Goal: Transaction & Acquisition: Book appointment/travel/reservation

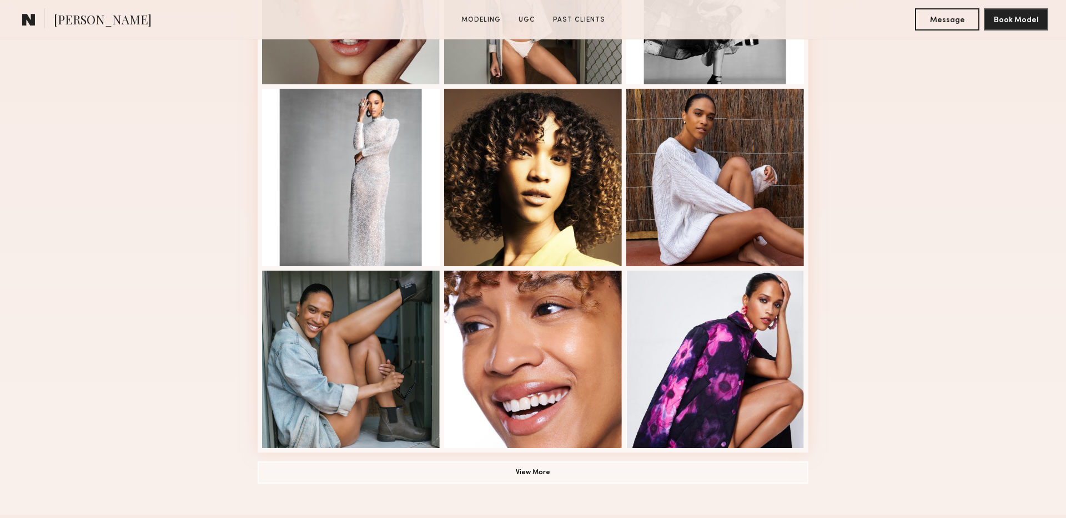
scroll to position [458, 0]
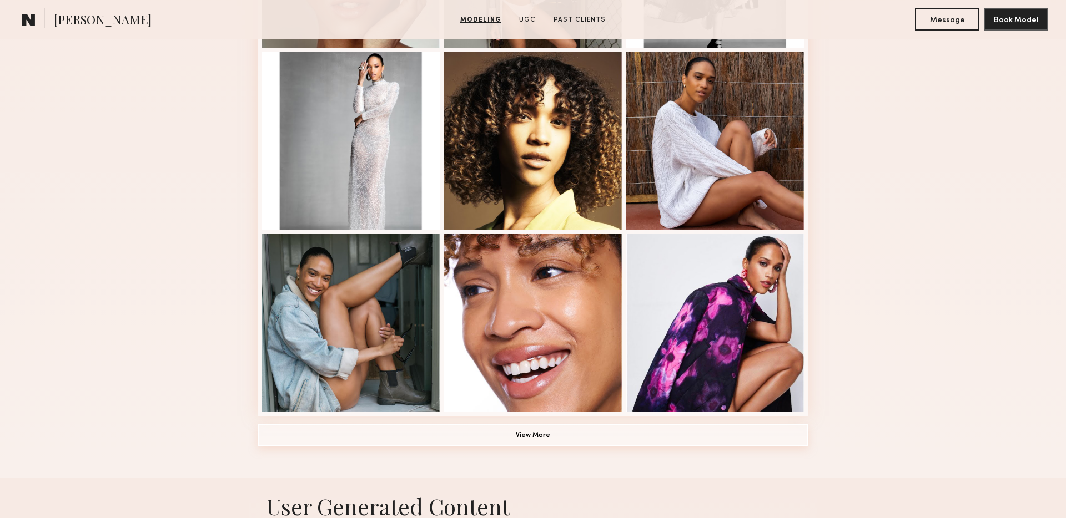
click at [477, 443] on button "View More" at bounding box center [533, 436] width 551 height 22
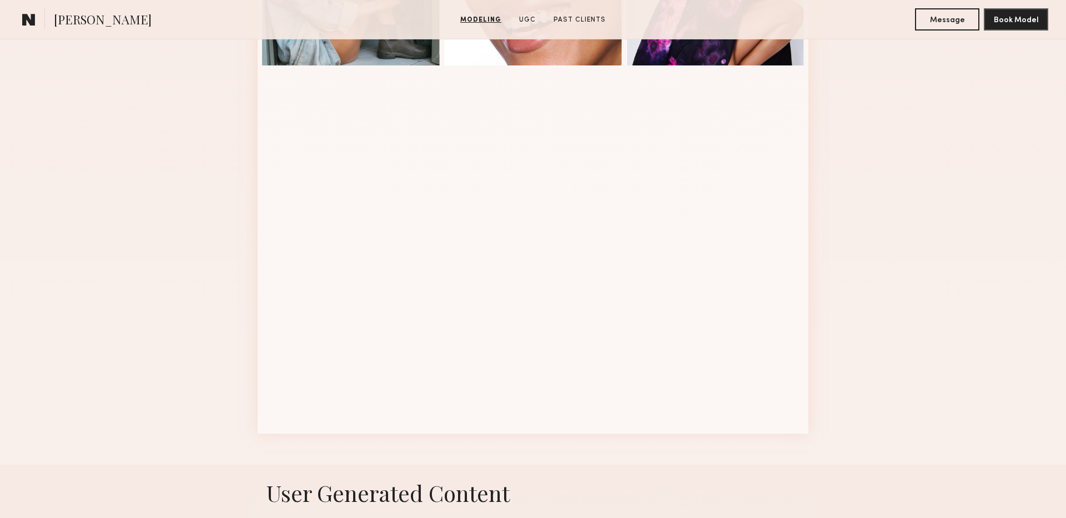
scroll to position [843, 0]
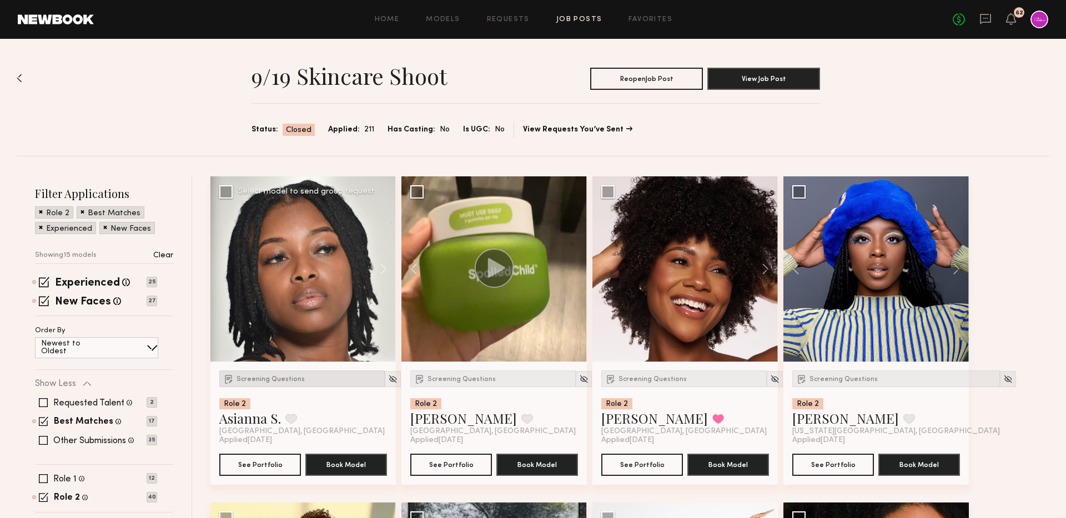
click at [274, 377] on span "Screening Questions" at bounding box center [270, 379] width 68 height 7
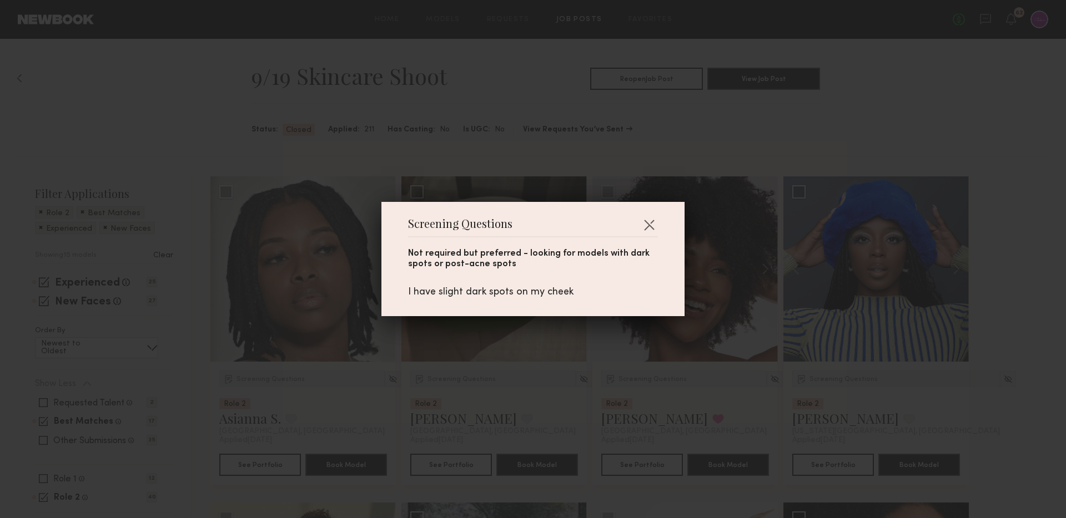
click at [315, 321] on div "Screening Questions Not required but preferred - looking for models with dark s…" at bounding box center [533, 259] width 1066 height 518
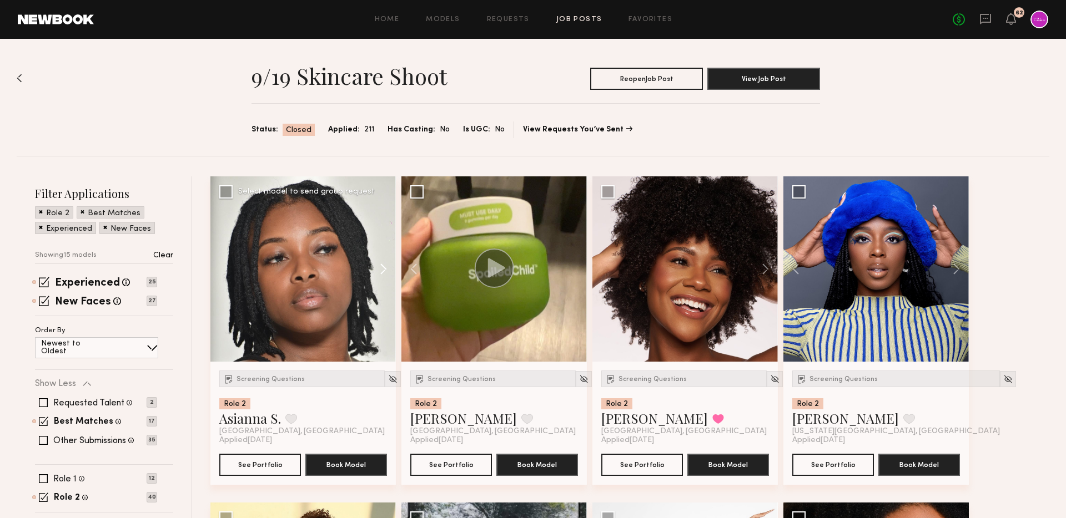
click at [382, 268] on button at bounding box center [378, 269] width 36 height 185
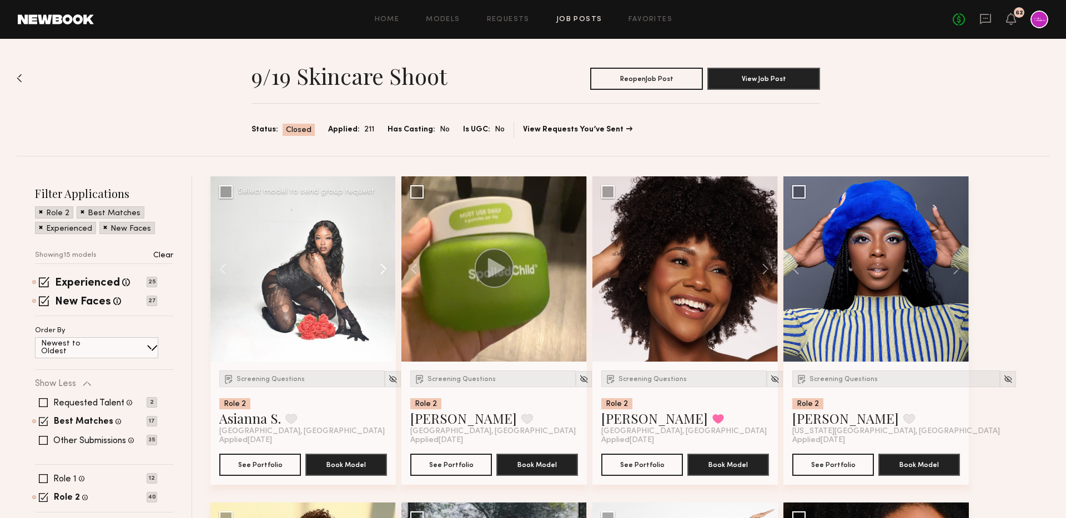
click at [382, 268] on button at bounding box center [378, 269] width 36 height 185
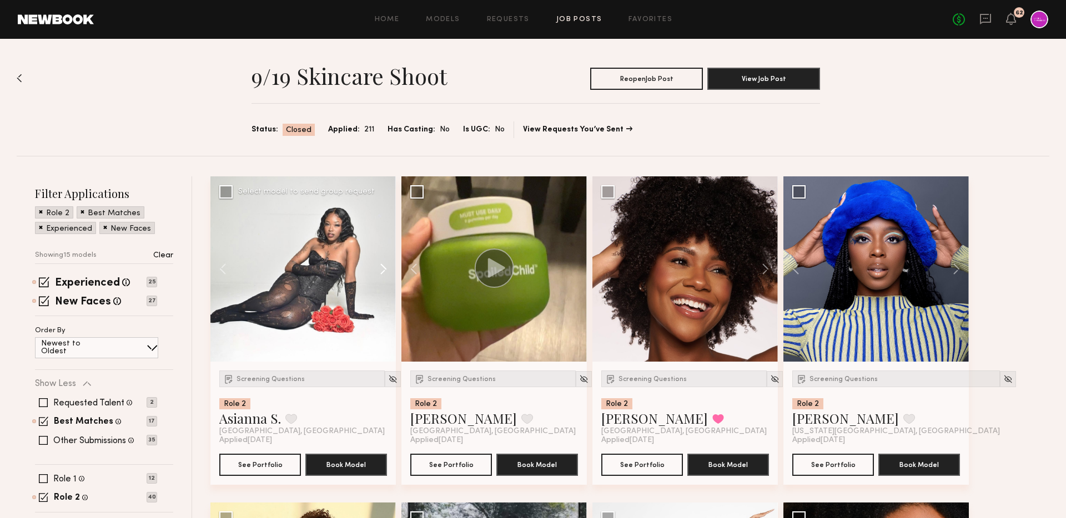
click at [382, 268] on button at bounding box center [378, 269] width 36 height 185
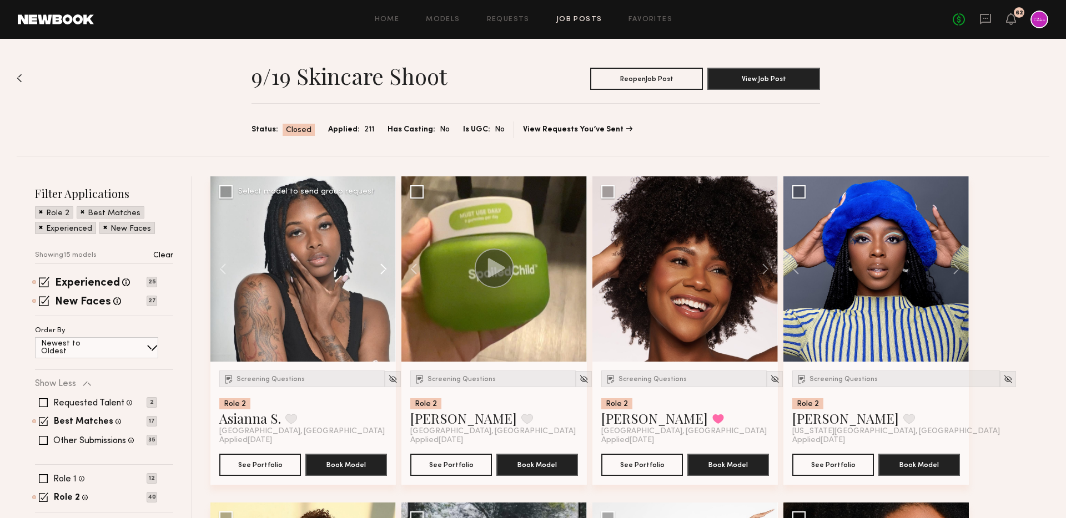
click at [382, 268] on button at bounding box center [378, 269] width 36 height 185
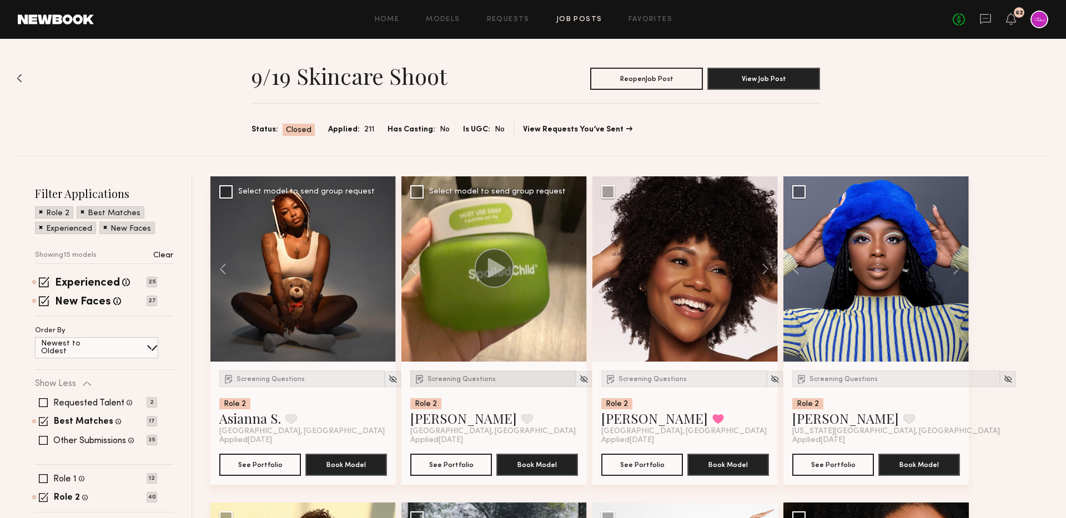
click at [466, 382] on span "Screening Questions" at bounding box center [461, 379] width 68 height 7
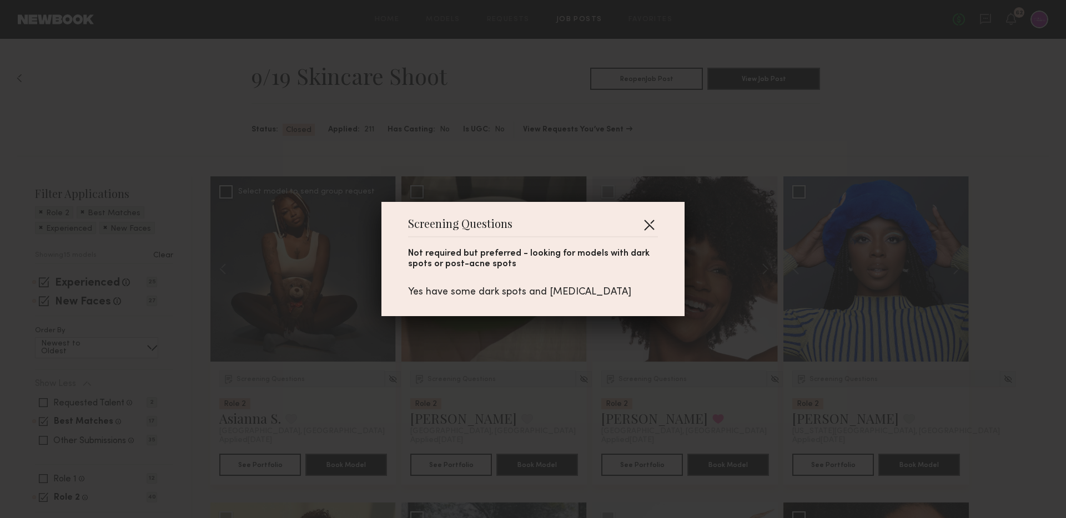
click at [656, 220] on button "button" at bounding box center [649, 225] width 18 height 18
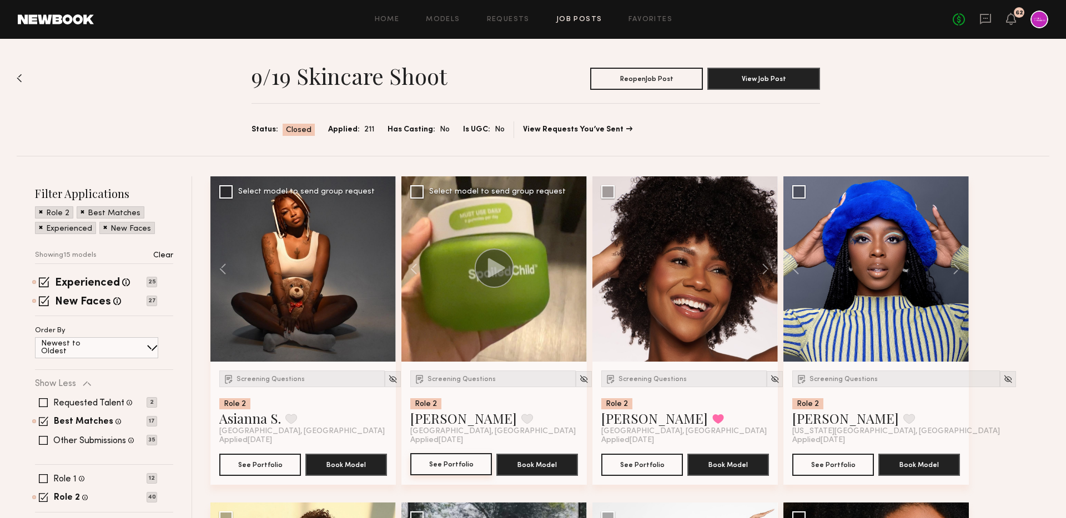
click at [425, 467] on button "See Portfolio" at bounding box center [451, 465] width 82 height 22
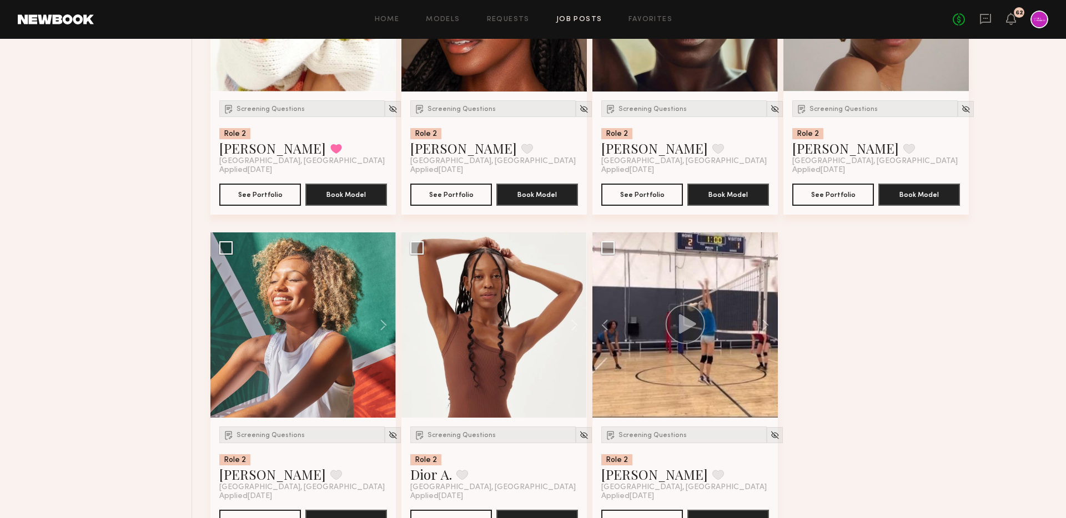
scroll to position [965, 0]
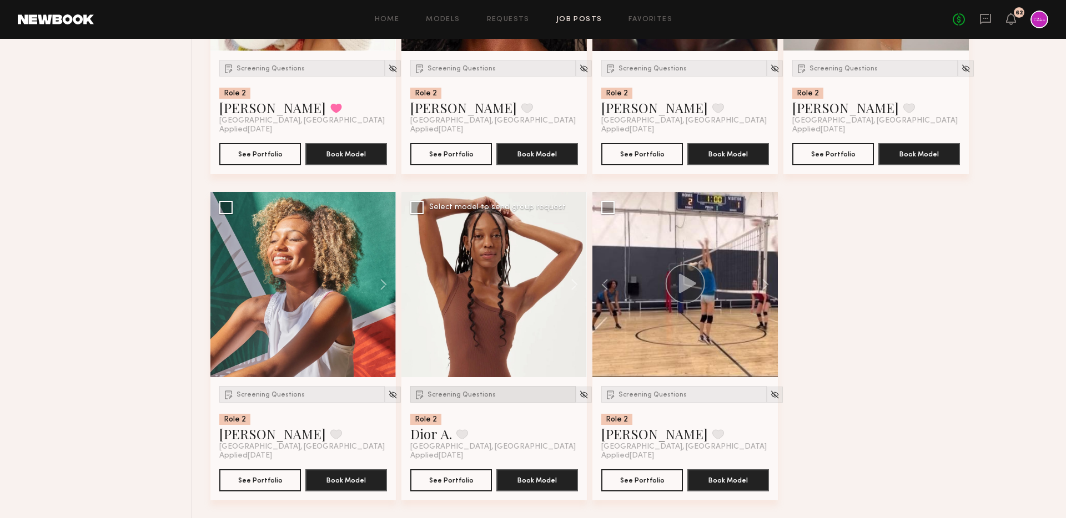
click at [467, 396] on span "Screening Questions" at bounding box center [461, 395] width 68 height 7
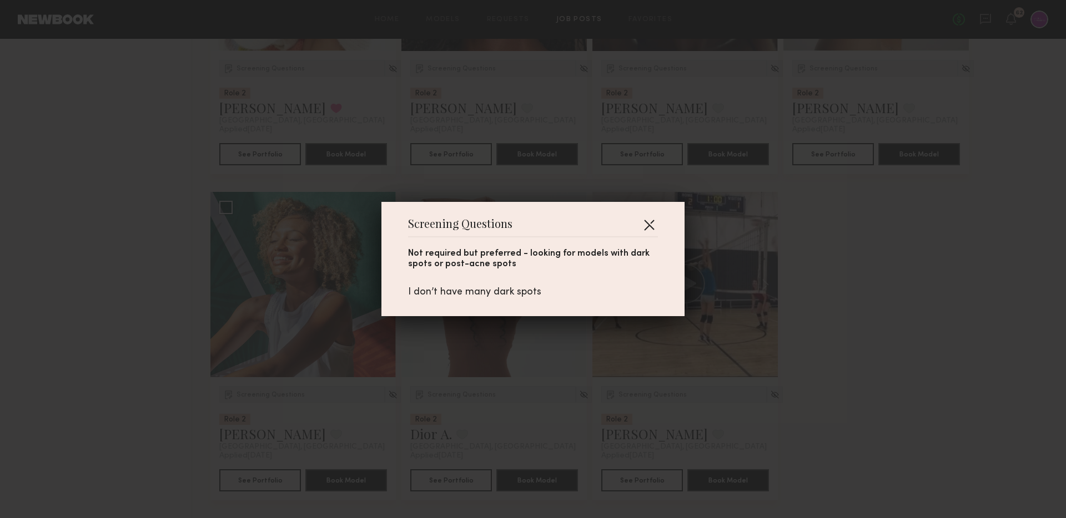
click at [645, 229] on button "button" at bounding box center [649, 225] width 18 height 18
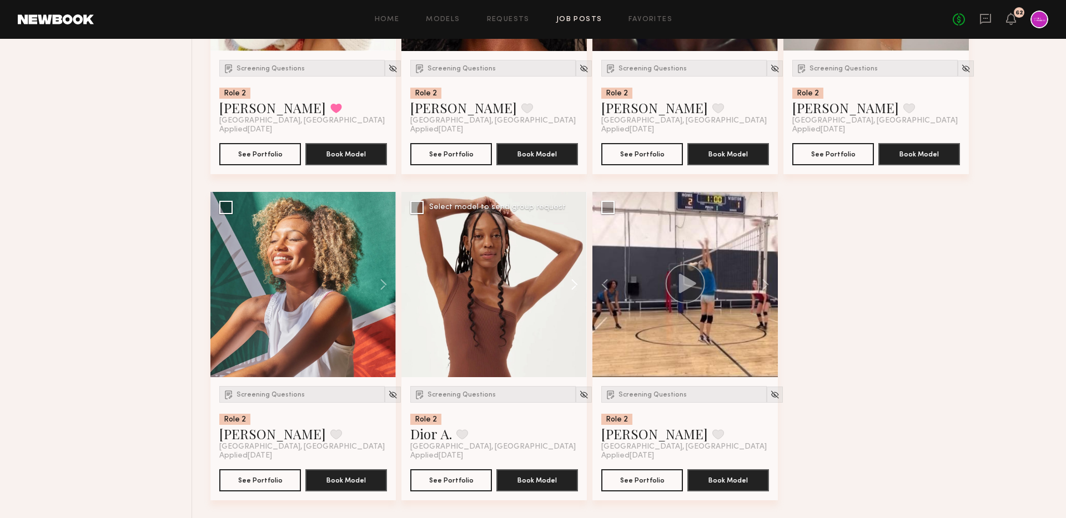
click at [575, 284] on button at bounding box center [569, 284] width 36 height 185
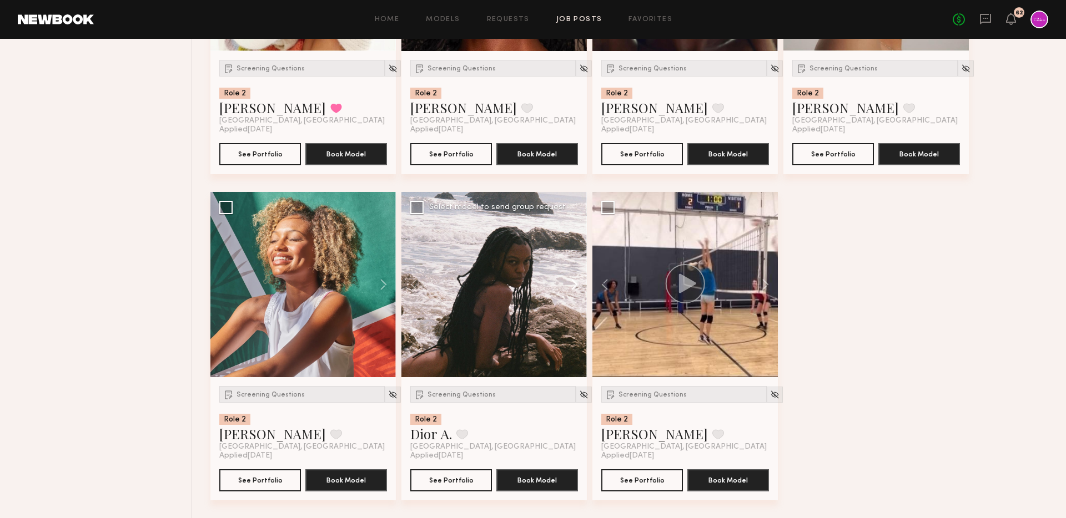
click at [575, 284] on button at bounding box center [569, 284] width 36 height 185
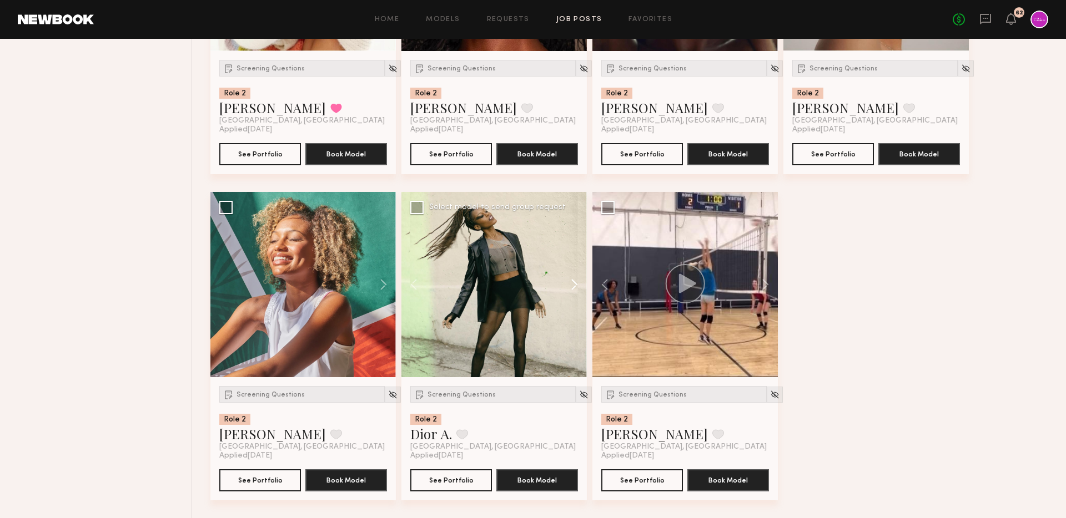
click at [575, 284] on button at bounding box center [569, 284] width 36 height 185
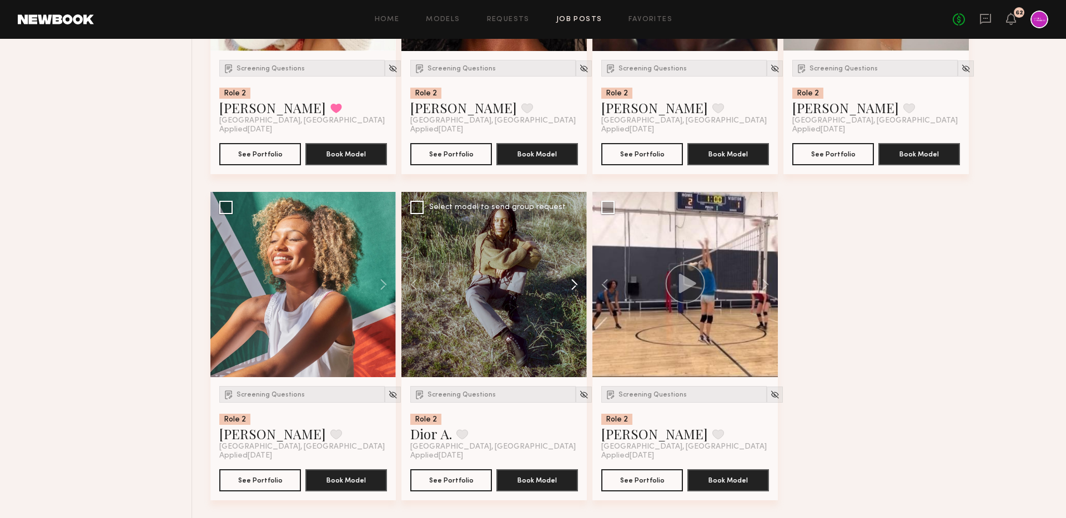
click at [575, 284] on button at bounding box center [569, 284] width 36 height 185
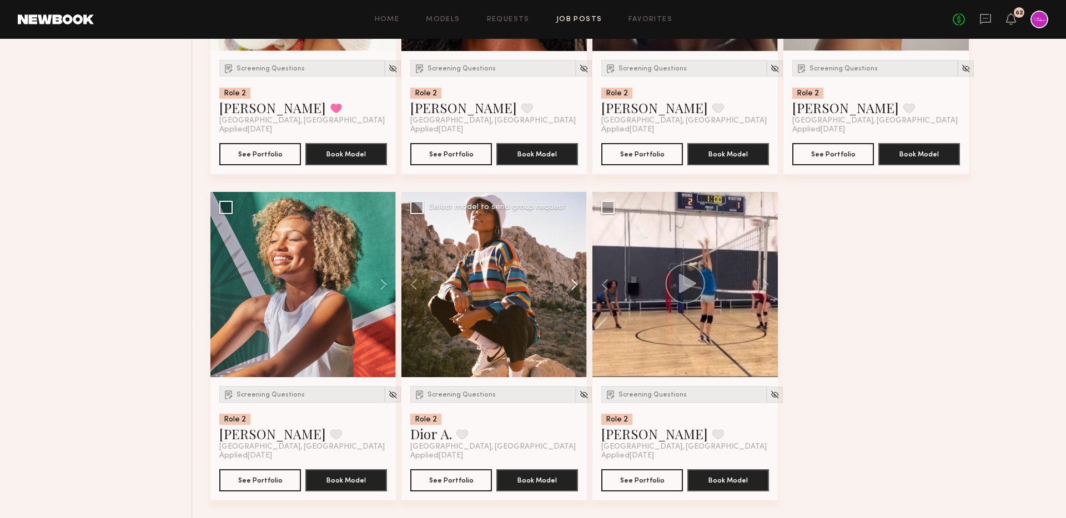
click at [575, 284] on button at bounding box center [569, 284] width 36 height 185
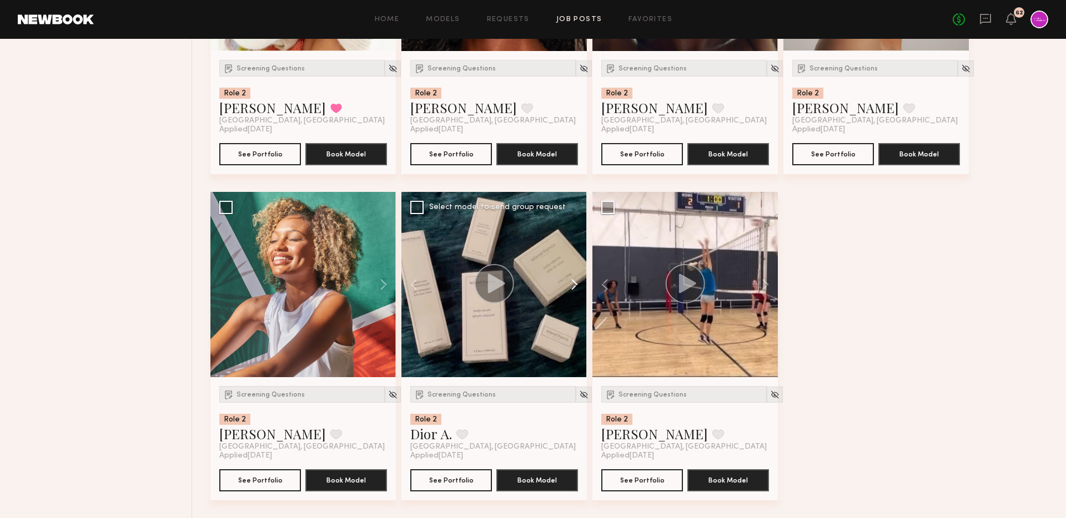
click at [575, 284] on button at bounding box center [569, 284] width 36 height 185
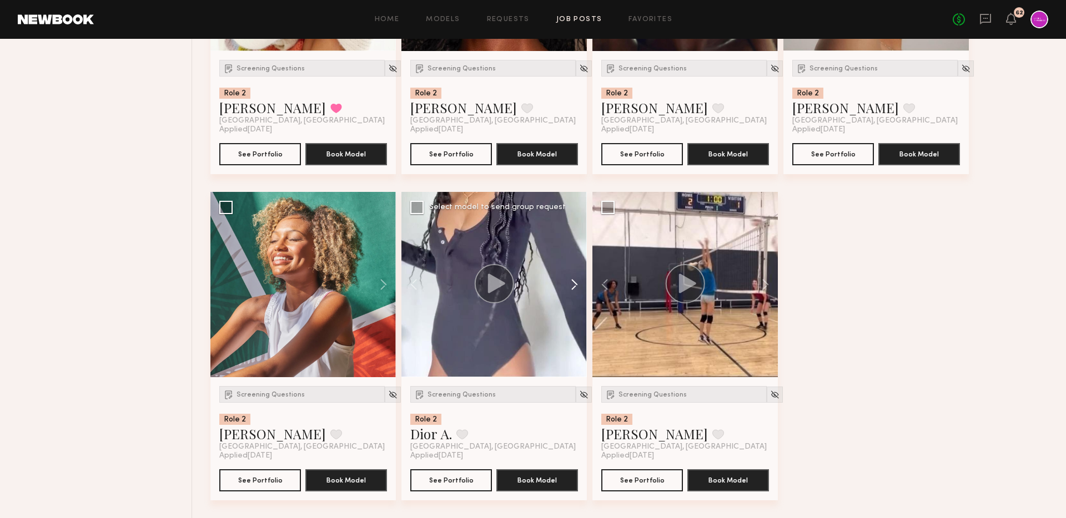
click at [575, 284] on button at bounding box center [569, 284] width 36 height 185
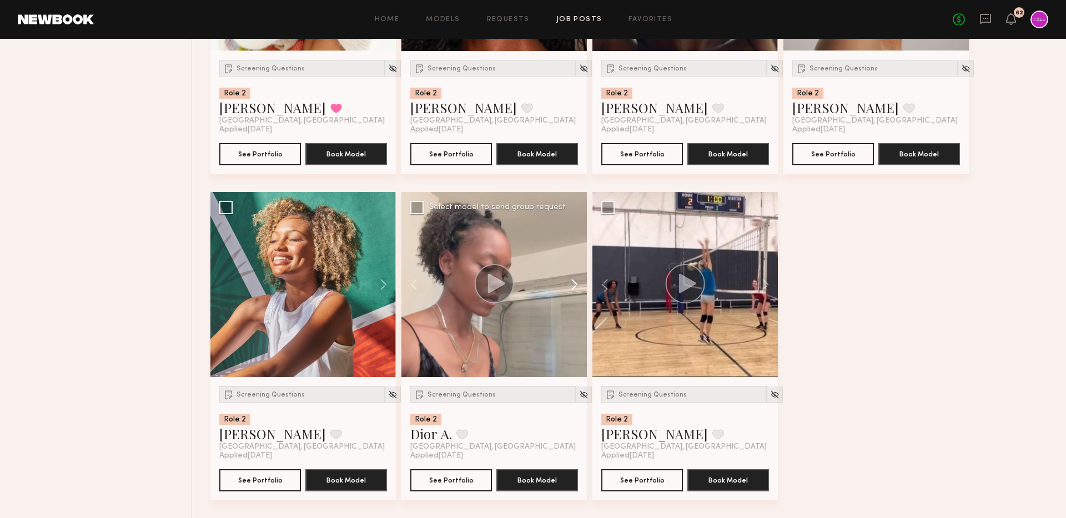
click at [575, 284] on button at bounding box center [569, 284] width 36 height 185
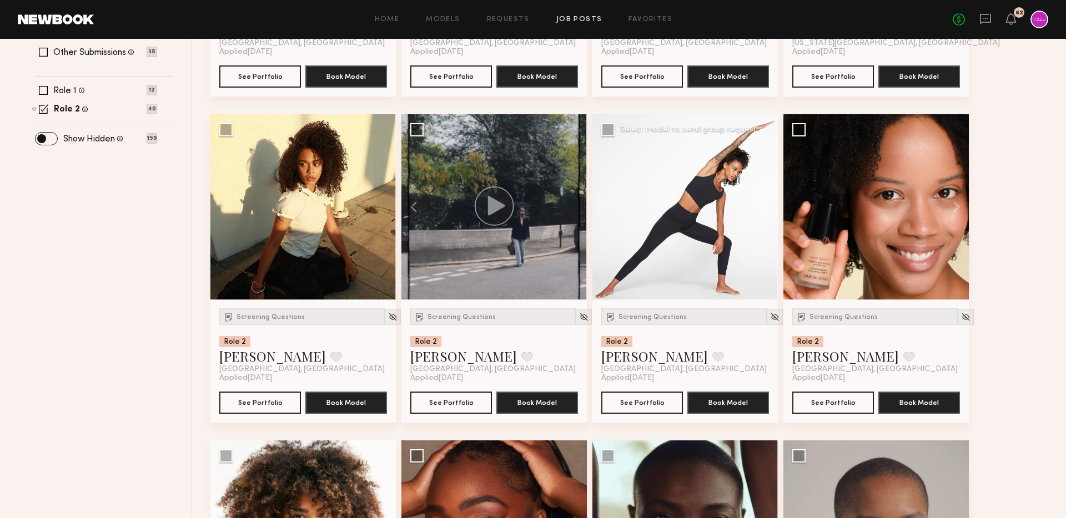
scroll to position [388, 0]
click at [769, 209] on button at bounding box center [760, 207] width 36 height 185
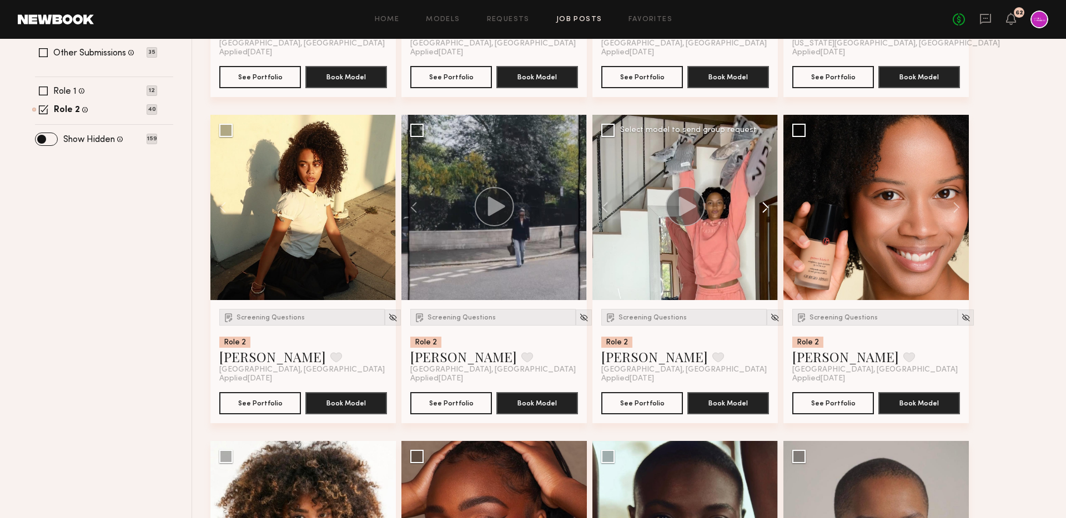
click at [762, 205] on button at bounding box center [760, 207] width 36 height 185
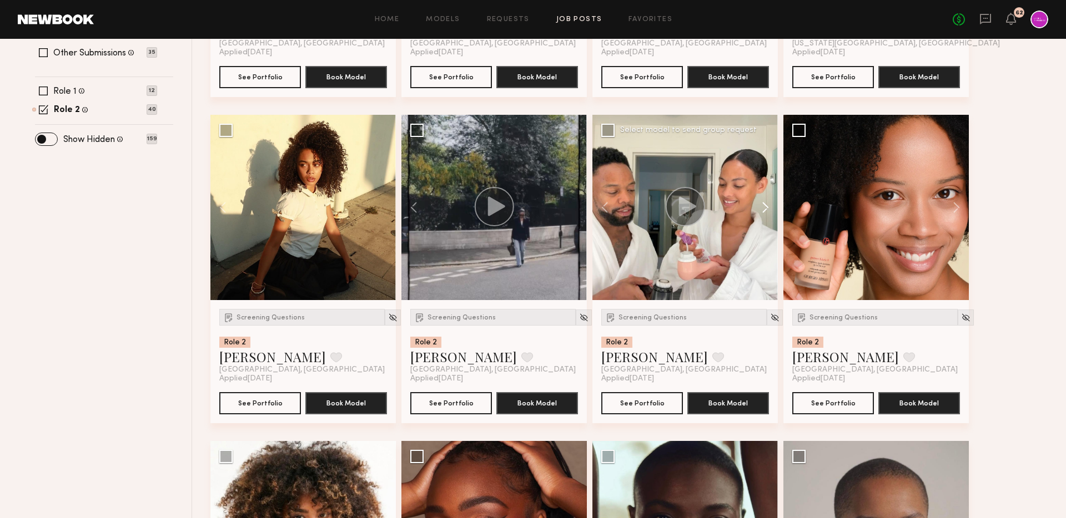
click at [762, 205] on button at bounding box center [760, 207] width 36 height 185
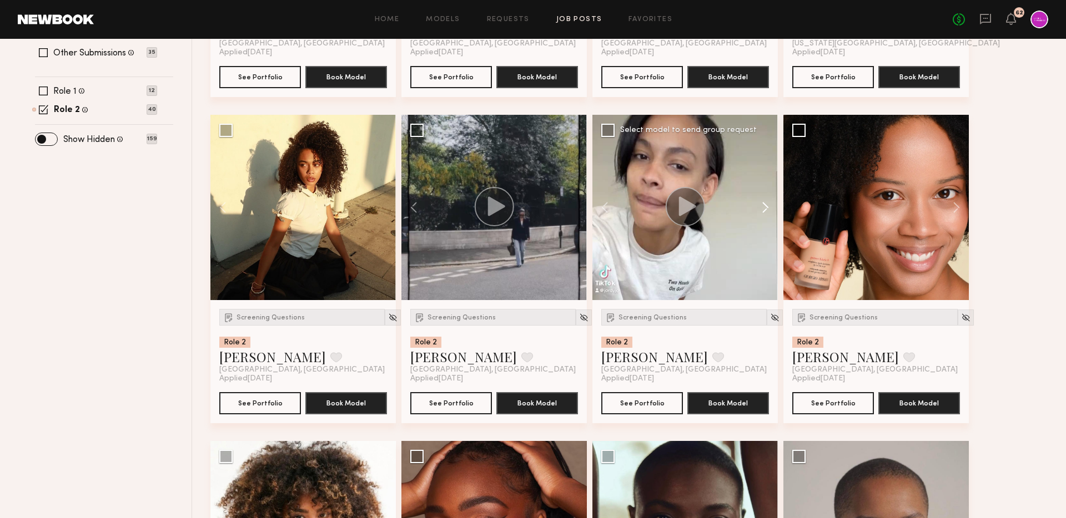
click at [762, 205] on button at bounding box center [760, 207] width 36 height 185
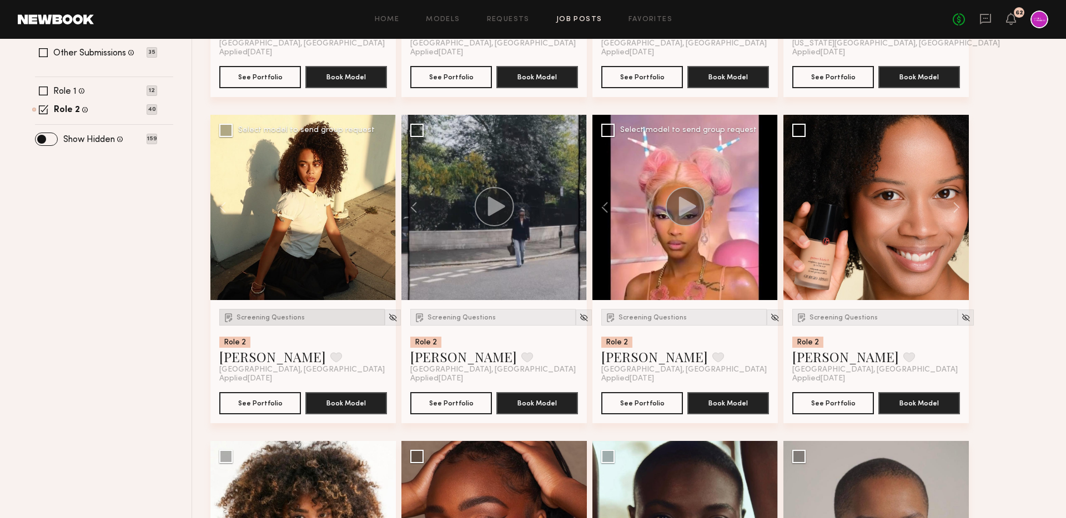
click at [272, 323] on div "Screening Questions" at bounding box center [301, 317] width 165 height 17
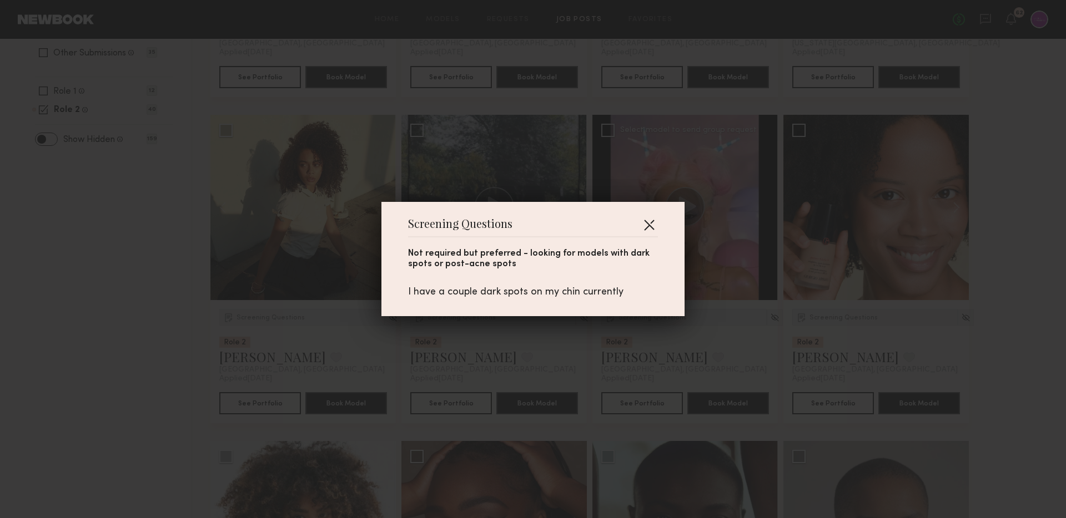
click at [650, 228] on button "button" at bounding box center [649, 225] width 18 height 18
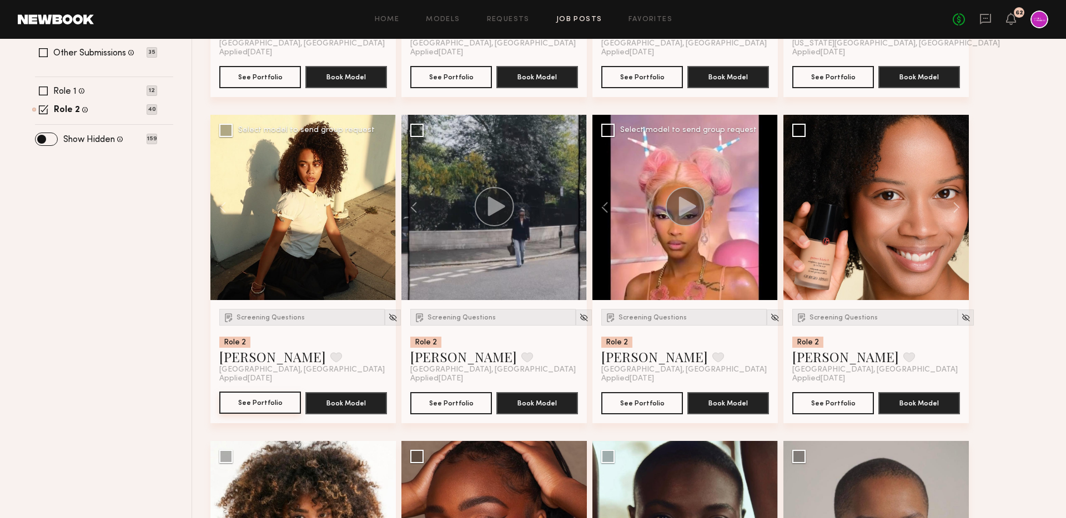
click at [250, 404] on button "See Portfolio" at bounding box center [260, 403] width 82 height 22
click at [330, 363] on button at bounding box center [336, 358] width 12 height 10
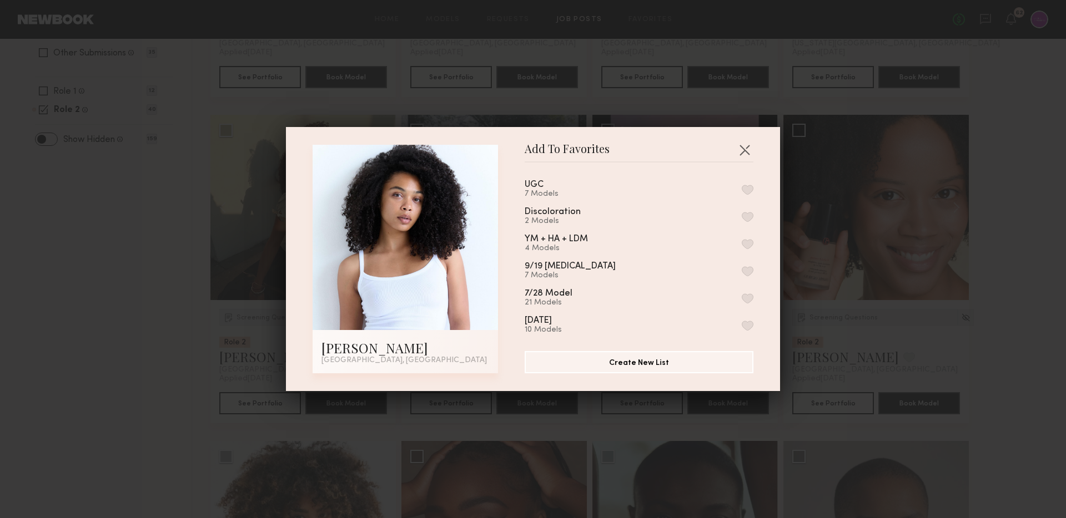
click at [748, 271] on button "button" at bounding box center [748, 271] width 12 height 10
click at [745, 150] on button "button" at bounding box center [745, 150] width 18 height 18
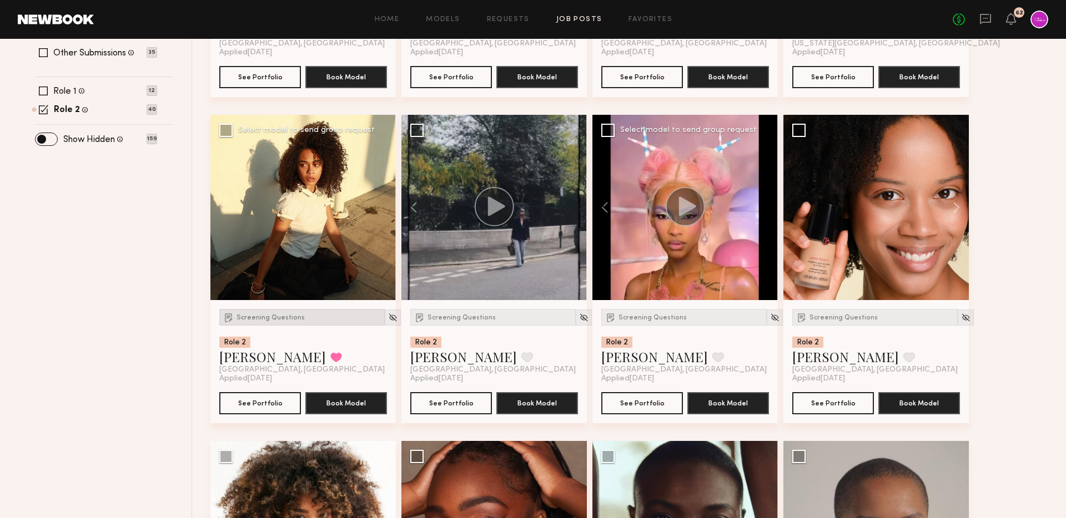
click at [287, 323] on div "Screening Questions" at bounding box center [301, 317] width 165 height 17
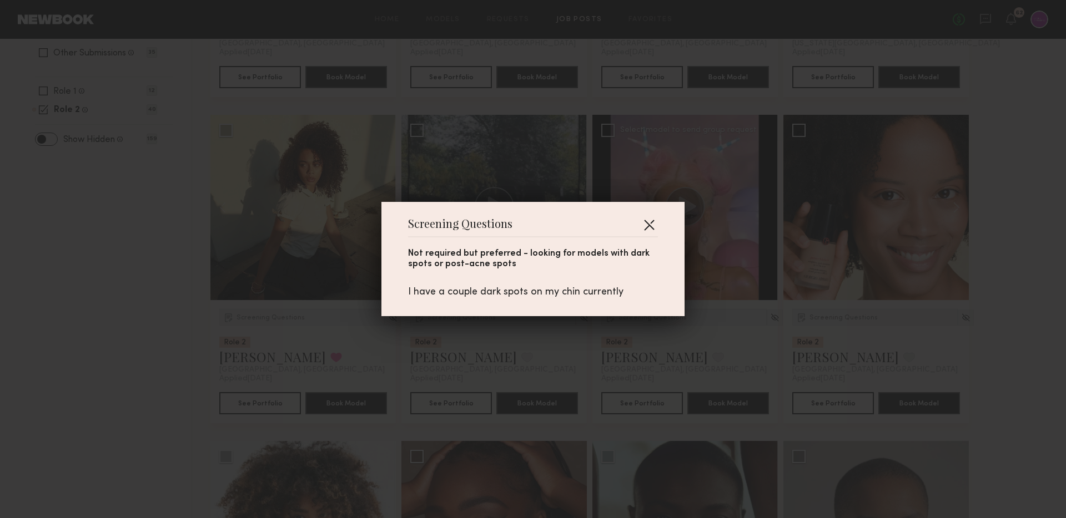
click at [651, 223] on button "button" at bounding box center [649, 225] width 18 height 18
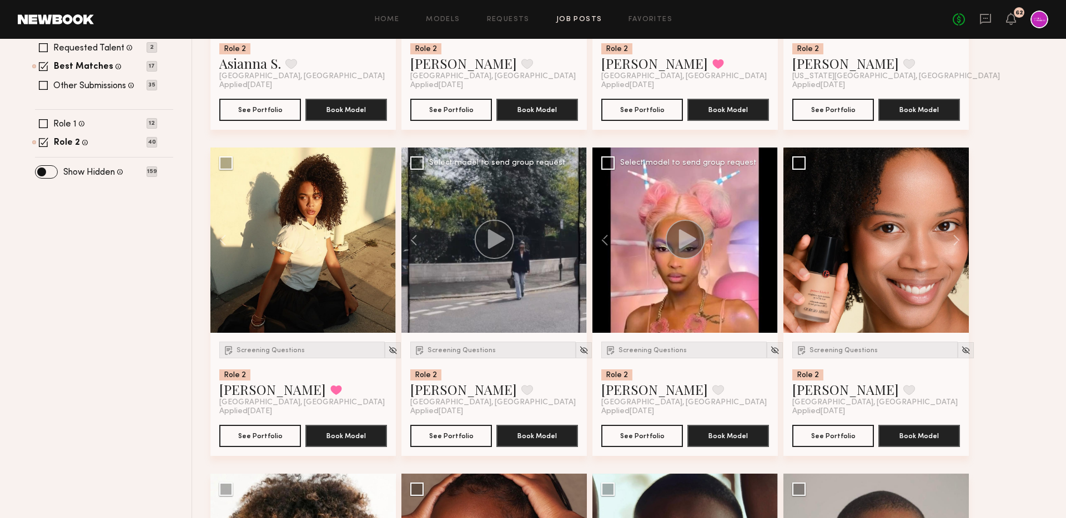
scroll to position [359, 0]
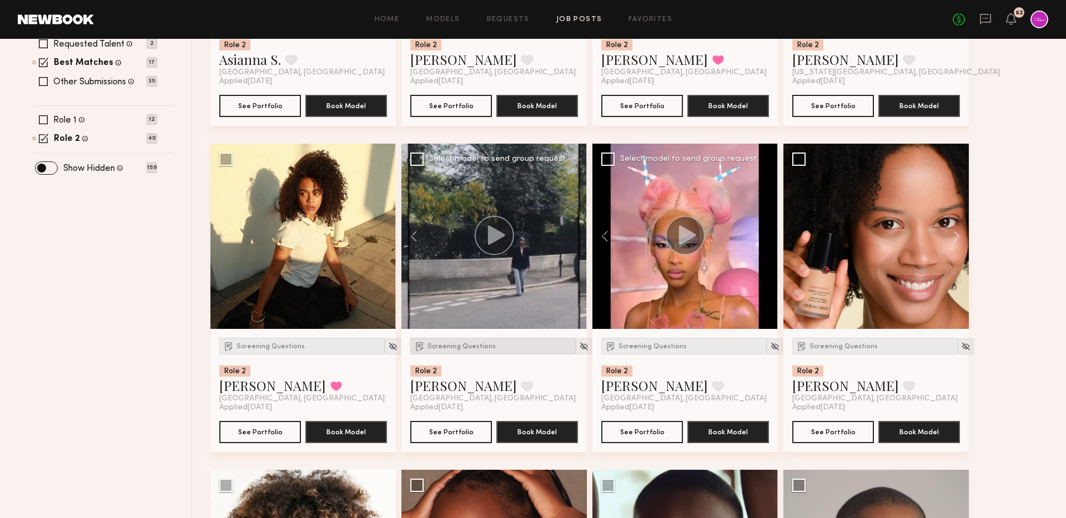
click at [484, 348] on span "Screening Questions" at bounding box center [461, 347] width 68 height 7
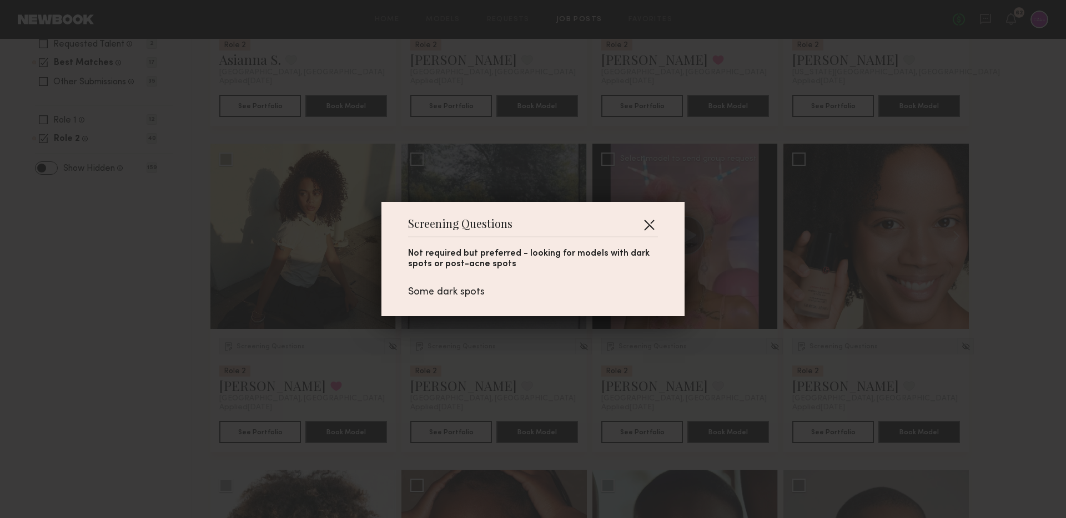
click at [652, 224] on button "button" at bounding box center [649, 225] width 18 height 18
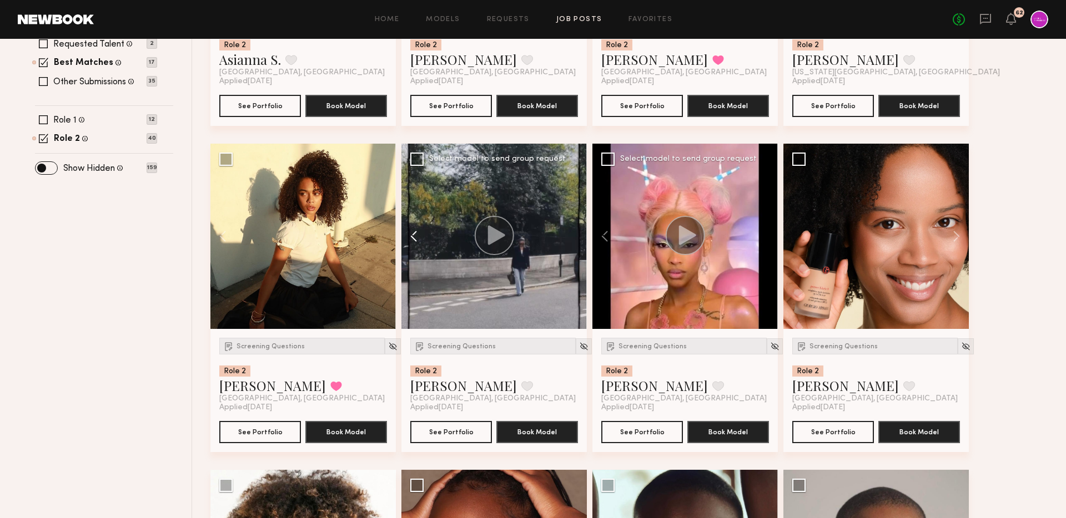
click at [416, 236] on button at bounding box center [419, 236] width 36 height 185
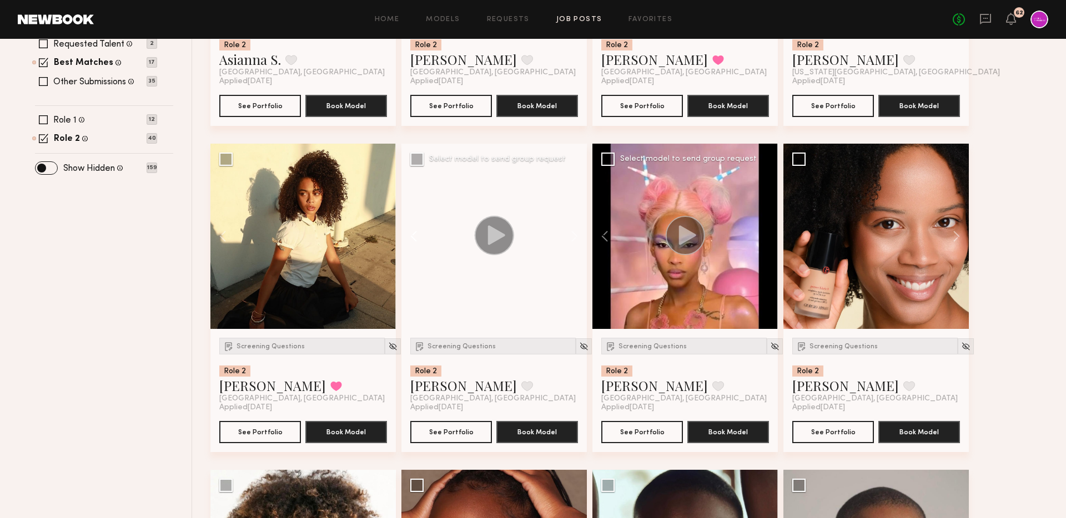
click at [416, 236] on button at bounding box center [419, 236] width 36 height 185
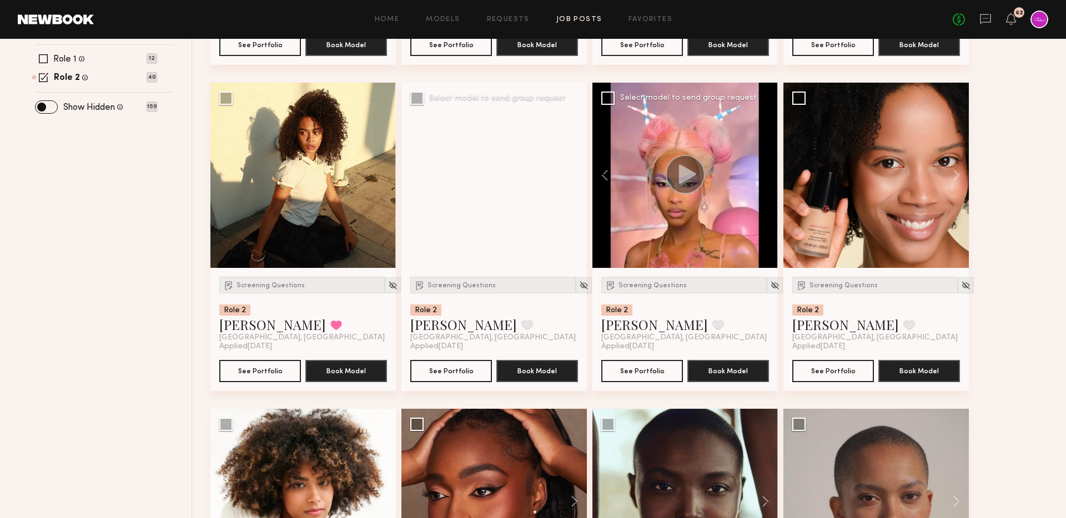
scroll to position [456, 0]
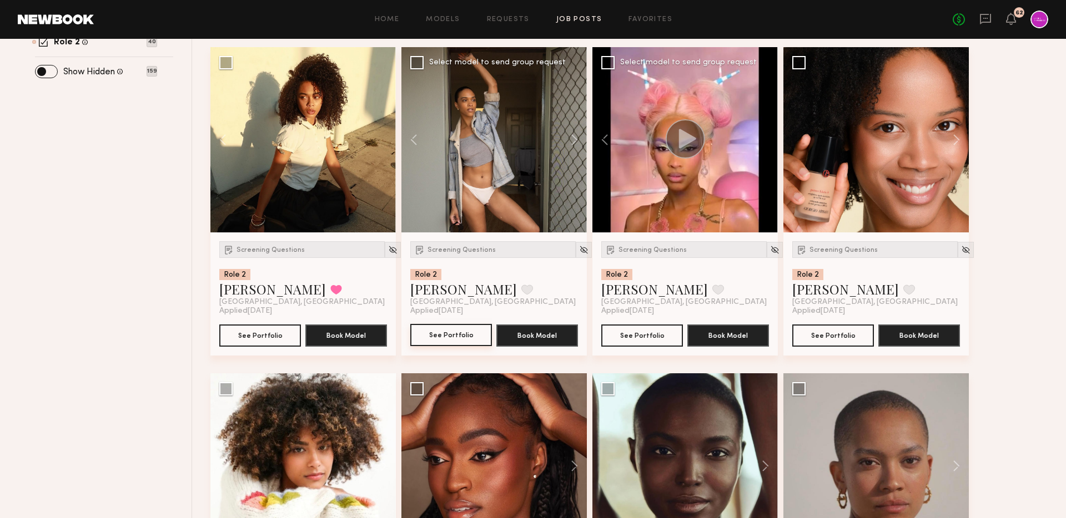
click at [445, 342] on button "See Portfolio" at bounding box center [451, 335] width 82 height 22
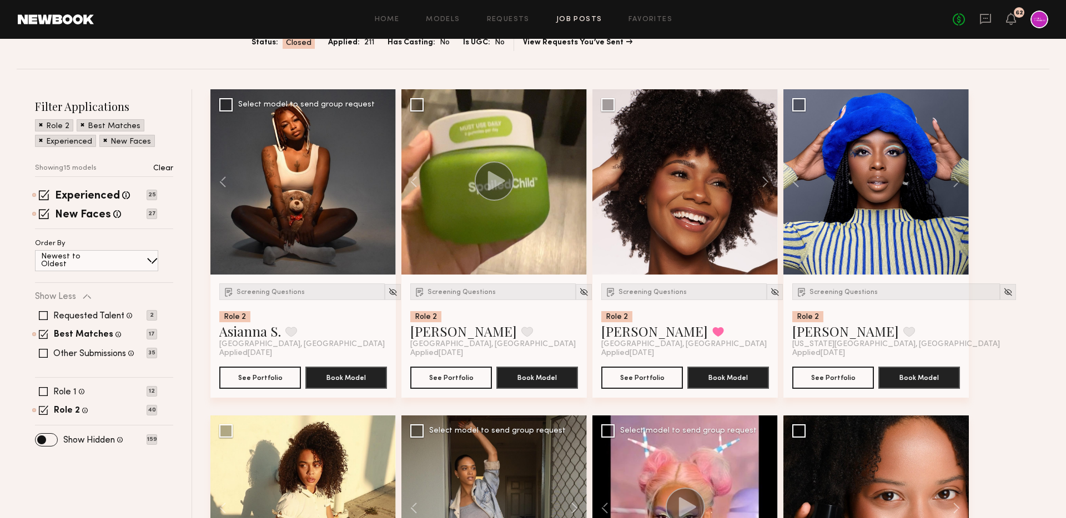
scroll to position [87, 0]
click at [437, 382] on button "See Portfolio" at bounding box center [451, 378] width 82 height 22
click at [658, 295] on span "Screening Questions" at bounding box center [652, 293] width 68 height 7
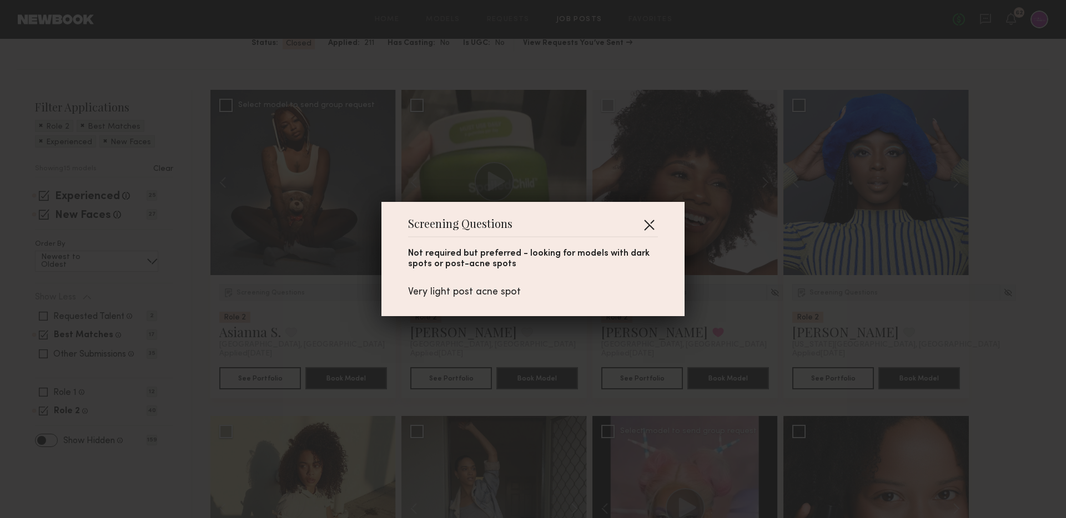
click at [648, 219] on button "button" at bounding box center [649, 225] width 18 height 18
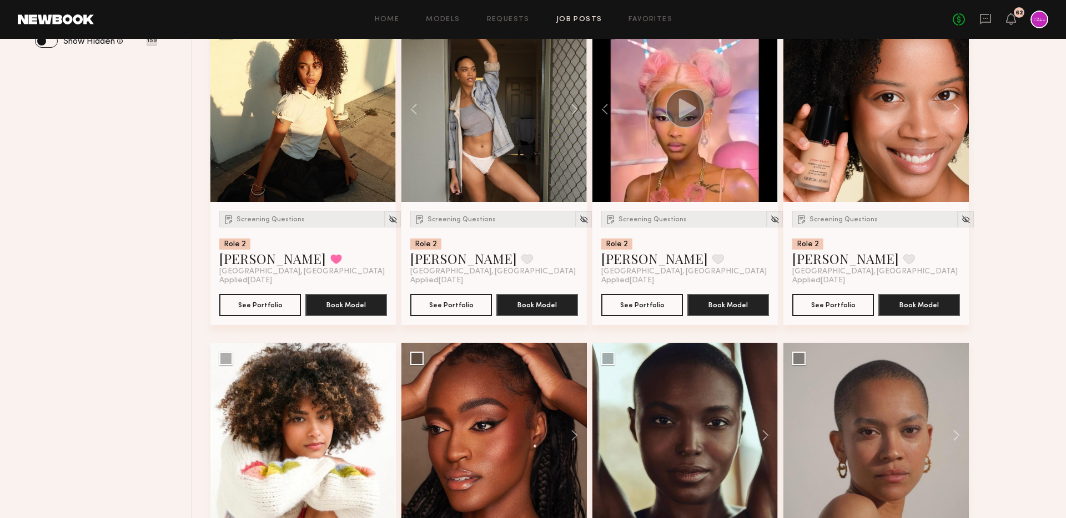
scroll to position [394, 0]
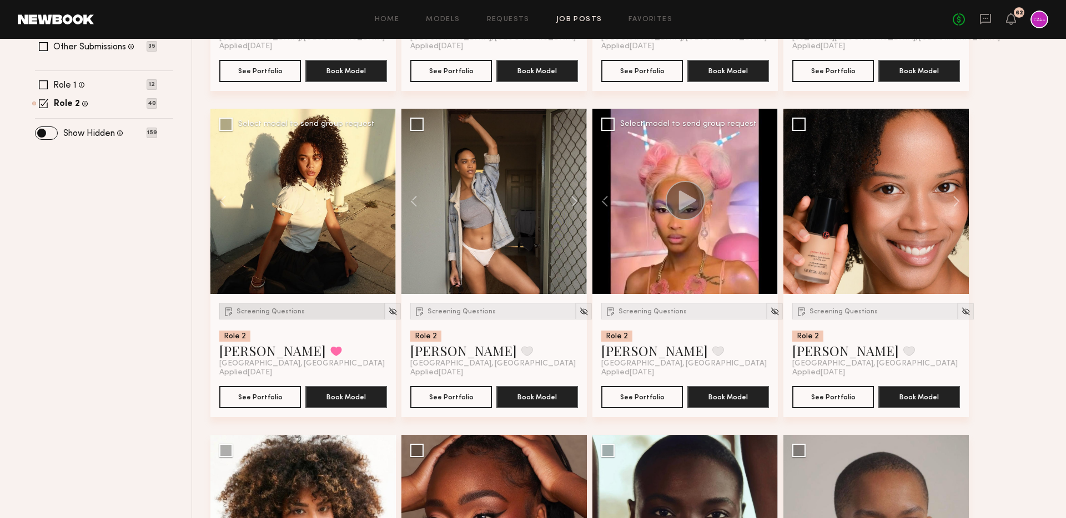
click at [280, 311] on span "Screening Questions" at bounding box center [270, 312] width 68 height 7
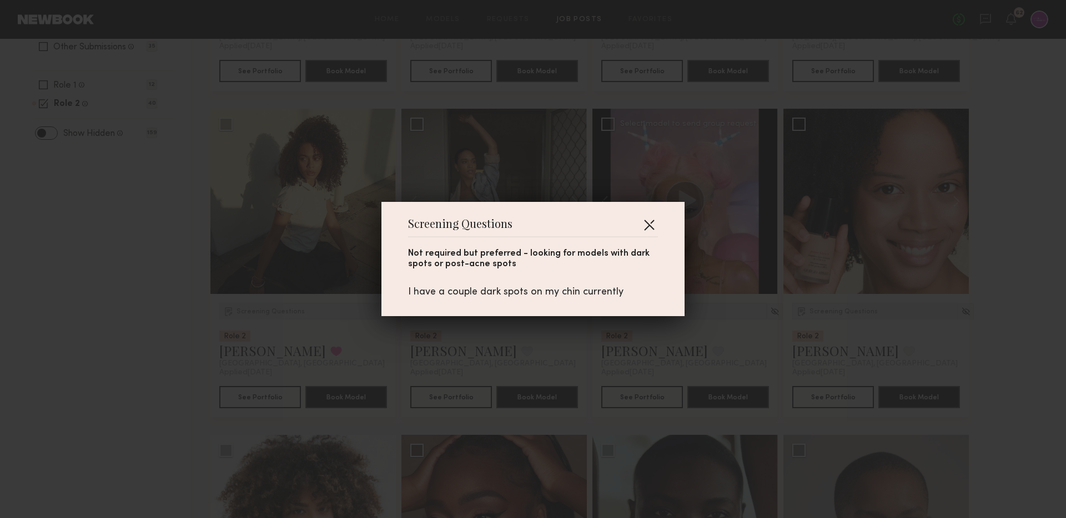
click at [651, 224] on button "button" at bounding box center [649, 225] width 18 height 18
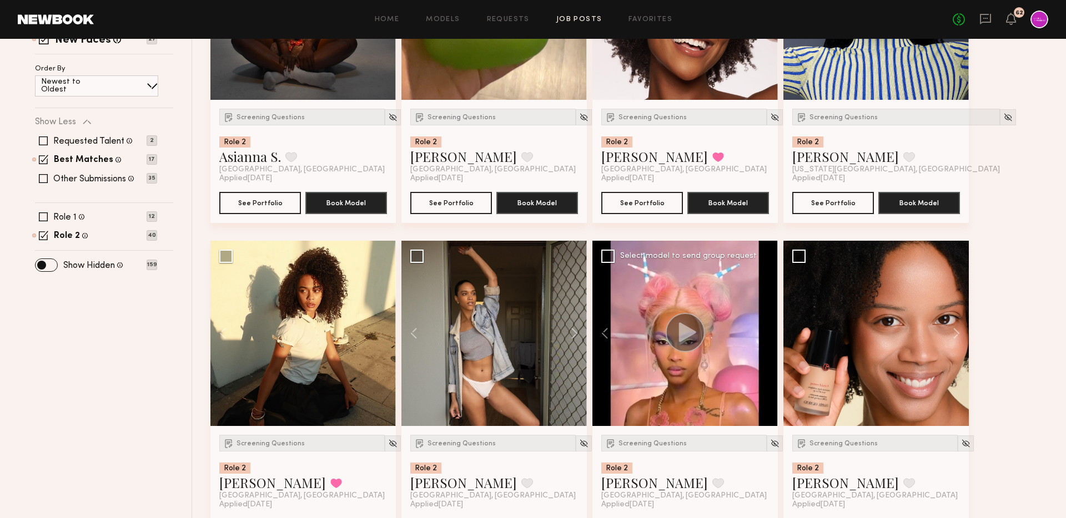
scroll to position [377, 0]
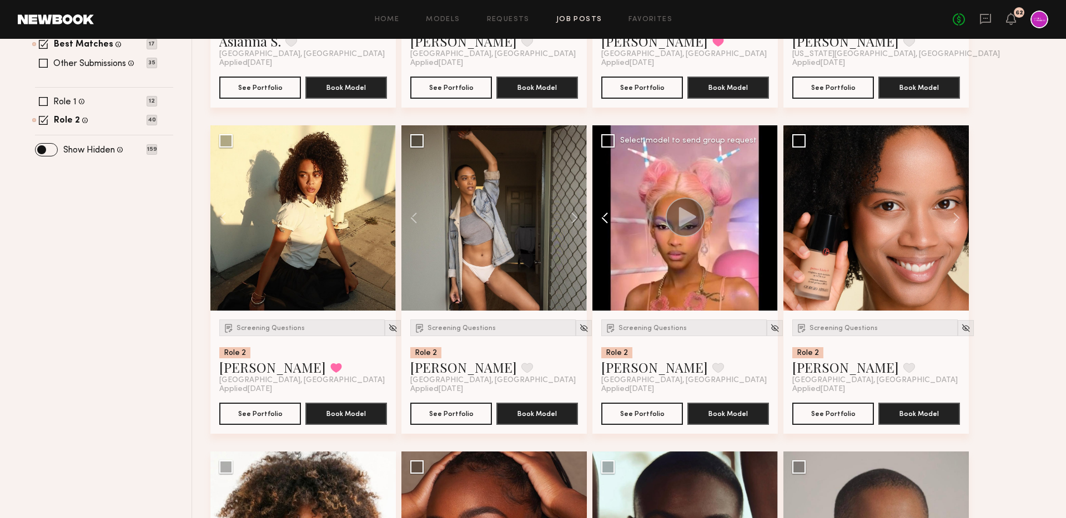
click at [600, 219] on button at bounding box center [610, 217] width 36 height 185
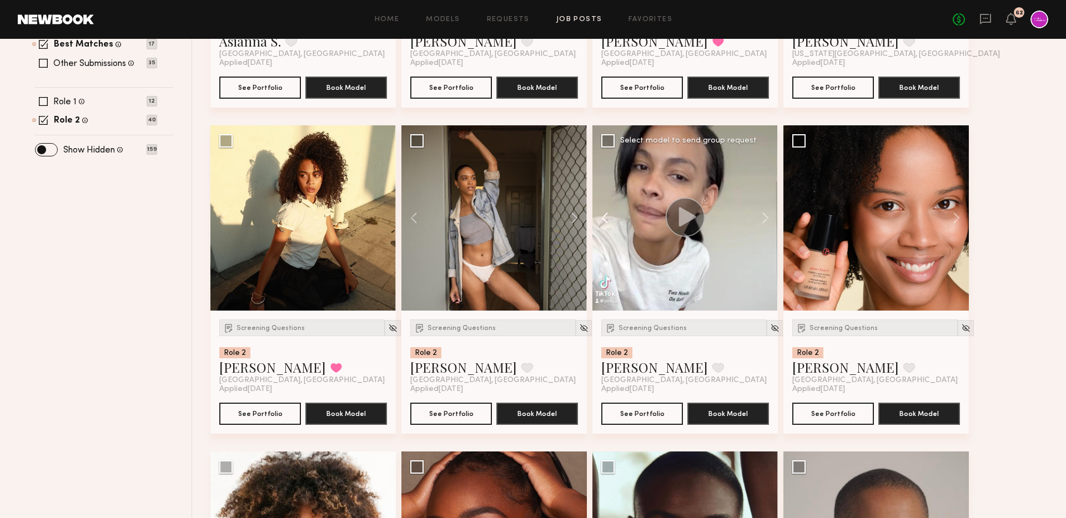
click at [600, 219] on button at bounding box center [610, 217] width 36 height 185
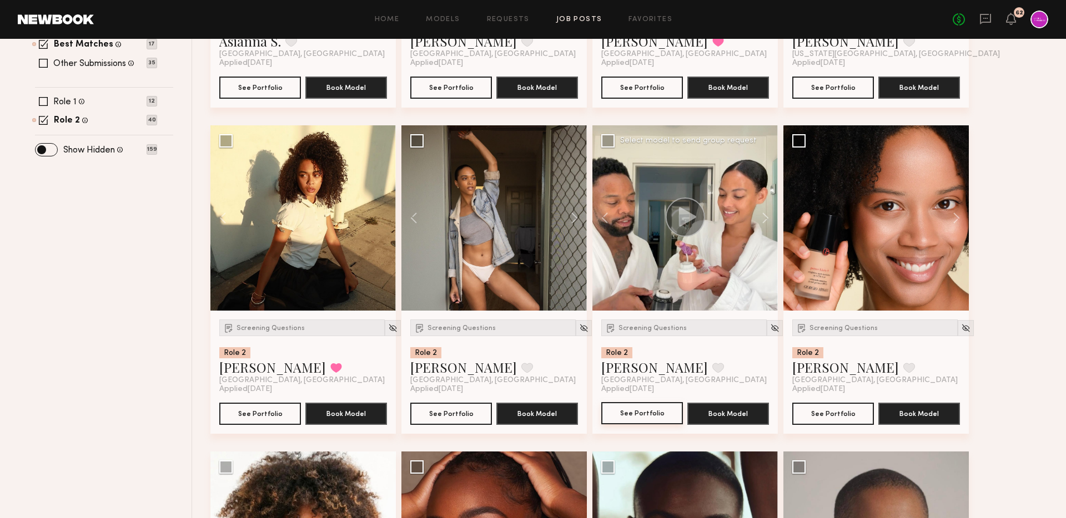
click at [644, 416] on button "See Portfolio" at bounding box center [642, 413] width 82 height 22
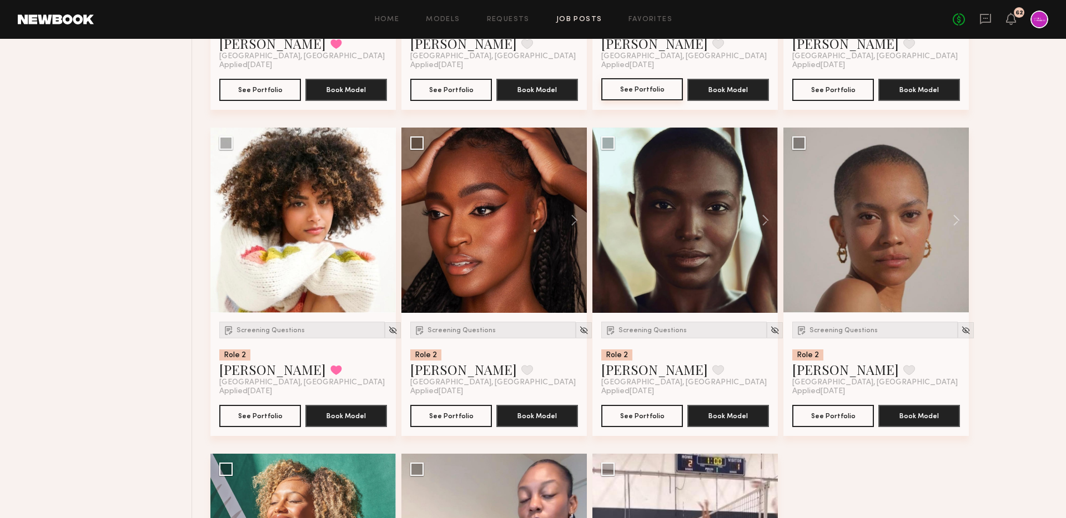
scroll to position [704, 0]
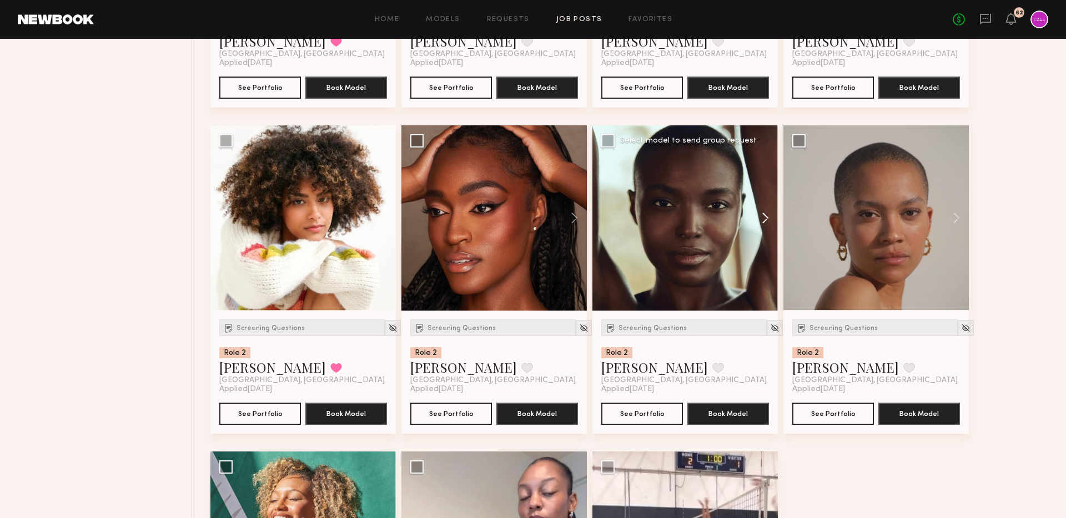
click at [763, 212] on button at bounding box center [760, 217] width 36 height 185
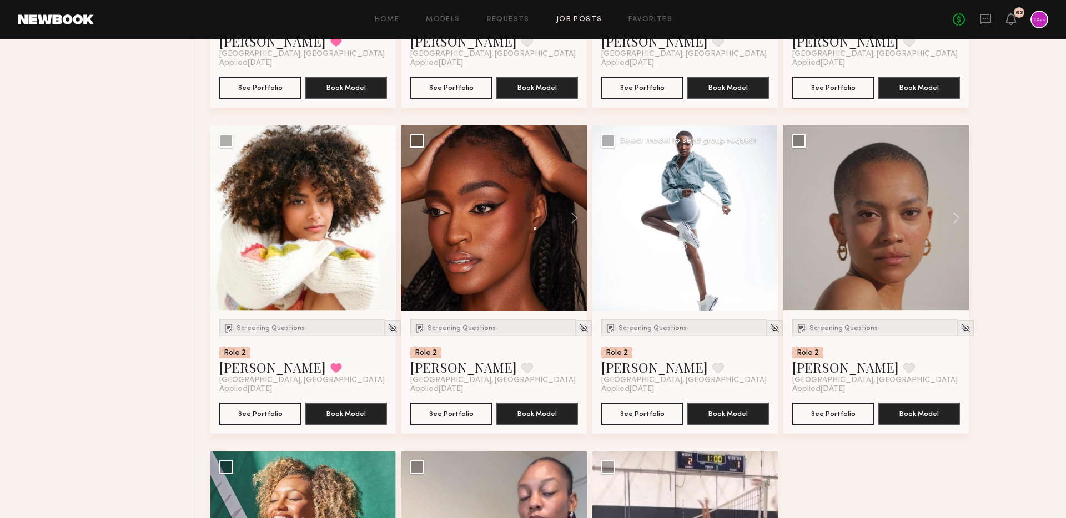
click at [763, 212] on button at bounding box center [760, 217] width 36 height 185
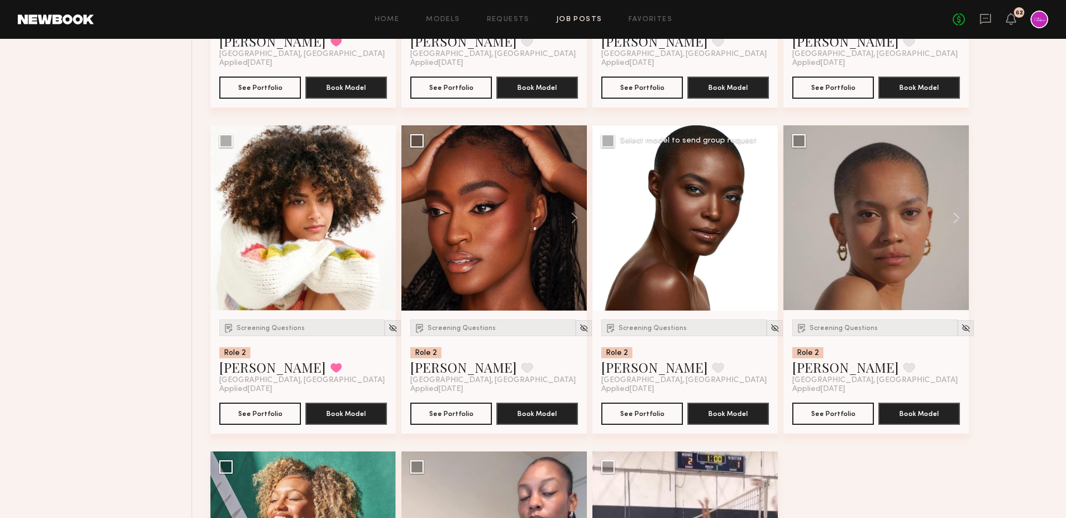
click at [763, 212] on button at bounding box center [760, 217] width 36 height 185
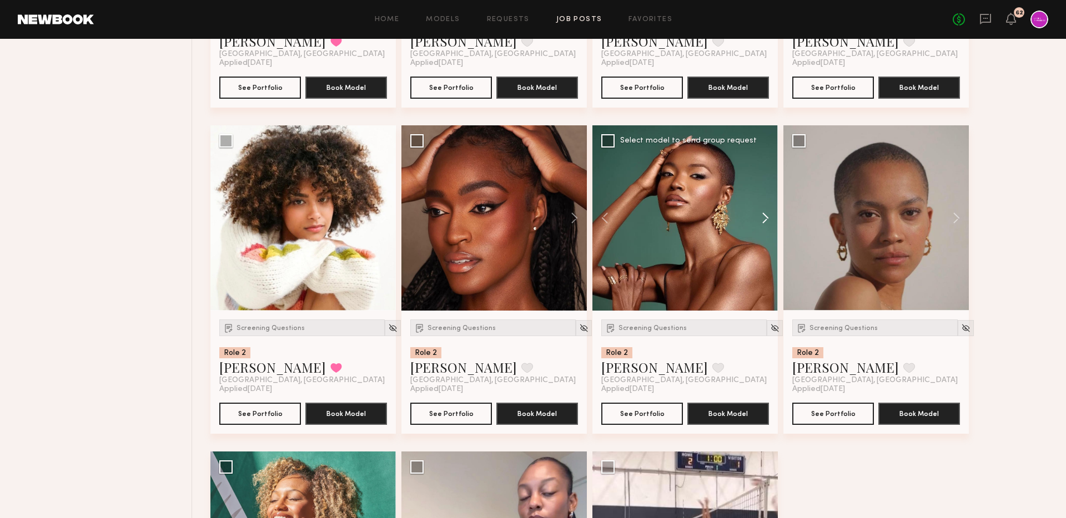
click at [763, 212] on button at bounding box center [760, 217] width 36 height 185
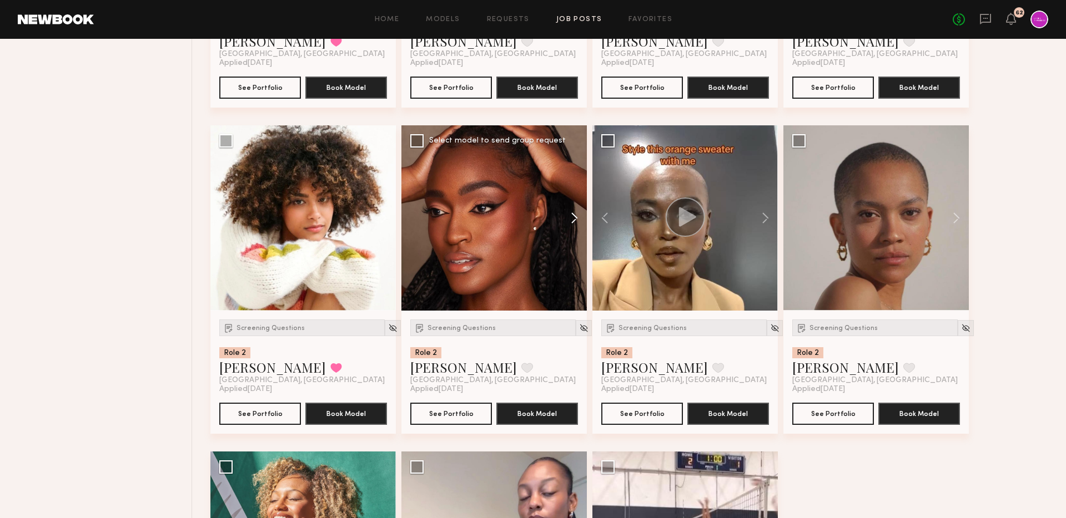
click at [578, 214] on button at bounding box center [569, 217] width 36 height 185
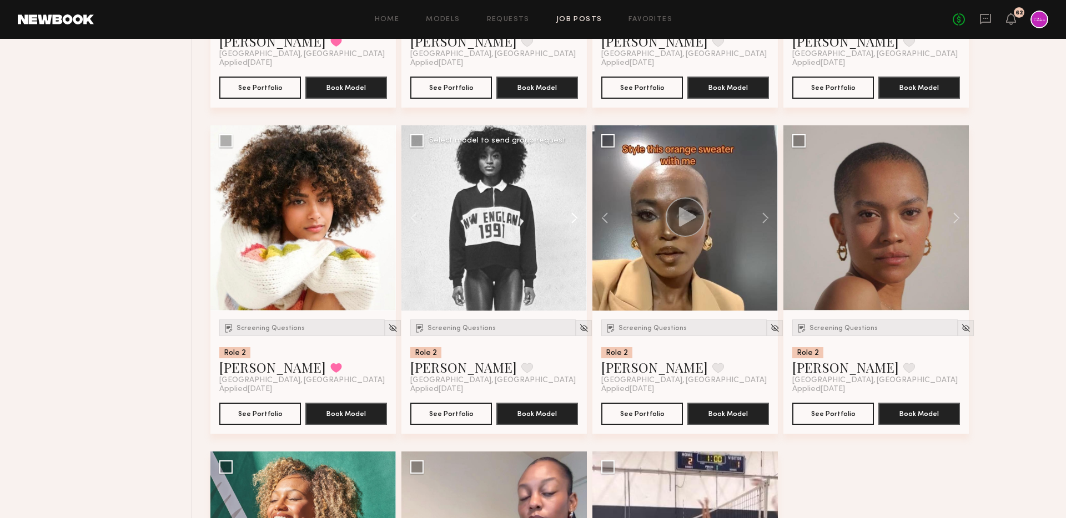
click at [578, 214] on button at bounding box center [569, 217] width 36 height 185
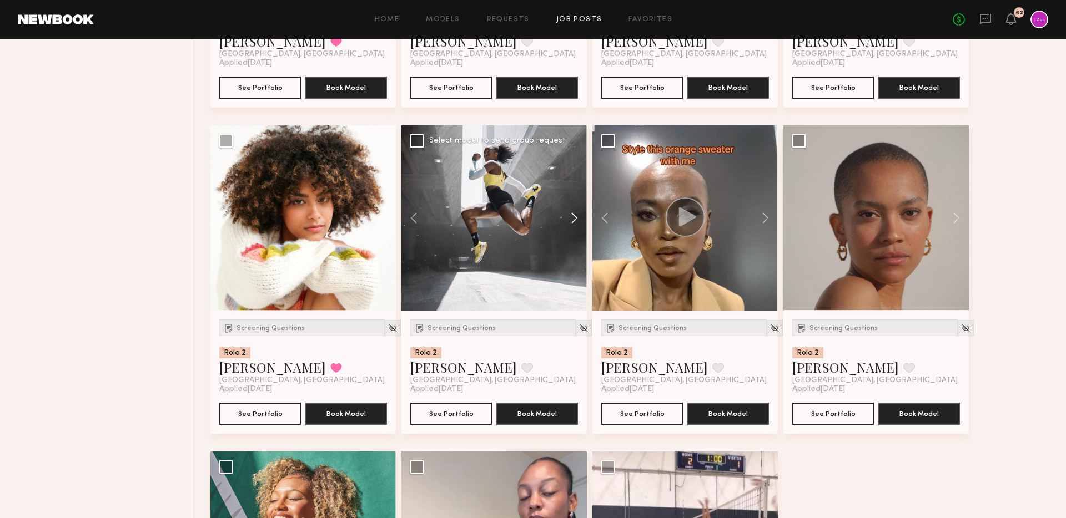
click at [578, 214] on button at bounding box center [569, 217] width 36 height 185
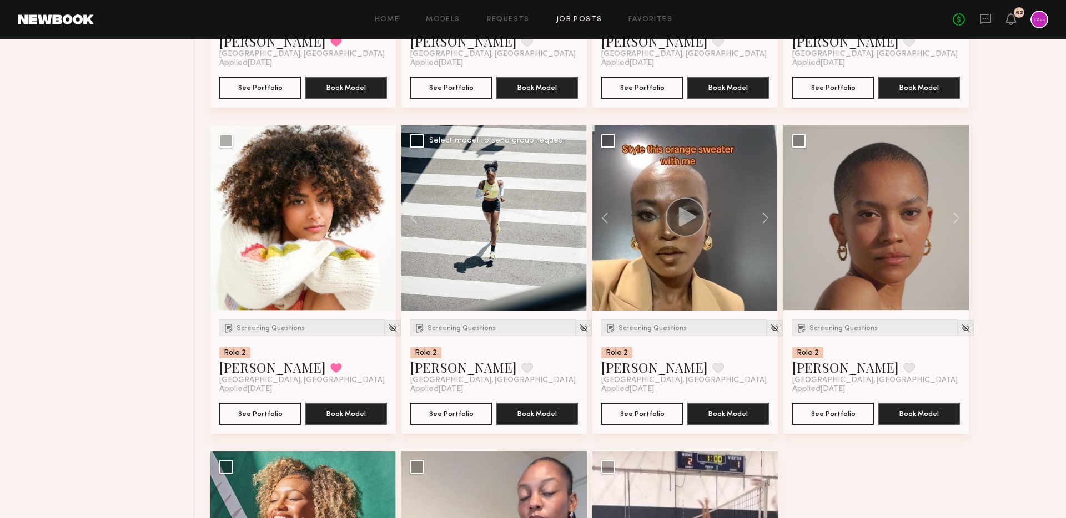
click at [582, 218] on button at bounding box center [569, 217] width 36 height 185
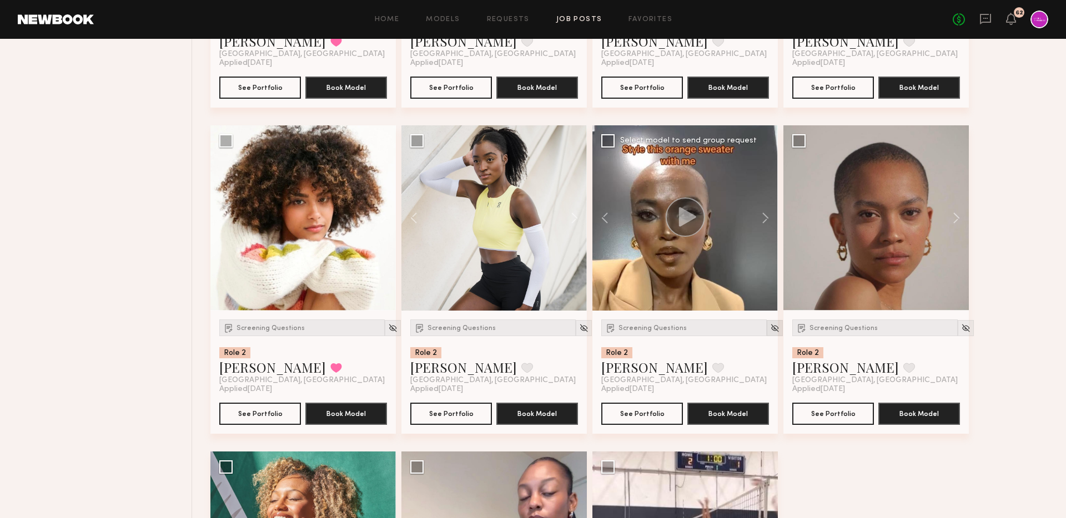
click at [770, 329] on img at bounding box center [774, 328] width 9 height 9
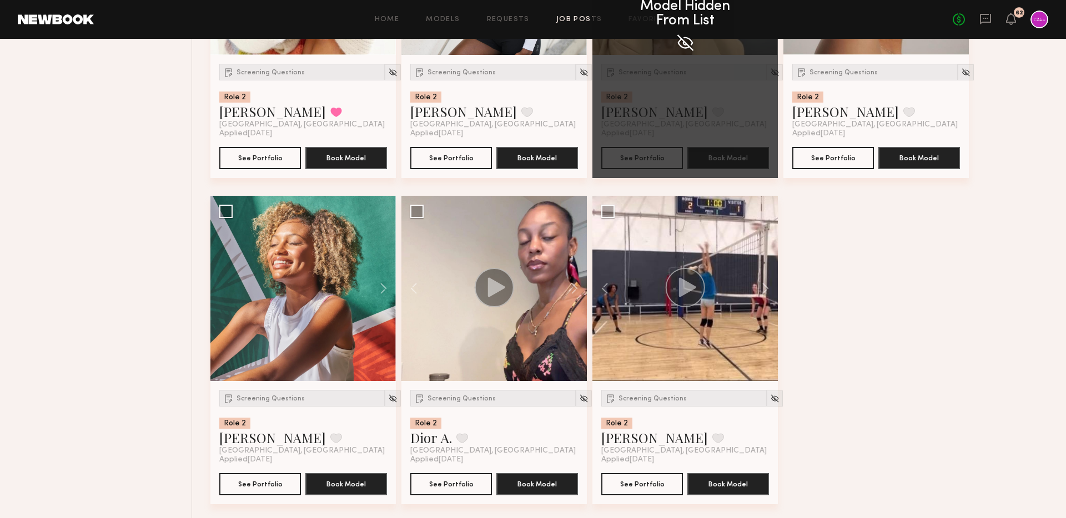
scroll to position [965, 0]
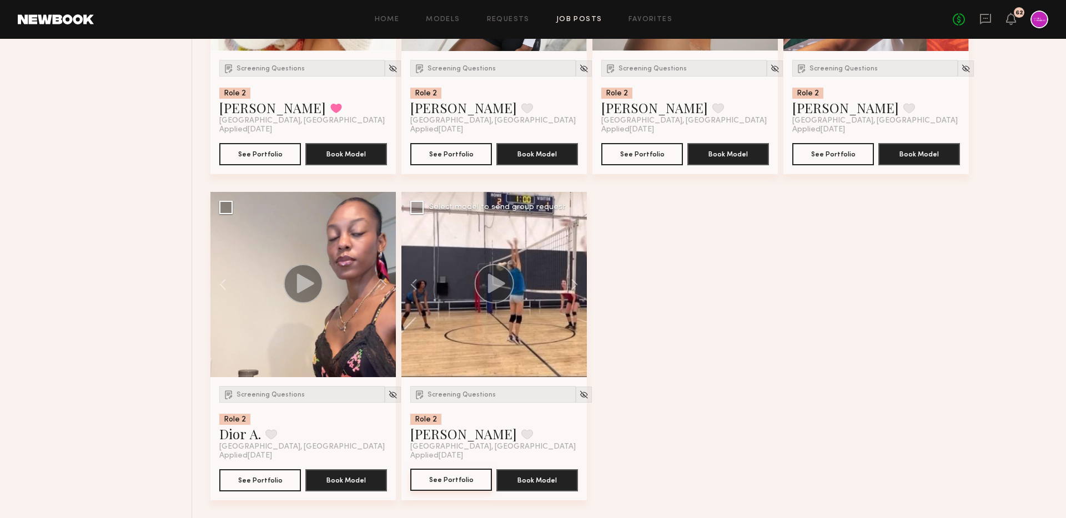
click at [446, 488] on button "See Portfolio" at bounding box center [451, 480] width 82 height 22
click at [576, 393] on div at bounding box center [584, 395] width 16 height 16
click at [579, 392] on img at bounding box center [583, 394] width 9 height 9
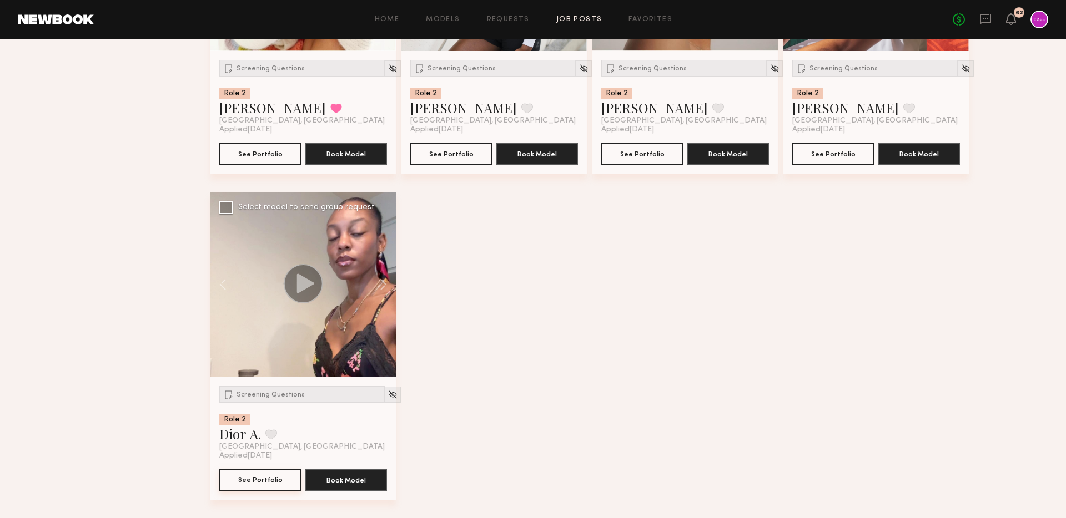
click at [238, 485] on button "See Portfolio" at bounding box center [260, 480] width 82 height 22
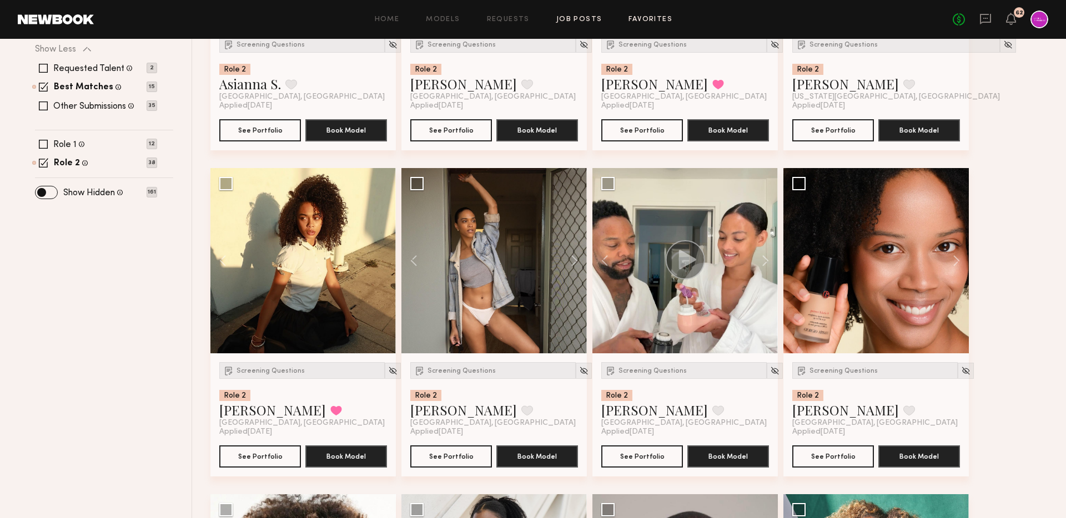
click at [648, 18] on link "Favorites" at bounding box center [650, 19] width 44 height 7
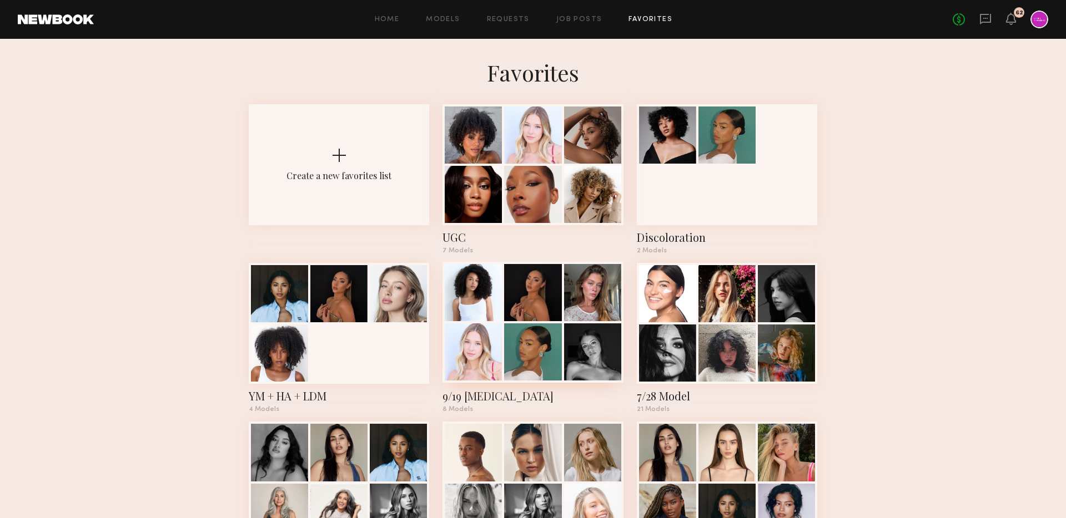
click at [583, 309] on div at bounding box center [592, 292] width 57 height 57
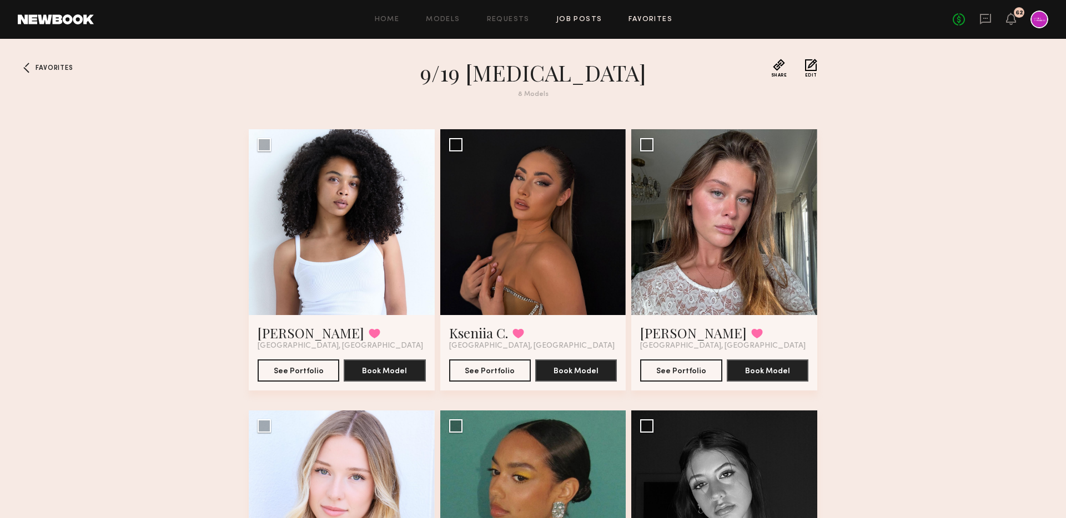
click at [566, 20] on link "Job Posts" at bounding box center [579, 19] width 46 height 7
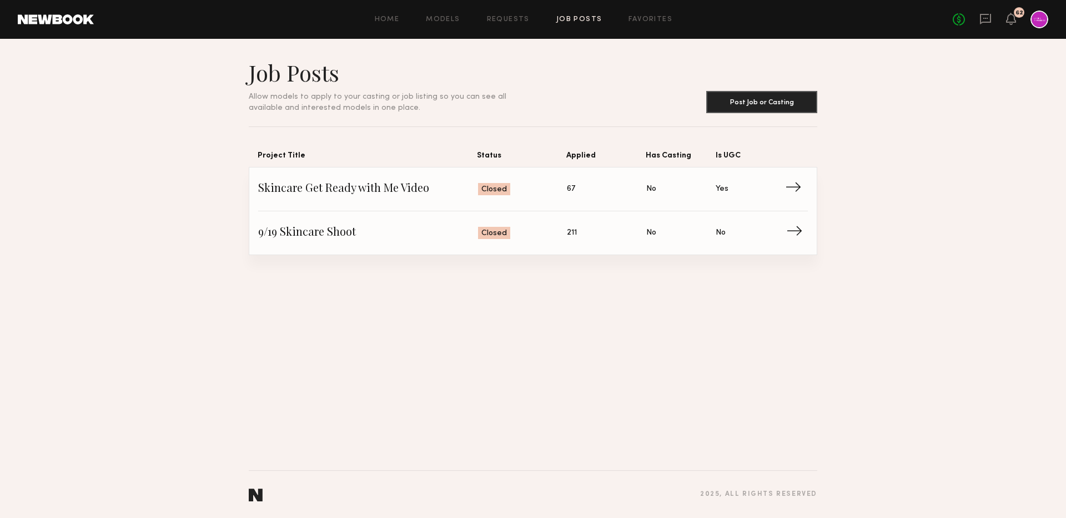
click at [334, 238] on span "9/19 Skincare Shoot" at bounding box center [368, 233] width 220 height 17
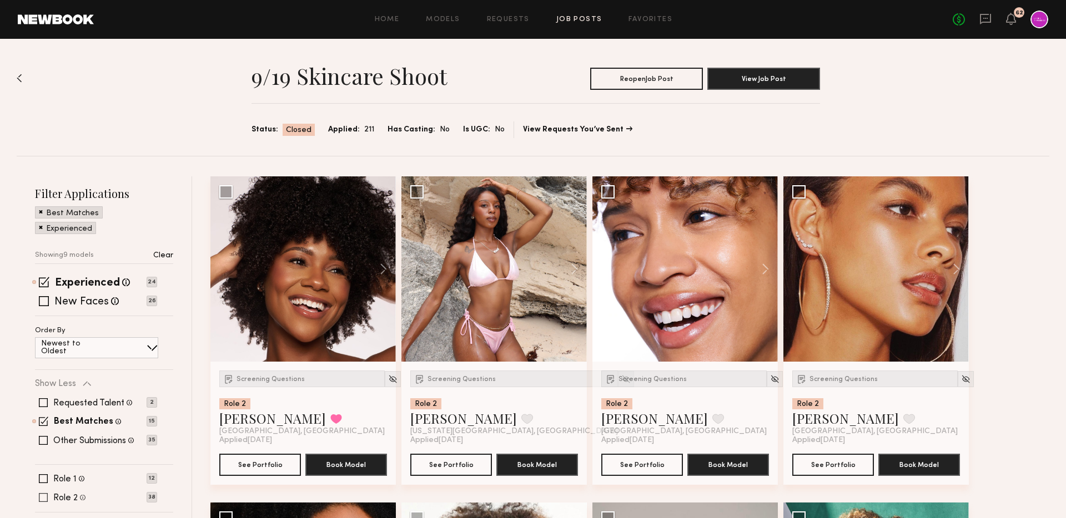
click at [72, 497] on label "Role 2" at bounding box center [65, 498] width 24 height 9
click at [102, 308] on label "New Faces" at bounding box center [81, 302] width 54 height 11
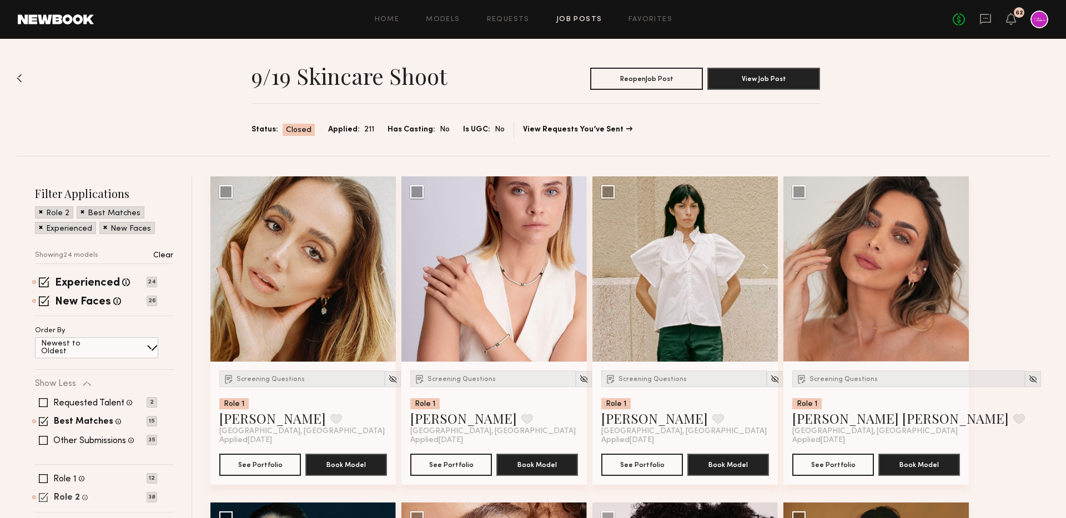
click at [66, 498] on label "Role 2" at bounding box center [67, 498] width 26 height 9
click at [66, 498] on label "Role 2" at bounding box center [65, 498] width 24 height 9
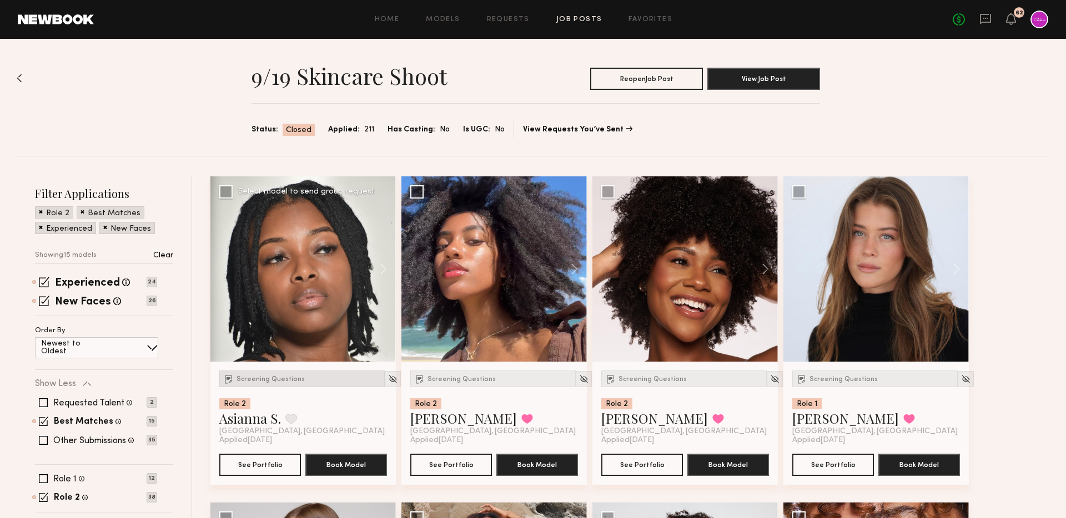
click at [279, 382] on span "Screening Questions" at bounding box center [270, 379] width 68 height 7
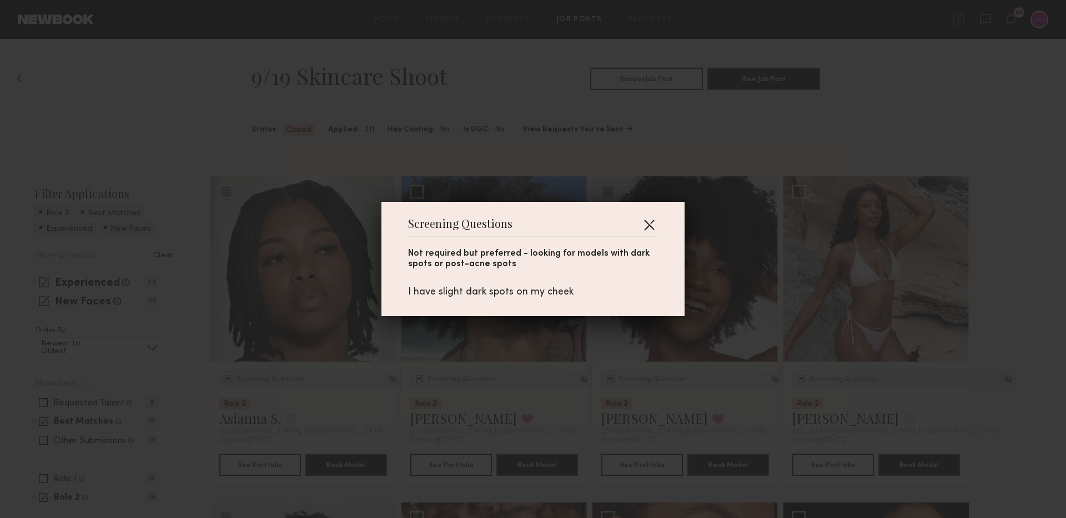
click at [642, 224] on button "button" at bounding box center [649, 225] width 18 height 18
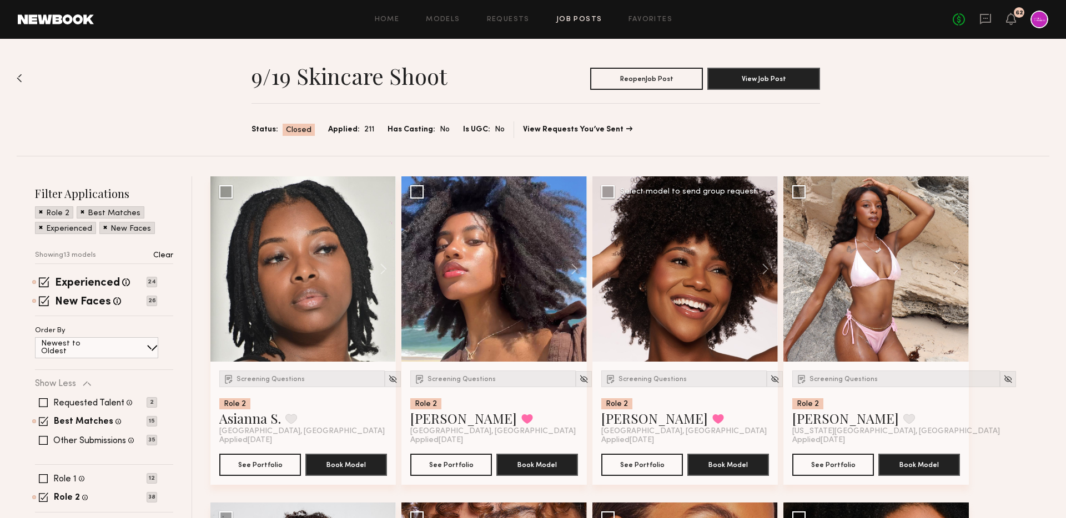
scroll to position [67, 0]
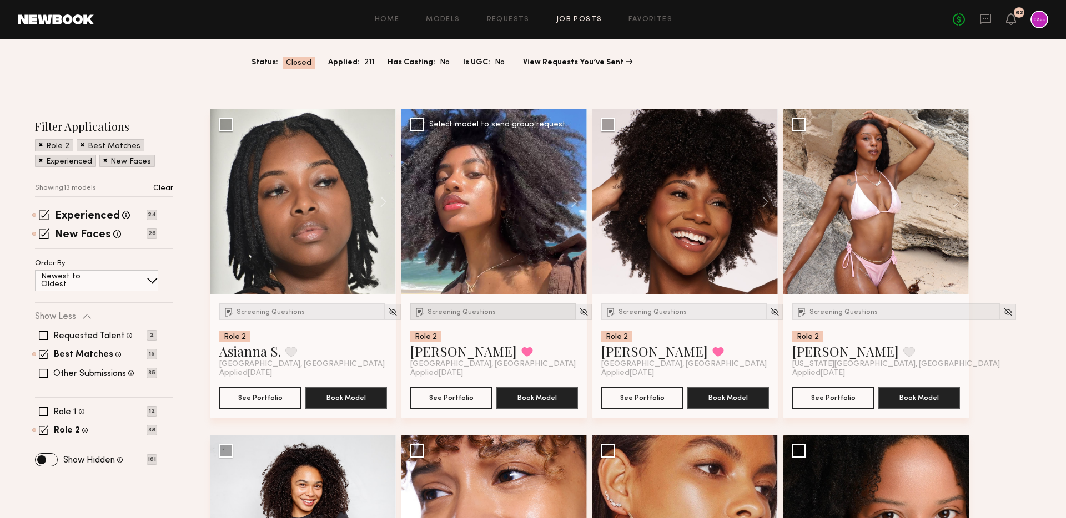
click at [464, 315] on div "Screening Questions" at bounding box center [492, 312] width 165 height 17
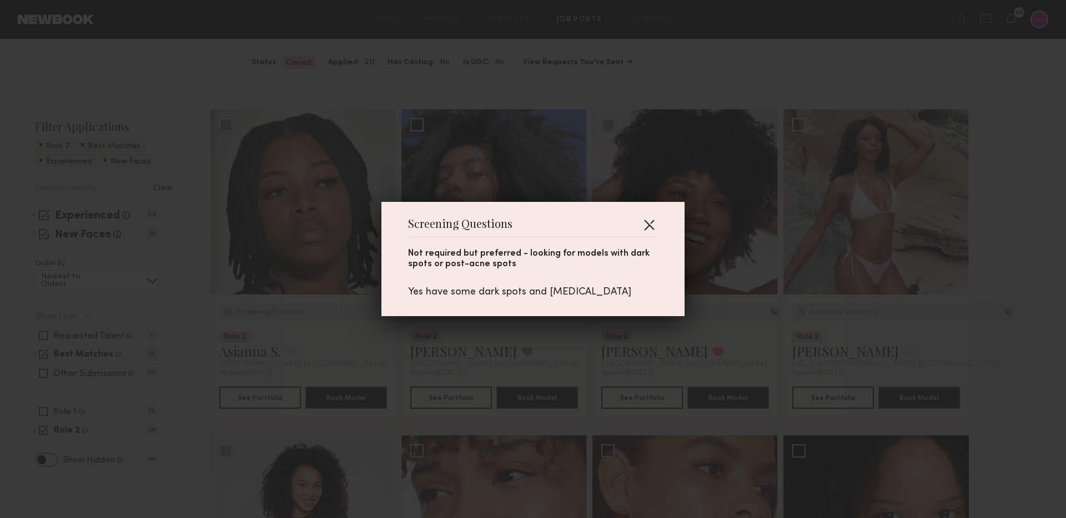
click at [651, 224] on button "button" at bounding box center [649, 225] width 18 height 18
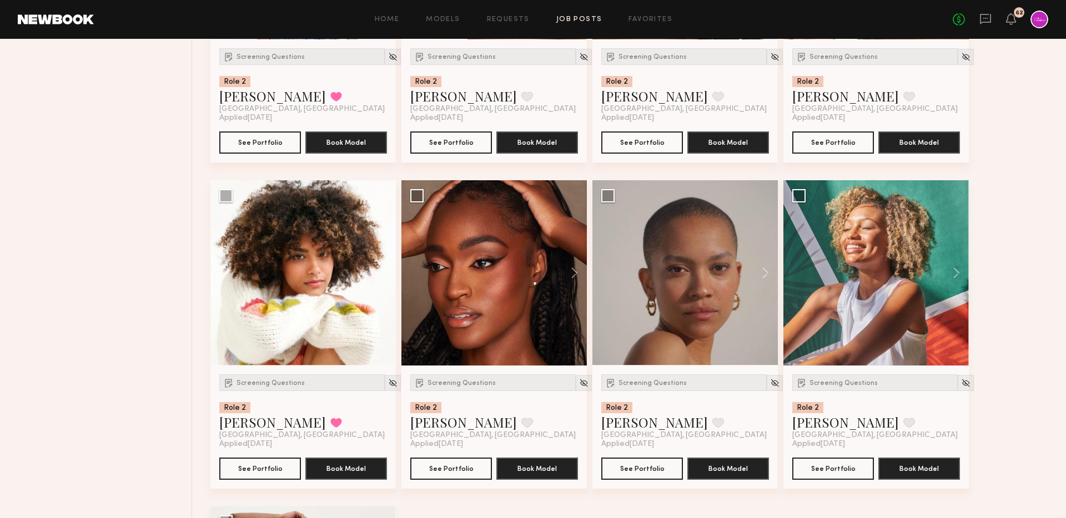
scroll to position [752, 0]
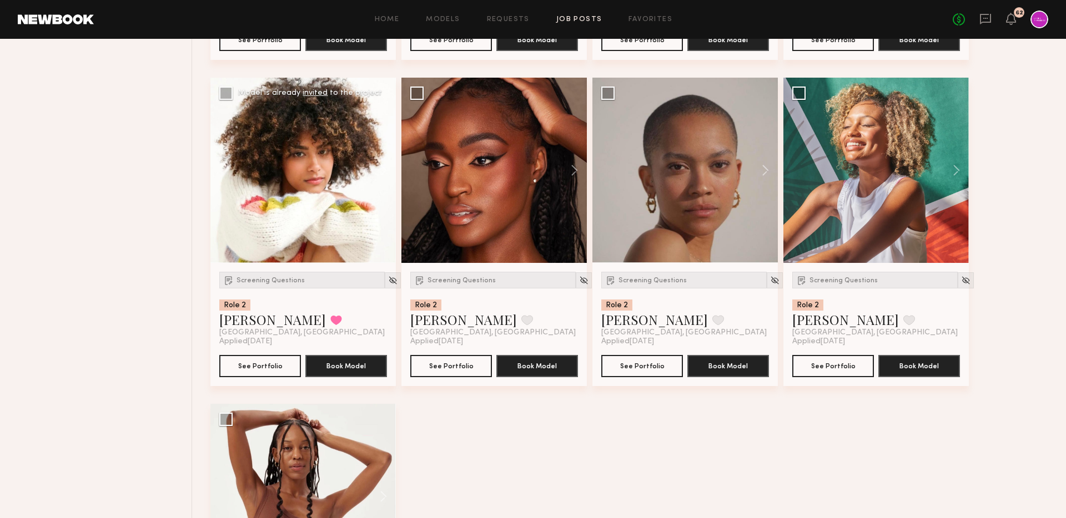
click at [324, 186] on div at bounding box center [302, 170] width 185 height 185
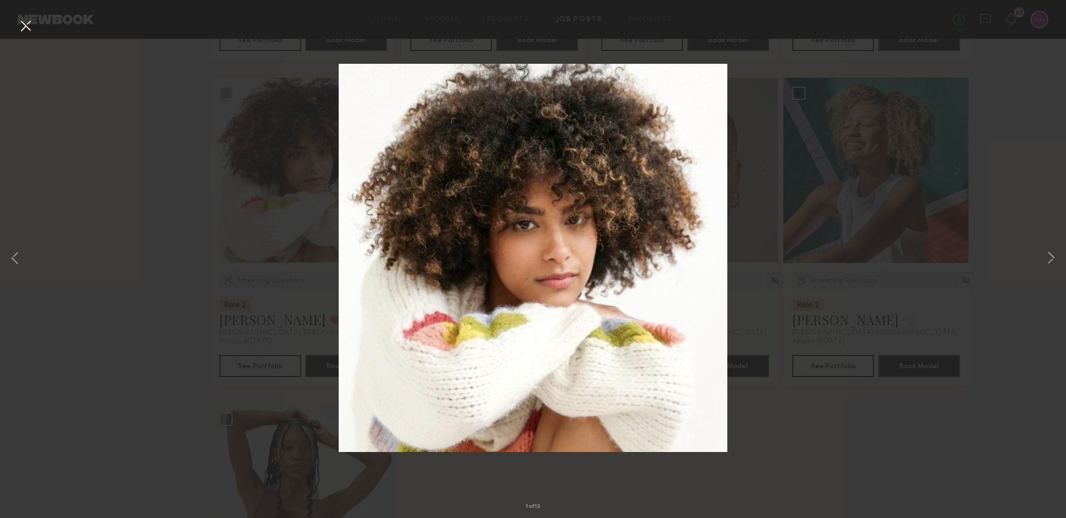
click at [761, 281] on div "1 of 13" at bounding box center [533, 259] width 1066 height 518
click at [25, 27] on button at bounding box center [26, 27] width 18 height 20
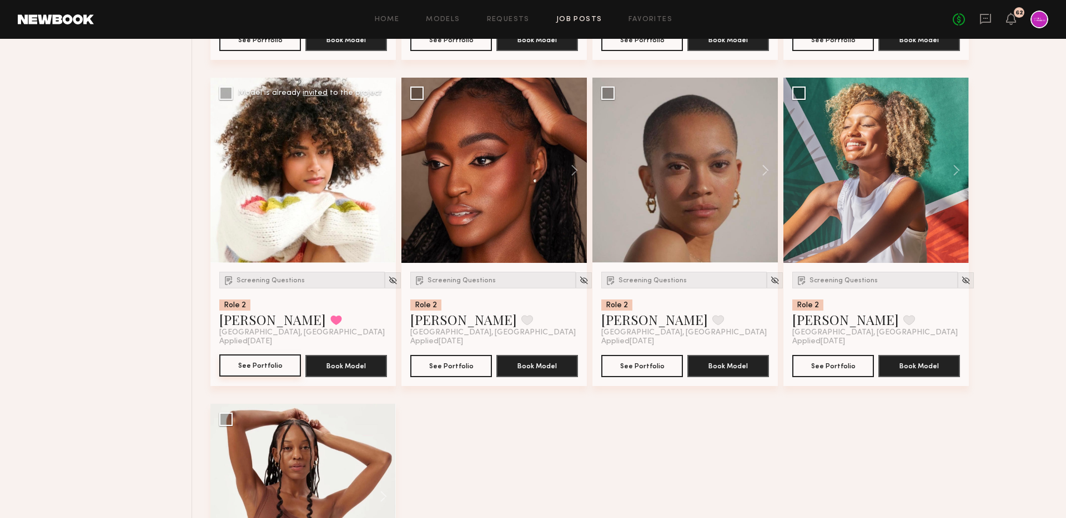
click at [266, 365] on button "See Portfolio" at bounding box center [260, 366] width 82 height 22
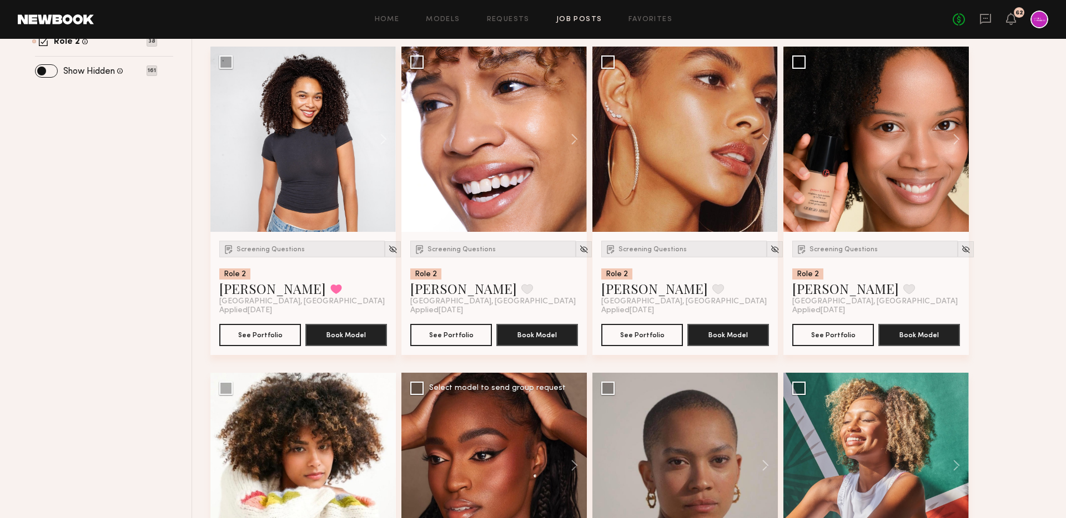
scroll to position [259, 0]
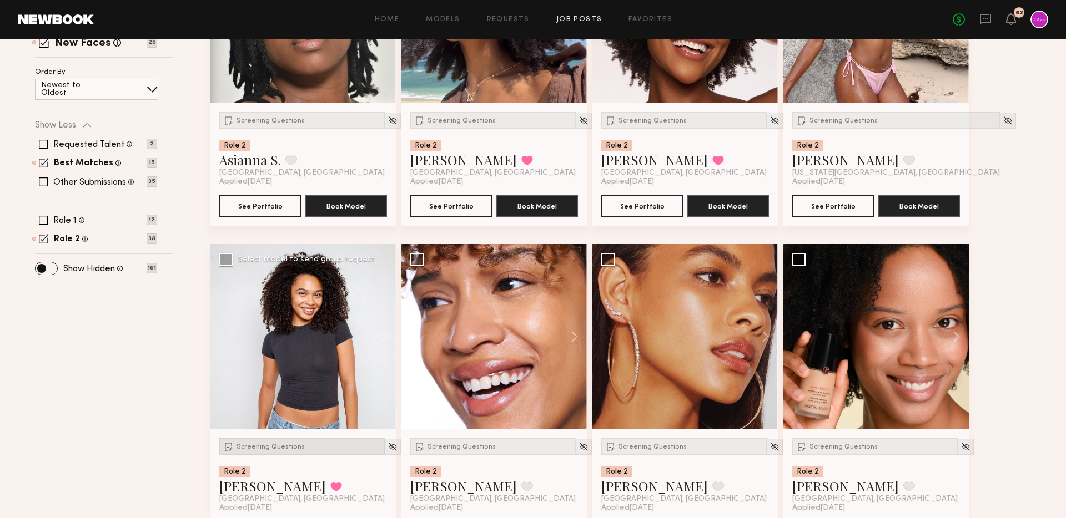
click at [276, 449] on span "Screening Questions" at bounding box center [270, 447] width 68 height 7
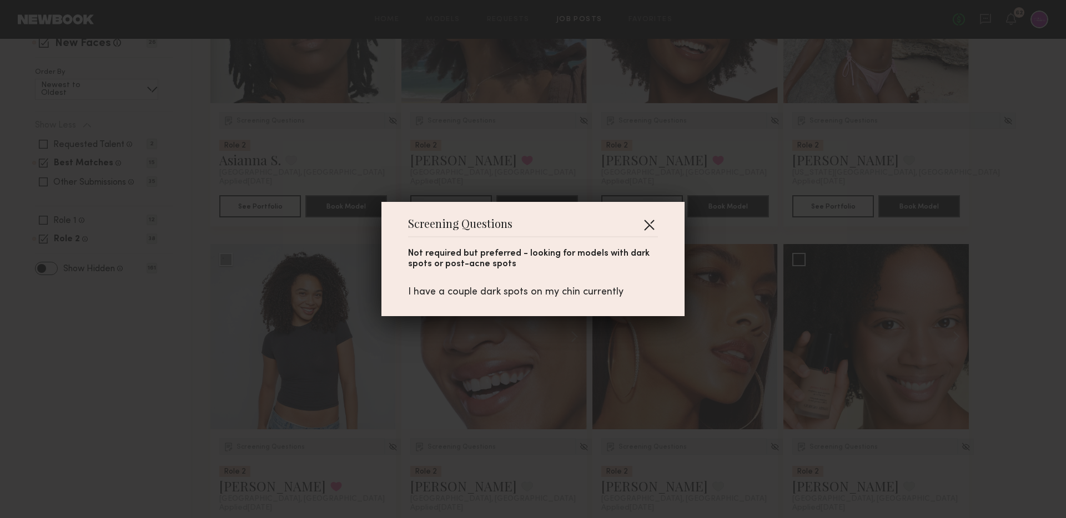
click at [653, 227] on button "button" at bounding box center [649, 225] width 18 height 18
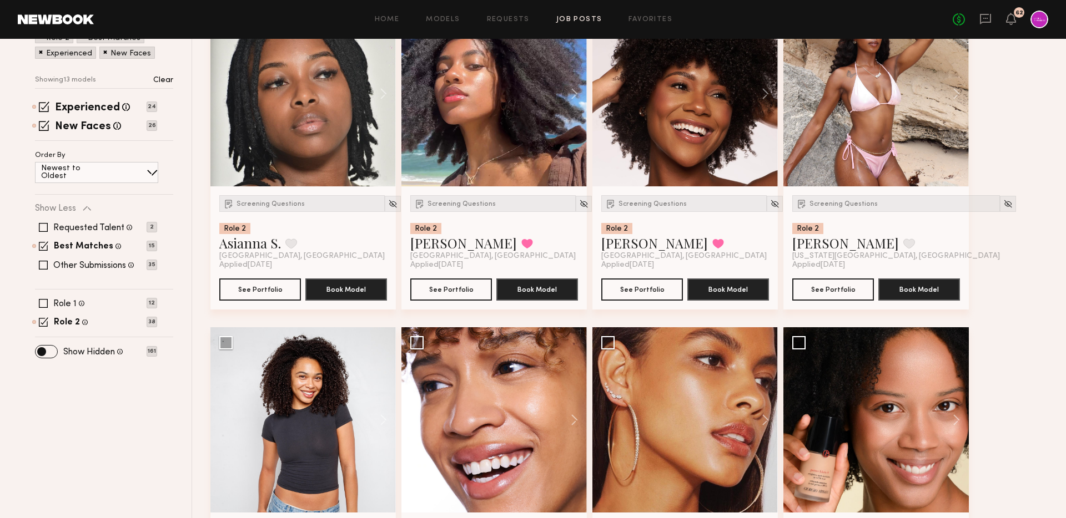
scroll to position [171, 0]
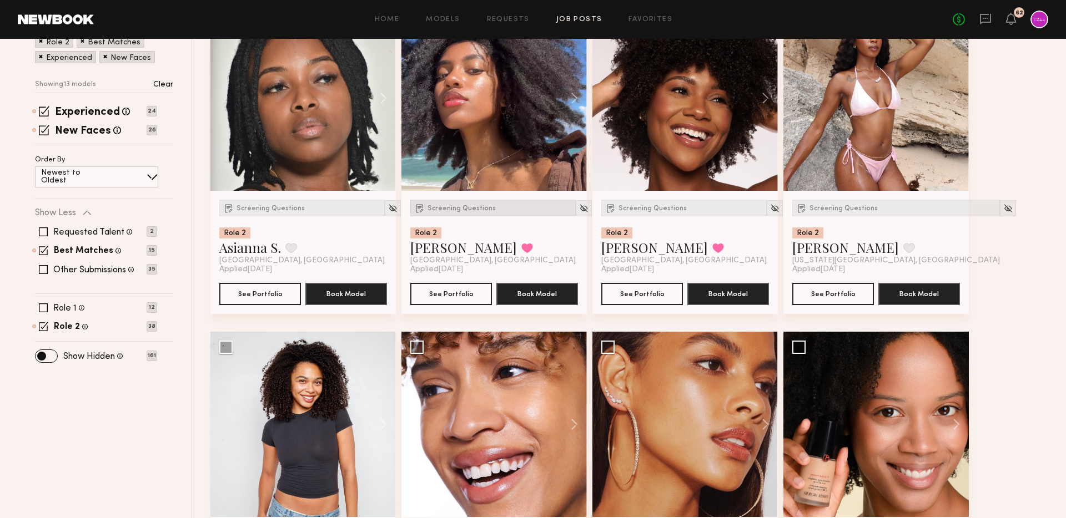
click at [465, 210] on span "Screening Questions" at bounding box center [461, 208] width 68 height 7
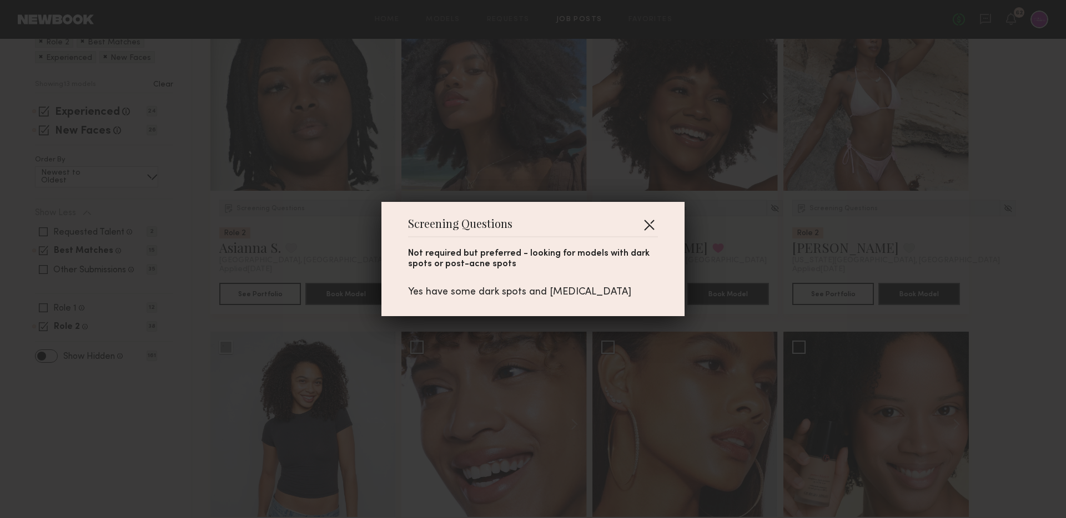
click at [647, 227] on button "button" at bounding box center [649, 225] width 18 height 18
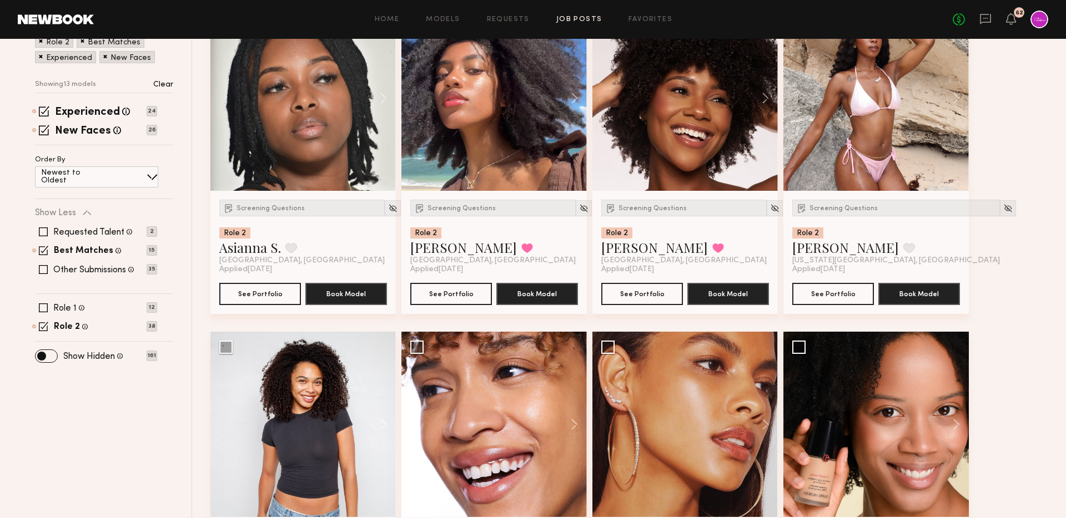
scroll to position [142, 0]
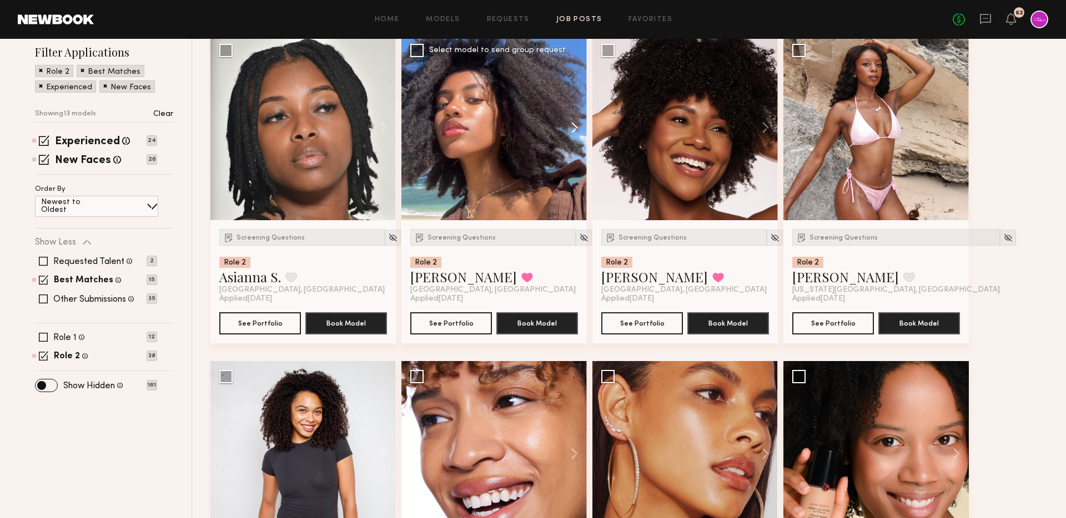
click at [572, 126] on button at bounding box center [569, 127] width 36 height 185
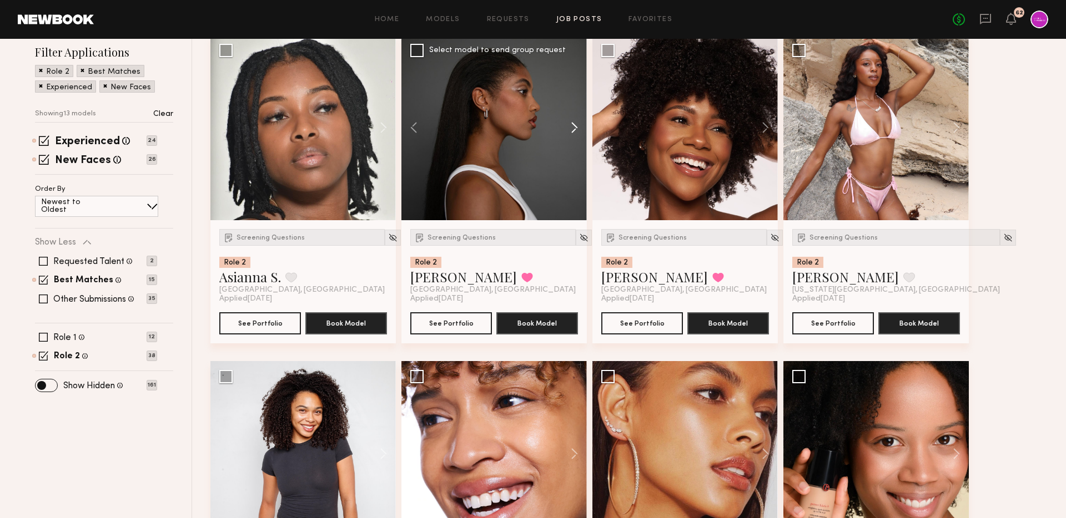
click at [572, 126] on button at bounding box center [569, 127] width 36 height 185
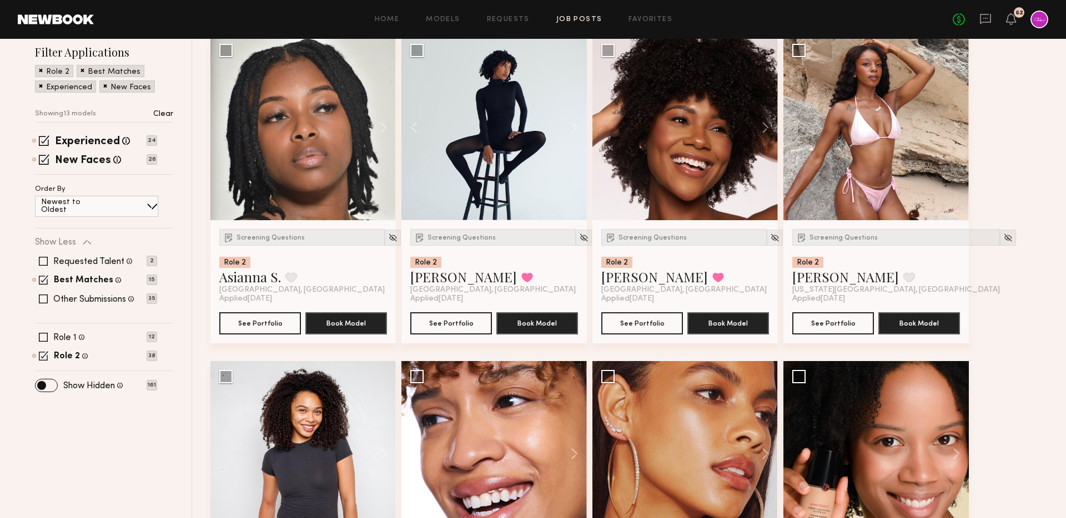
click at [580, 15] on div "Home Models Requests Job Posts Favorites Sign Out No fees up to $5,000 62" at bounding box center [571, 20] width 954 height 18
click at [582, 24] on div "Home Models Requests Job Posts Favorites Sign Out No fees up to $5,000 62" at bounding box center [571, 20] width 954 height 18
click at [575, 20] on link "Job Posts" at bounding box center [579, 19] width 46 height 7
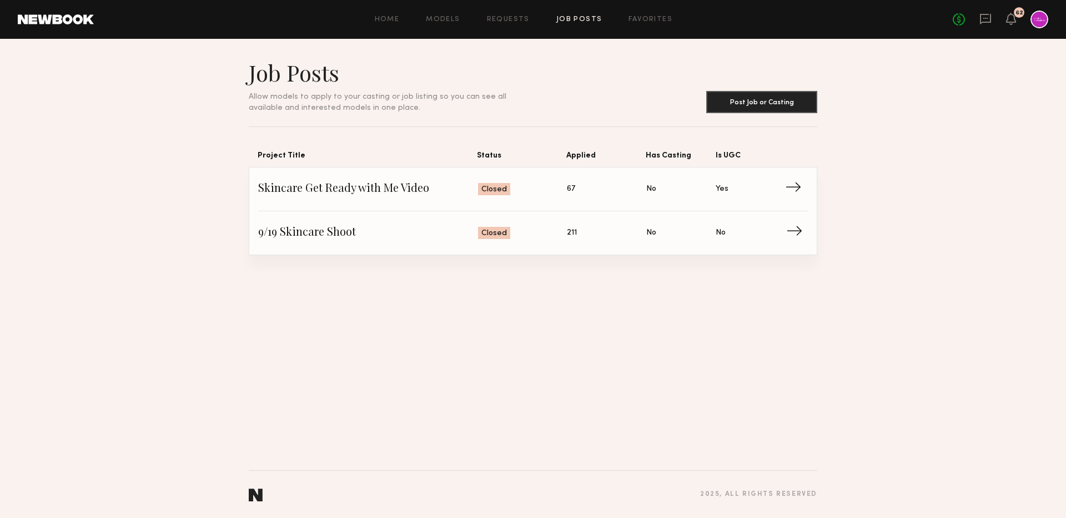
click at [792, 233] on span "→" at bounding box center [797, 233] width 23 height 17
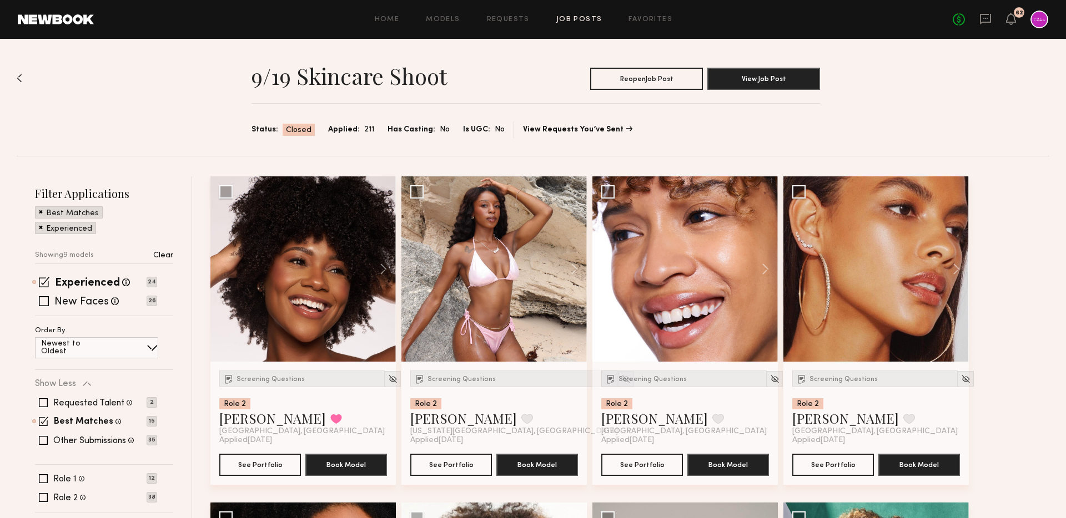
click at [576, 17] on link "Job Posts" at bounding box center [579, 19] width 46 height 7
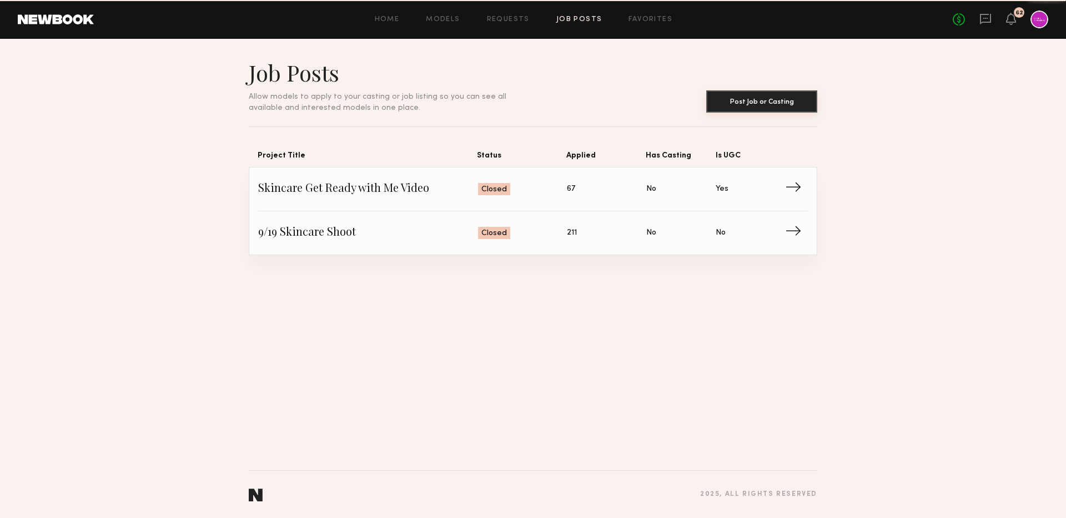
click at [777, 96] on button "Post Job or Casting" at bounding box center [761, 101] width 111 height 22
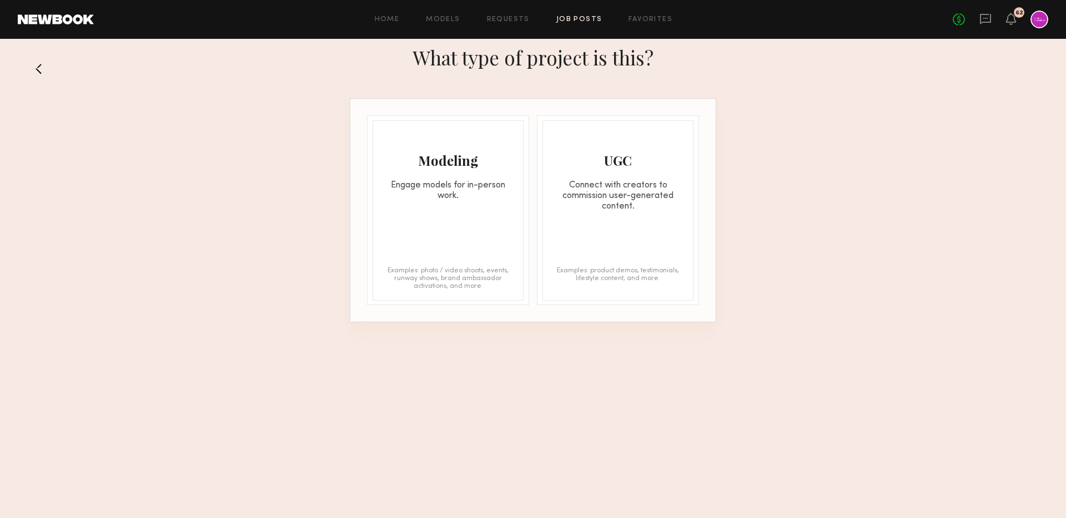
click at [474, 194] on div "Engage models for in-person work." at bounding box center [448, 190] width 150 height 21
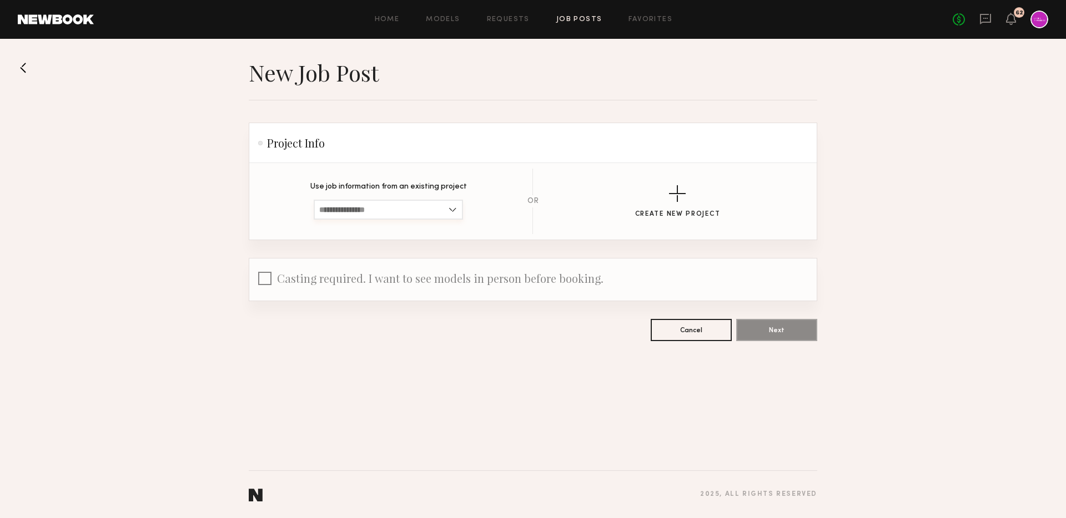
click at [447, 215] on input at bounding box center [388, 210] width 149 height 20
click at [427, 230] on div "9/19 Skincare Shoot" at bounding box center [388, 229] width 147 height 18
type input "**********"
click at [425, 208] on input "**********" at bounding box center [388, 210] width 149 height 20
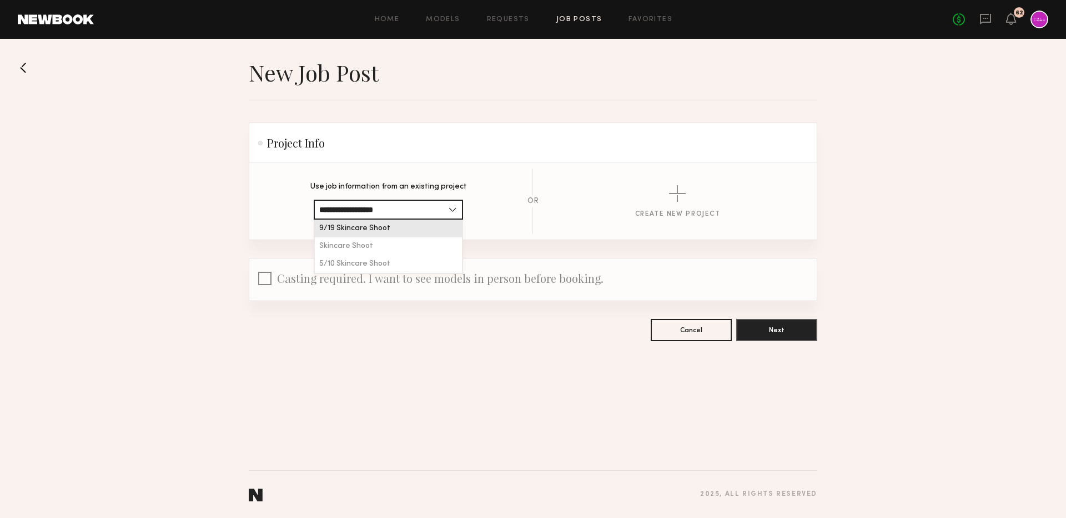
click at [428, 220] on div "9/19 Skincare Shoot" at bounding box center [388, 229] width 147 height 18
click at [671, 194] on div "button" at bounding box center [677, 193] width 17 height 17
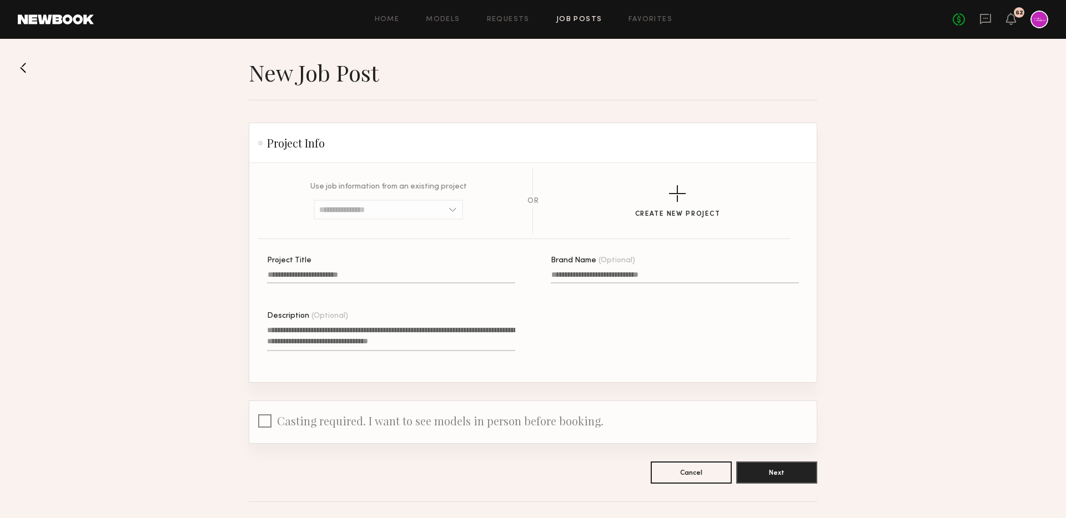
click at [358, 274] on input "Project Title" at bounding box center [391, 277] width 248 height 13
click at [568, 17] on link "Job Posts" at bounding box center [579, 19] width 46 height 7
click at [505, 19] on link "Requests" at bounding box center [508, 19] width 43 height 7
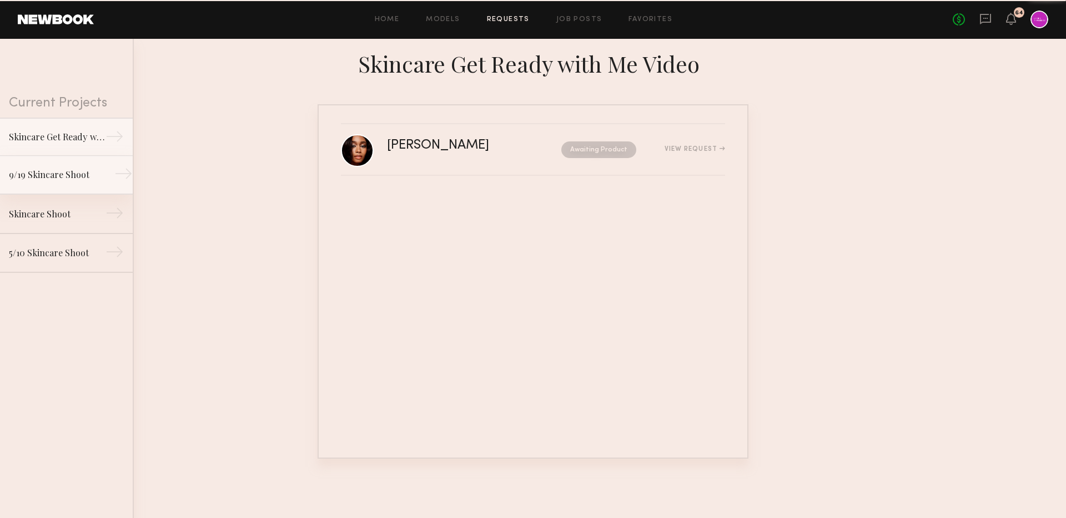
click at [72, 171] on div "9/19 Skincare Shoot" at bounding box center [57, 174] width 97 height 13
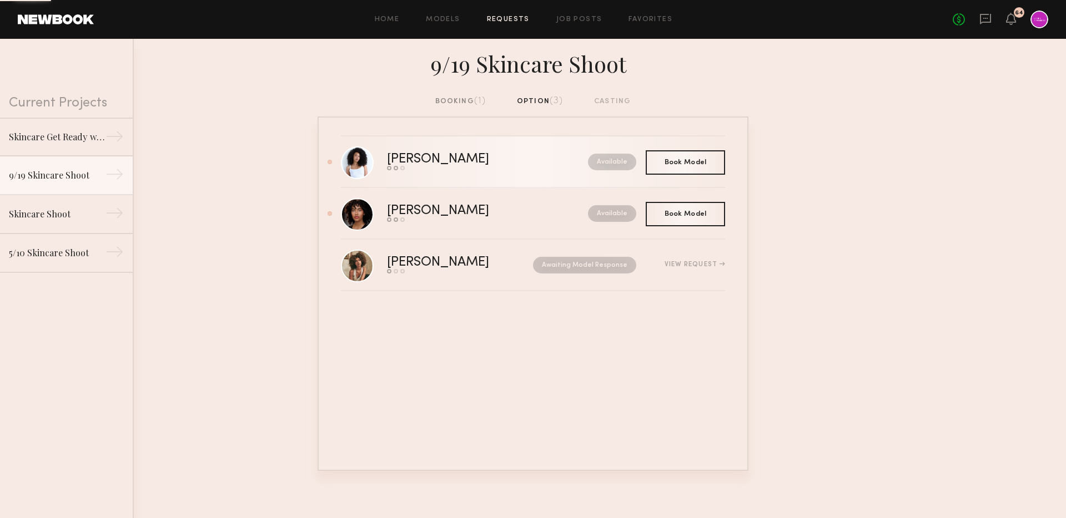
click at [438, 176] on link "[PERSON_NAME] Send request Model response Book model Available" at bounding box center [533, 163] width 384 height 52
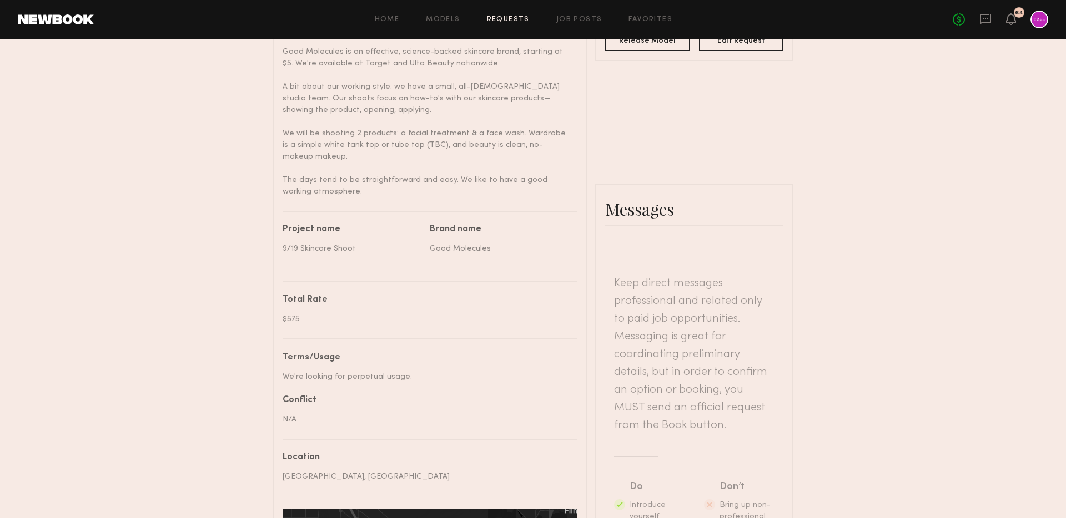
scroll to position [515, 0]
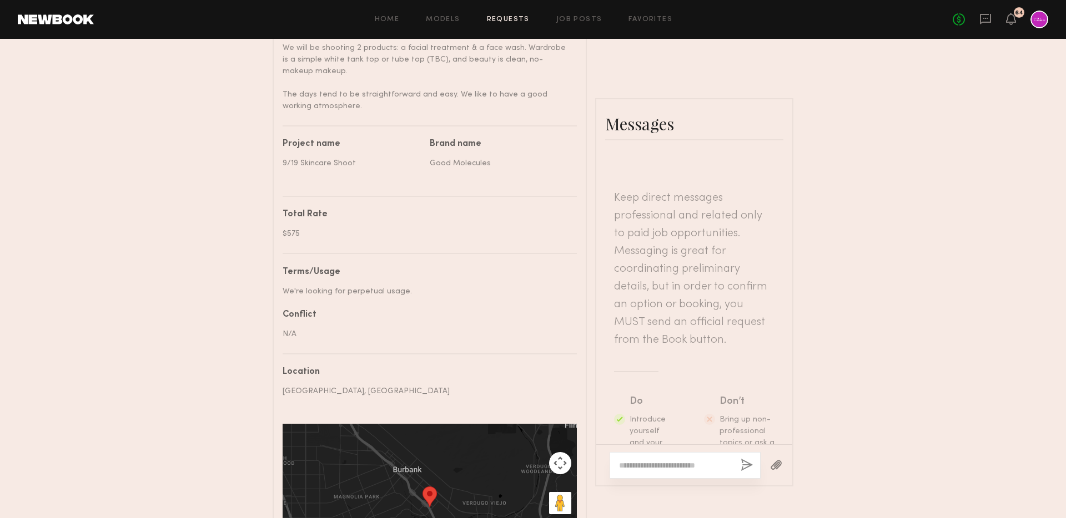
click at [641, 461] on textarea at bounding box center [675, 465] width 113 height 11
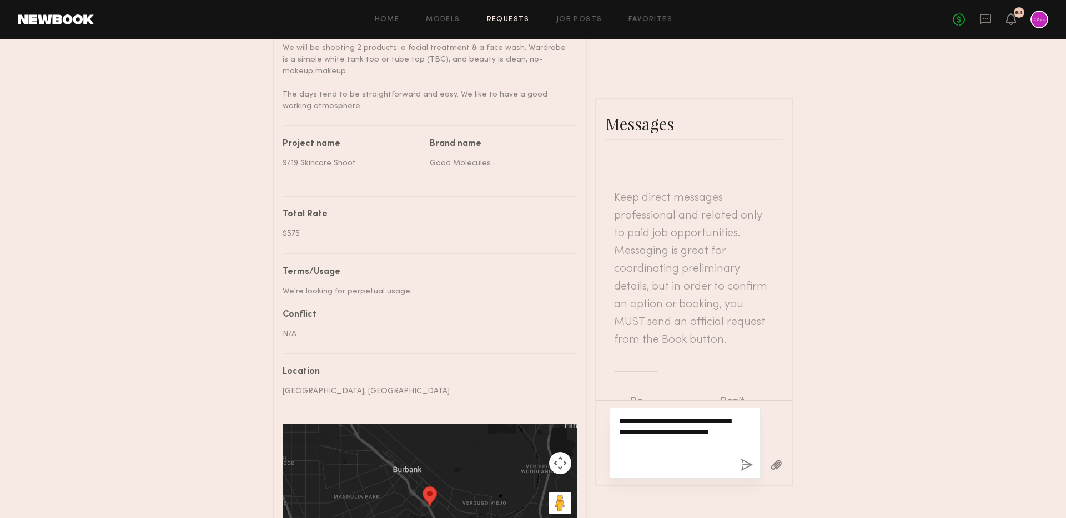
paste textarea "**********"
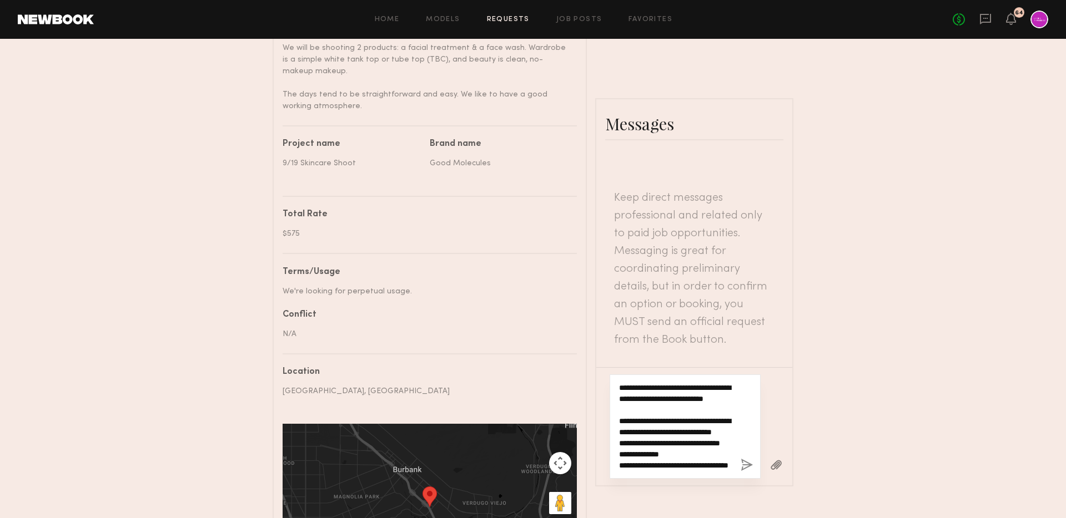
scroll to position [44, 0]
click at [702, 402] on textarea "**********" at bounding box center [675, 426] width 113 height 89
click at [700, 415] on textarea "**********" at bounding box center [675, 426] width 113 height 89
type textarea "**********"
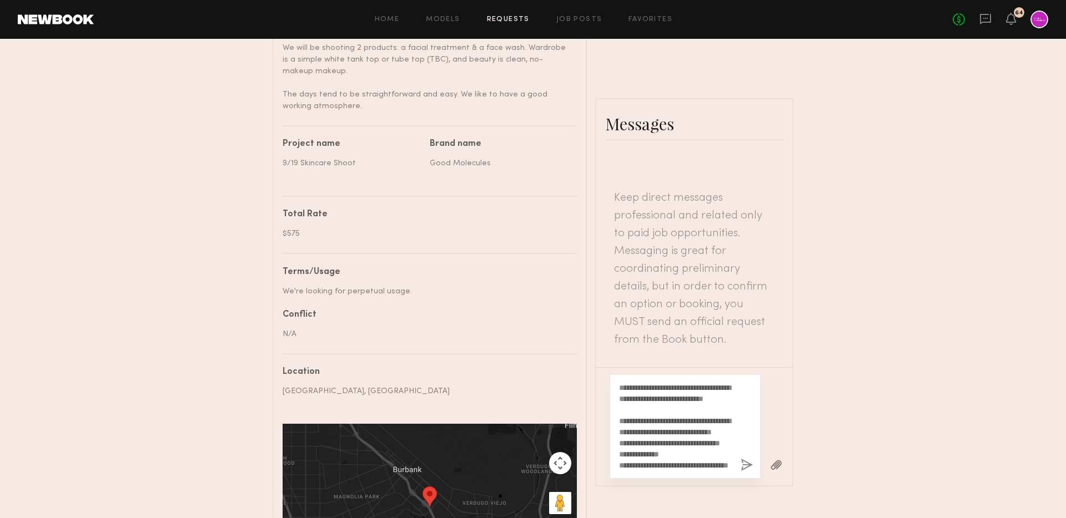
click at [746, 470] on button "button" at bounding box center [747, 466] width 12 height 14
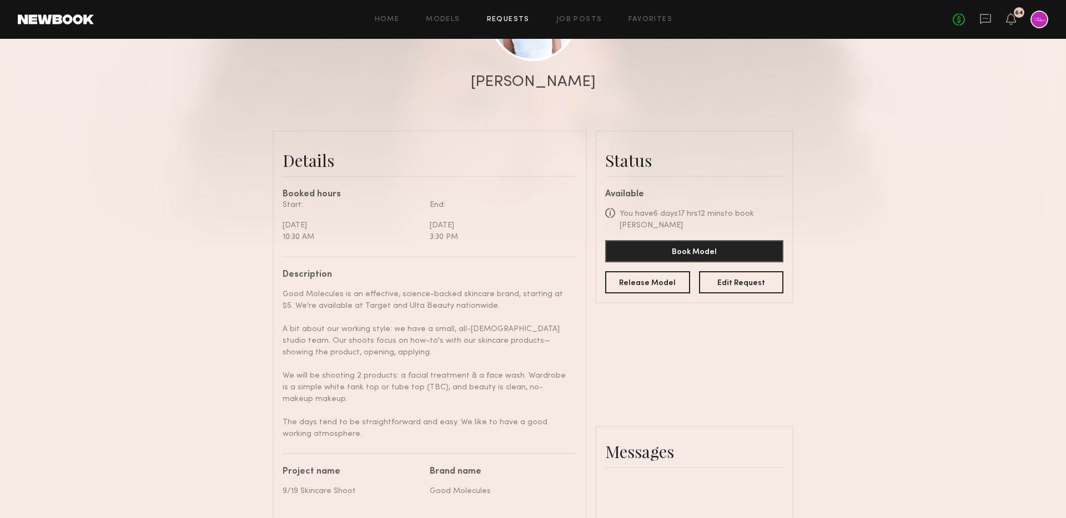
scroll to position [0, 0]
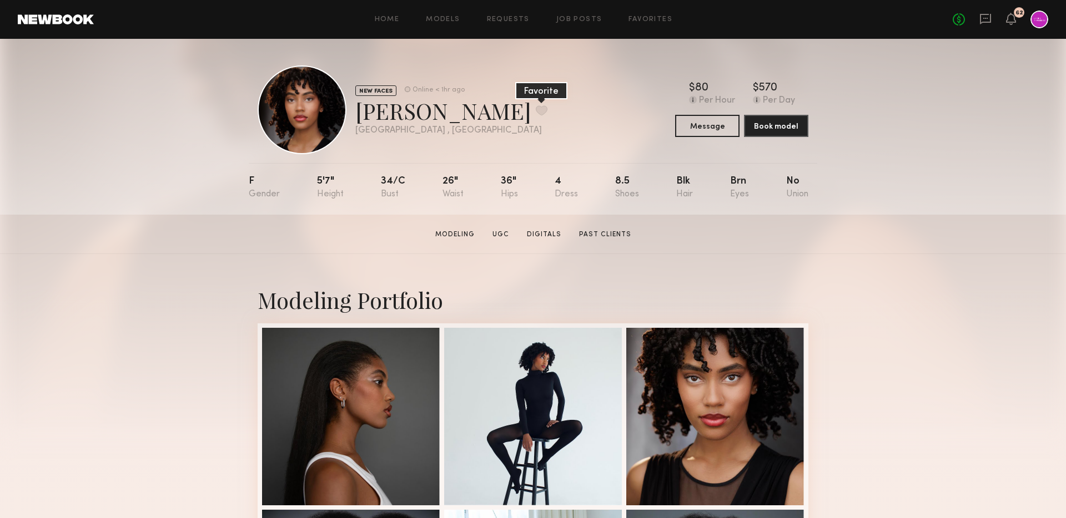
click at [536, 112] on button at bounding box center [542, 110] width 12 height 10
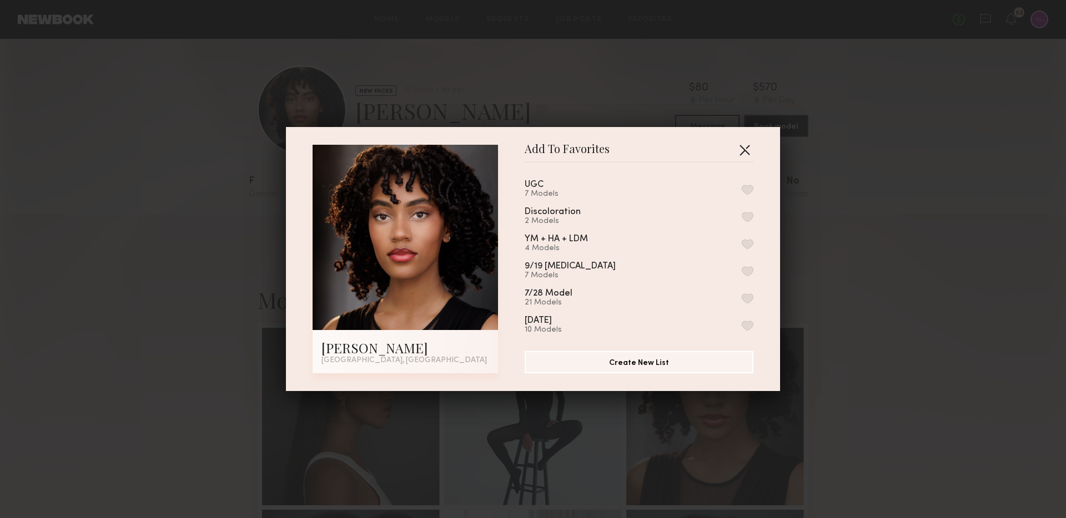
click at [746, 152] on button "button" at bounding box center [745, 150] width 18 height 18
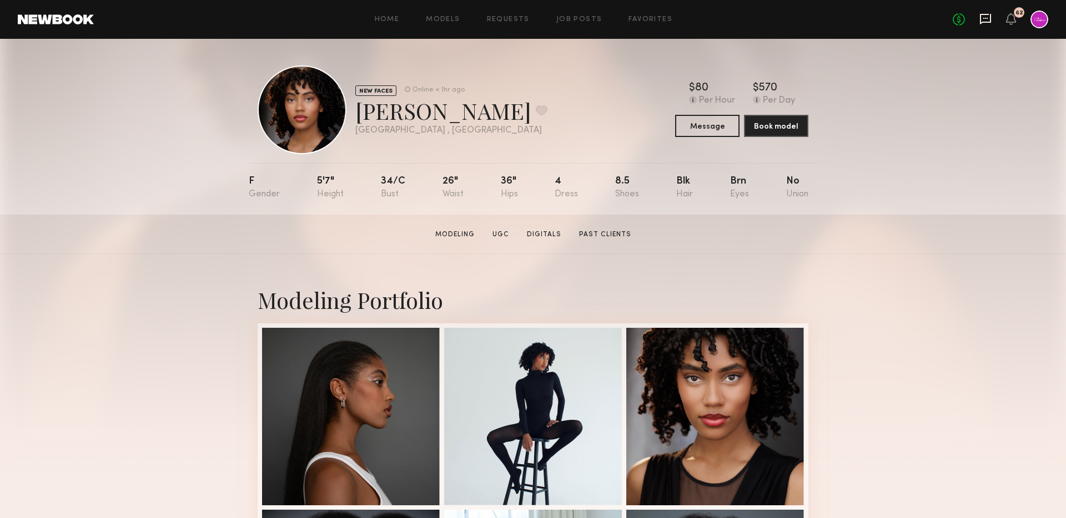
click at [985, 20] on icon at bounding box center [985, 19] width 12 height 12
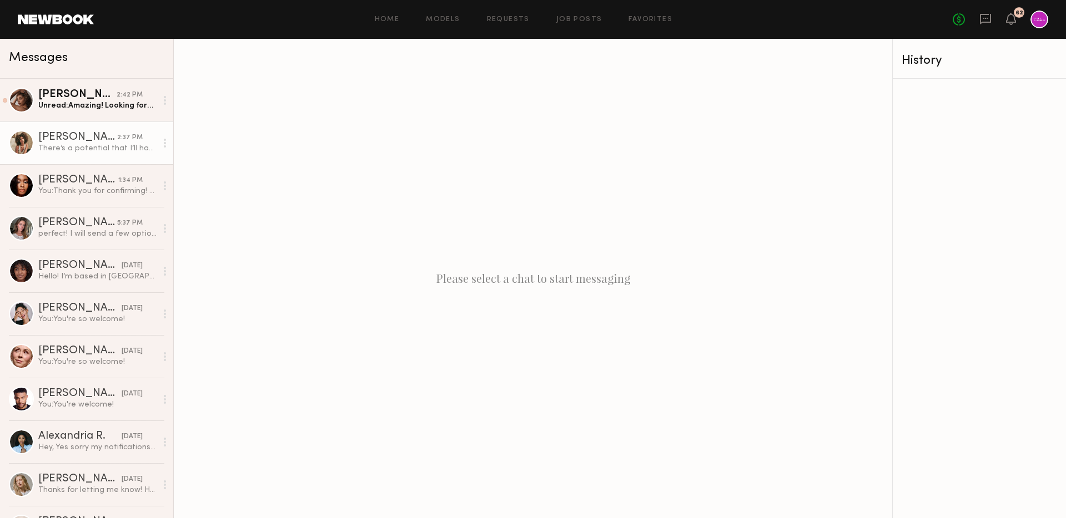
click at [80, 144] on div "There’s a potential that I’ll have a pretty important doctors appointment that …" at bounding box center [97, 148] width 118 height 11
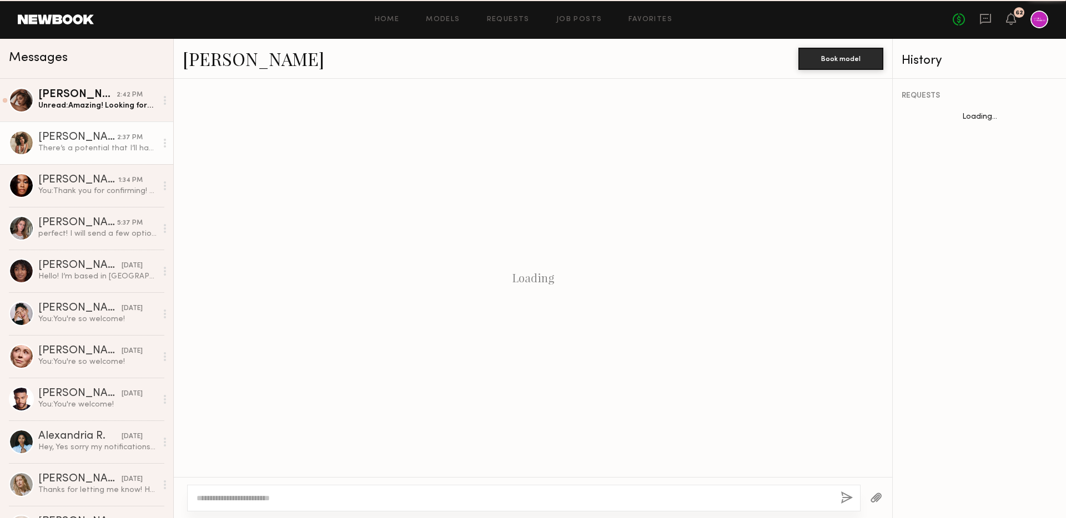
scroll to position [730, 0]
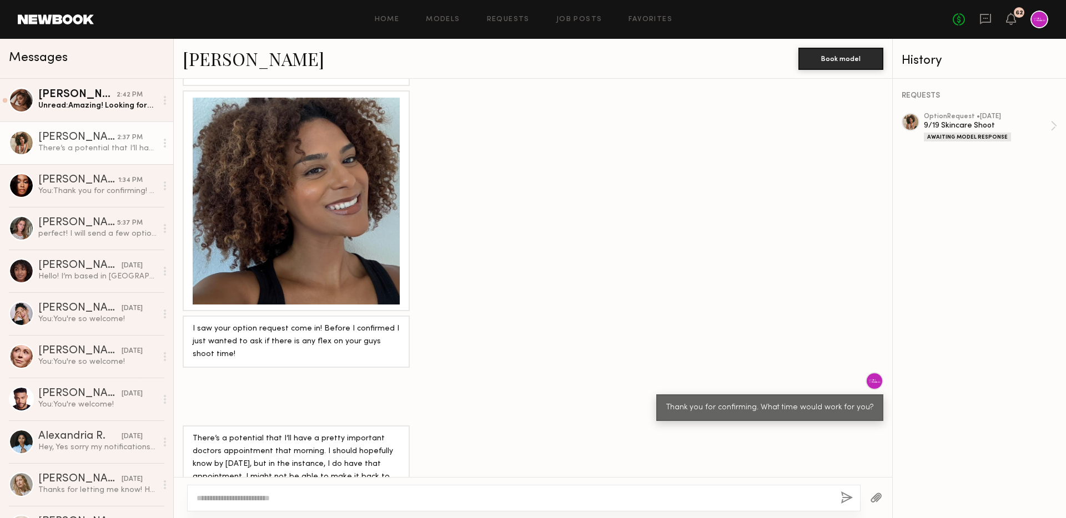
drag, startPoint x: 192, startPoint y: 403, endPoint x: 254, endPoint y: 450, distance: 78.2
click at [254, 450] on div "There’s a potential that I’ll have a pretty important doctors appointment that …" at bounding box center [296, 465] width 227 height 78
click at [254, 450] on div "There’s a potential that I’ll have a pretty important doctors appointment that …" at bounding box center [296, 465] width 207 height 64
click at [650, 21] on link "Favorites" at bounding box center [650, 19] width 44 height 7
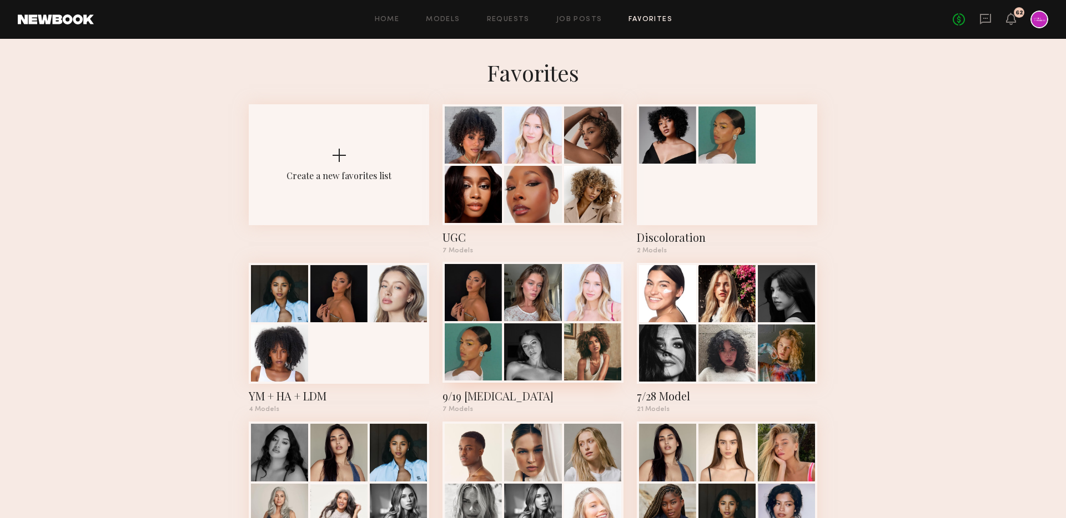
click at [513, 290] on div at bounding box center [532, 292] width 57 height 57
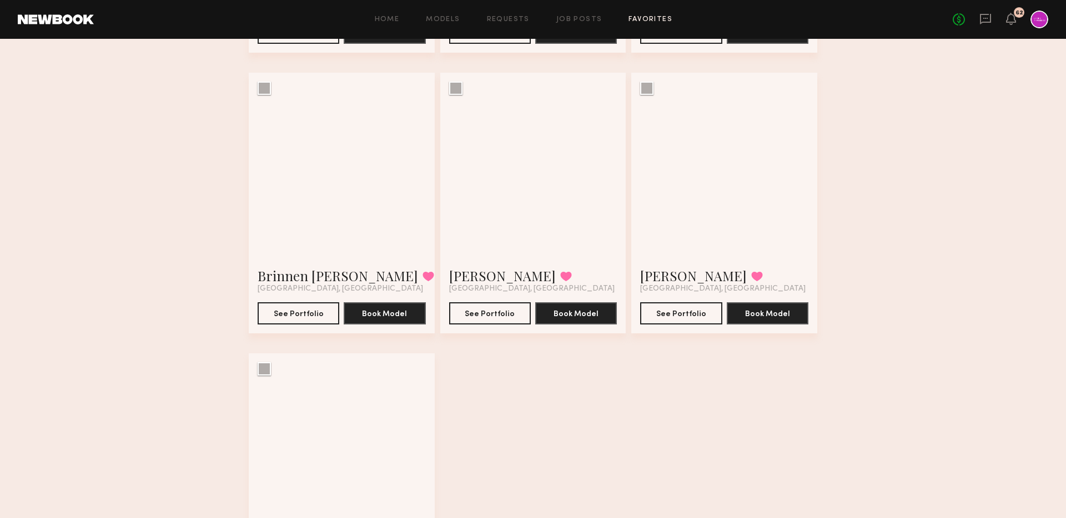
scroll to position [302, 0]
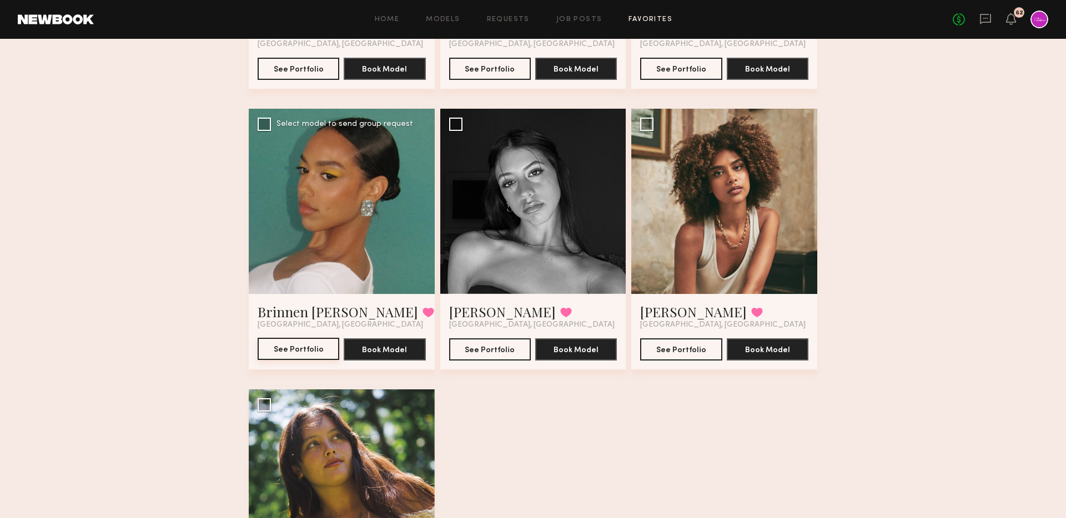
click at [289, 352] on button "See Portfolio" at bounding box center [299, 349] width 82 height 22
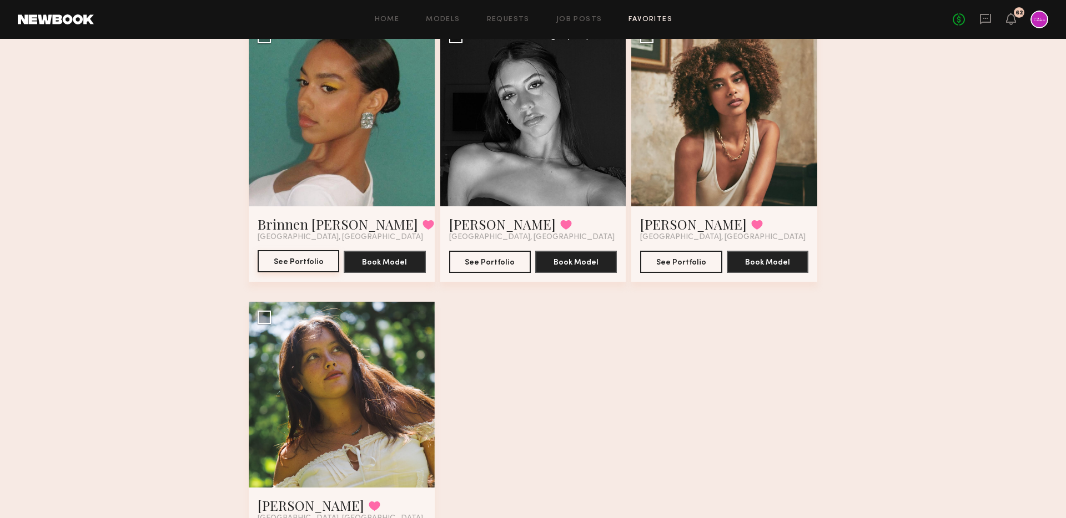
scroll to position [0, 0]
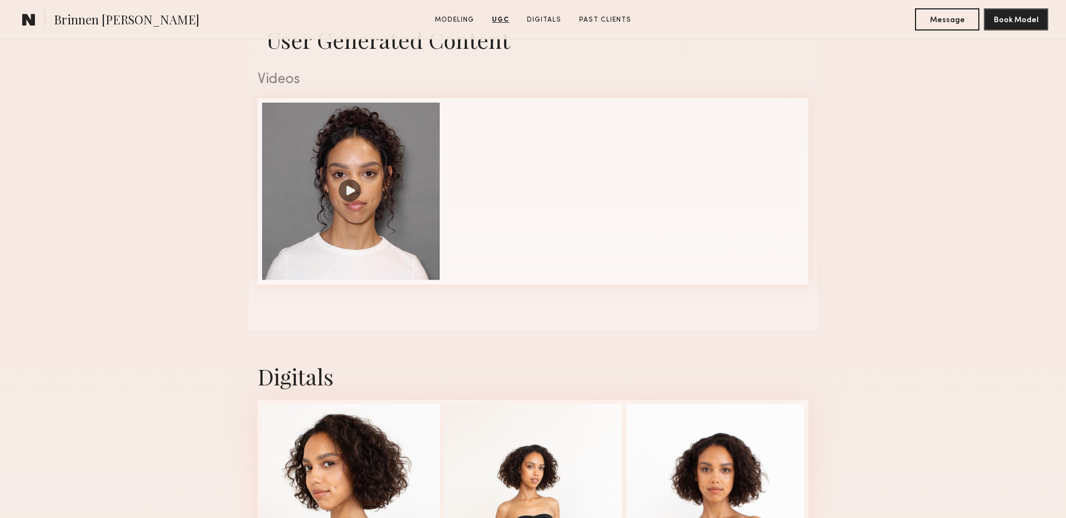
scroll to position [947, 0]
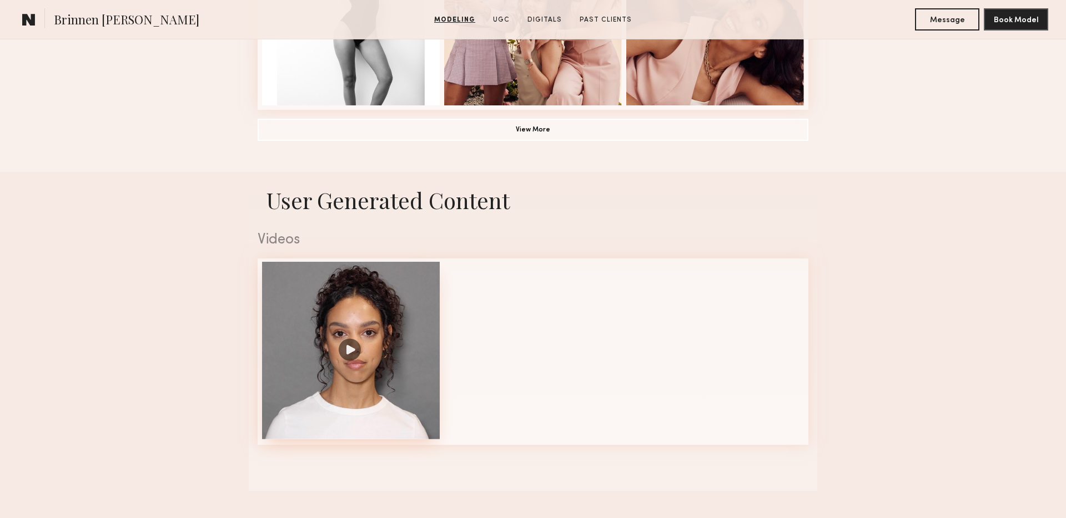
click at [352, 348] on div at bounding box center [351, 351] width 178 height 178
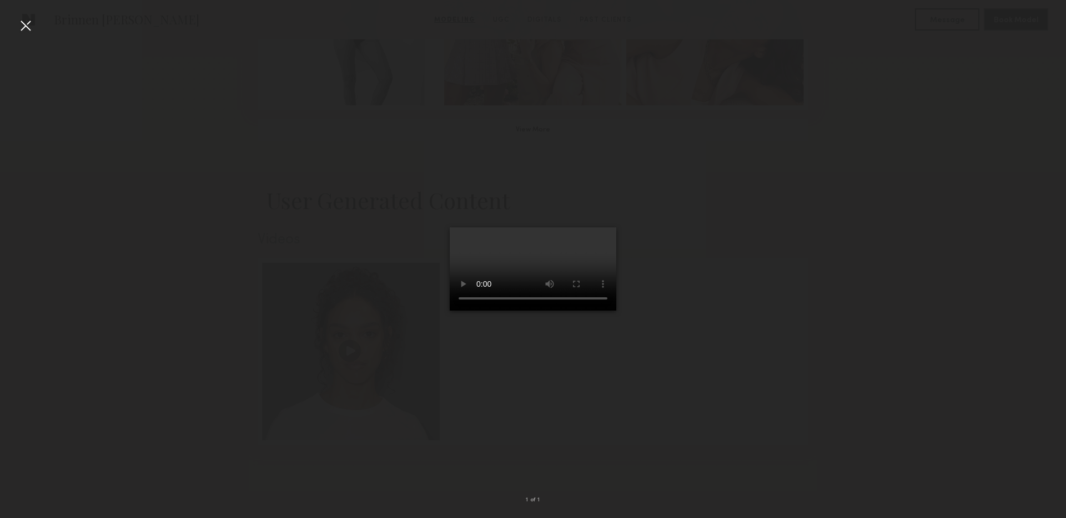
click at [26, 22] on div at bounding box center [26, 26] width 18 height 18
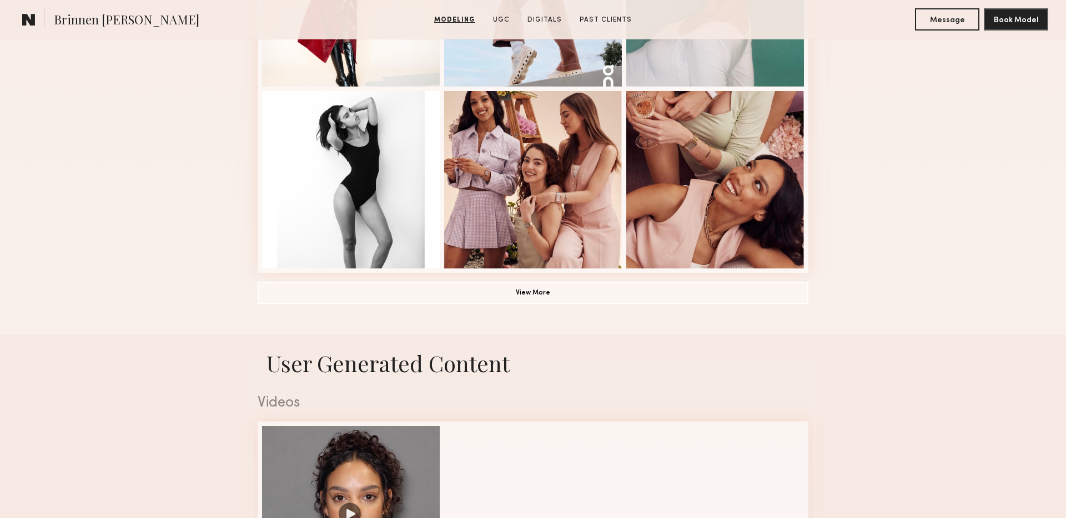
scroll to position [556, 0]
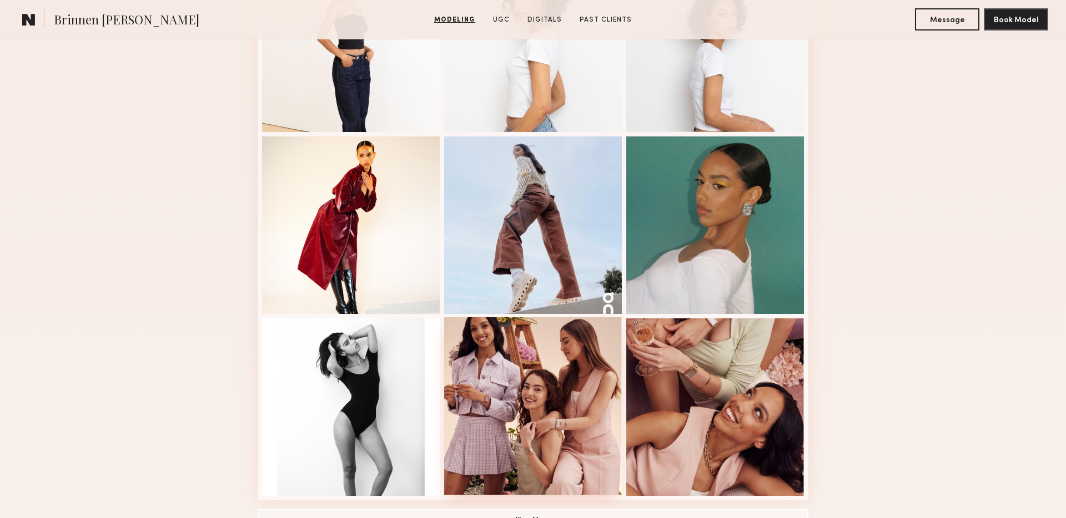
click at [534, 365] on div at bounding box center [533, 407] width 178 height 178
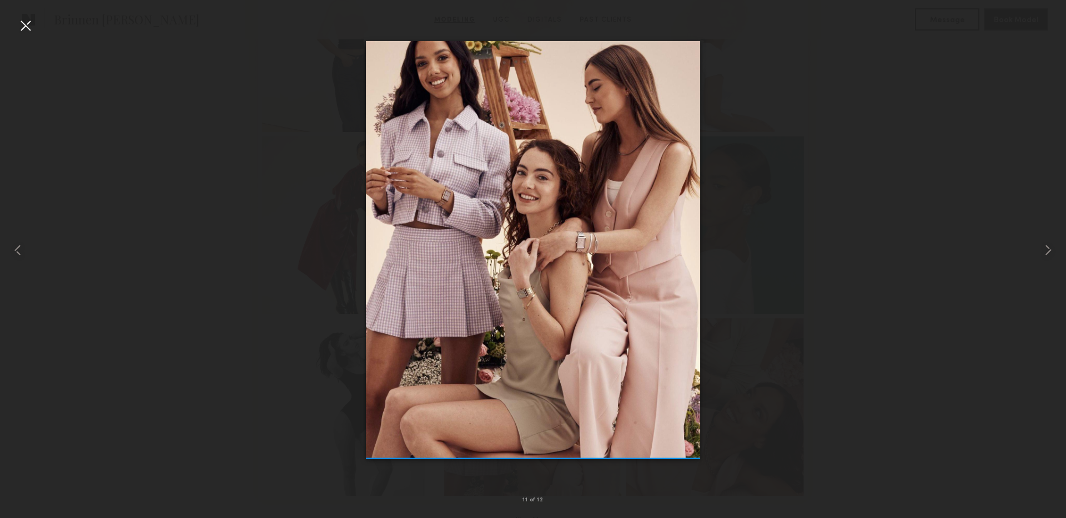
click at [24, 25] on div at bounding box center [26, 26] width 18 height 18
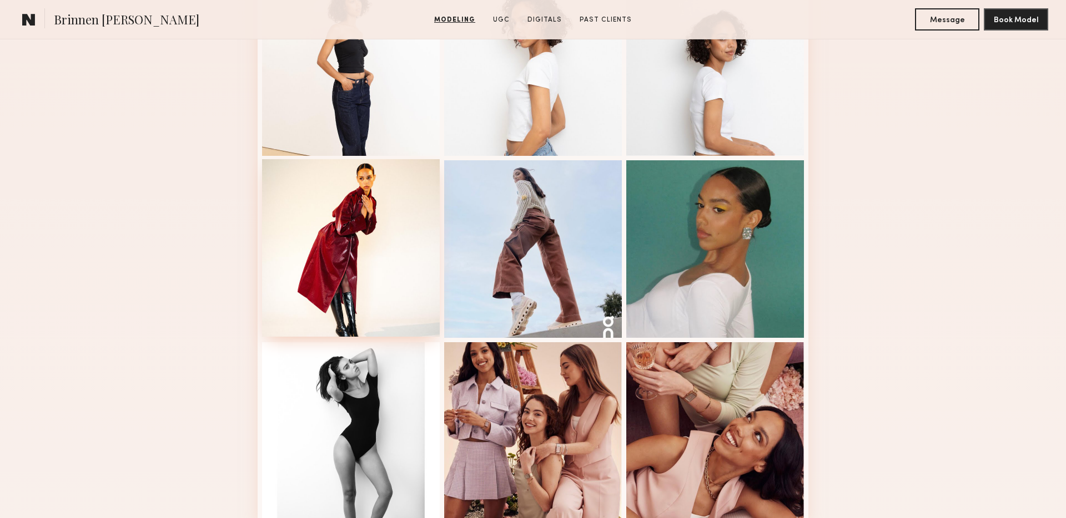
scroll to position [525, 0]
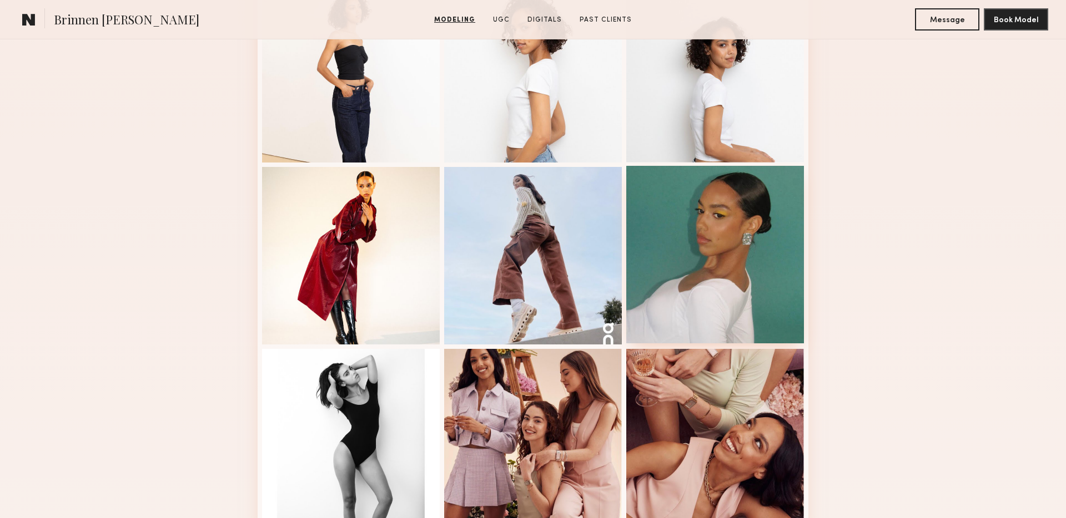
click at [681, 255] on div at bounding box center [715, 255] width 178 height 178
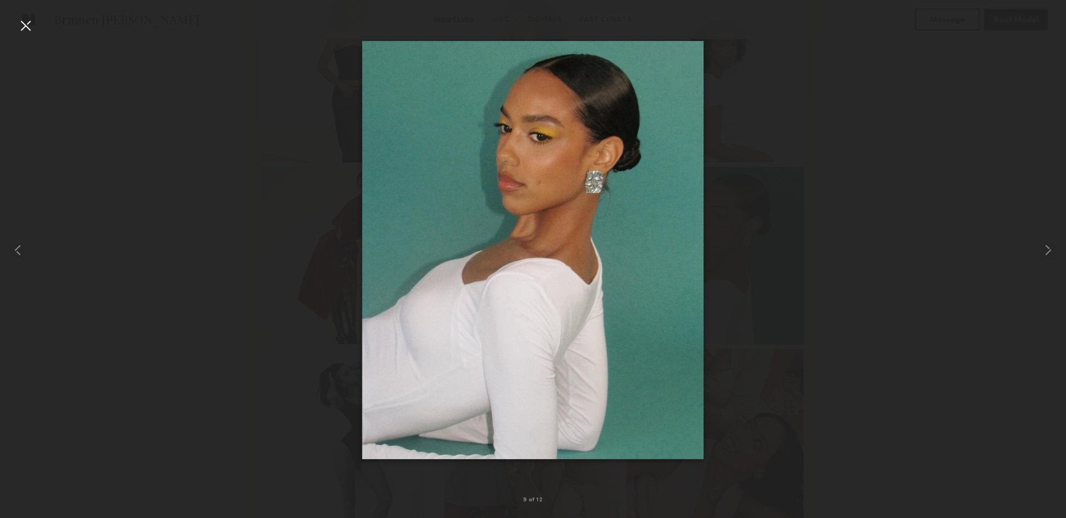
click at [27, 22] on div at bounding box center [26, 26] width 18 height 18
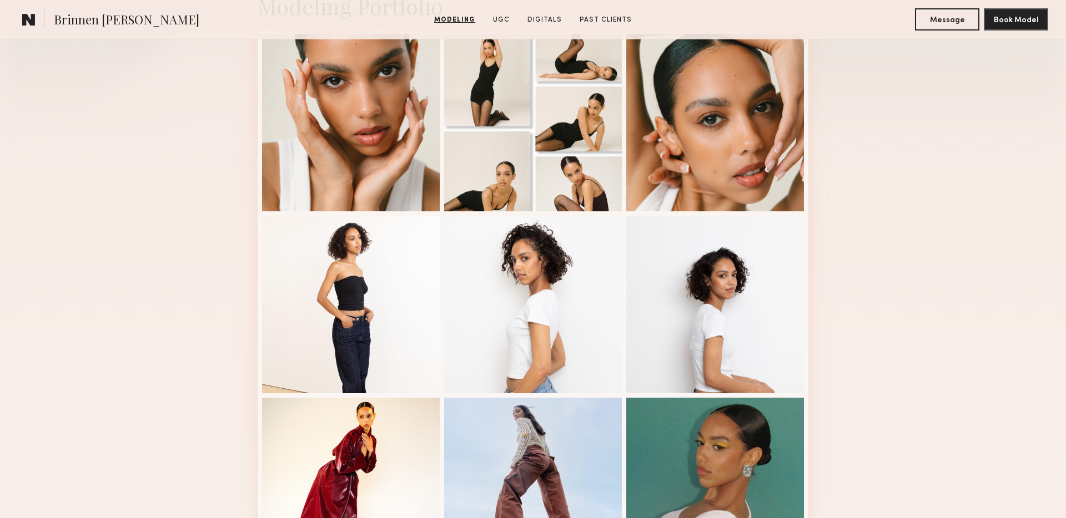
scroll to position [294, 0]
click at [763, 304] on div at bounding box center [715, 304] width 178 height 178
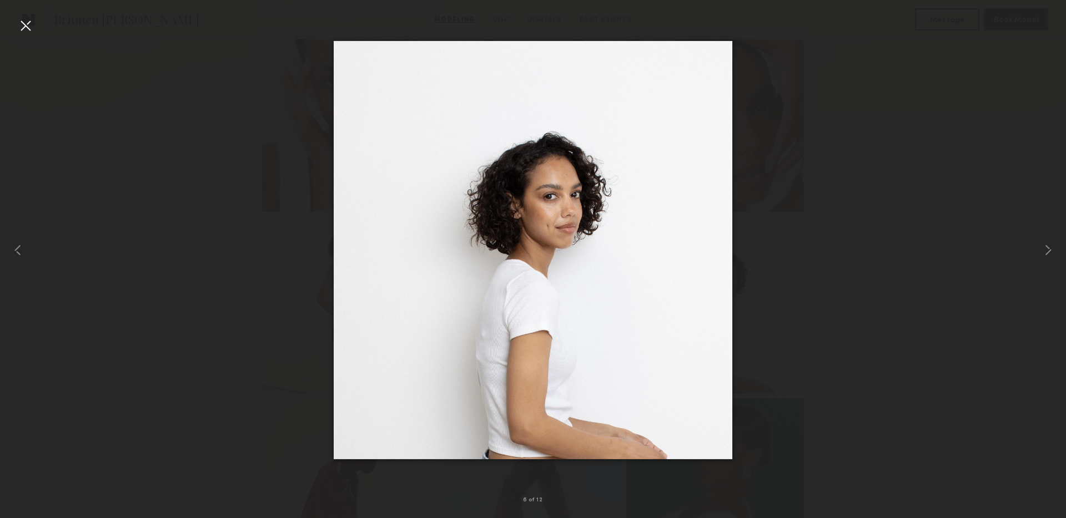
click at [23, 20] on div at bounding box center [26, 26] width 18 height 18
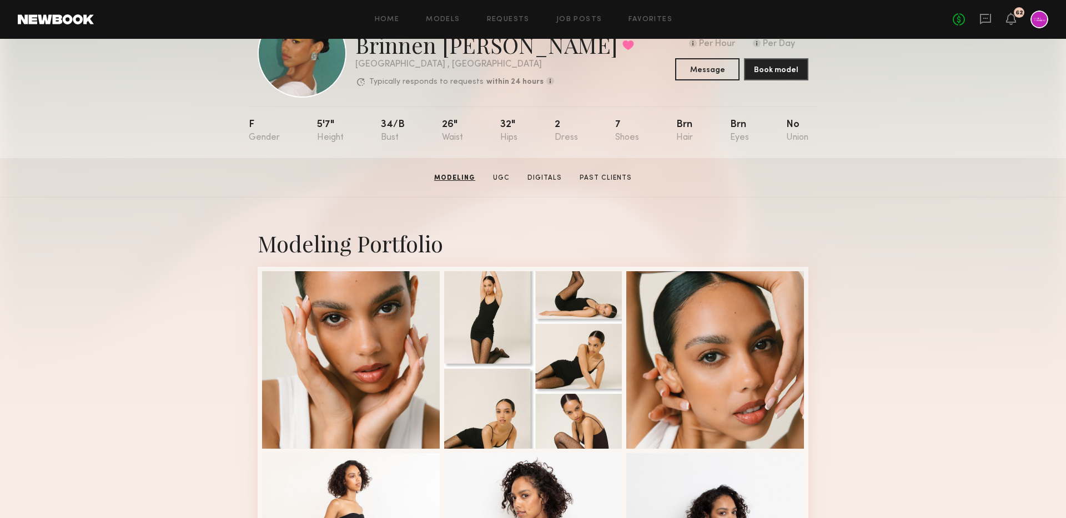
scroll to position [0, 0]
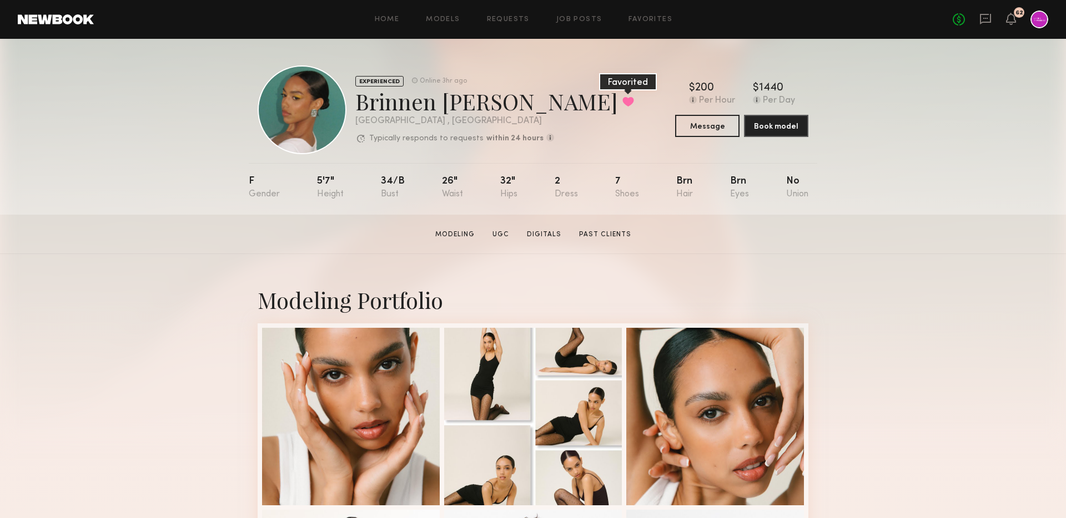
click at [622, 101] on button at bounding box center [628, 102] width 12 height 10
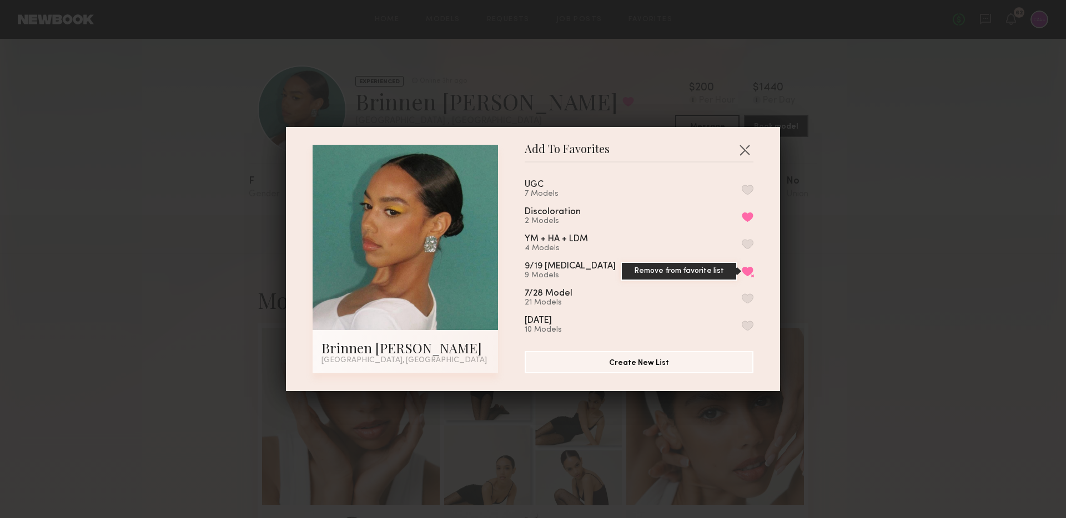
click at [746, 269] on button "Remove from favorite list" at bounding box center [748, 271] width 12 height 10
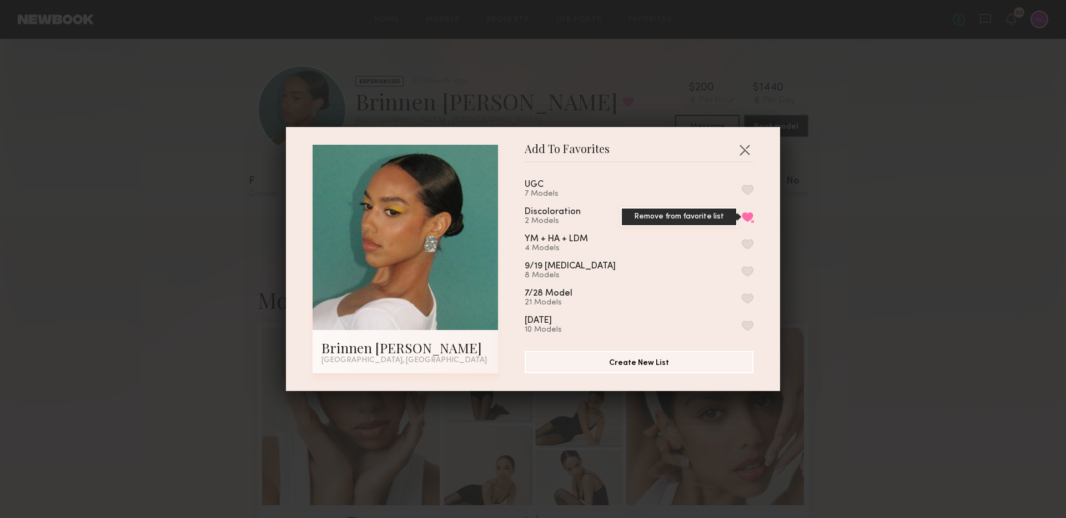
click at [747, 212] on button "Remove from favorite list" at bounding box center [748, 217] width 12 height 10
click at [748, 147] on button "button" at bounding box center [745, 150] width 18 height 18
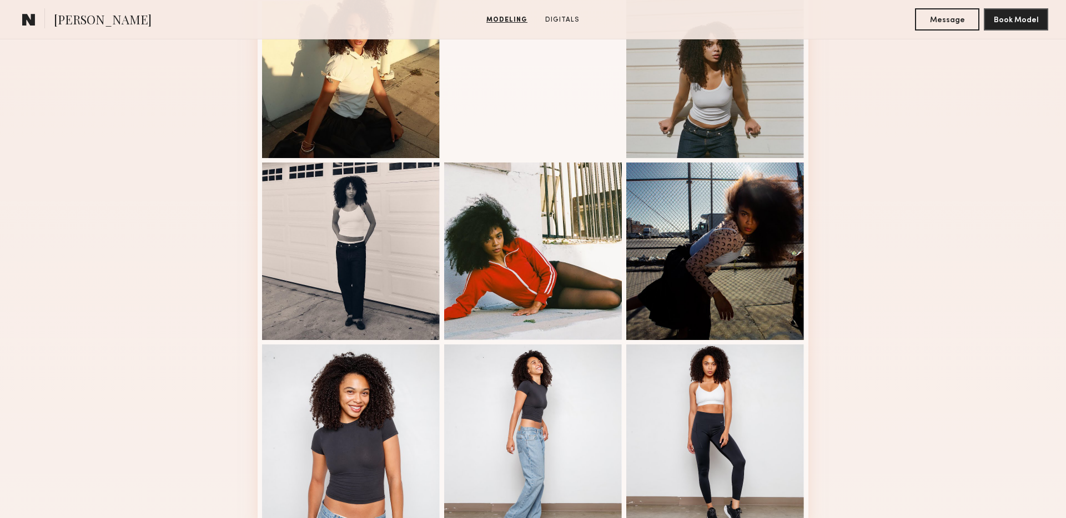
scroll to position [646, 0]
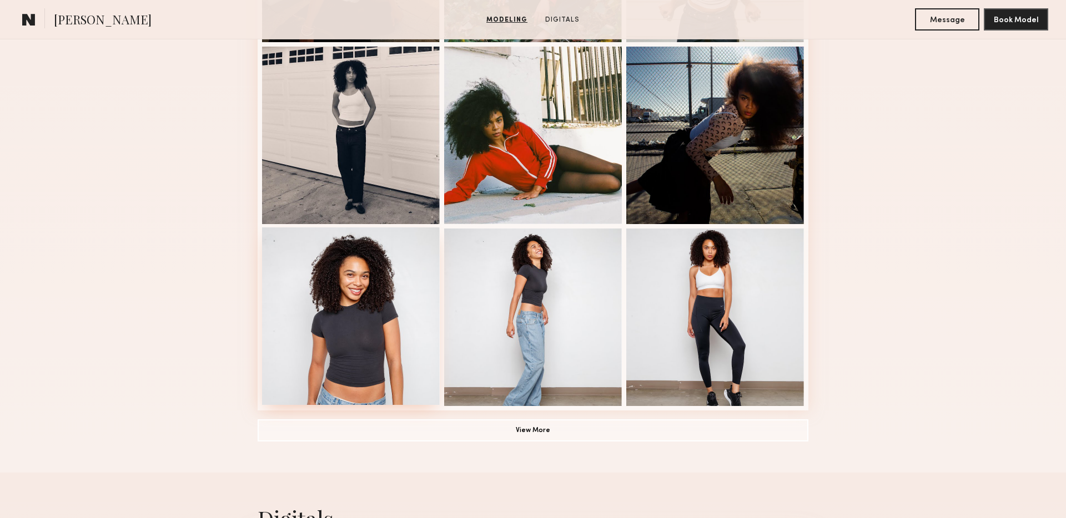
click at [361, 314] on div at bounding box center [351, 317] width 178 height 178
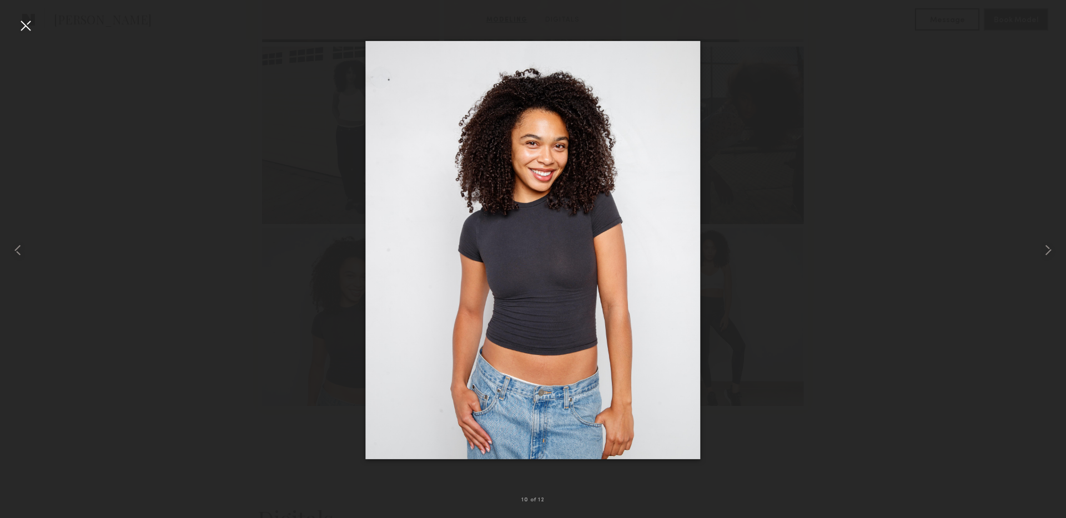
click at [19, 25] on div at bounding box center [26, 26] width 18 height 18
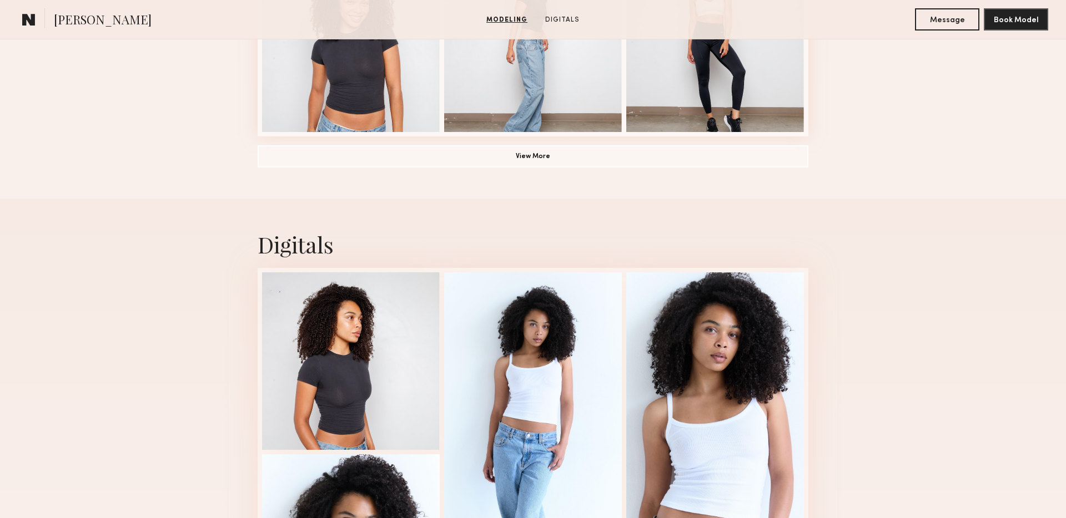
scroll to position [928, 0]
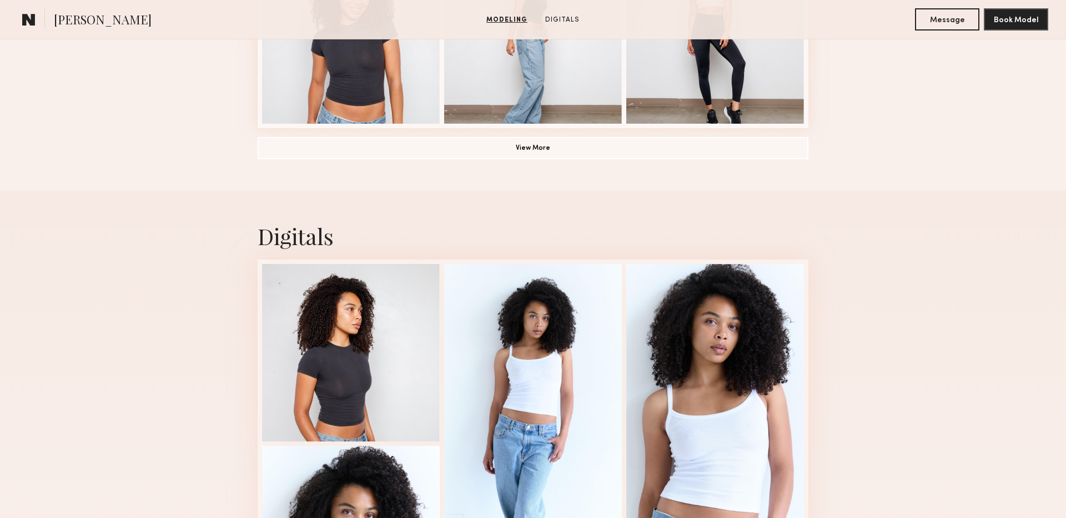
click at [453, 148] on button "View More" at bounding box center [533, 148] width 551 height 22
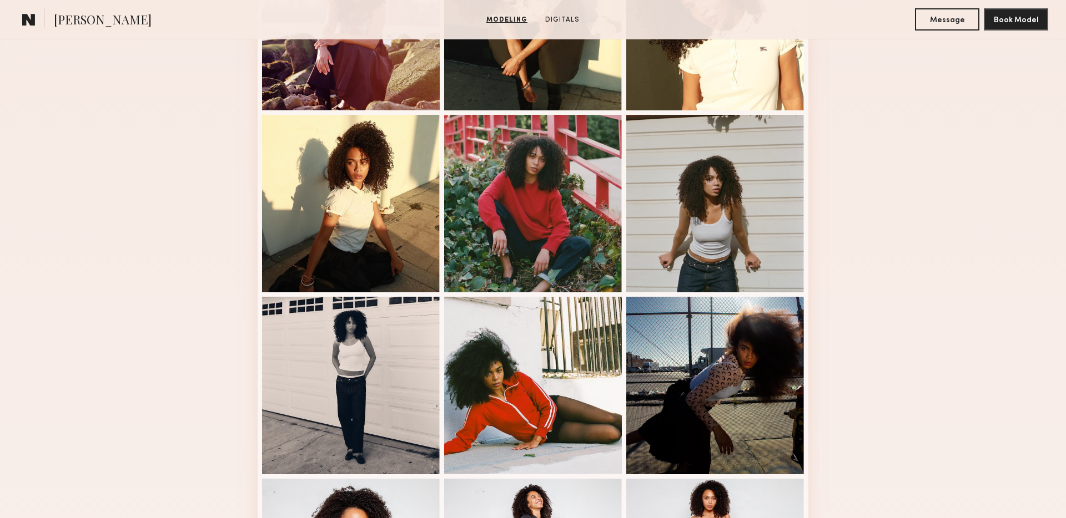
scroll to position [290, 0]
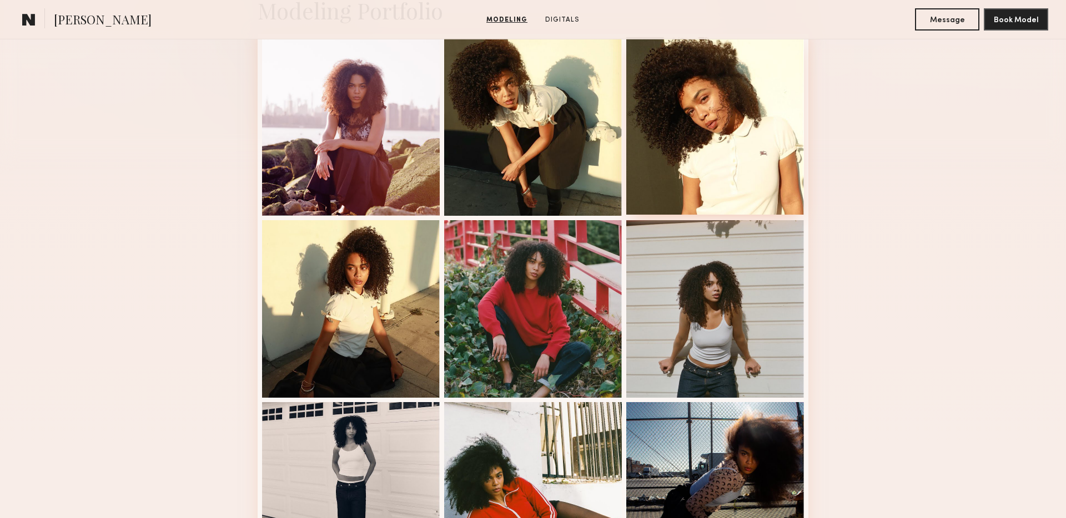
click at [673, 106] on div at bounding box center [715, 126] width 178 height 178
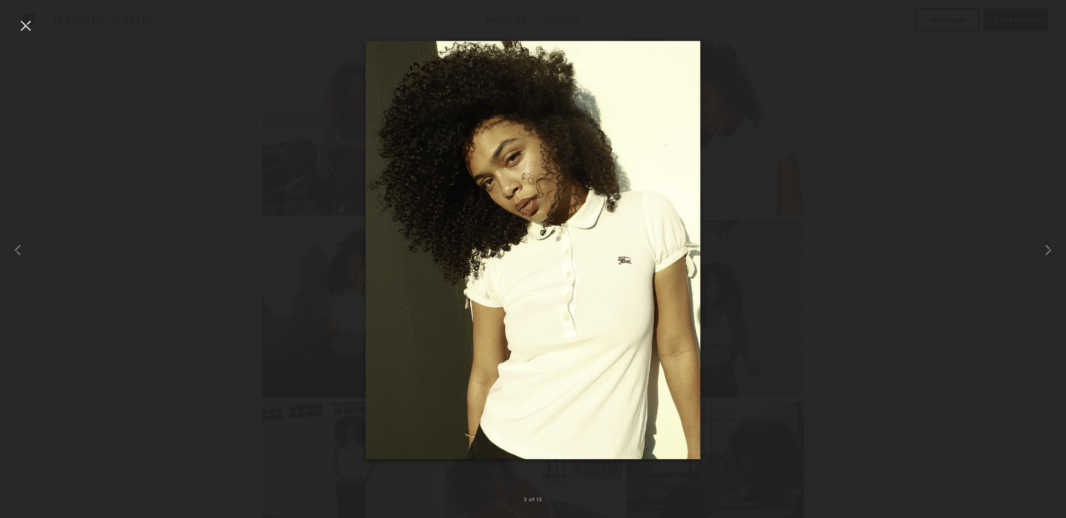
click at [24, 22] on div at bounding box center [26, 26] width 18 height 18
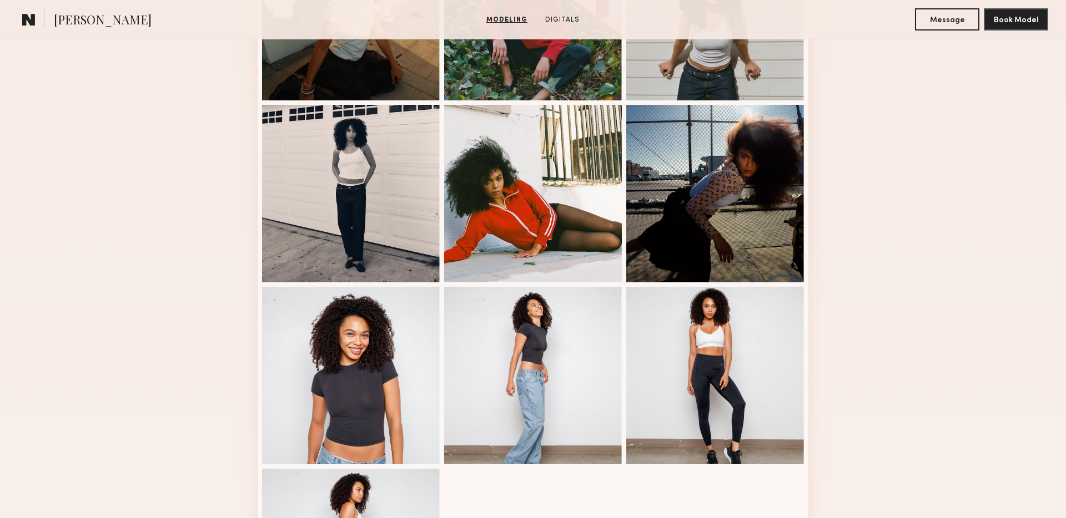
scroll to position [692, 0]
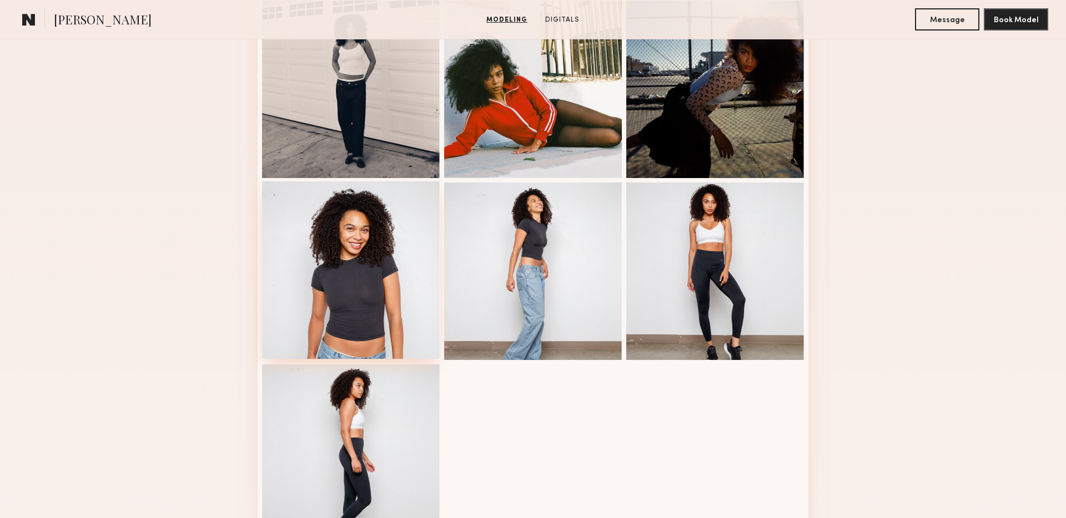
click at [364, 257] on div at bounding box center [351, 271] width 178 height 178
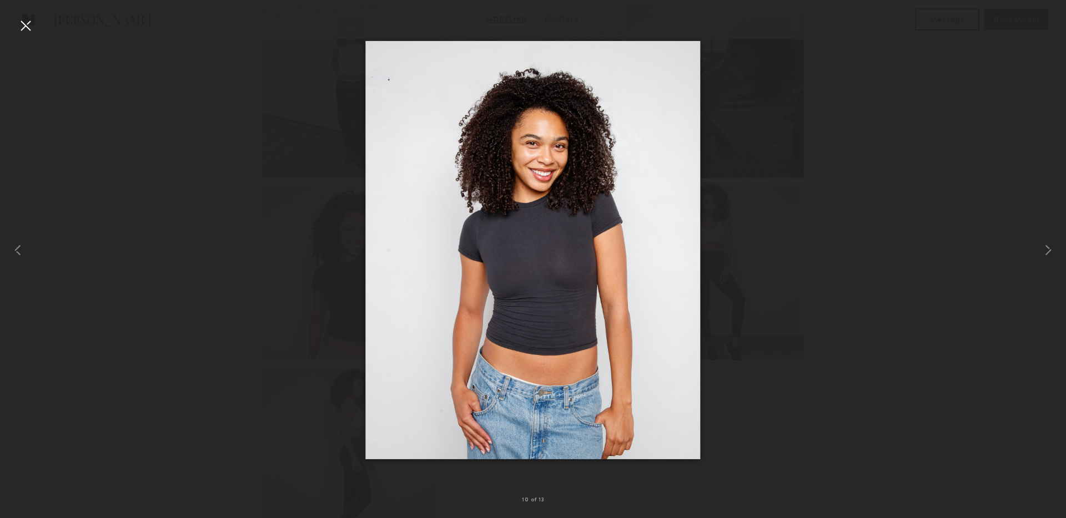
click at [26, 26] on div at bounding box center [26, 26] width 18 height 18
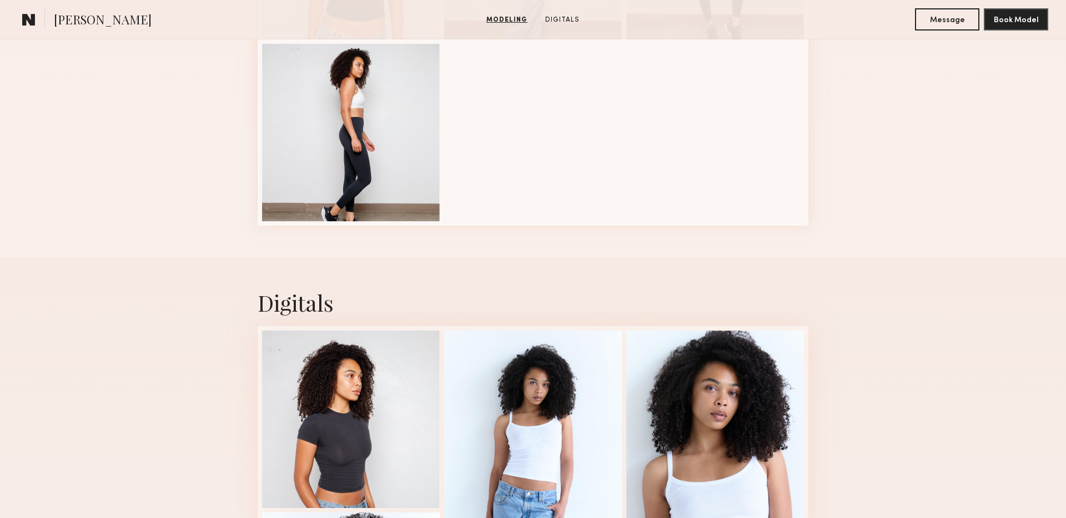
scroll to position [1146, 0]
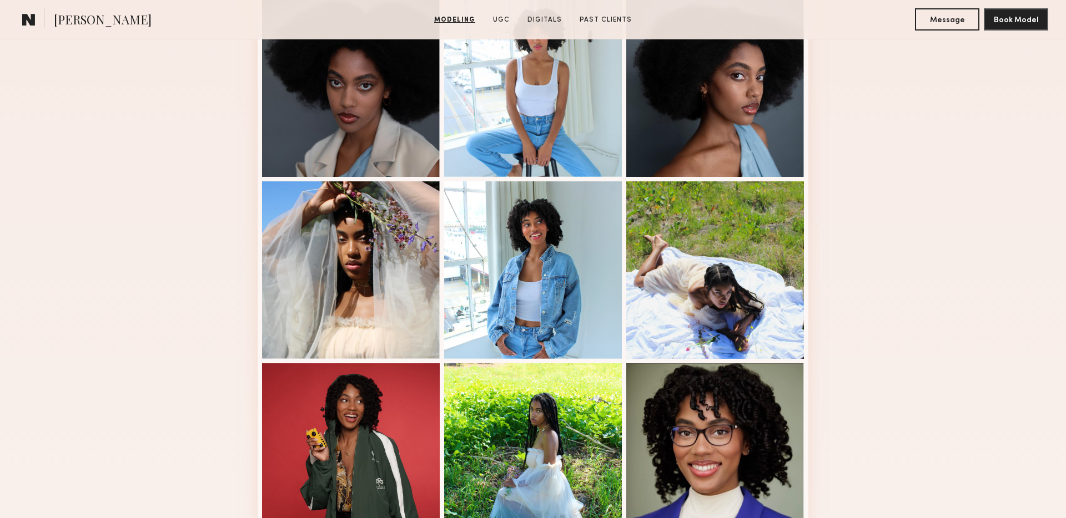
scroll to position [735, 0]
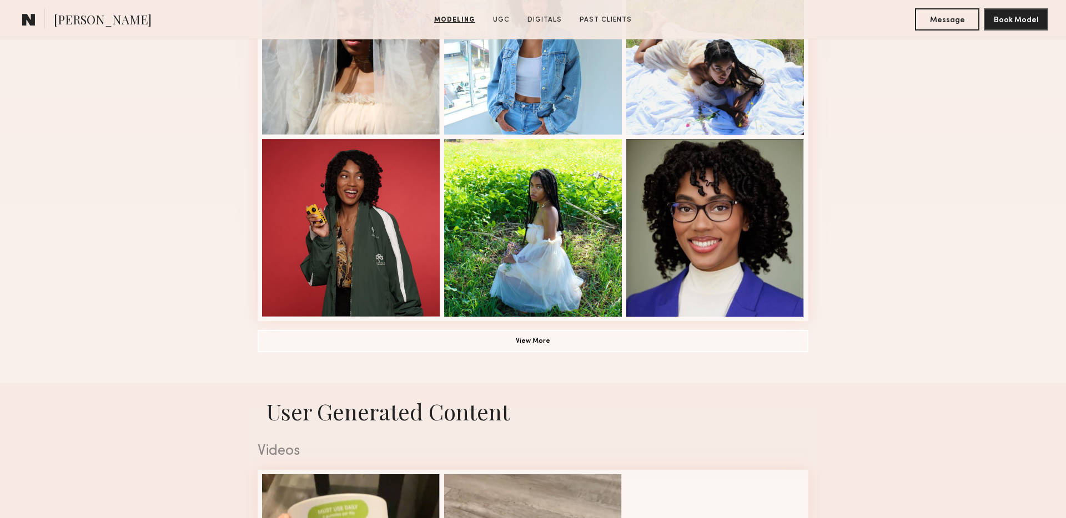
click at [501, 346] on button "View More" at bounding box center [533, 341] width 551 height 22
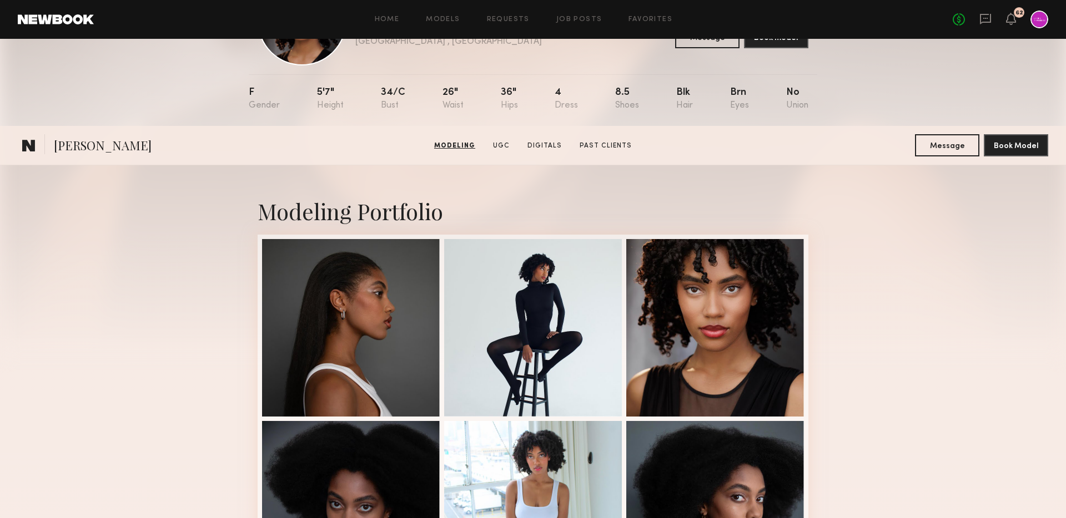
scroll to position [0, 0]
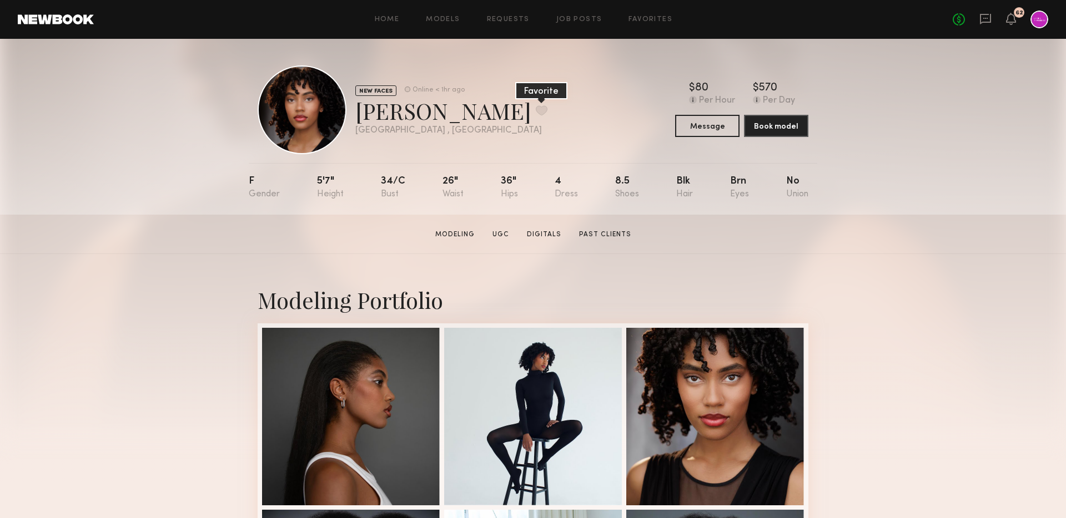
click at [536, 105] on button at bounding box center [542, 110] width 12 height 10
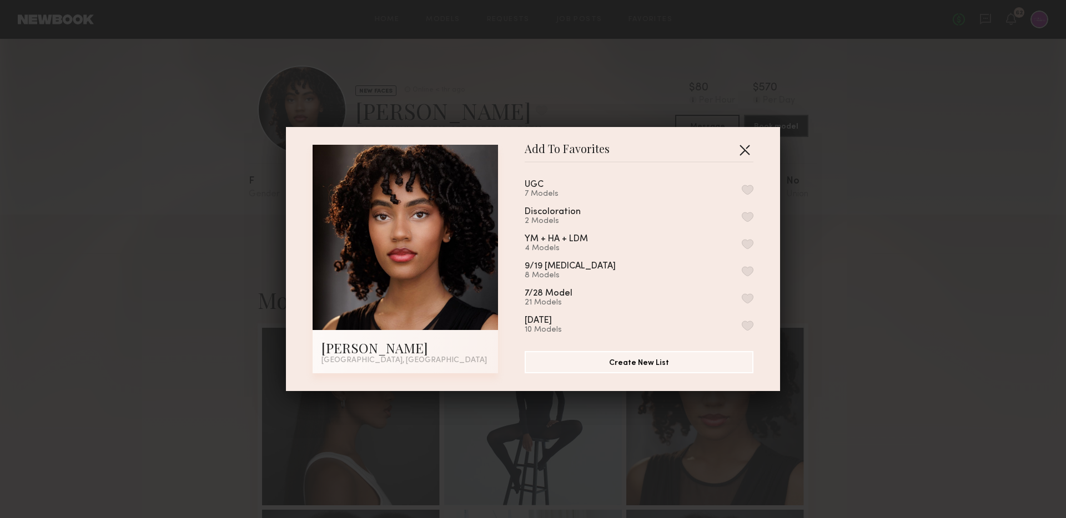
click at [736, 156] on button "button" at bounding box center [745, 150] width 18 height 18
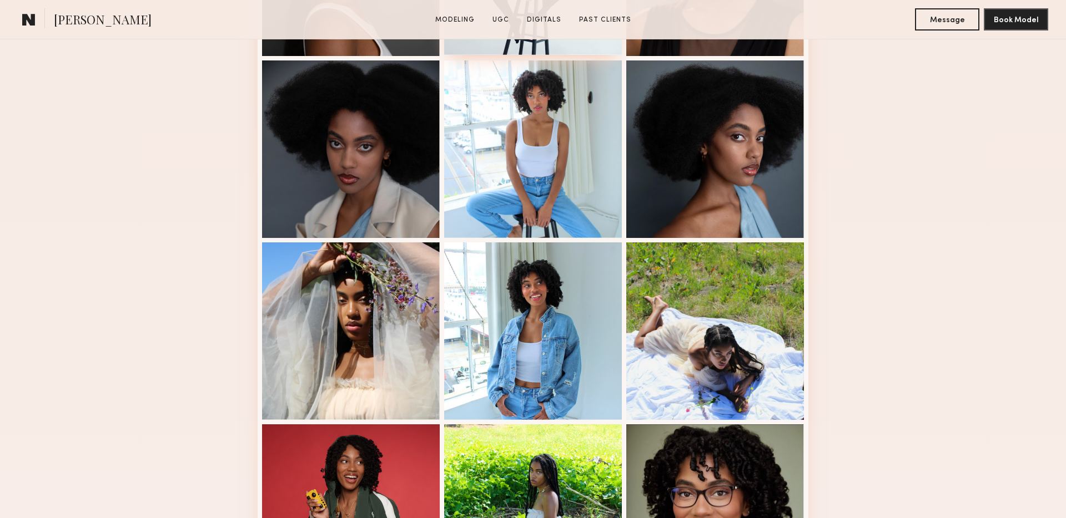
scroll to position [455, 0]
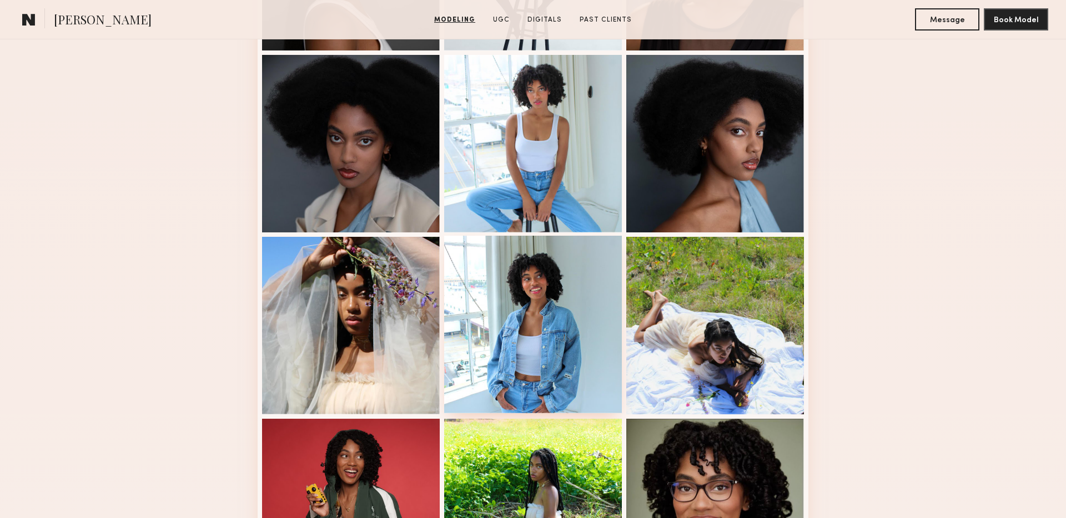
click at [524, 293] on div at bounding box center [533, 325] width 178 height 178
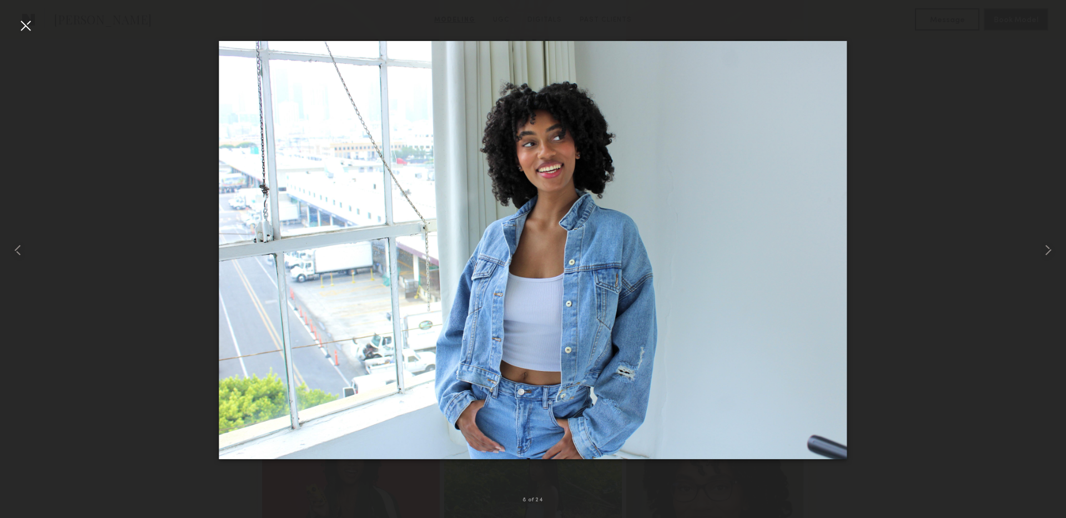
click at [21, 24] on div at bounding box center [26, 26] width 18 height 18
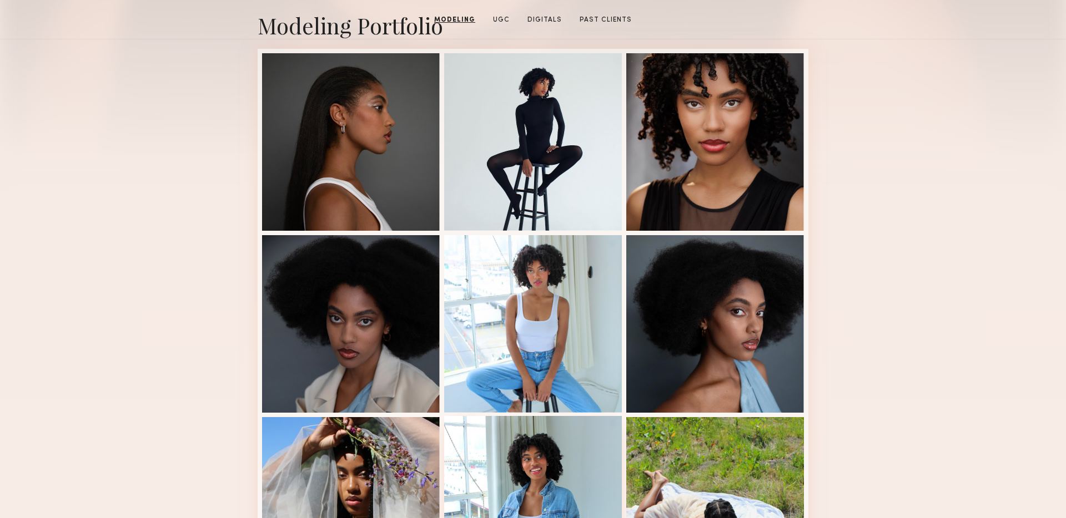
scroll to position [0, 0]
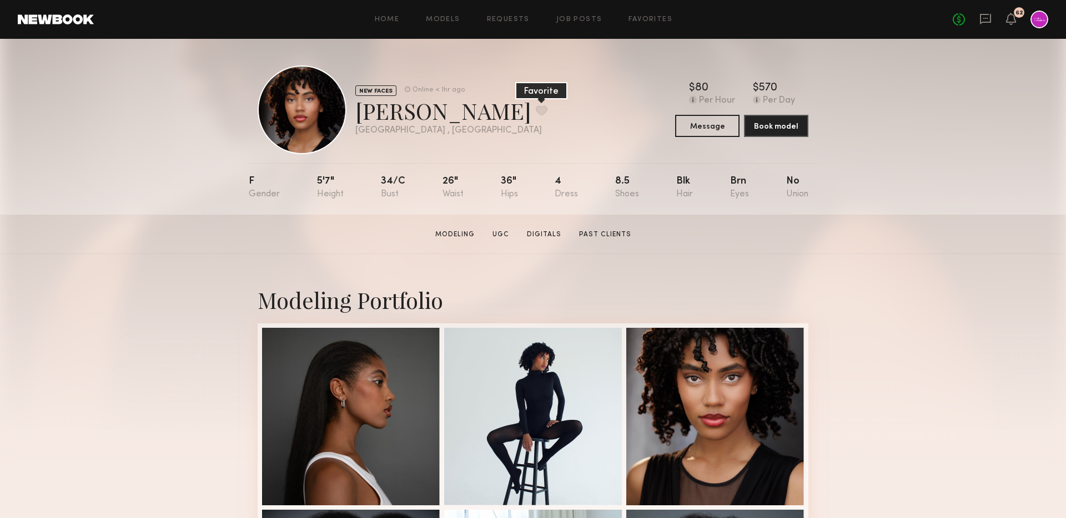
click at [536, 114] on button at bounding box center [542, 110] width 12 height 10
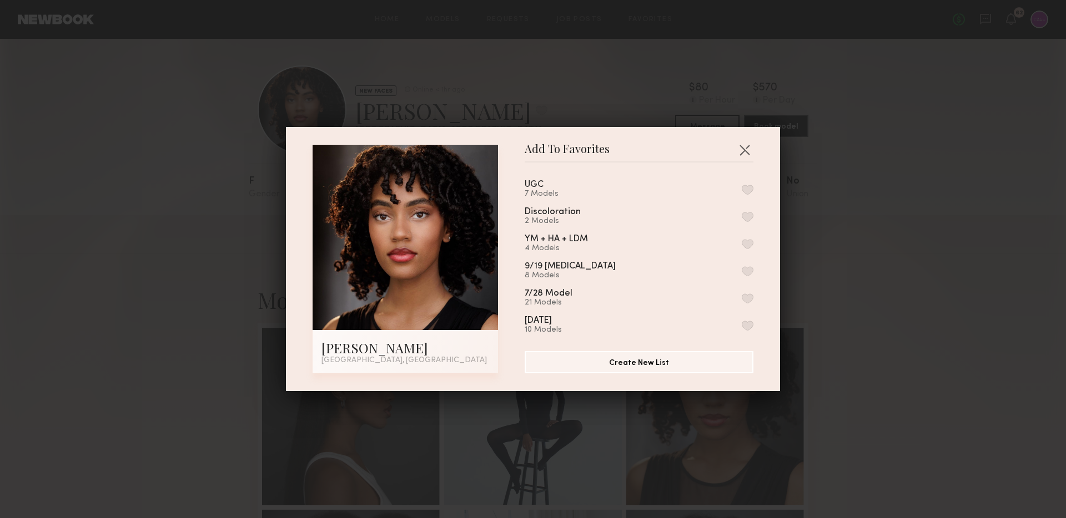
click at [748, 268] on button "button" at bounding box center [748, 271] width 12 height 10
click at [747, 217] on button "button" at bounding box center [748, 217] width 12 height 10
click at [746, 217] on button "Remove from favorite list" at bounding box center [748, 217] width 12 height 10
click at [745, 142] on button "button" at bounding box center [745, 150] width 18 height 18
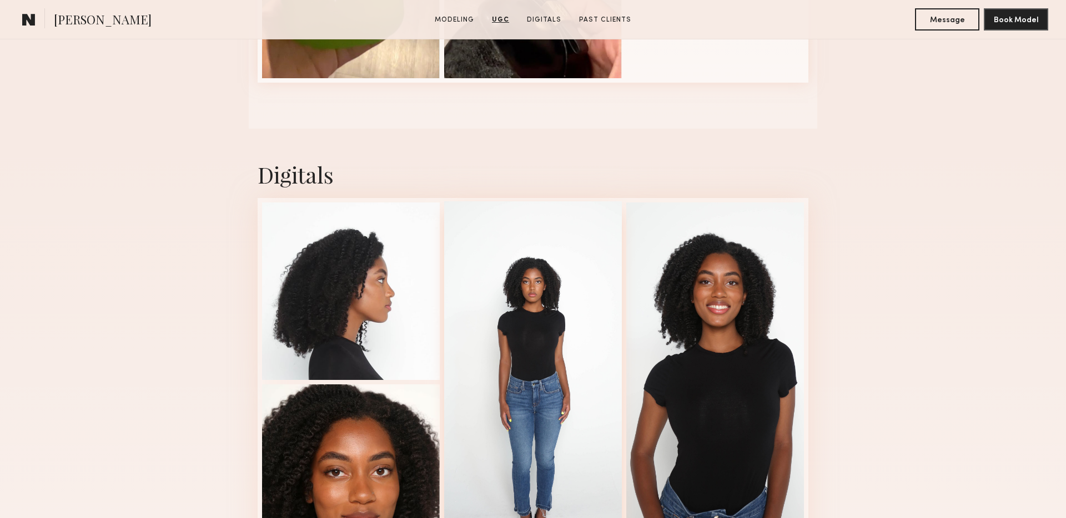
scroll to position [2110, 0]
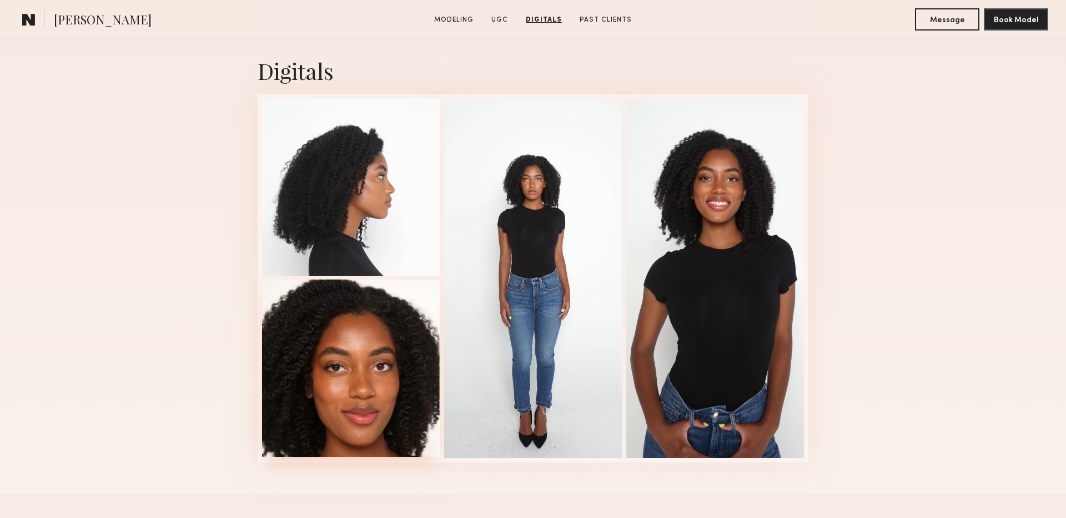
click at [264, 383] on div at bounding box center [351, 369] width 178 height 178
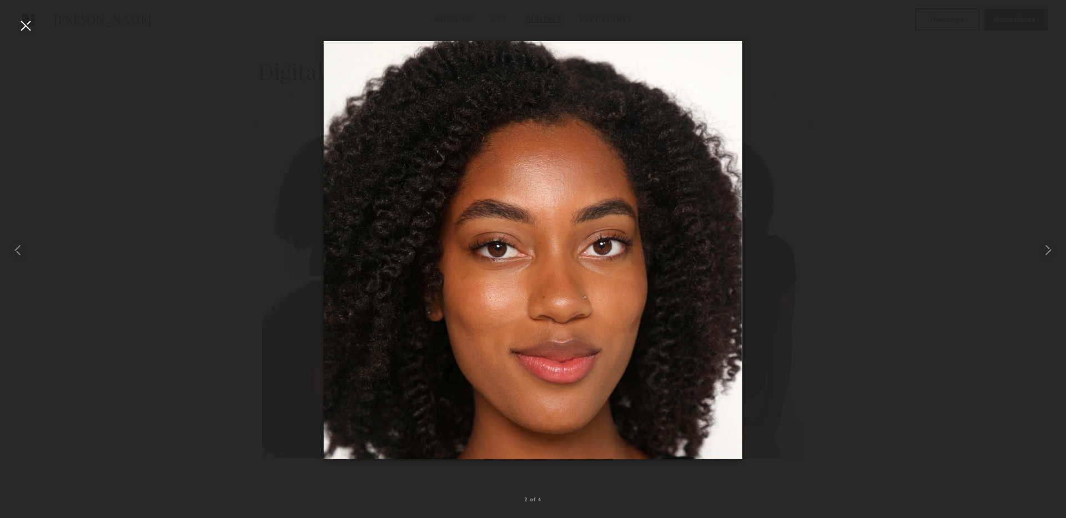
click at [198, 390] on div at bounding box center [533, 250] width 1066 height 465
click at [28, 27] on div at bounding box center [26, 26] width 18 height 18
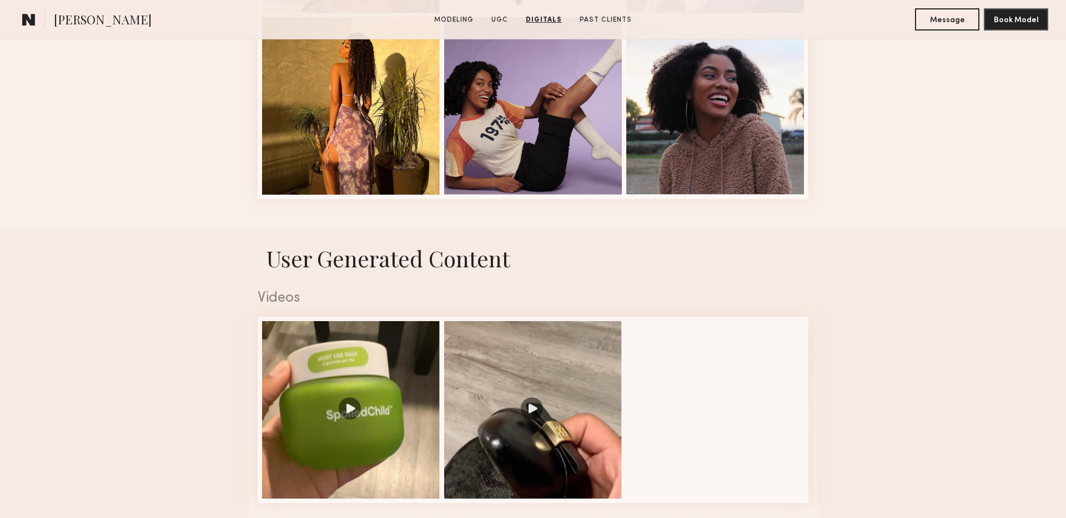
scroll to position [1332, 0]
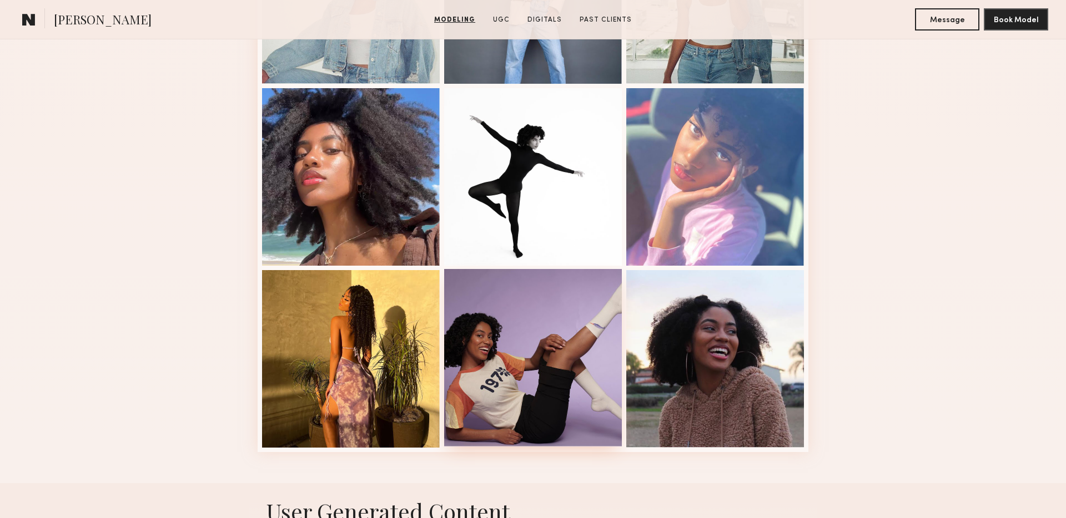
click at [518, 339] on div at bounding box center [533, 358] width 178 height 178
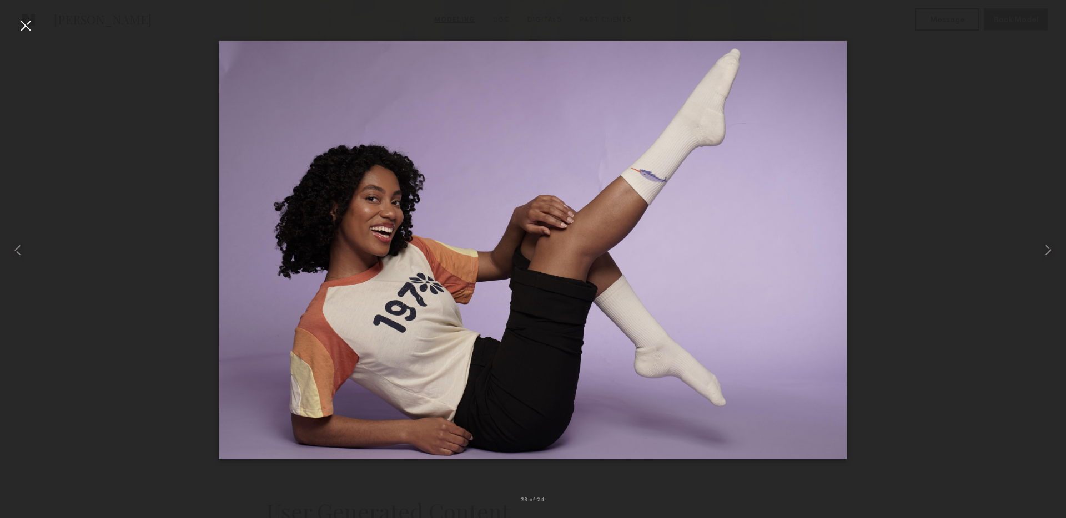
click at [26, 25] on div at bounding box center [26, 26] width 18 height 18
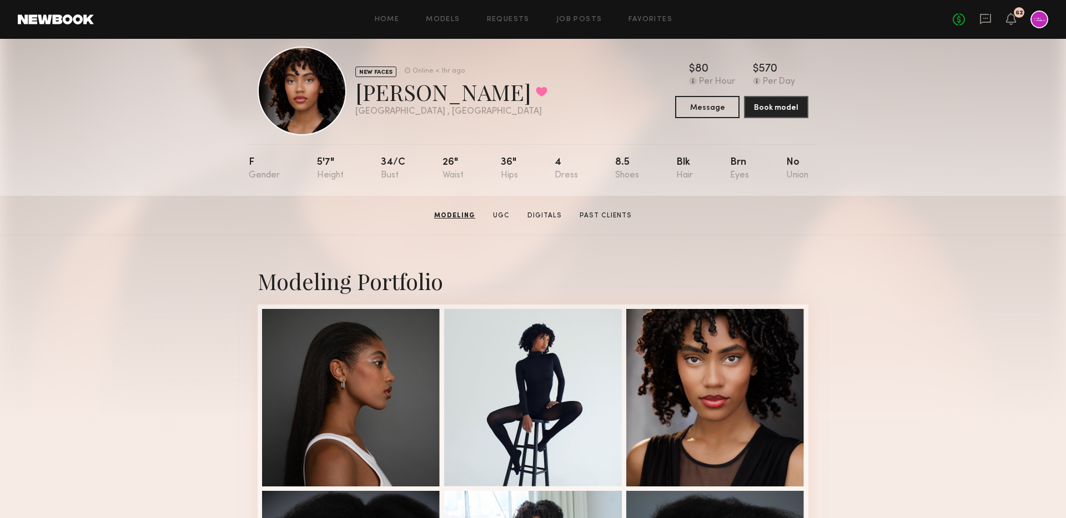
scroll to position [0, 0]
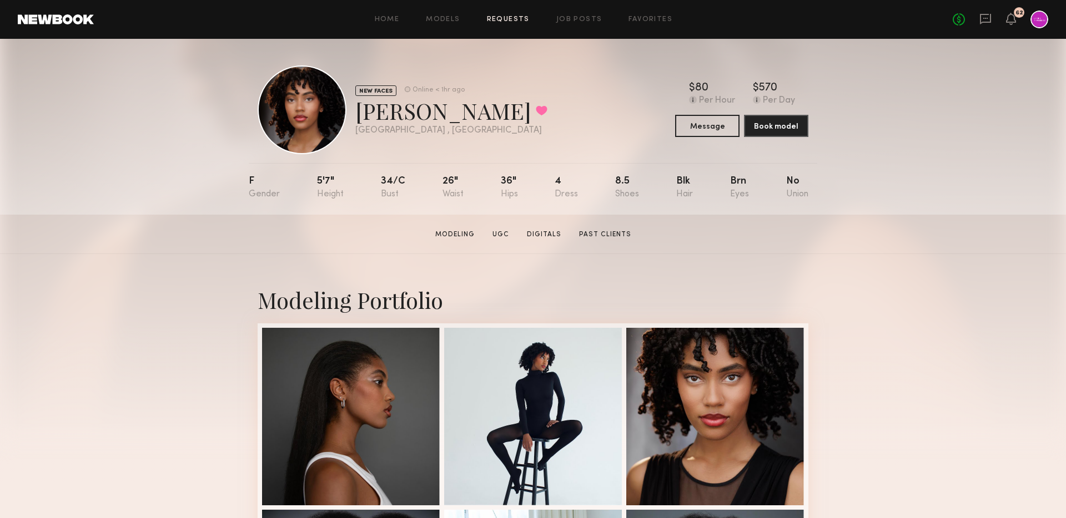
click at [510, 19] on link "Requests" at bounding box center [508, 19] width 43 height 7
click at [782, 124] on button "Book model" at bounding box center [776, 125] width 64 height 22
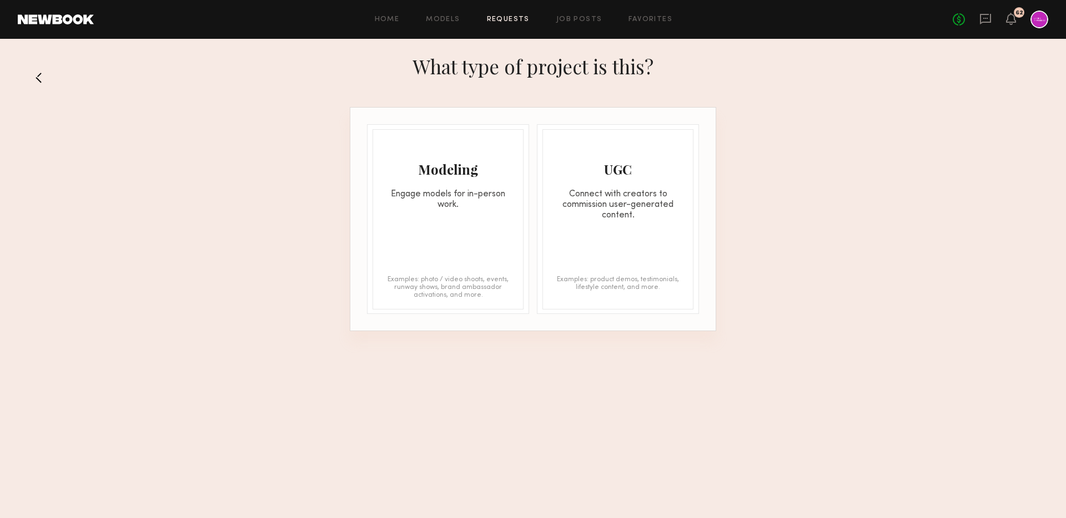
click at [442, 239] on div "Modeling Engage models for in-person work. Examples: photo / video shoots, even…" at bounding box center [447, 219] width 151 height 180
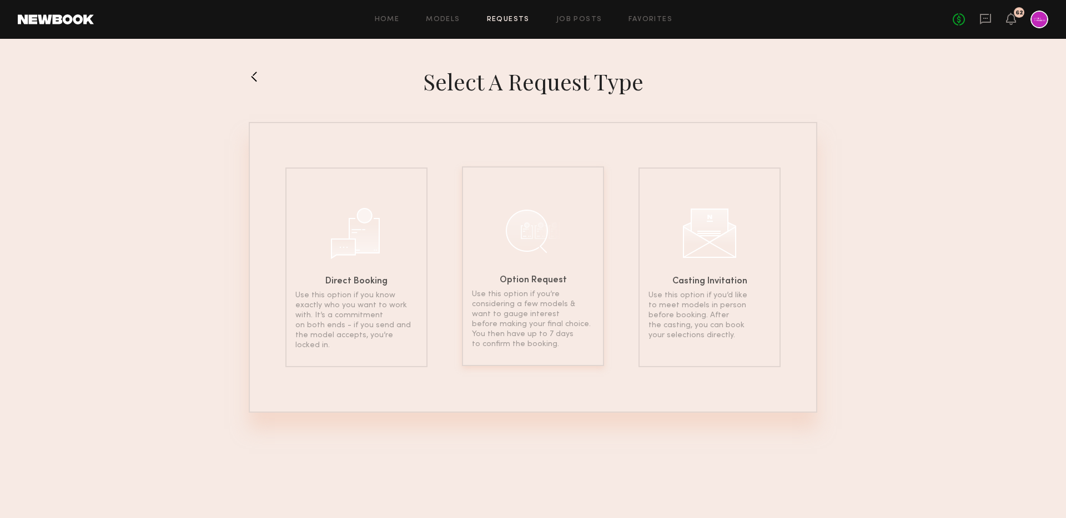
click at [537, 255] on div at bounding box center [533, 231] width 56 height 56
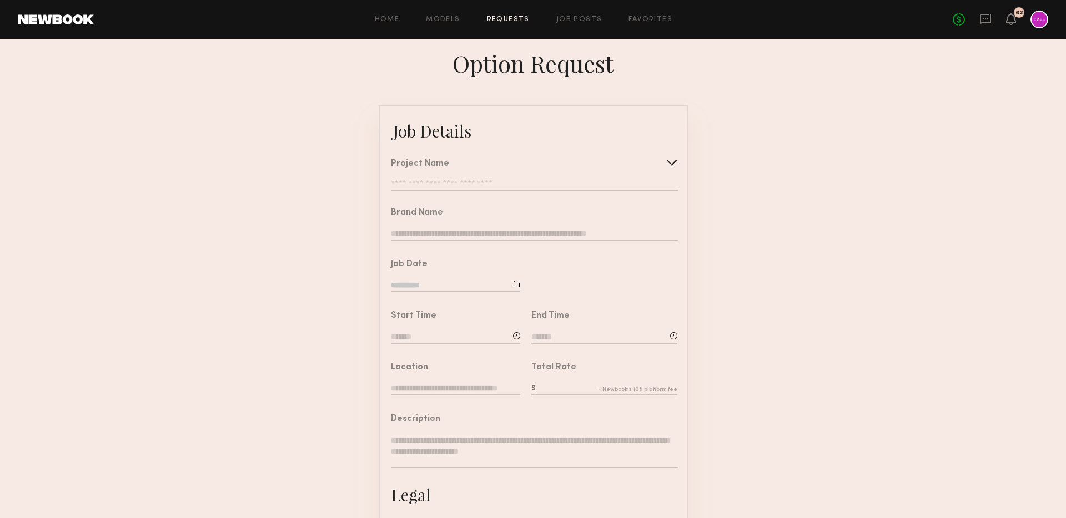
click at [464, 178] on div "Project Name Create Use recent modeling project 9/19 Skincare Shoot Skincare Sh…" at bounding box center [534, 175] width 286 height 31
click at [672, 158] on div at bounding box center [672, 163] width 18 height 18
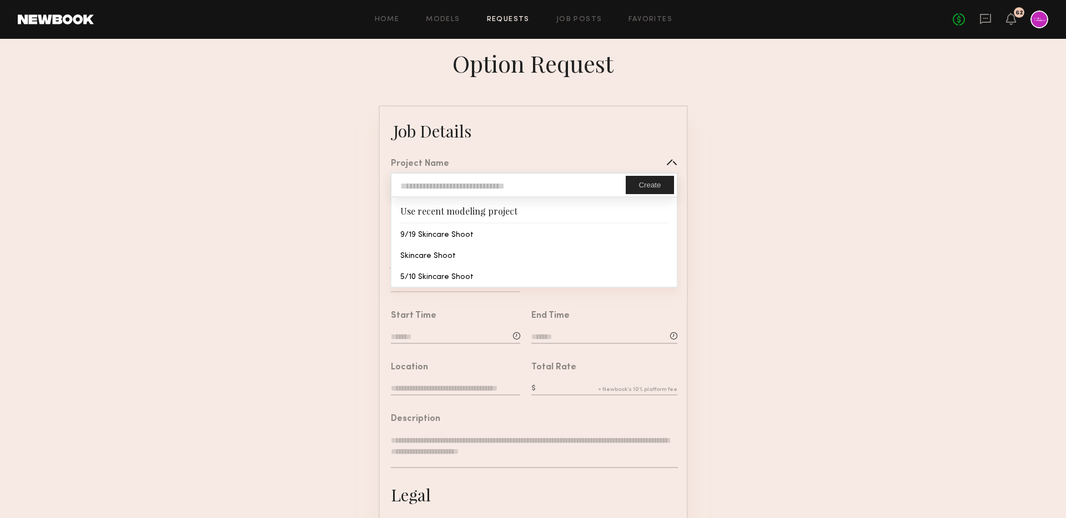
type input "**********"
type textarea "**********"
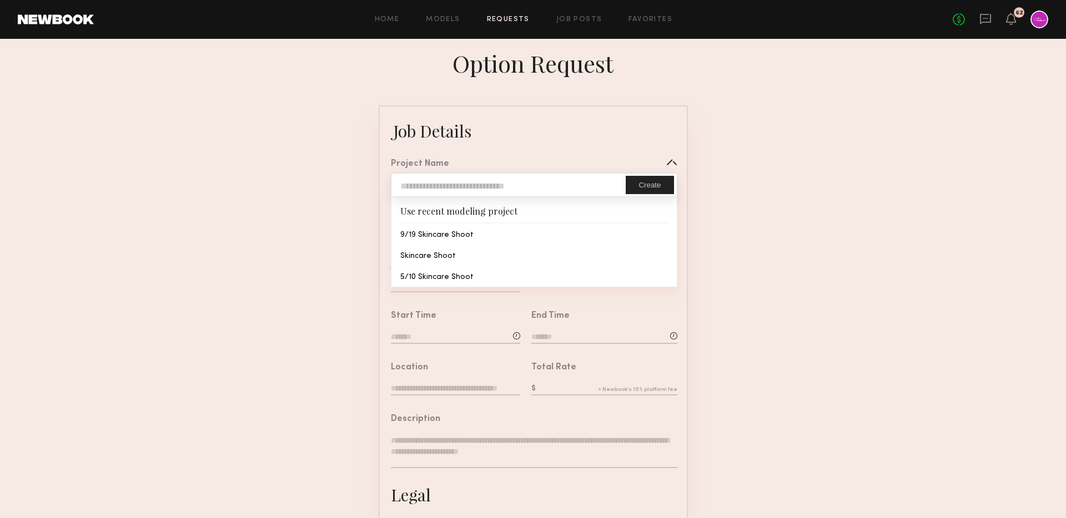
type textarea "**********"
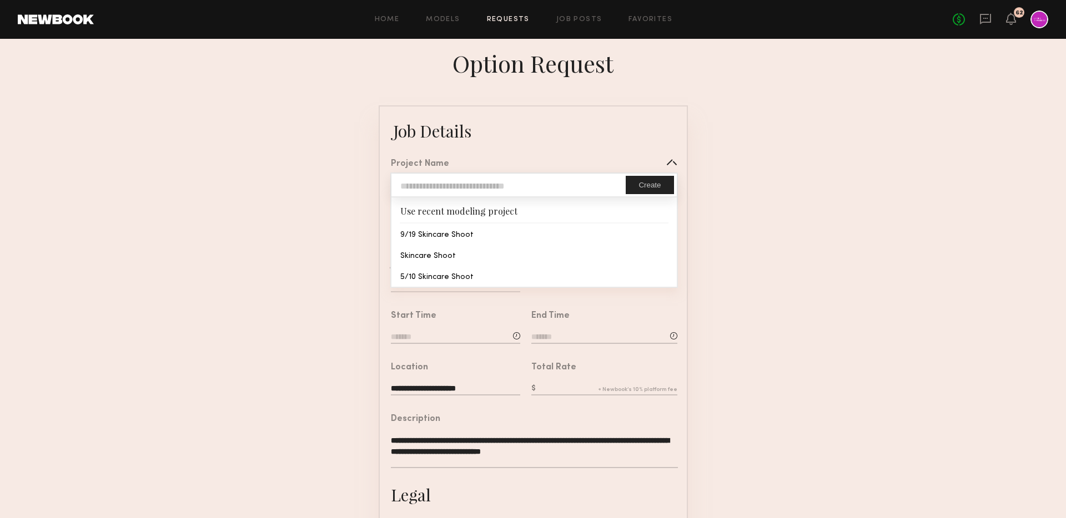
click at [463, 239] on common-border "**********" at bounding box center [533, 414] width 309 height 618
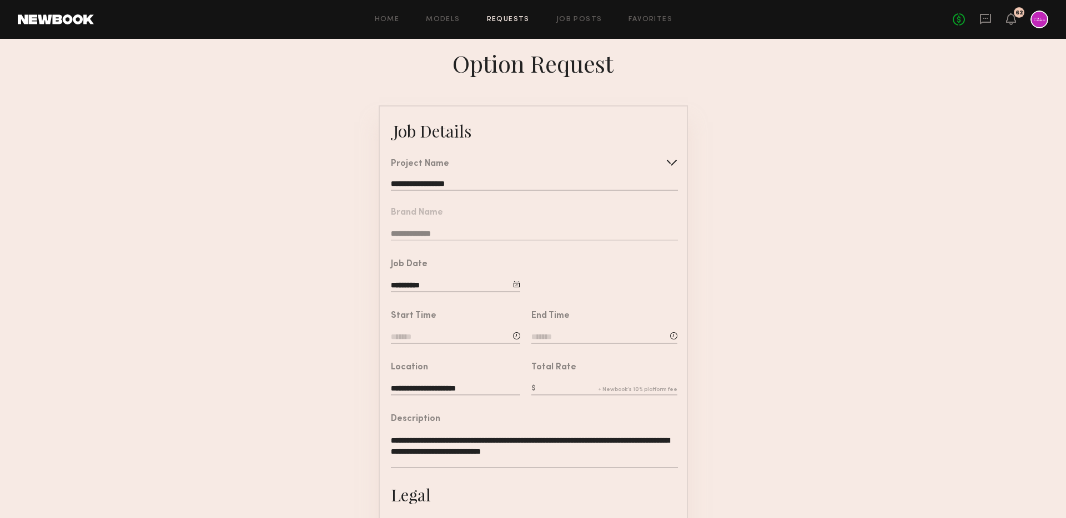
click at [572, 388] on input "text" at bounding box center [604, 390] width 146 height 12
type input "***"
click at [467, 333] on input at bounding box center [455, 338] width 129 height 12
click at [423, 385] on input "text" at bounding box center [422, 385] width 41 height 20
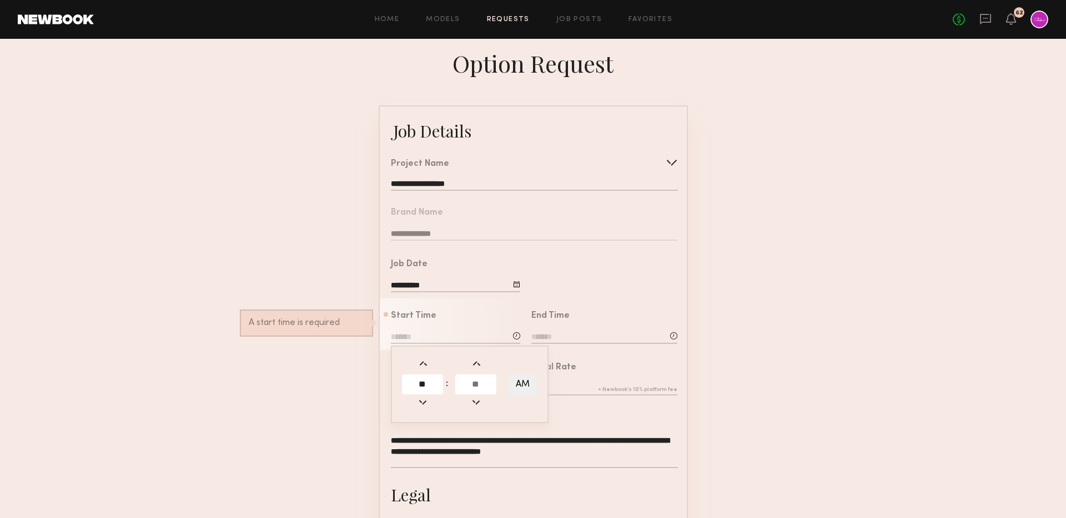
type input "**"
click at [493, 387] on input "text" at bounding box center [475, 385] width 41 height 20
type input "**"
type input "********"
click at [576, 338] on input at bounding box center [604, 338] width 146 height 12
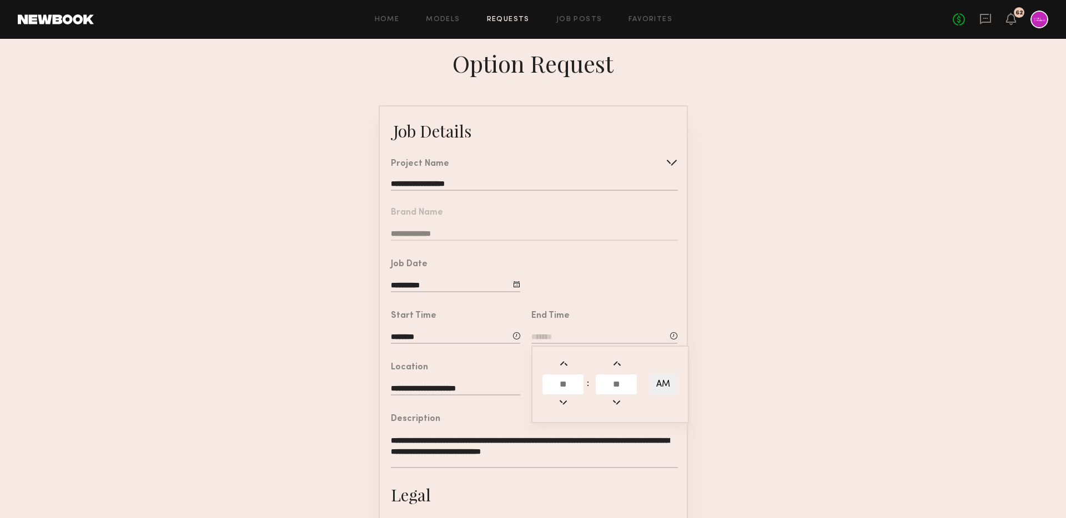
click at [566, 377] on input "text" at bounding box center [562, 385] width 41 height 20
type input "*"
click at [608, 384] on input "text" at bounding box center [616, 385] width 41 height 20
type input "**"
type input "*******"
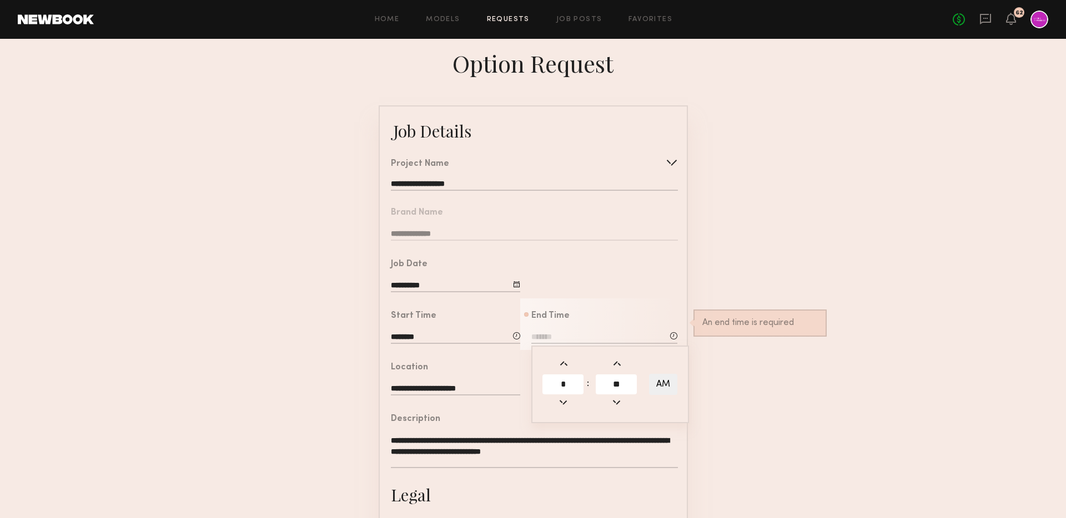
type input "**"
click at [652, 388] on button "AM" at bounding box center [663, 384] width 28 height 21
type input "*******"
click at [464, 329] on div "Start Time ******** ** : ** AM" at bounding box center [455, 329] width 129 height 34
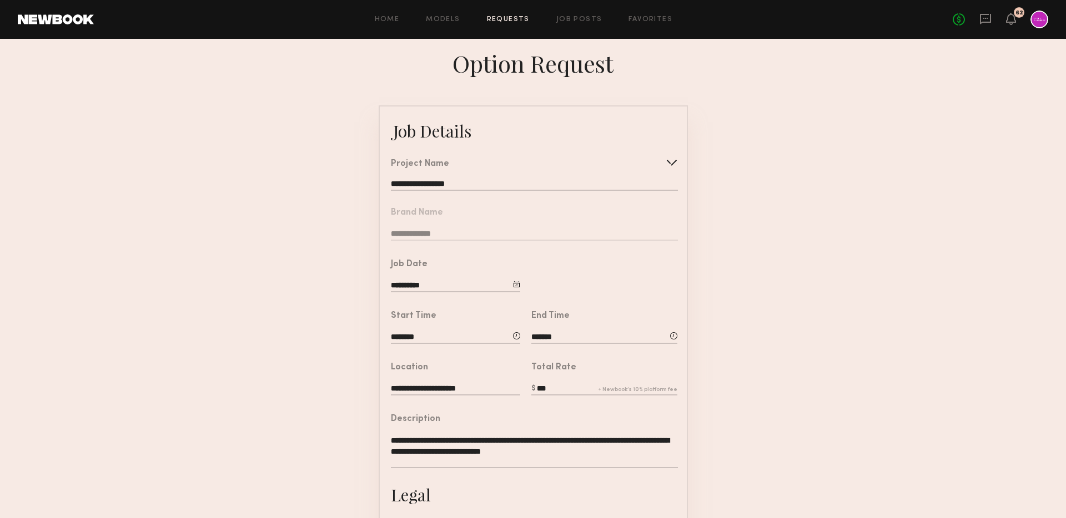
click at [332, 350] on form "**********" at bounding box center [533, 414] width 1066 height 618
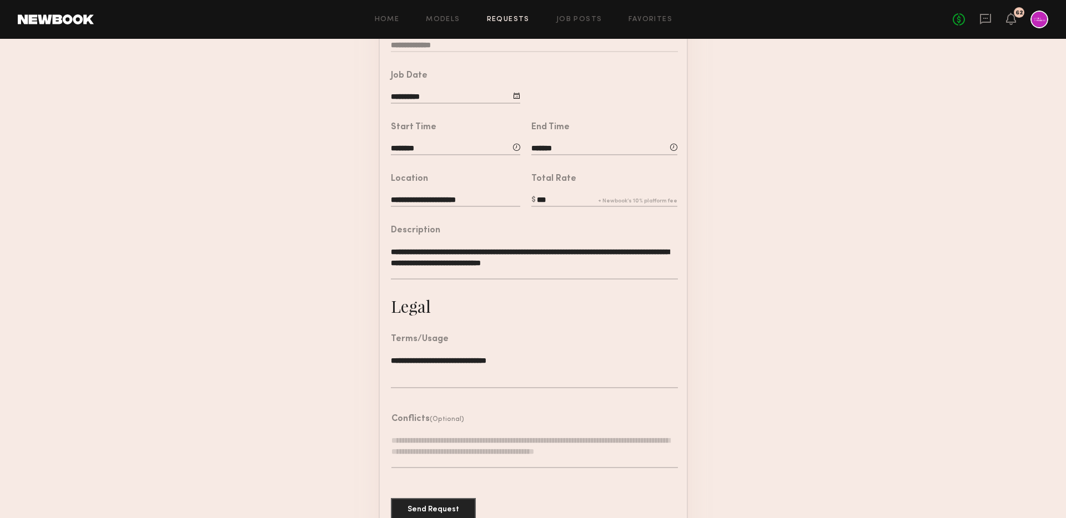
scroll to position [212, 0]
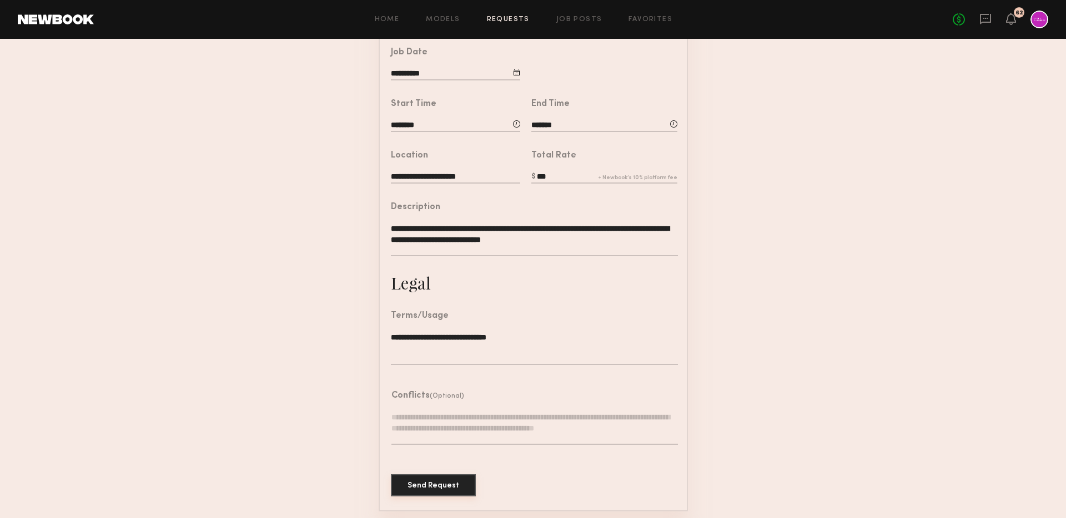
click at [422, 487] on button "Send Request" at bounding box center [433, 486] width 85 height 22
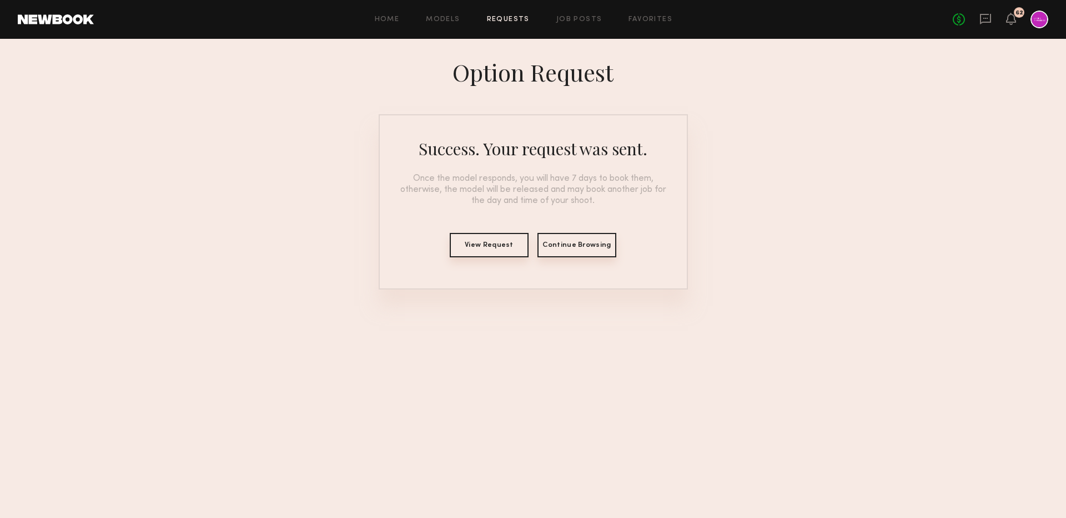
click at [486, 239] on button "View Request" at bounding box center [489, 245] width 79 height 24
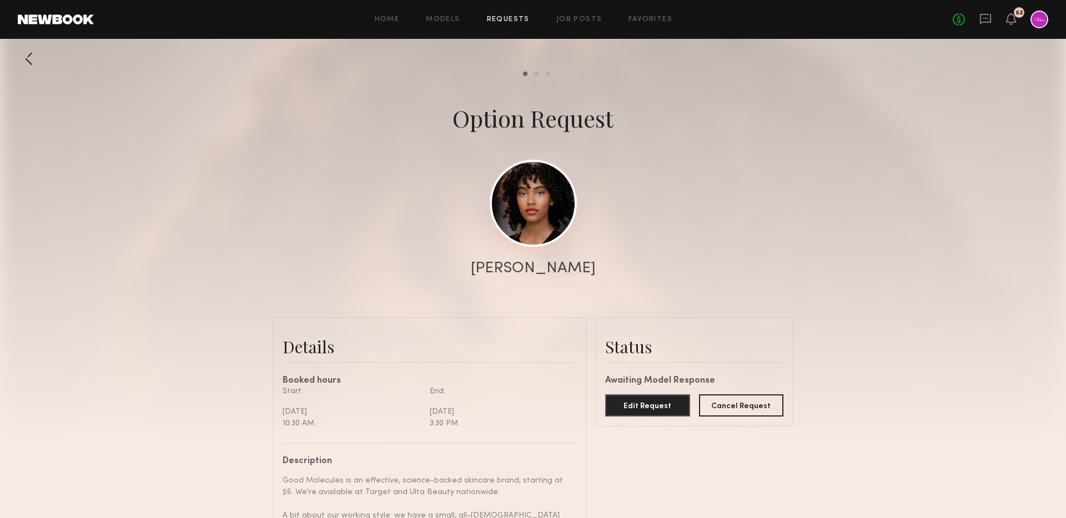
click at [545, 199] on link at bounding box center [533, 203] width 87 height 87
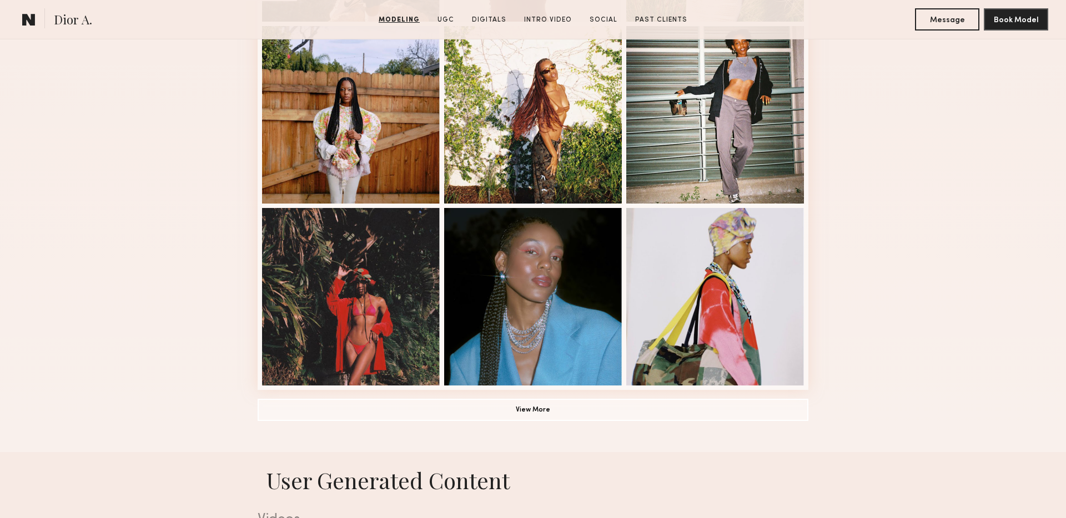
scroll to position [823, 0]
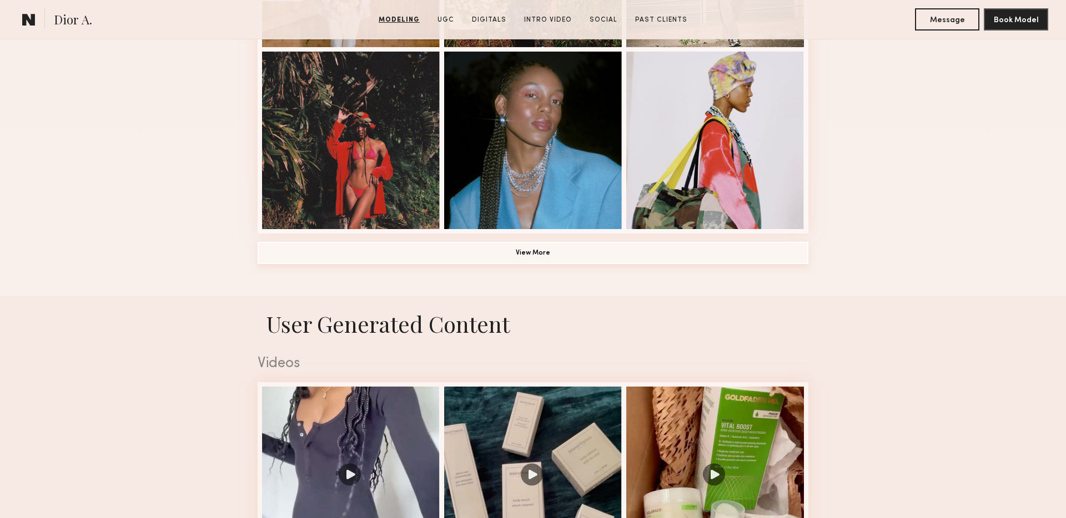
click at [517, 252] on button "View More" at bounding box center [533, 253] width 551 height 22
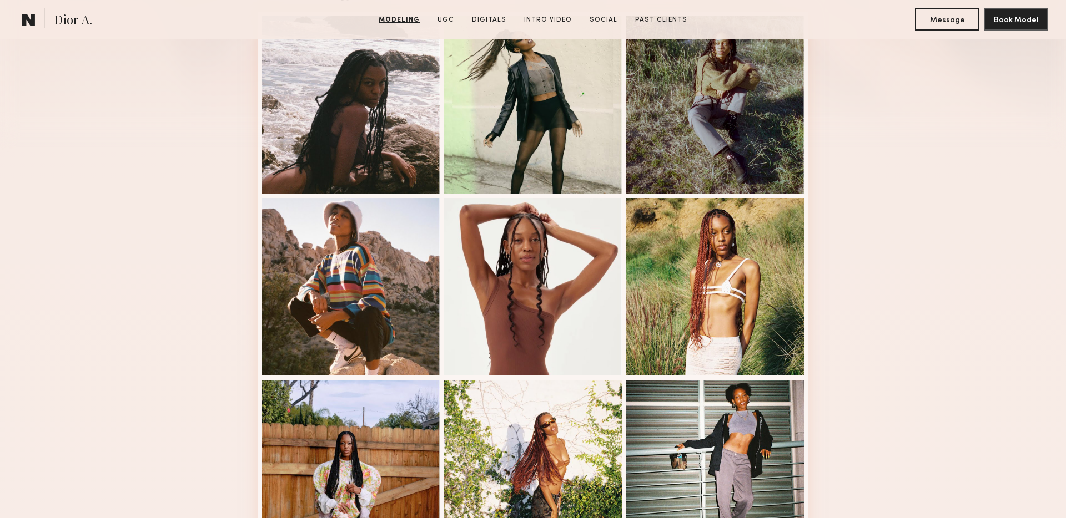
scroll to position [242, 0]
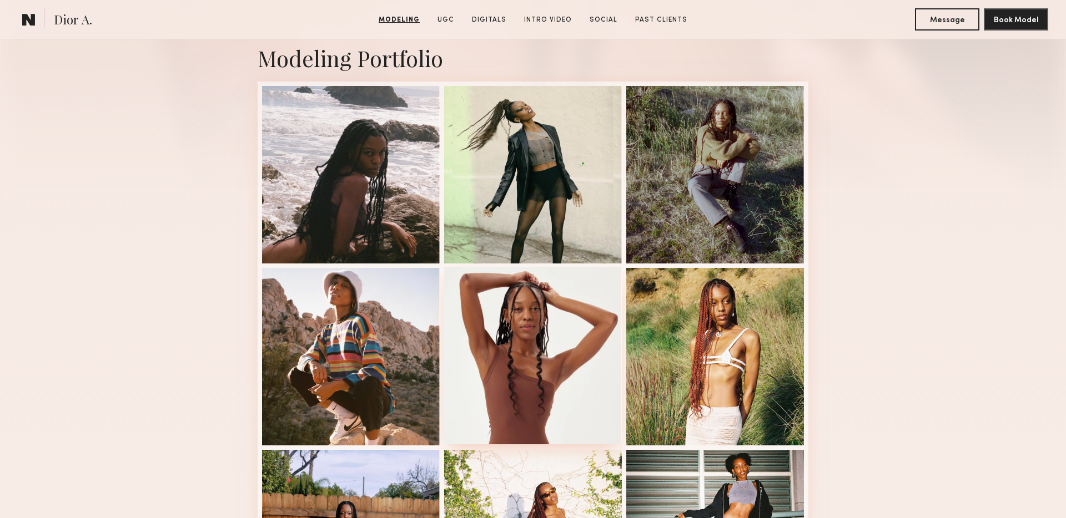
click at [500, 304] on div at bounding box center [533, 356] width 178 height 178
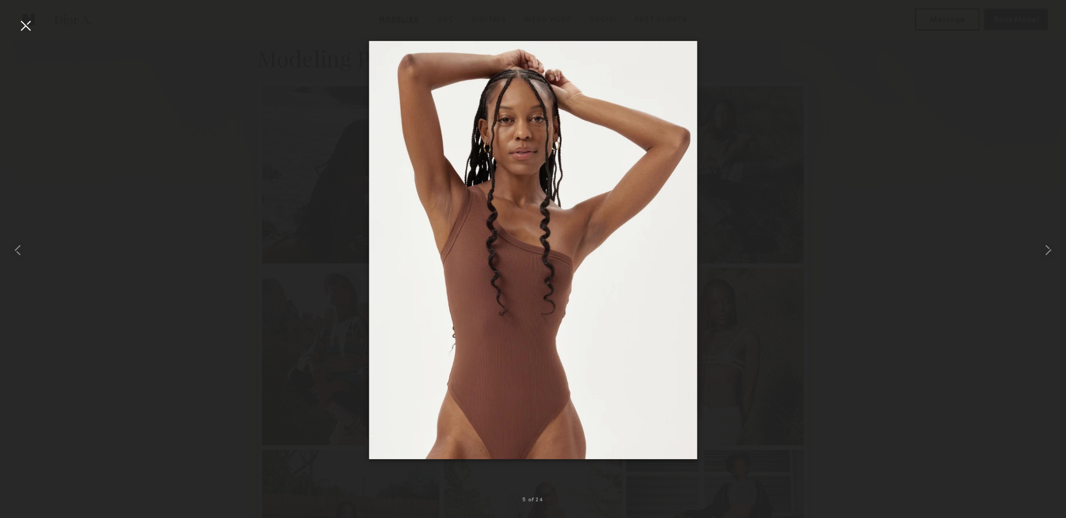
click at [25, 28] on div at bounding box center [26, 26] width 18 height 18
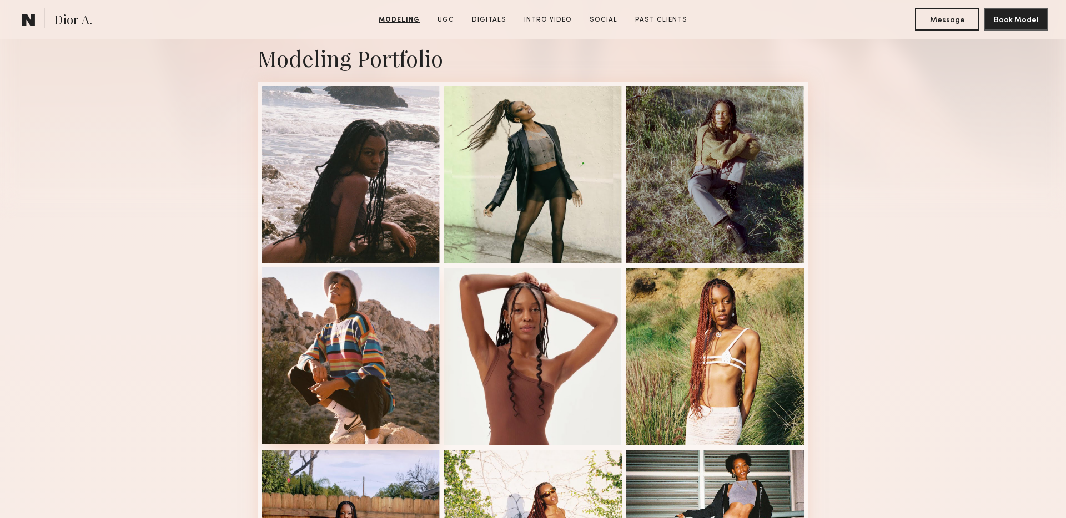
click at [361, 289] on div at bounding box center [351, 356] width 178 height 178
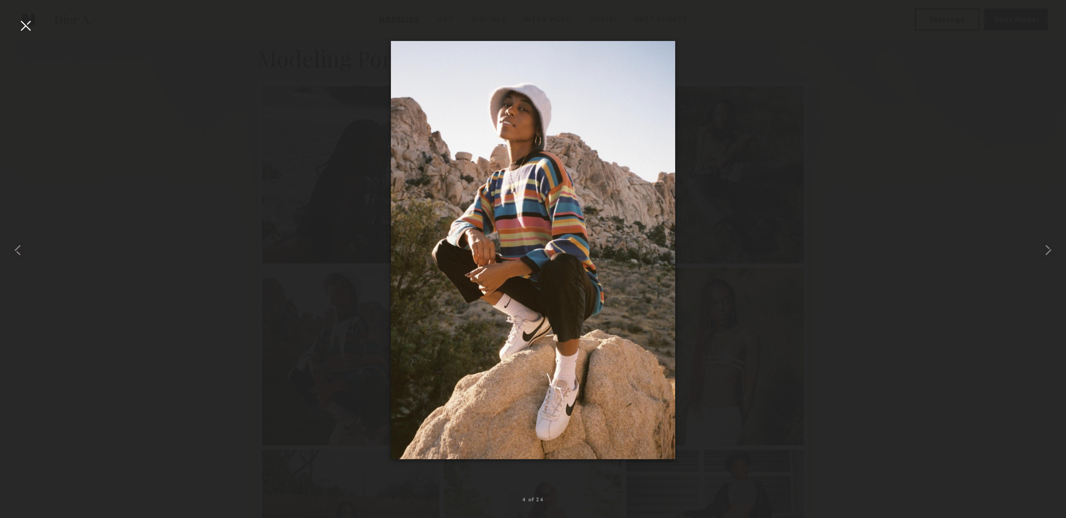
click at [22, 23] on div at bounding box center [26, 26] width 18 height 18
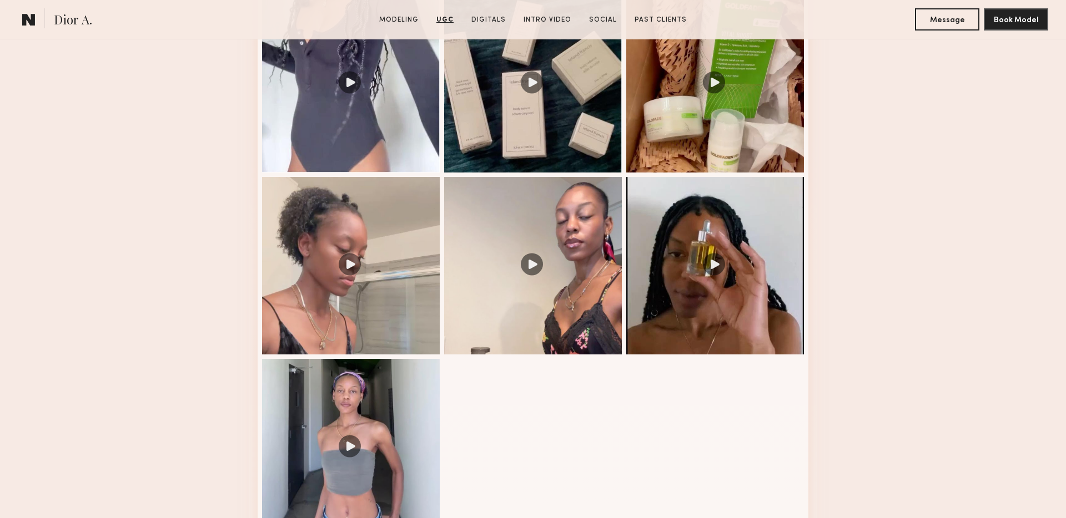
scroll to position [1930, 0]
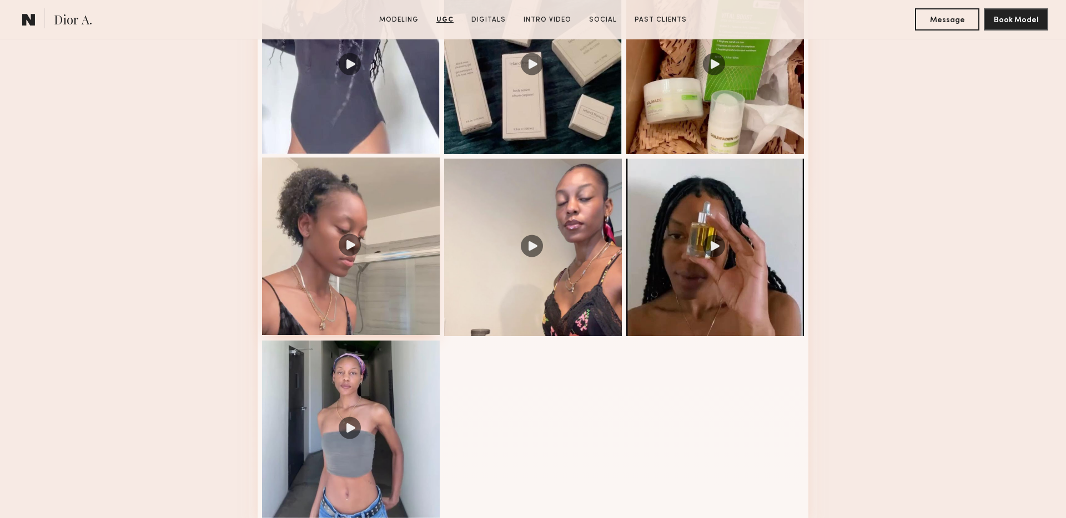
click at [366, 258] on div at bounding box center [351, 247] width 178 height 178
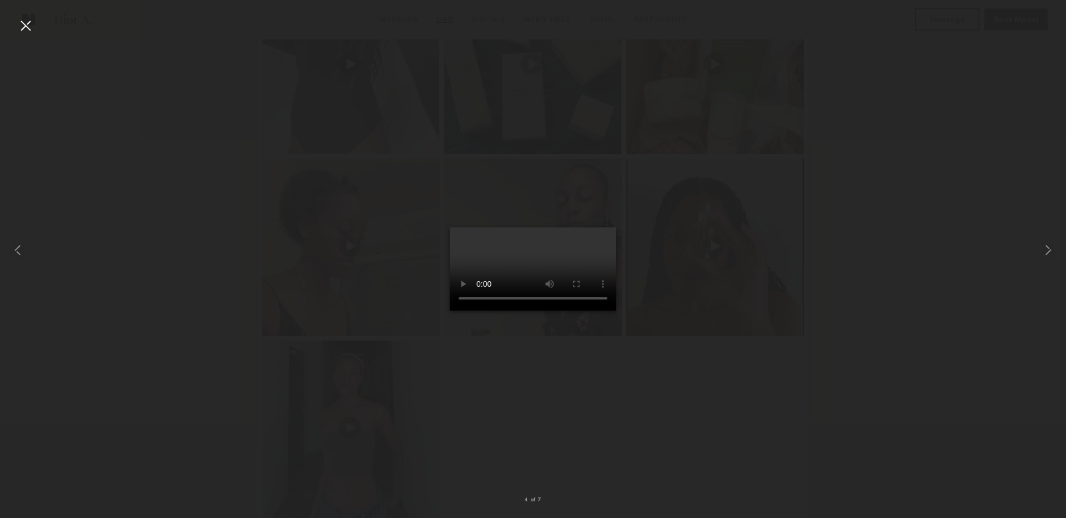
click at [27, 15] on nb-gallery-light "4 of 7" at bounding box center [533, 259] width 1066 height 518
click at [27, 18] on div at bounding box center [26, 26] width 18 height 18
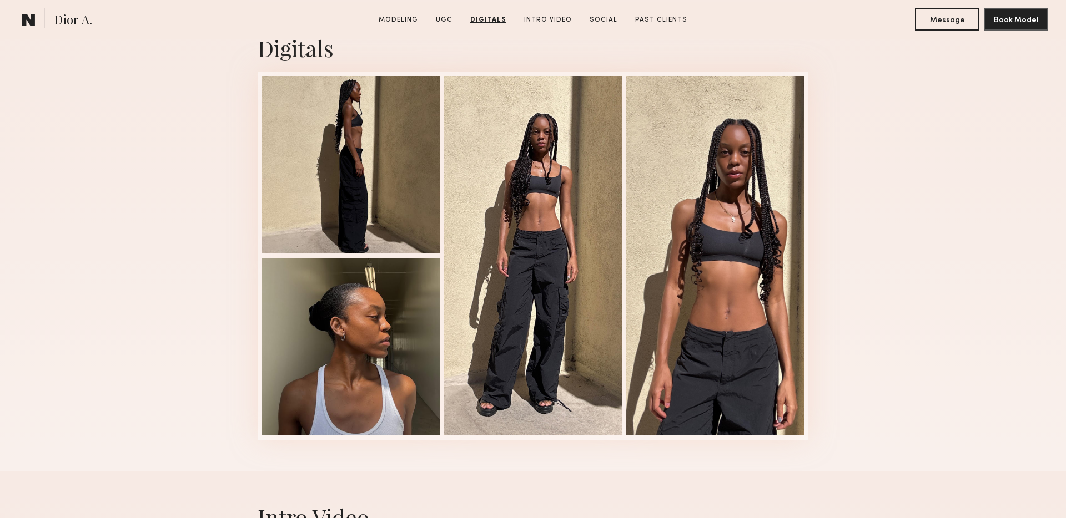
scroll to position [3100, 0]
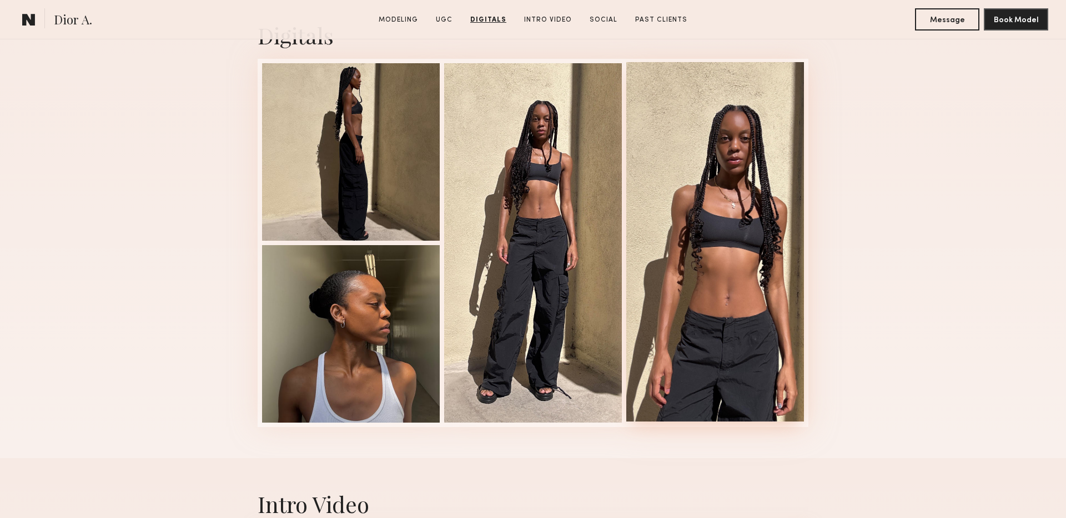
click at [744, 183] on div at bounding box center [715, 242] width 178 height 360
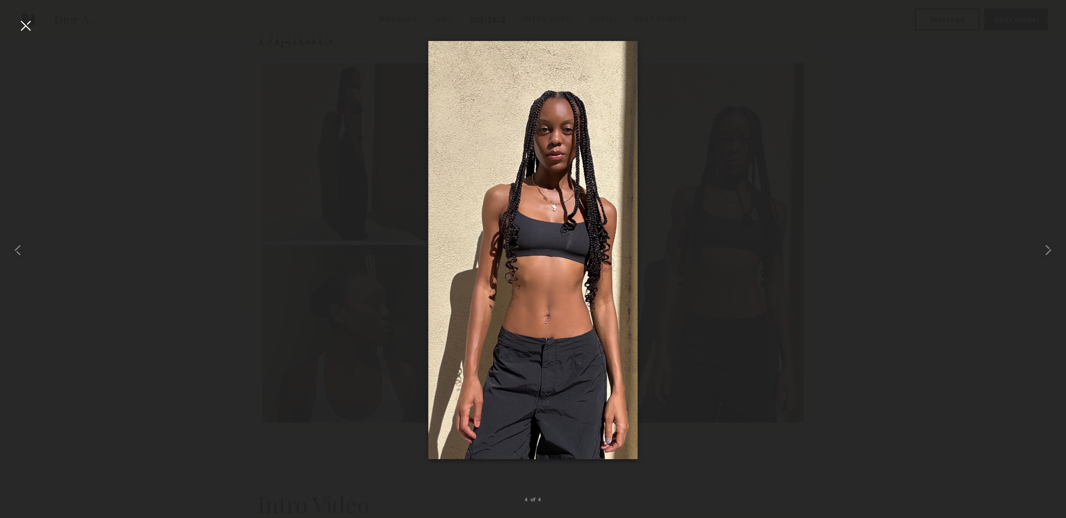
click at [26, 28] on div at bounding box center [26, 26] width 18 height 18
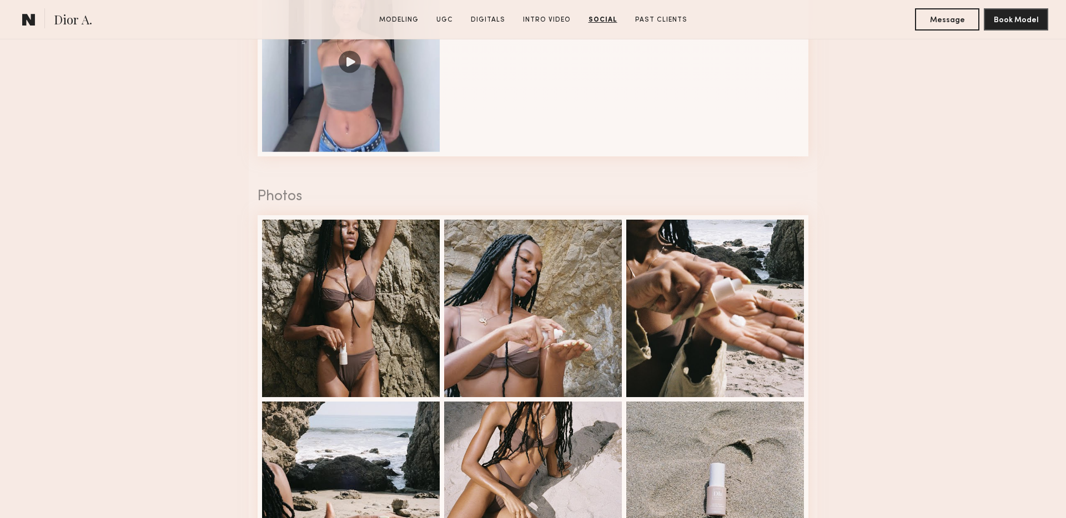
scroll to position [2292, 0]
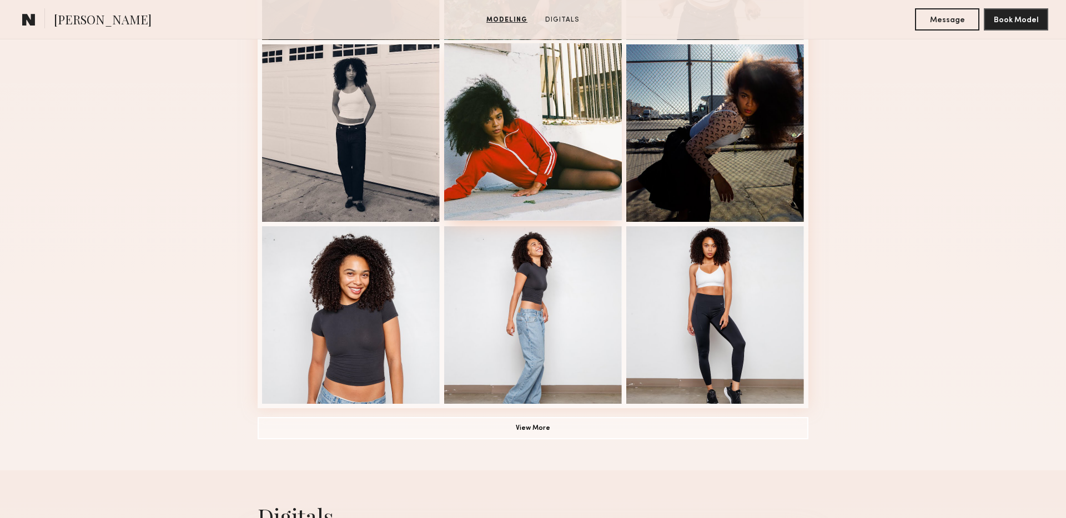
scroll to position [734, 0]
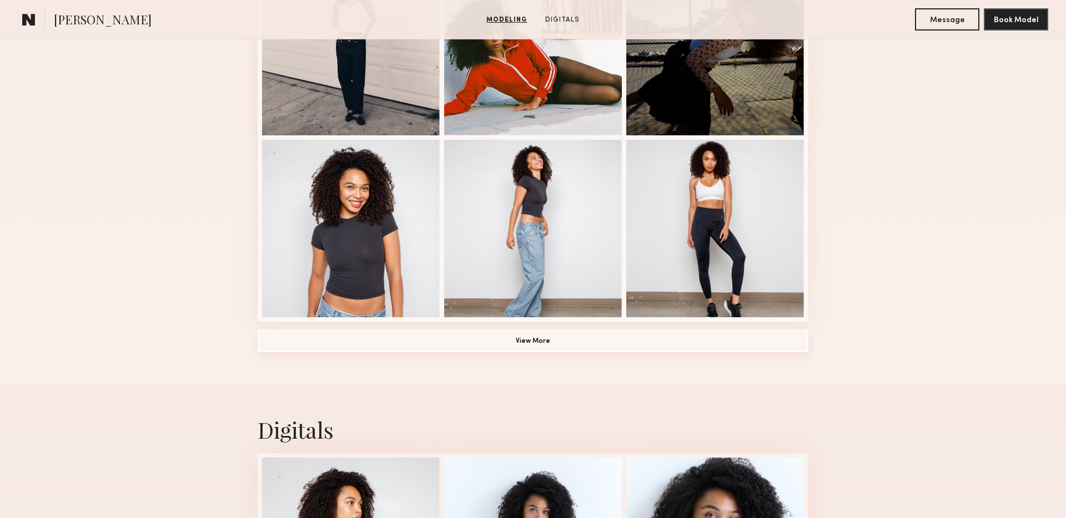
click at [521, 341] on button "View More" at bounding box center [533, 341] width 551 height 22
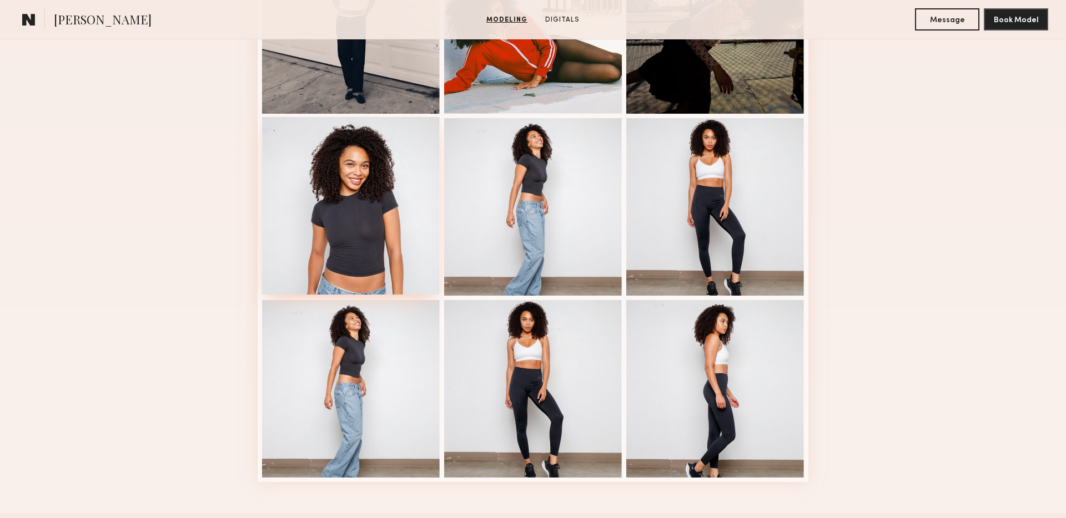
scroll to position [736, 0]
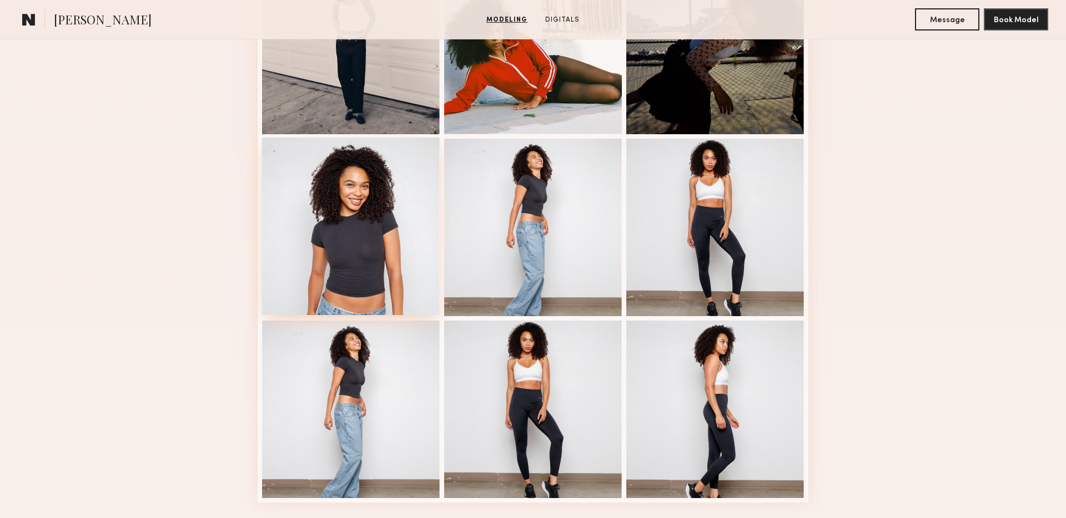
click at [348, 245] on div at bounding box center [351, 227] width 178 height 178
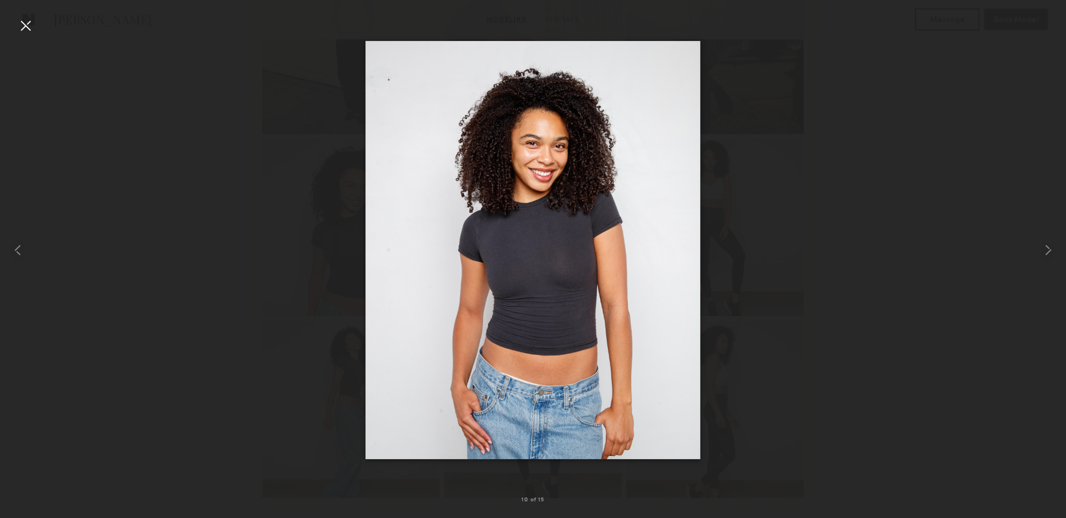
click at [32, 19] on div at bounding box center [26, 26] width 18 height 18
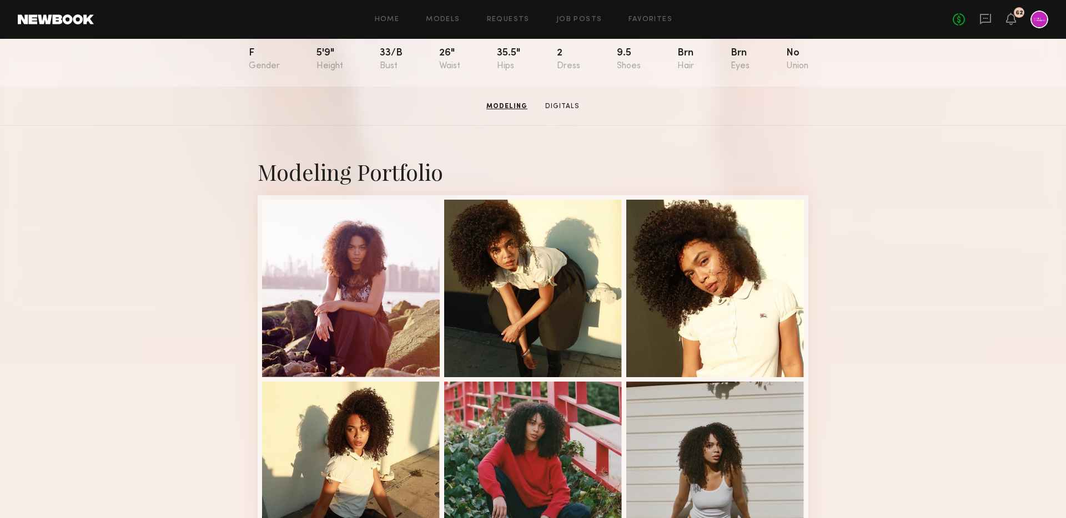
scroll to position [0, 0]
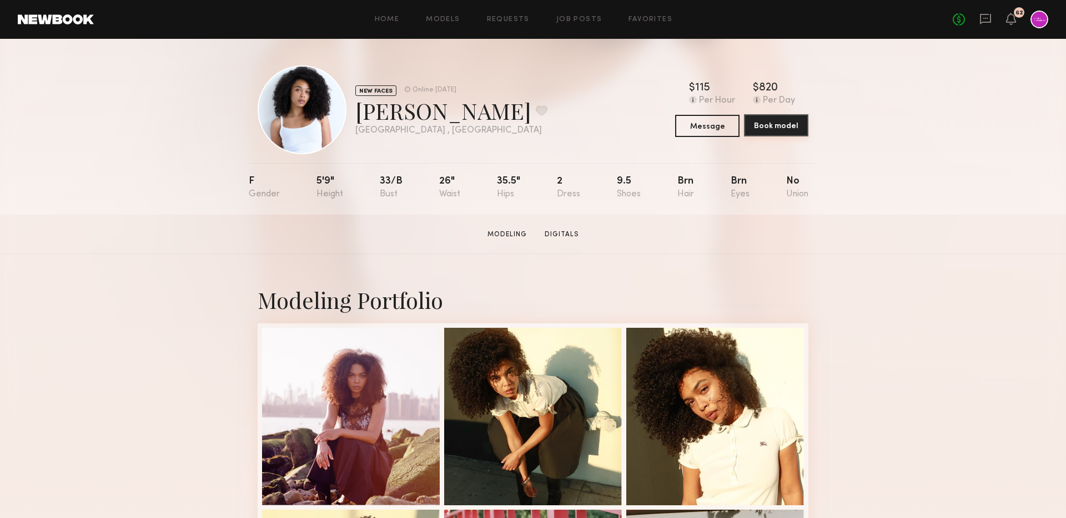
click at [776, 128] on button "Book model" at bounding box center [776, 125] width 64 height 22
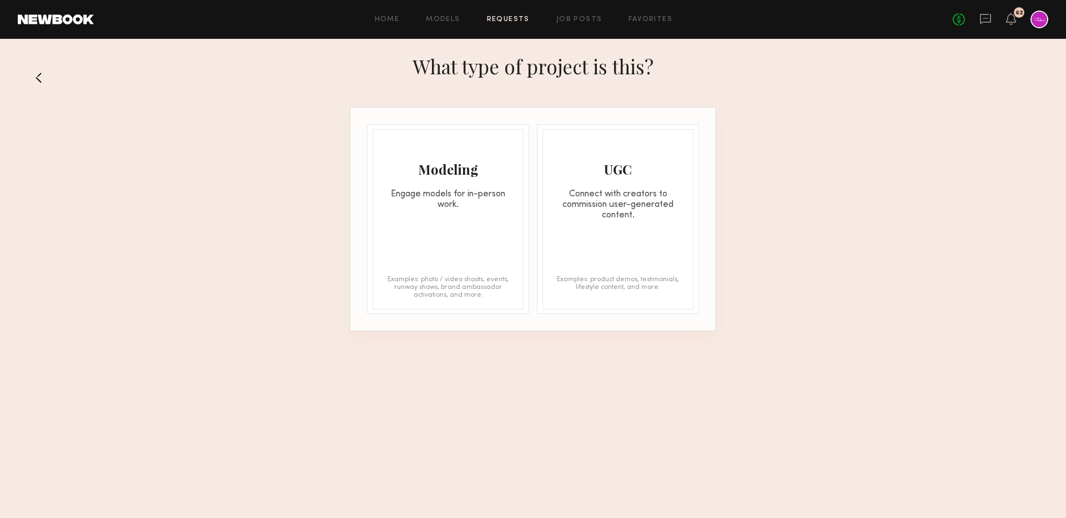
click at [477, 205] on div "Engage models for in-person work." at bounding box center [448, 199] width 150 height 21
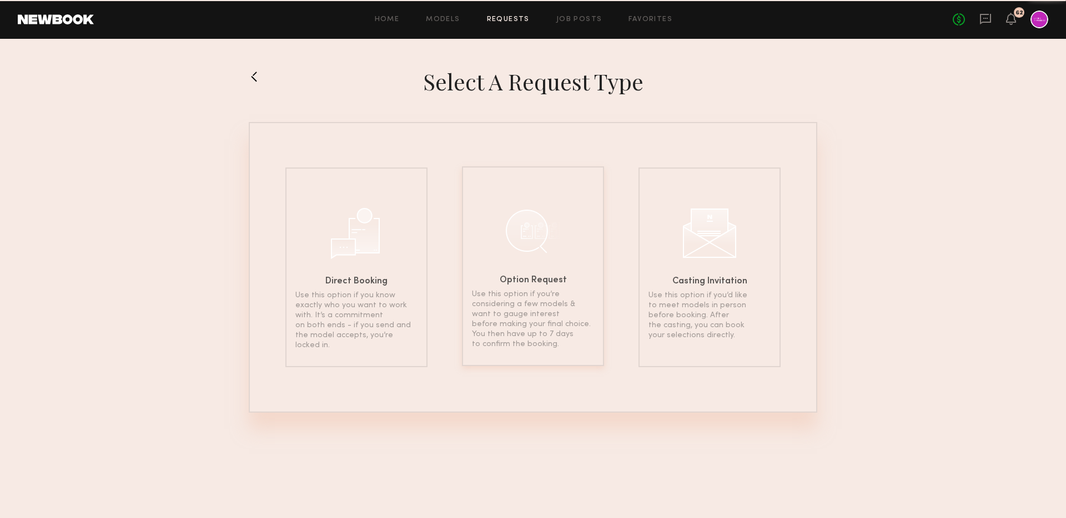
click at [579, 209] on div "Option Request Use this option if you’re considering a few models & want to gau…" at bounding box center [533, 267] width 142 height 200
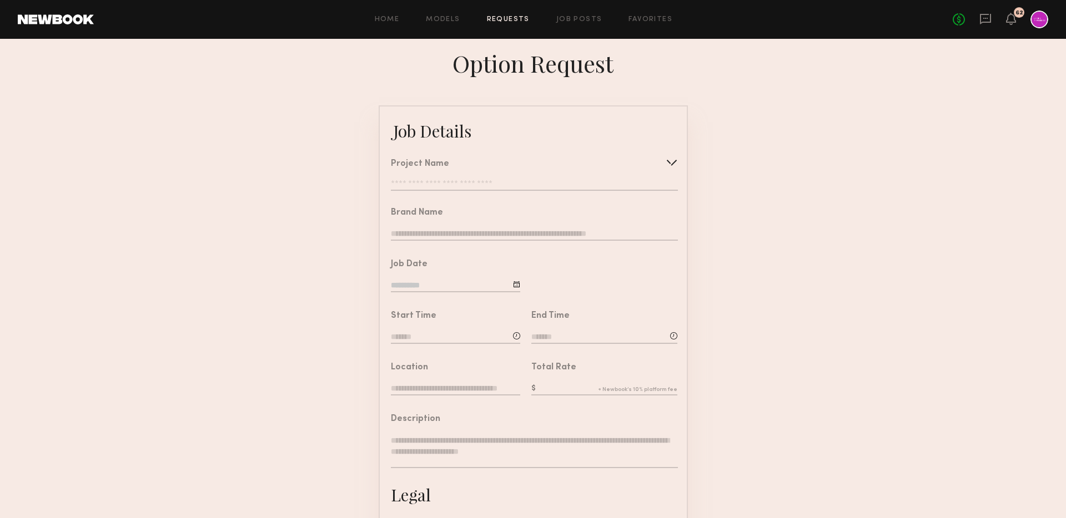
click at [516, 177] on div "Project Name Create Use recent modeling project 9/19 Skincare Shoot Skincare Sh…" at bounding box center [534, 175] width 286 height 31
click at [668, 162] on div at bounding box center [672, 163] width 18 height 18
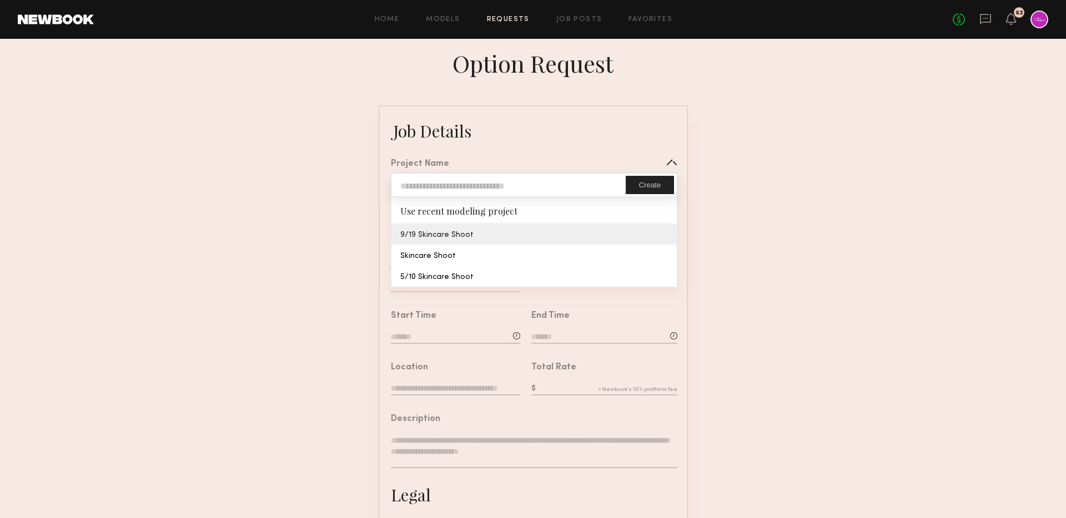
type input "**********"
type textarea "**********"
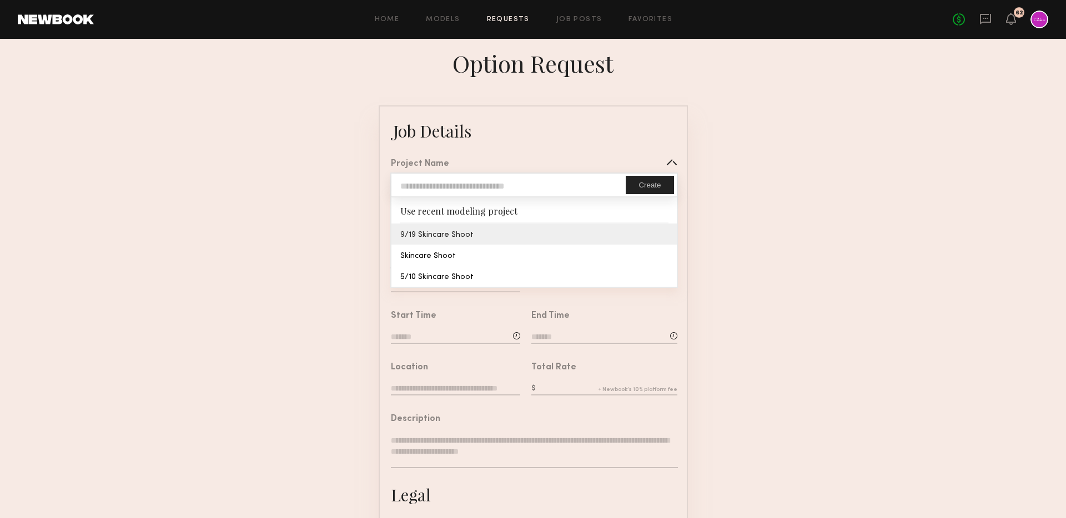
type textarea "**********"
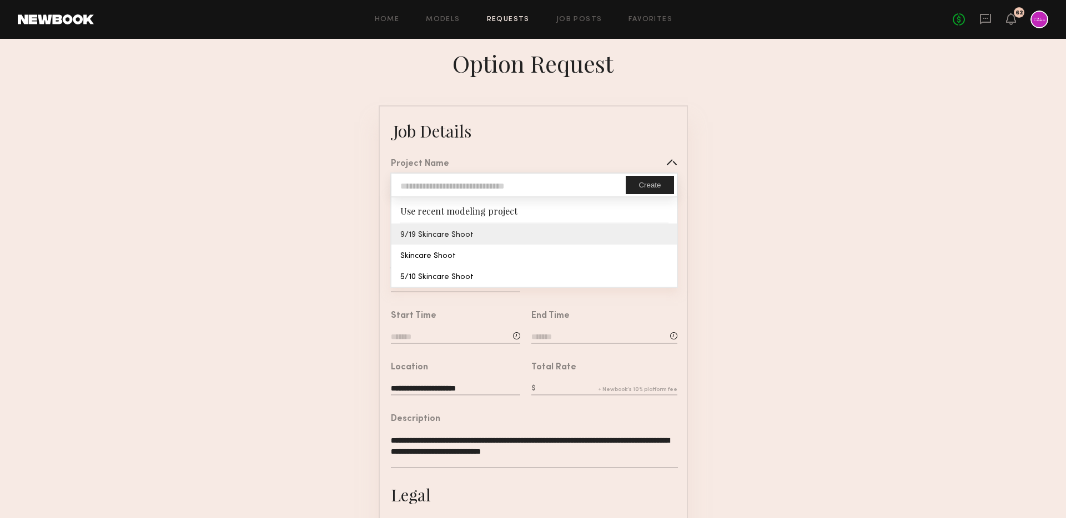
click at [524, 228] on common-border "**********" at bounding box center [533, 414] width 309 height 618
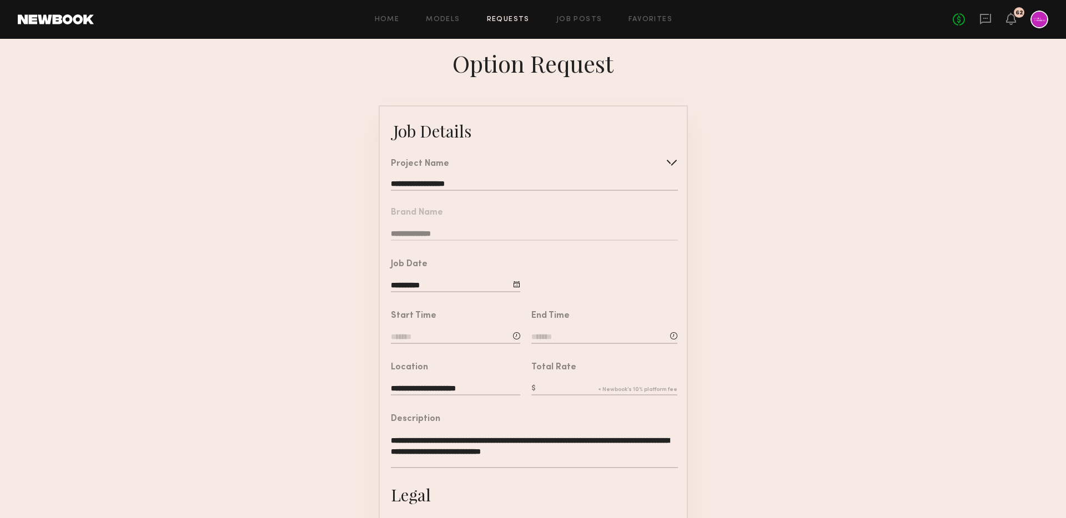
click at [566, 382] on div "Total Rate" at bounding box center [604, 381] width 146 height 34
click at [567, 386] on input "text" at bounding box center [604, 390] width 146 height 12
type input "***"
click at [439, 331] on div "Start Time" at bounding box center [455, 329] width 129 height 34
click at [443, 341] on input at bounding box center [455, 338] width 129 height 12
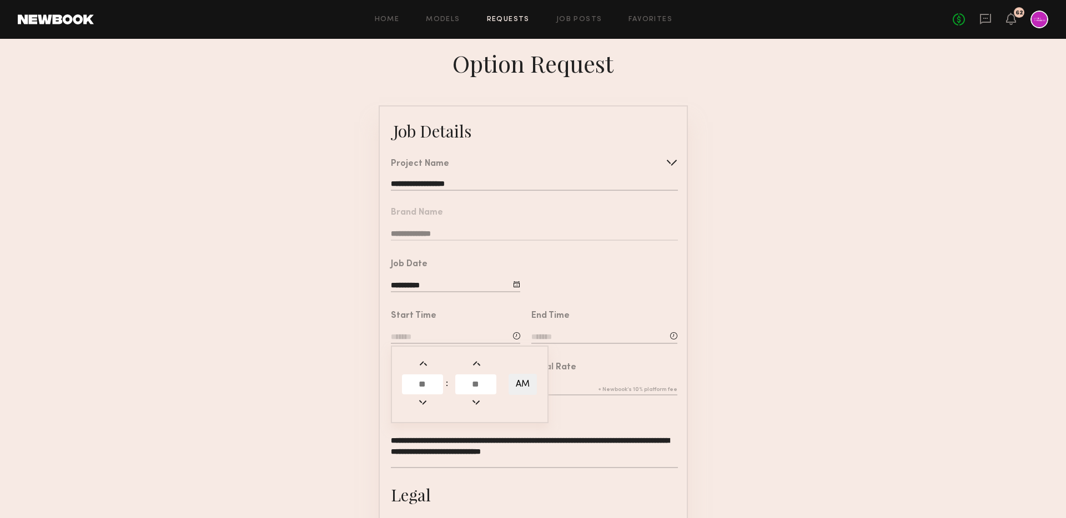
click at [419, 384] on input "text" at bounding box center [422, 385] width 41 height 20
type input "**"
click at [520, 385] on button "AM" at bounding box center [523, 384] width 28 height 21
click at [523, 384] on button "PM" at bounding box center [523, 384] width 28 height 21
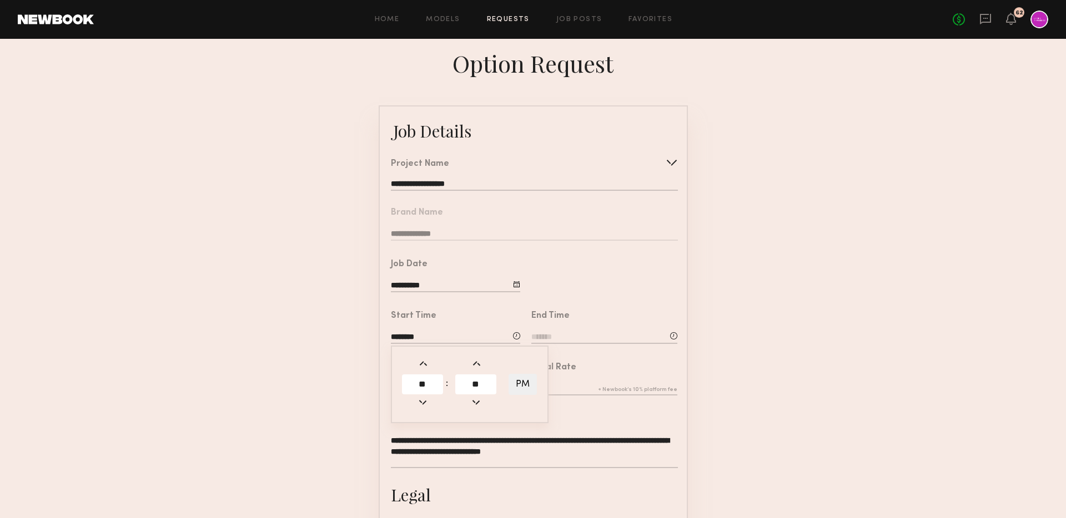
type input "********"
click at [571, 341] on input at bounding box center [604, 338] width 146 height 12
click at [565, 389] on input "text" at bounding box center [562, 385] width 41 height 20
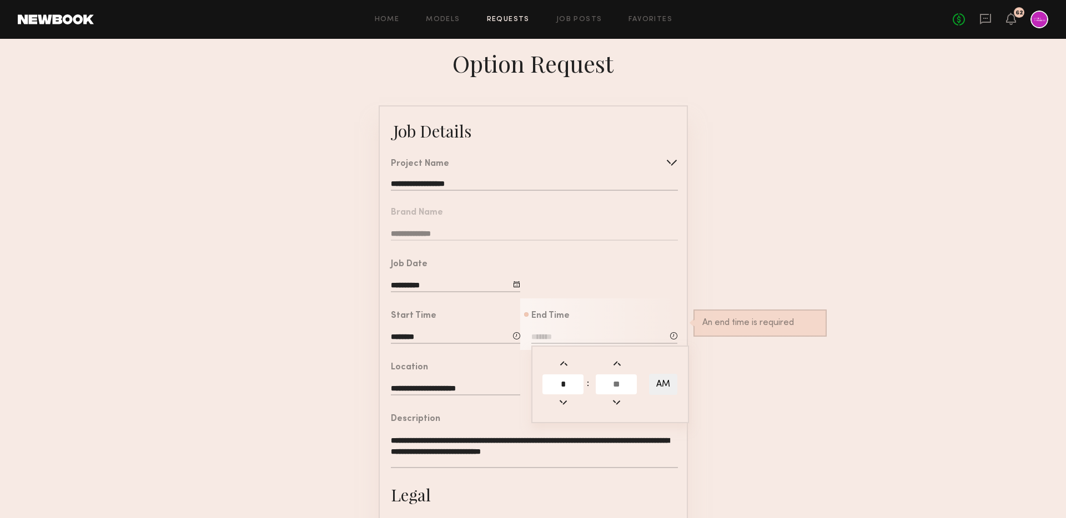
type input "*"
click at [617, 389] on input "text" at bounding box center [616, 385] width 41 height 20
type input "**"
type input "*******"
type input "**"
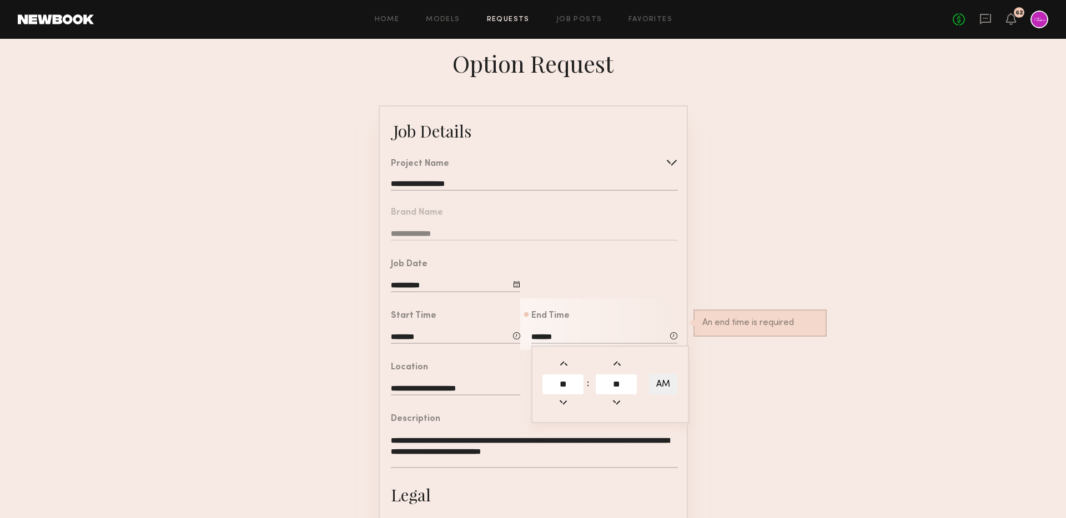
click at [657, 390] on button "AM" at bounding box center [663, 384] width 28 height 21
type input "*******"
click at [712, 389] on form "**********" at bounding box center [533, 414] width 1066 height 618
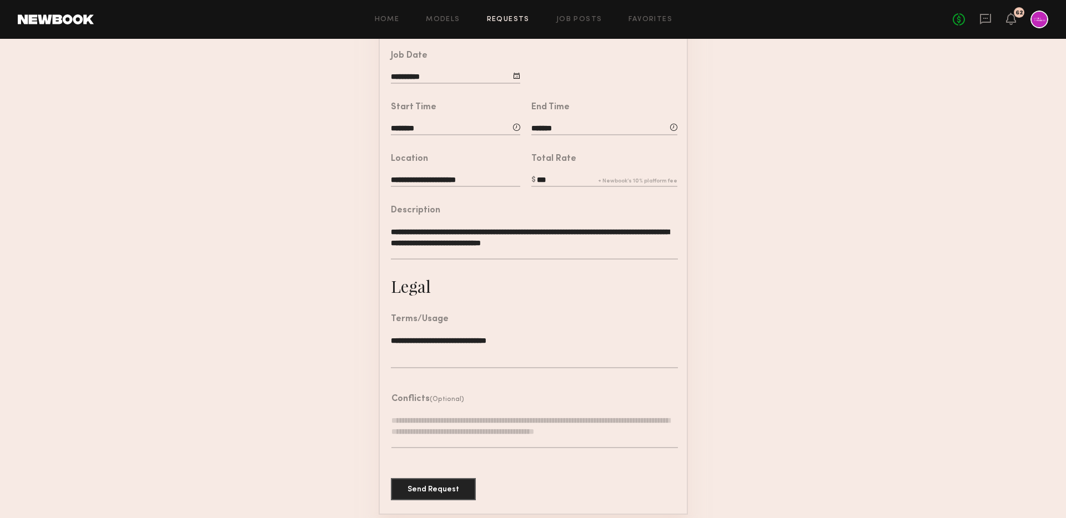
scroll to position [210, 0]
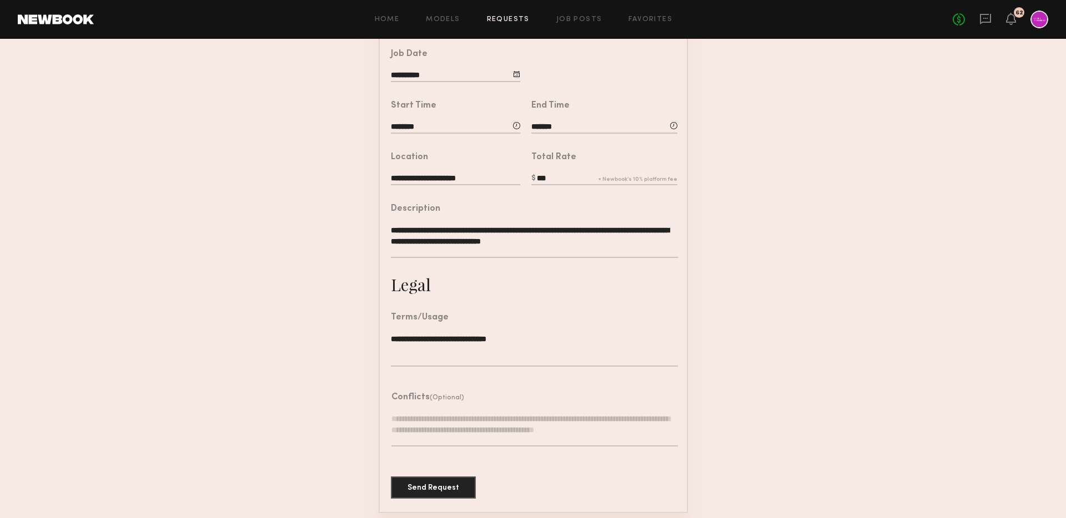
click at [432, 473] on common-border "**********" at bounding box center [533, 204] width 309 height 618
click at [457, 481] on button "Send Request" at bounding box center [433, 487] width 85 height 22
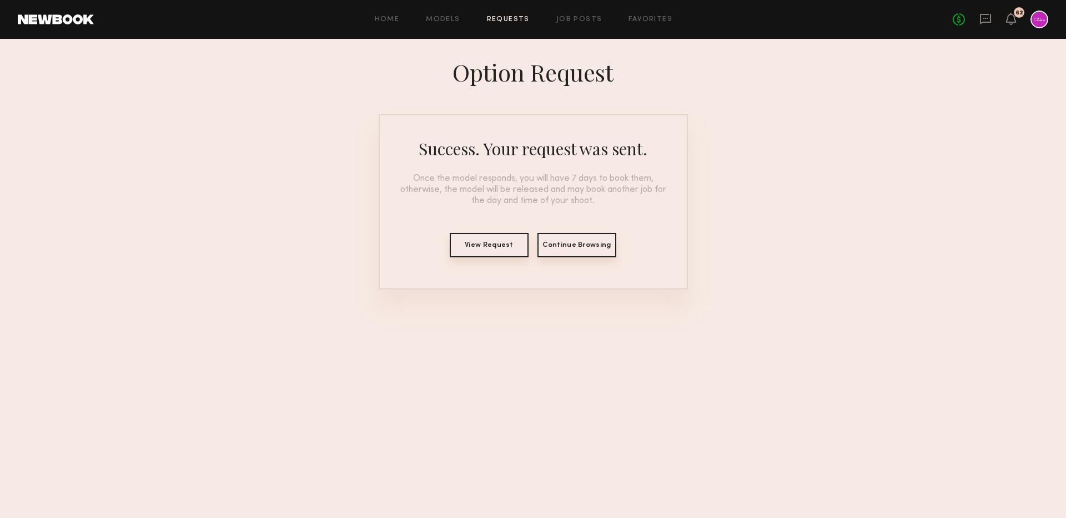
click at [494, 12] on div "Home Models Requests Job Posts Favorites Sign Out No fees up to $5,000 62" at bounding box center [571, 20] width 954 height 18
click at [517, 12] on div "Home Models Requests Job Posts Favorites Sign Out No fees up to $5,000 62" at bounding box center [571, 20] width 954 height 18
click at [517, 18] on link "Requests" at bounding box center [508, 19] width 43 height 7
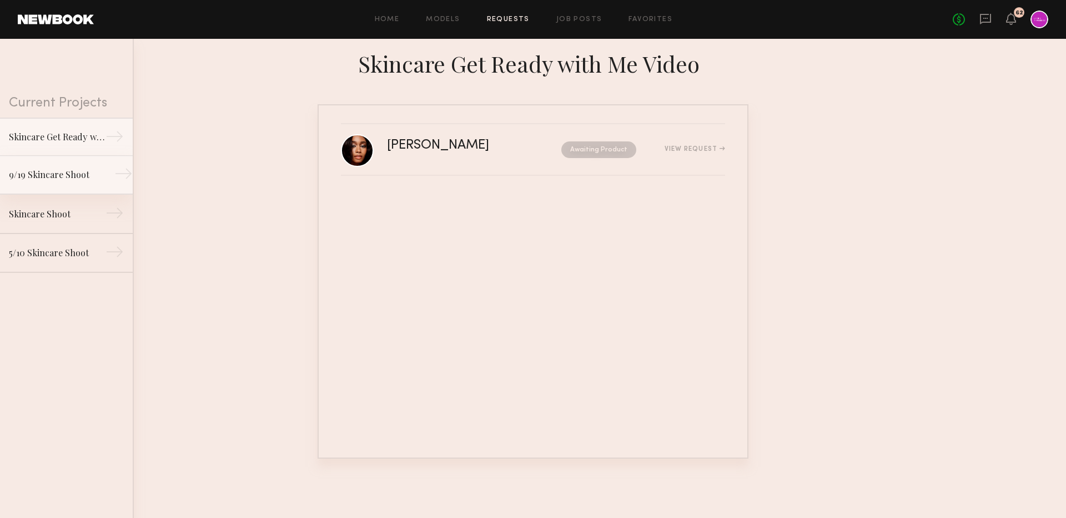
click at [57, 168] on div "9/19 Skincare Shoot" at bounding box center [57, 174] width 97 height 13
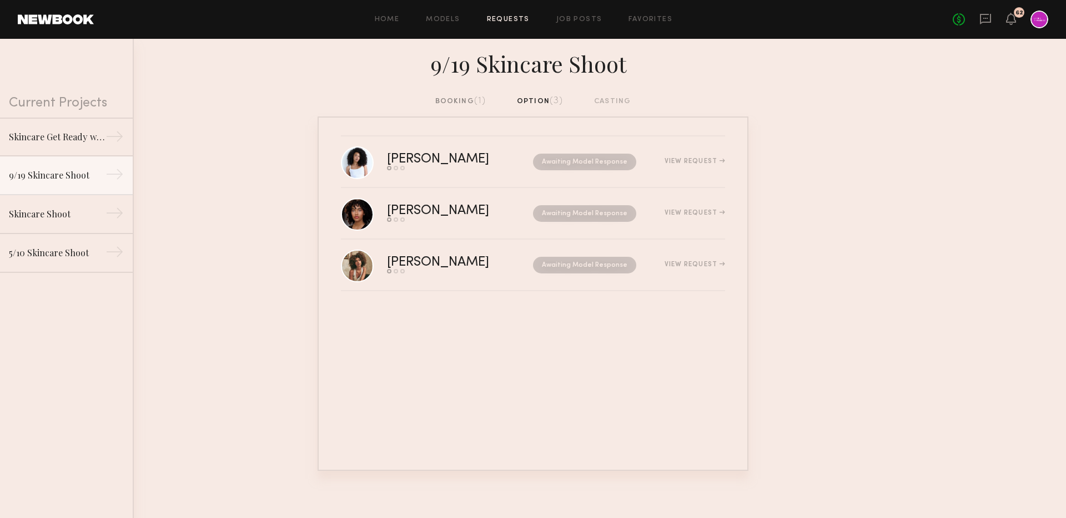
click at [456, 107] on div "booking (1)" at bounding box center [460, 101] width 51 height 12
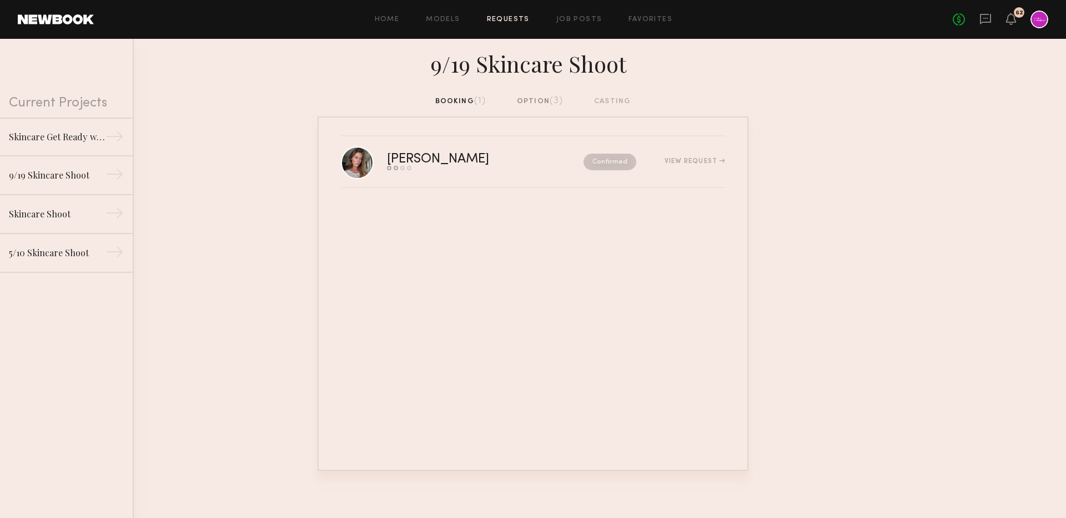
click at [543, 101] on div "option (3)" at bounding box center [540, 101] width 47 height 12
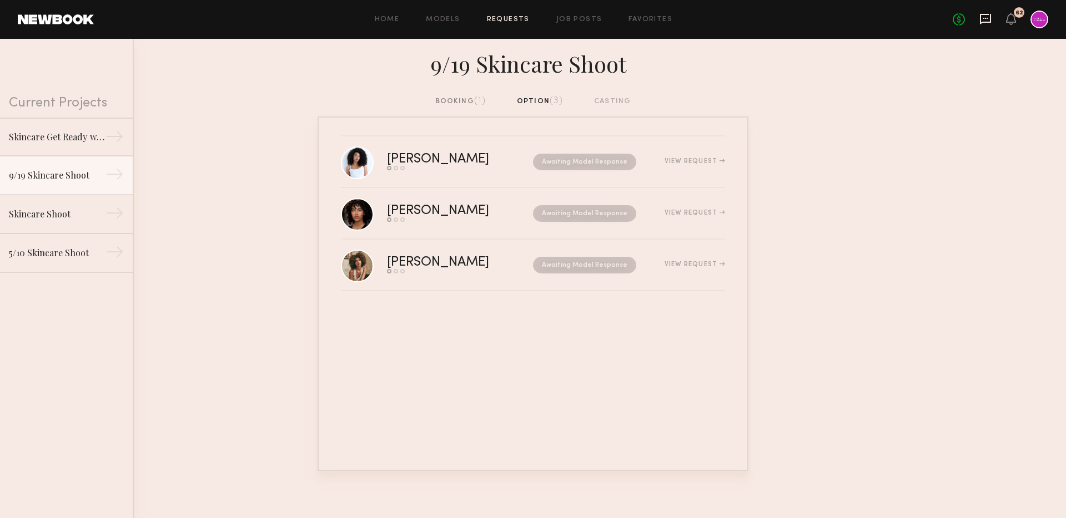
click at [984, 16] on icon at bounding box center [985, 19] width 12 height 12
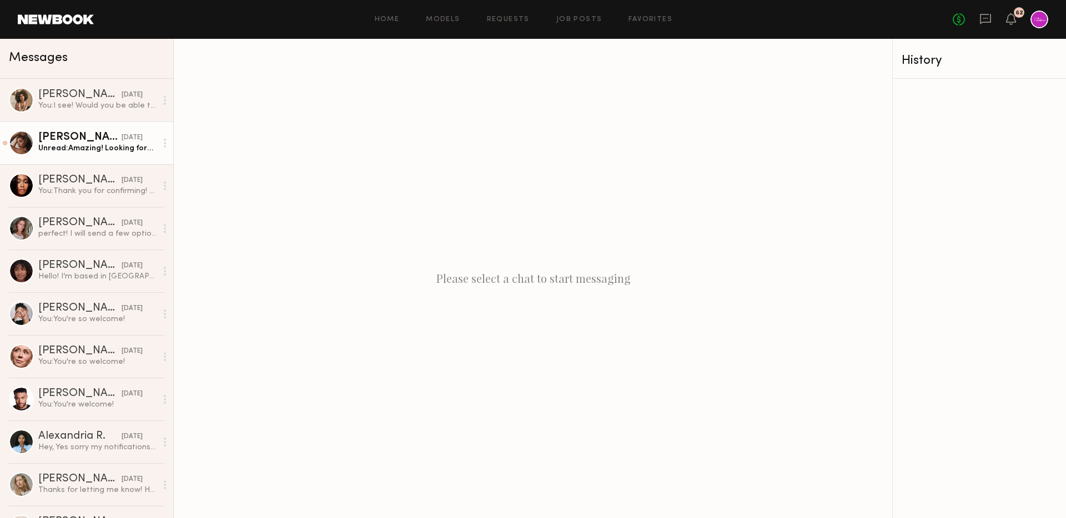
click at [89, 138] on div "Andreanna H." at bounding box center [79, 137] width 83 height 11
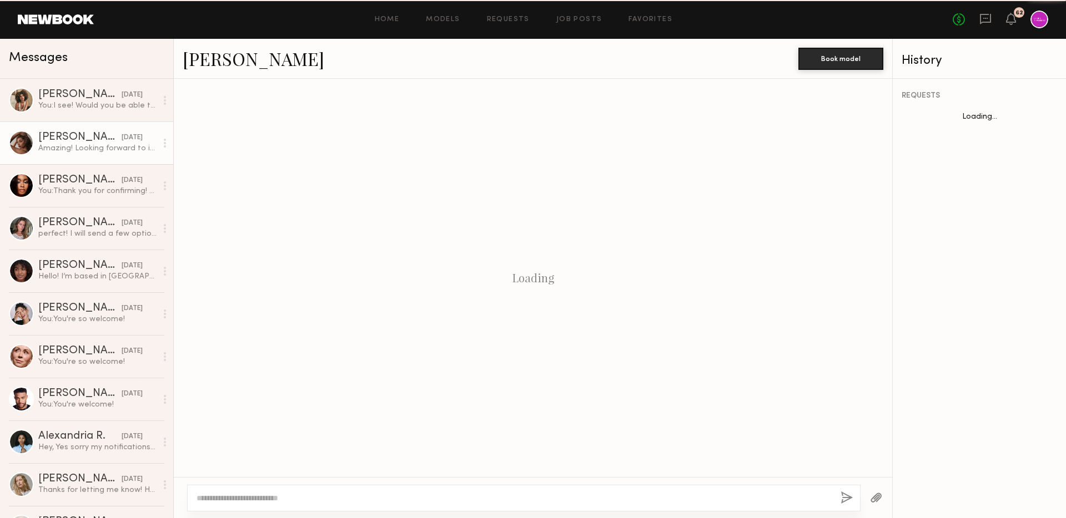
scroll to position [430, 0]
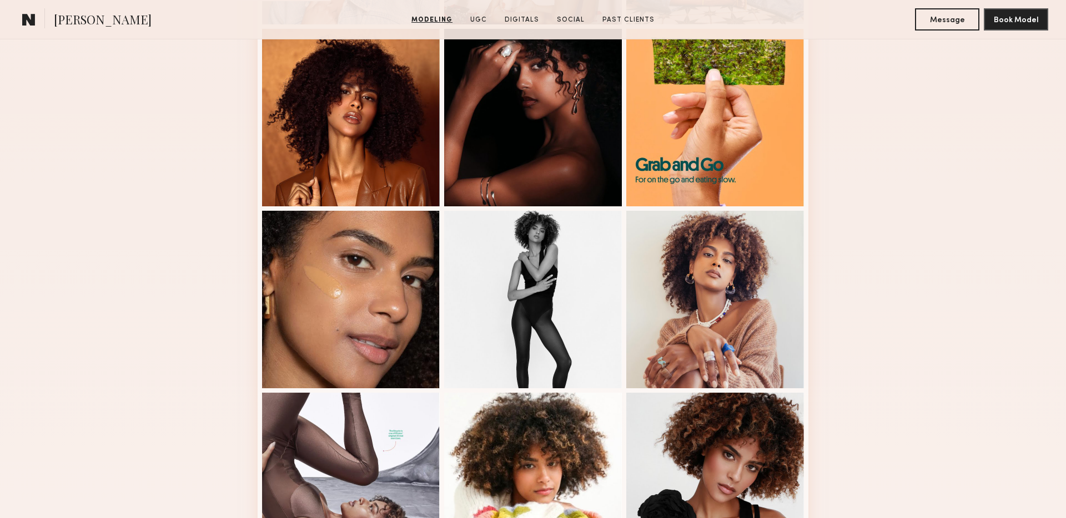
scroll to position [799, 0]
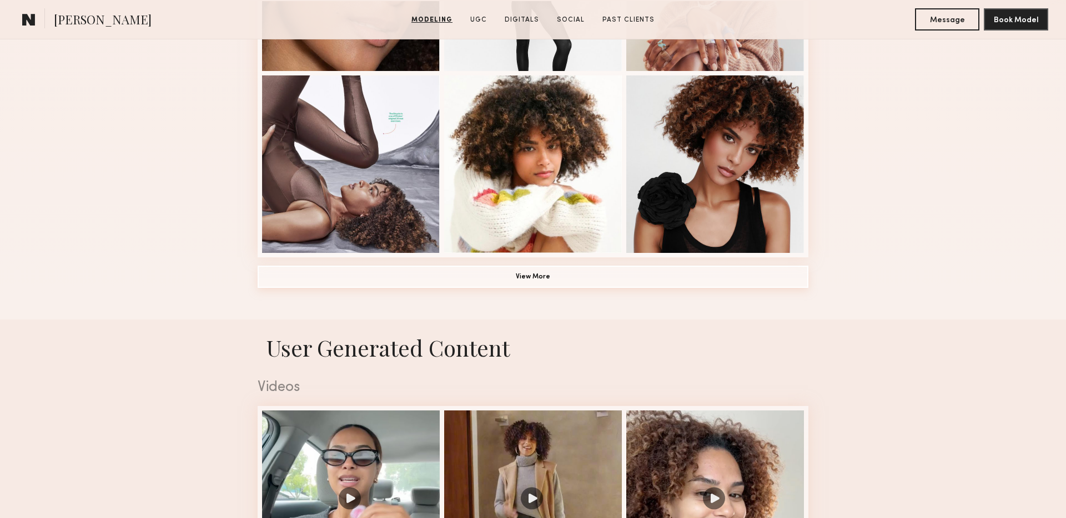
click at [506, 271] on button "View More" at bounding box center [533, 277] width 551 height 22
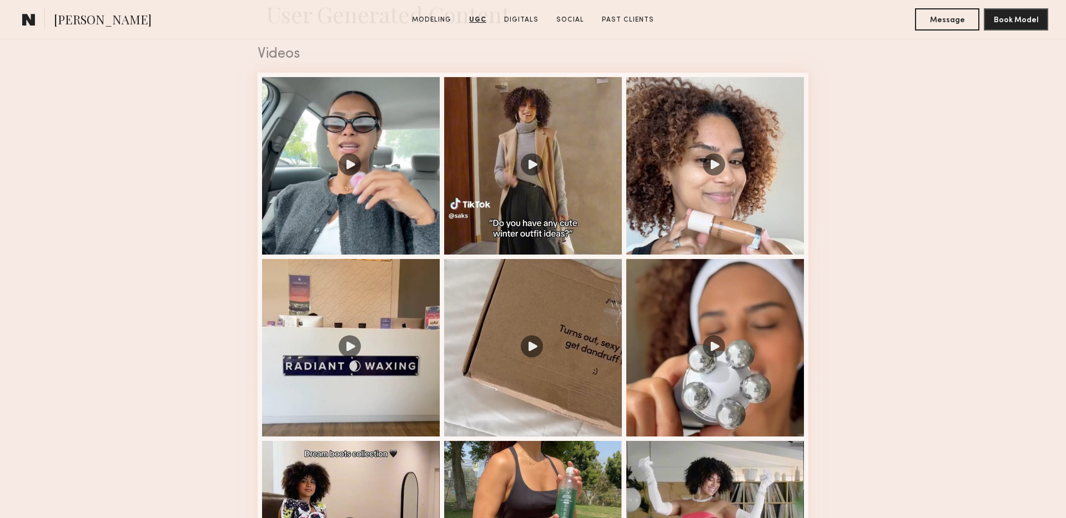
scroll to position [1840, 0]
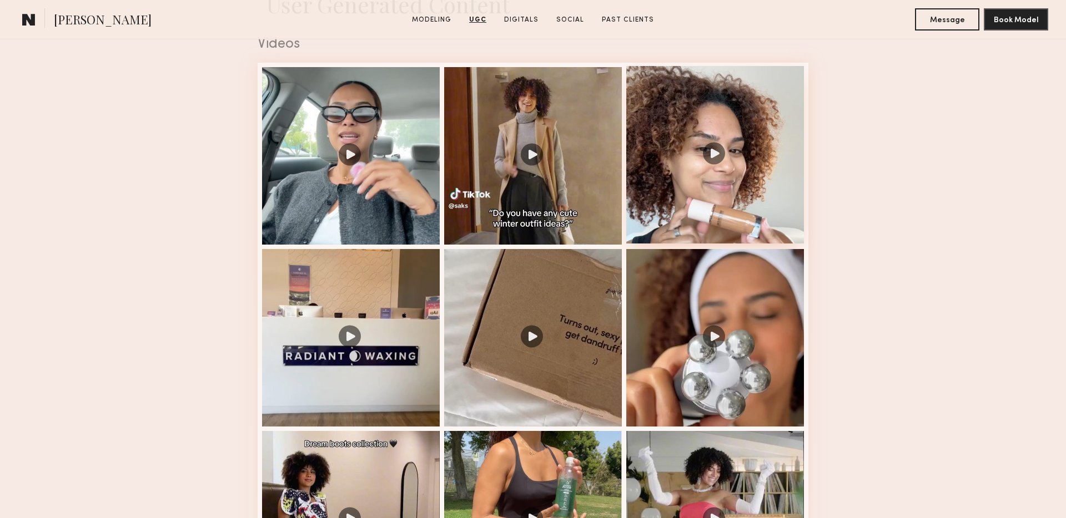
click at [714, 152] on div at bounding box center [715, 155] width 178 height 178
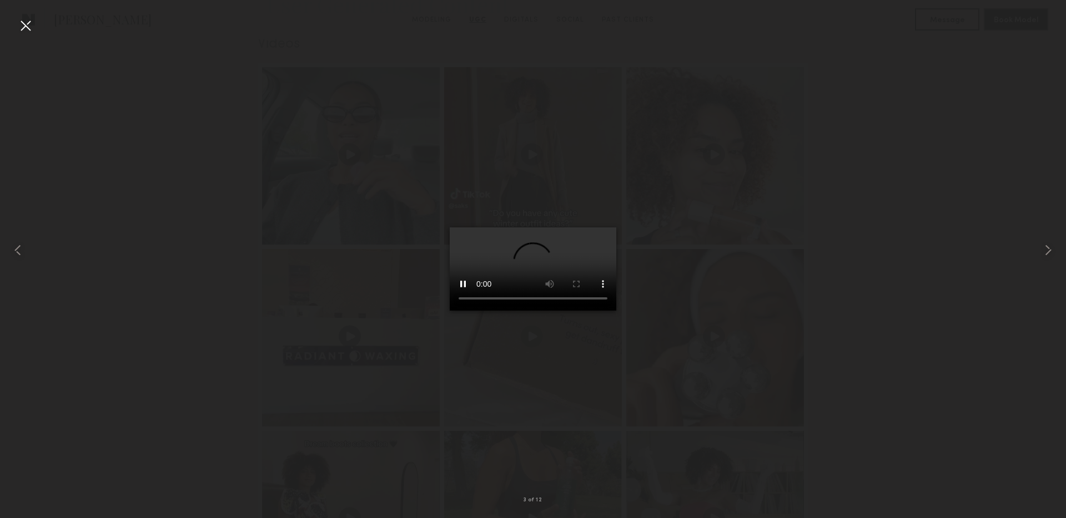
click at [30, 28] on div at bounding box center [26, 26] width 18 height 18
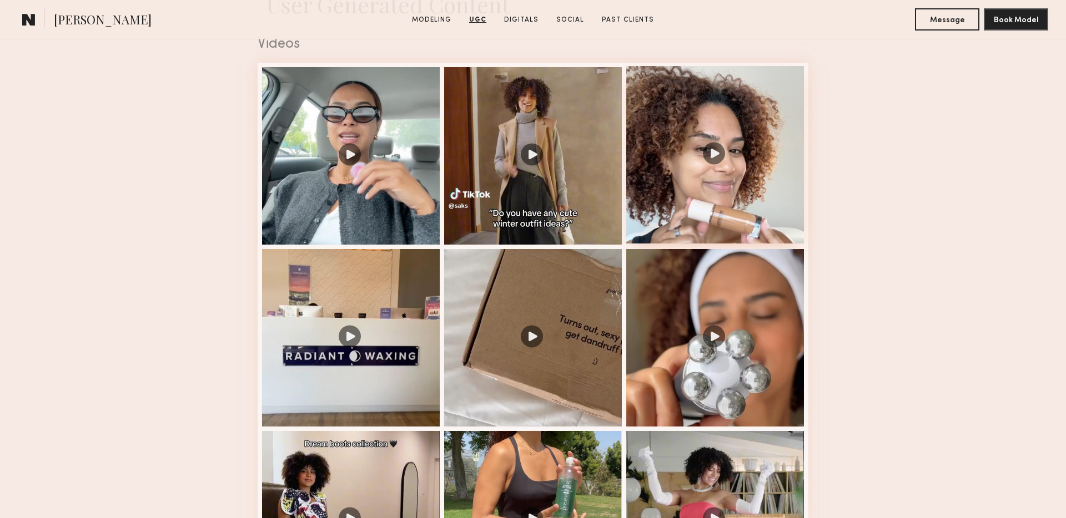
click at [698, 204] on div at bounding box center [715, 155] width 178 height 178
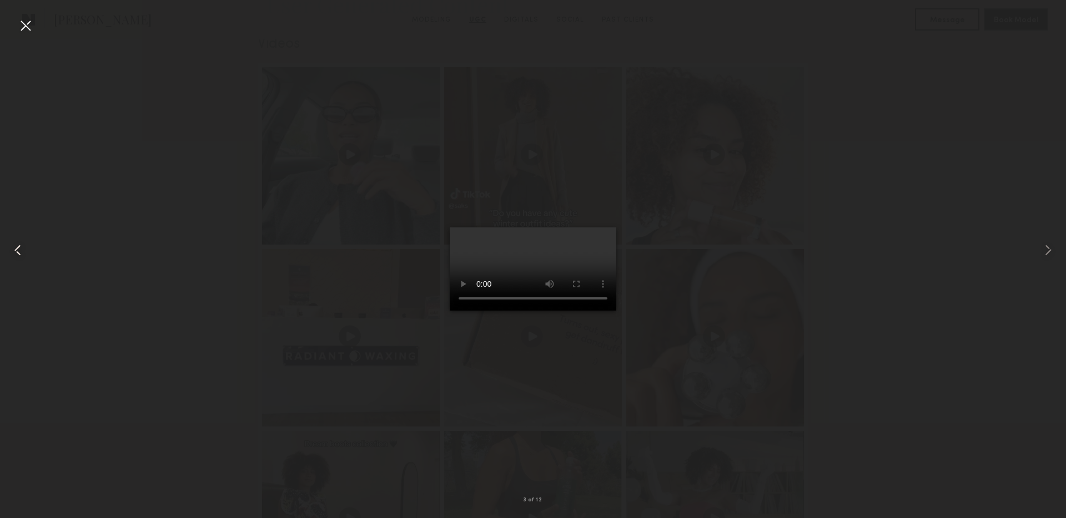
click at [15, 26] on div at bounding box center [21, 250] width 43 height 465
click at [15, 18] on div at bounding box center [21, 250] width 43 height 465
click at [24, 25] on div at bounding box center [26, 26] width 18 height 18
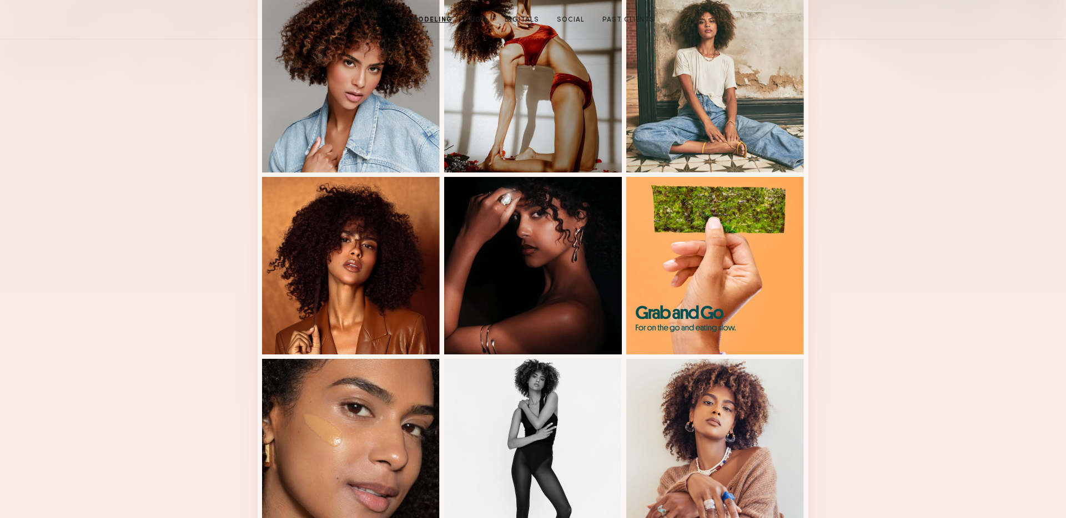
scroll to position [144, 0]
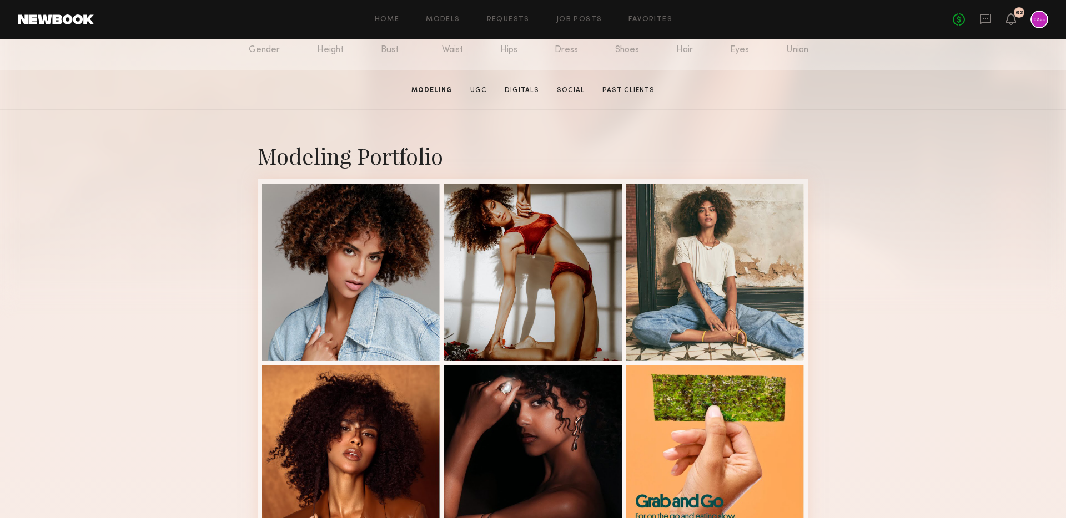
click at [986, 11] on div "No fees up to $5,000 62" at bounding box center [1000, 20] width 95 height 18
click at [991, 23] on icon at bounding box center [985, 19] width 12 height 12
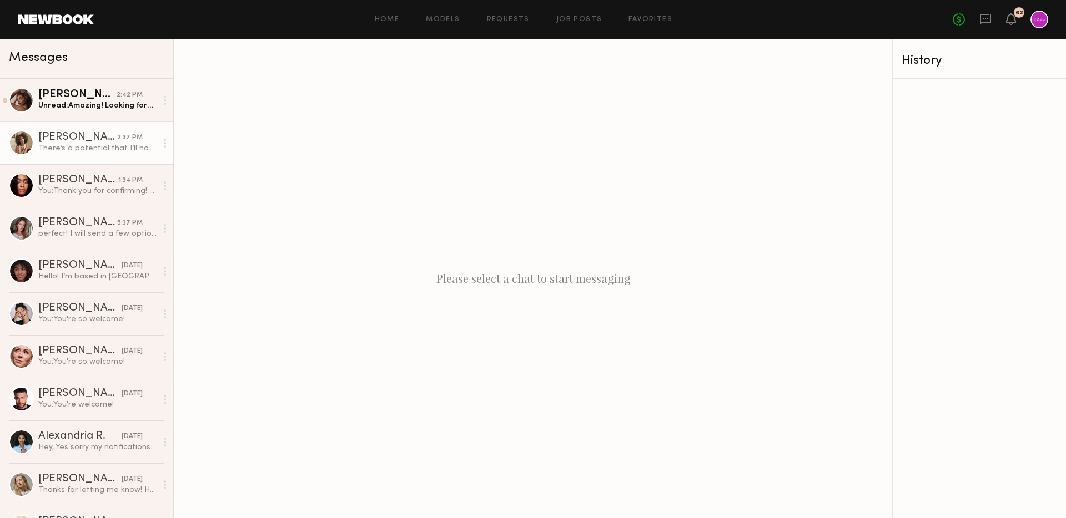
click at [85, 151] on div "There’s a potential that I’ll have a pretty important doctors appointment that …" at bounding box center [97, 148] width 118 height 11
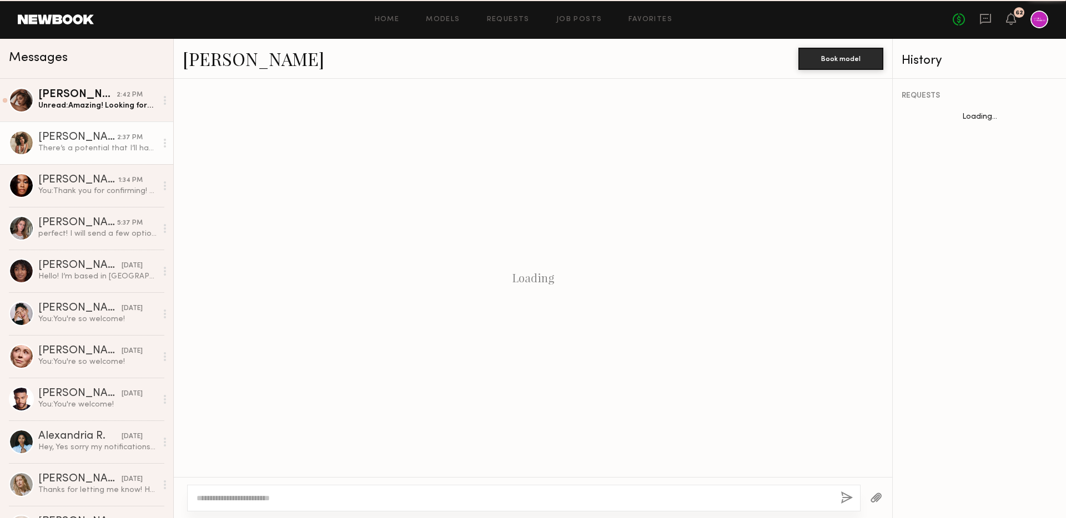
scroll to position [730, 0]
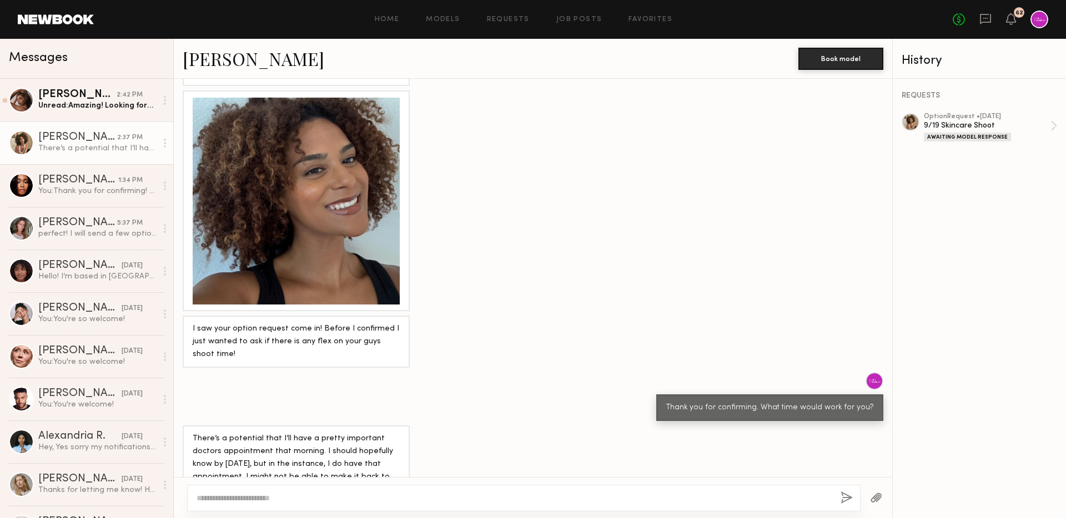
click at [271, 496] on textarea at bounding box center [514, 498] width 635 height 11
type textarea "*"
click at [300, 157] on div at bounding box center [296, 201] width 207 height 207
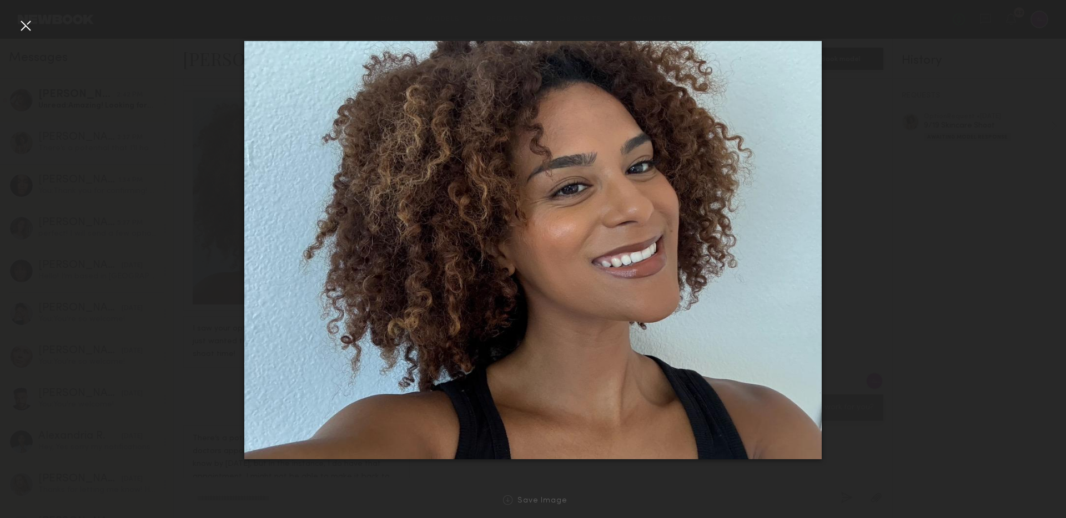
click at [34, 26] on div at bounding box center [26, 26] width 18 height 18
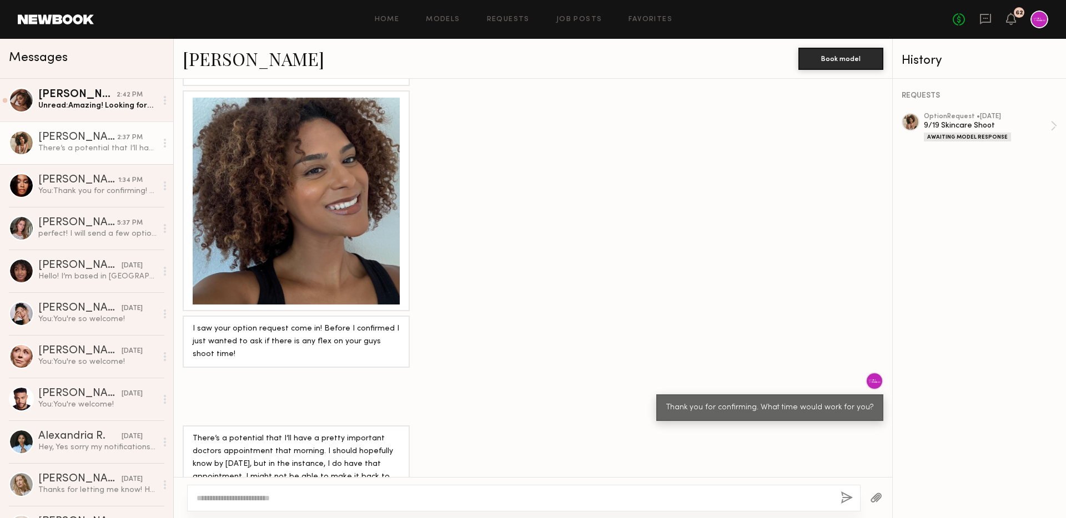
click at [482, 259] on div at bounding box center [533, 200] width 718 height 221
click at [279, 493] on textarea at bounding box center [514, 498] width 635 height 11
click at [324, 496] on textarea at bounding box center [514, 498] width 635 height 11
type textarea "**********"
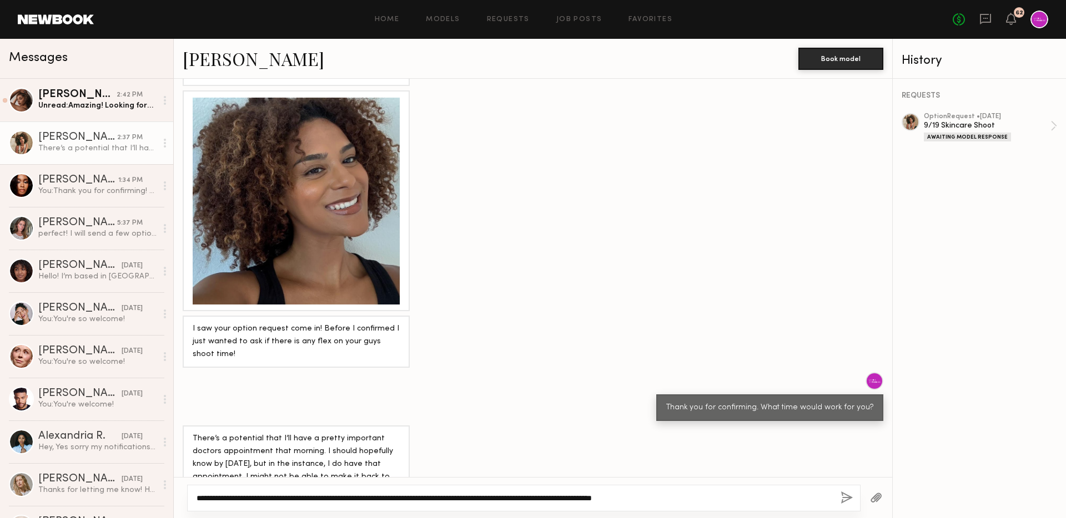
click at [714, 500] on textarea "**********" at bounding box center [514, 498] width 635 height 11
click at [654, 497] on textarea "**********" at bounding box center [514, 498] width 635 height 11
click at [779, 500] on textarea "**********" at bounding box center [514, 498] width 635 height 11
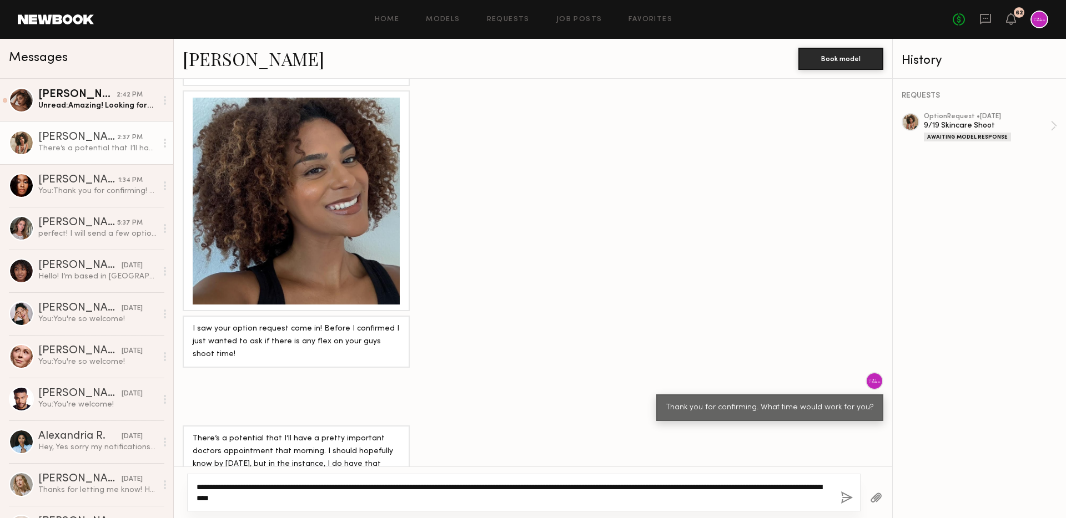
click at [625, 495] on textarea "**********" at bounding box center [514, 493] width 635 height 22
type textarea "**********"
click at [843, 495] on button "button" at bounding box center [846, 499] width 12 height 14
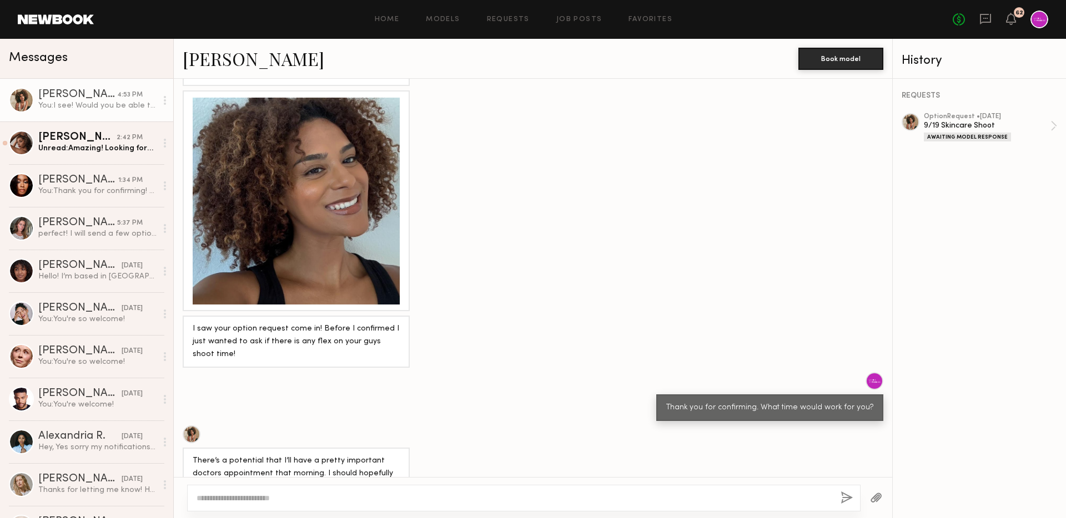
scroll to position [918, 0]
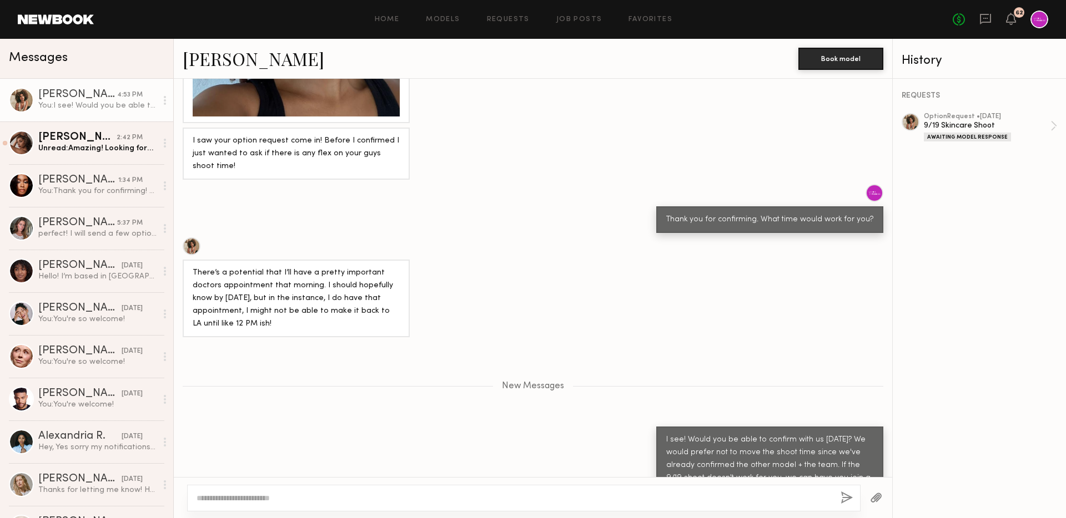
click at [379, 378] on div "New Messages" at bounding box center [533, 384] width 718 height 85
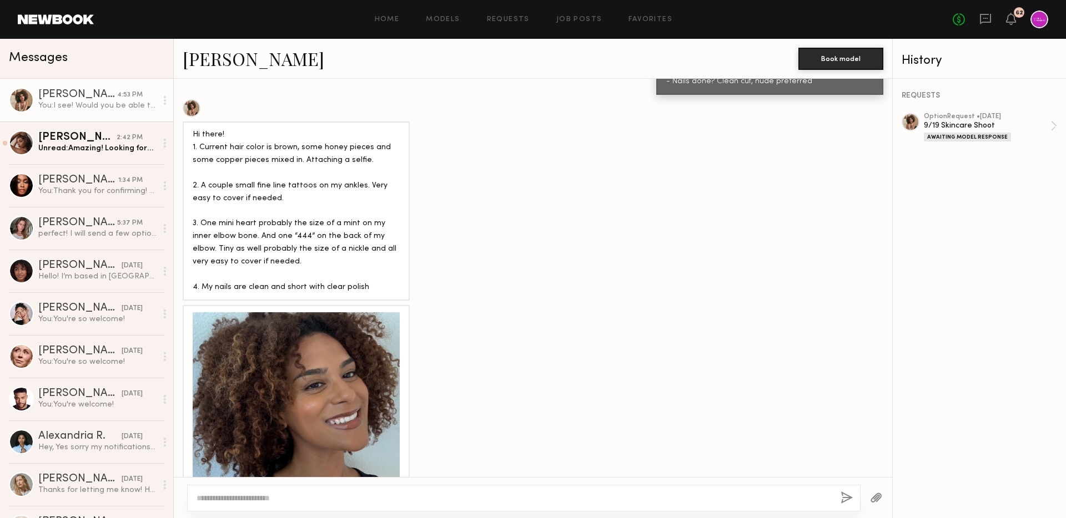
click at [451, 209] on div "Hi there! 1. Current hair color is brown, some honey pieces and some copper pie…" at bounding box center [533, 200] width 718 height 202
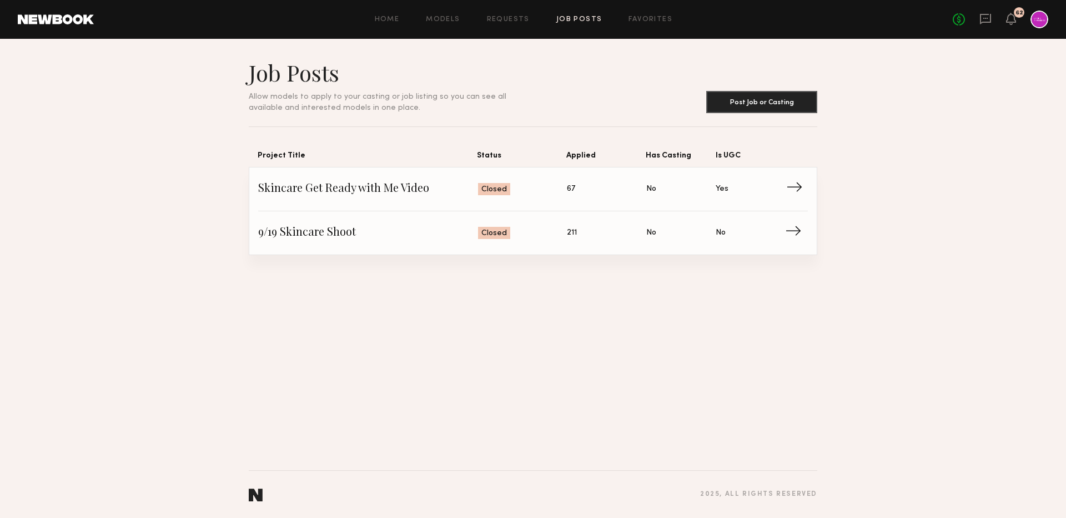
click at [325, 192] on span "Skincare Get Ready with Me Video" at bounding box center [368, 189] width 220 height 17
click at [332, 224] on link "9/19 Skincare Shoot Status: Closed Applied: 211 Has Casting: No Is UGC: No →" at bounding box center [533, 233] width 550 height 43
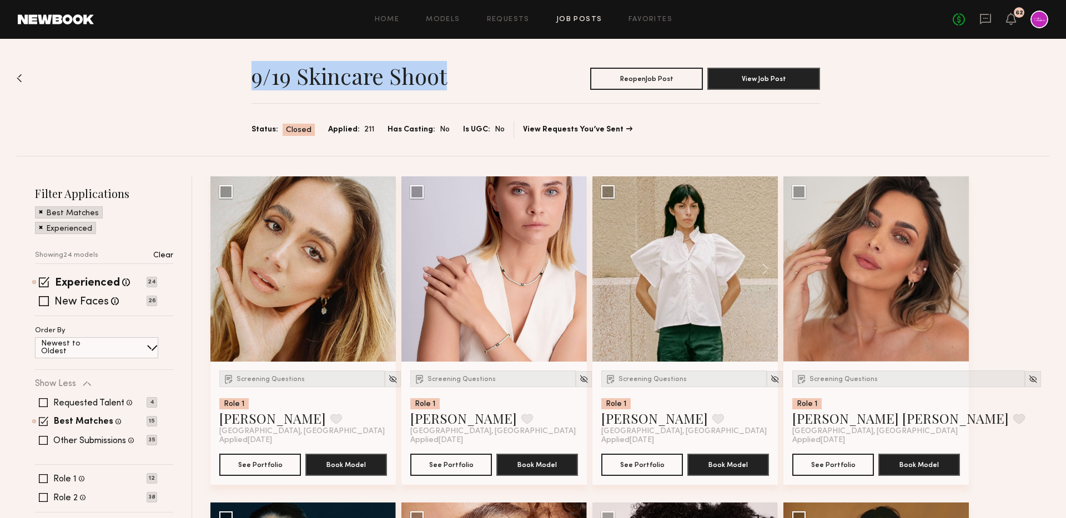
drag, startPoint x: 255, startPoint y: 77, endPoint x: 465, endPoint y: 77, distance: 210.4
click at [465, 77] on header "9/19 Skincare Shoot Reopen Job Post View Job Post" at bounding box center [535, 74] width 568 height 31
copy h1 "9/19 Skincare Shoot"
click at [532, 79] on header "9/19 Skincare Shoot Reopen Job Post View Job Post" at bounding box center [535, 74] width 568 height 31
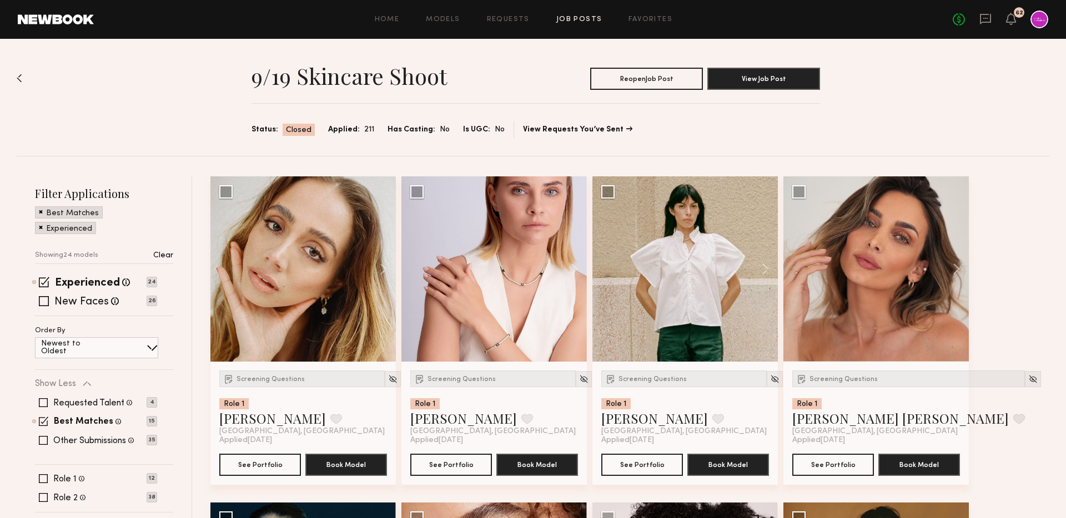
click at [427, 72] on h1 "9/19 Skincare Shoot" at bounding box center [348, 76] width 195 height 28
click at [557, 132] on link "View Requests You’ve Sent" at bounding box center [577, 130] width 109 height 8
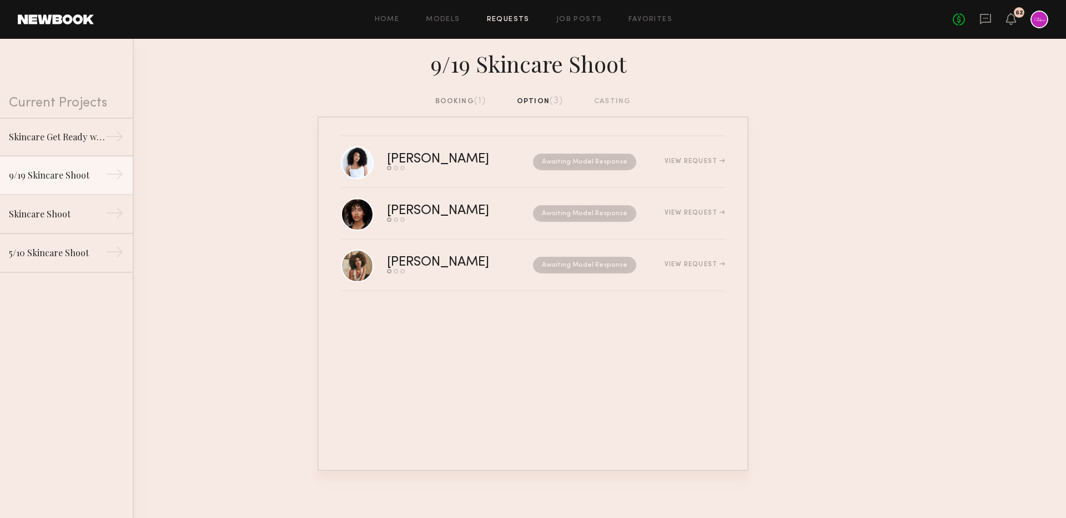
click at [451, 102] on div "booking (1)" at bounding box center [460, 101] width 51 height 12
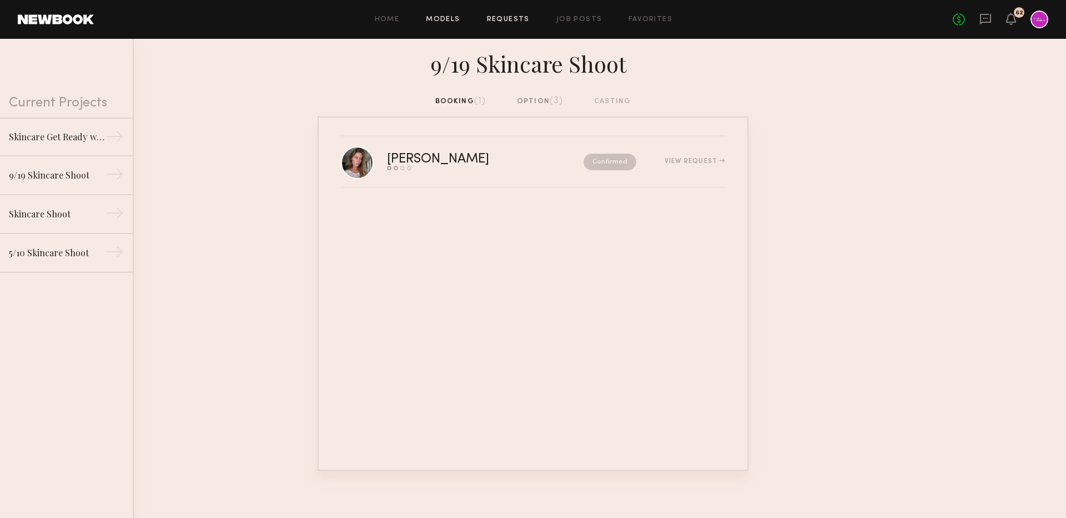
click at [444, 16] on link "Models" at bounding box center [443, 19] width 34 height 7
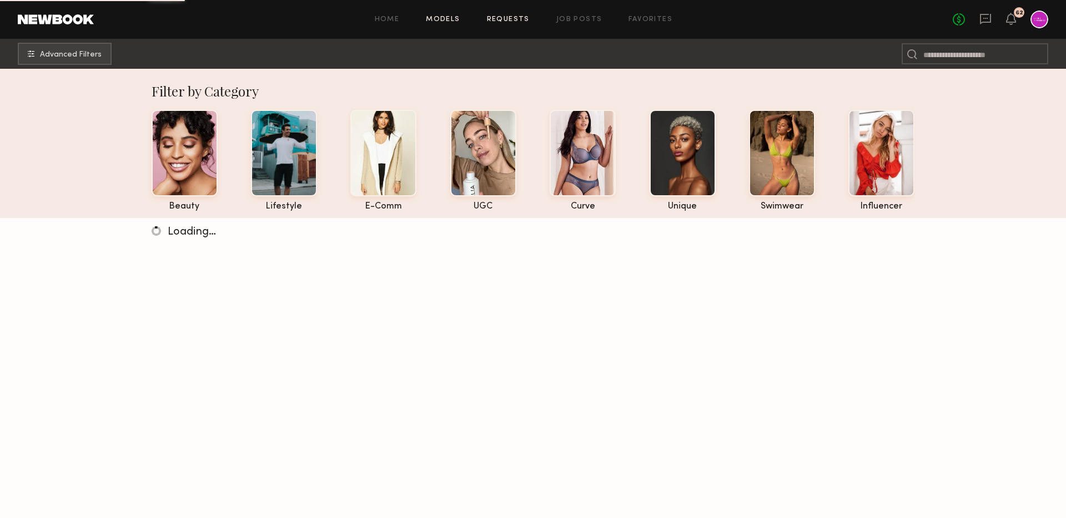
click at [498, 21] on link "Requests" at bounding box center [508, 19] width 43 height 7
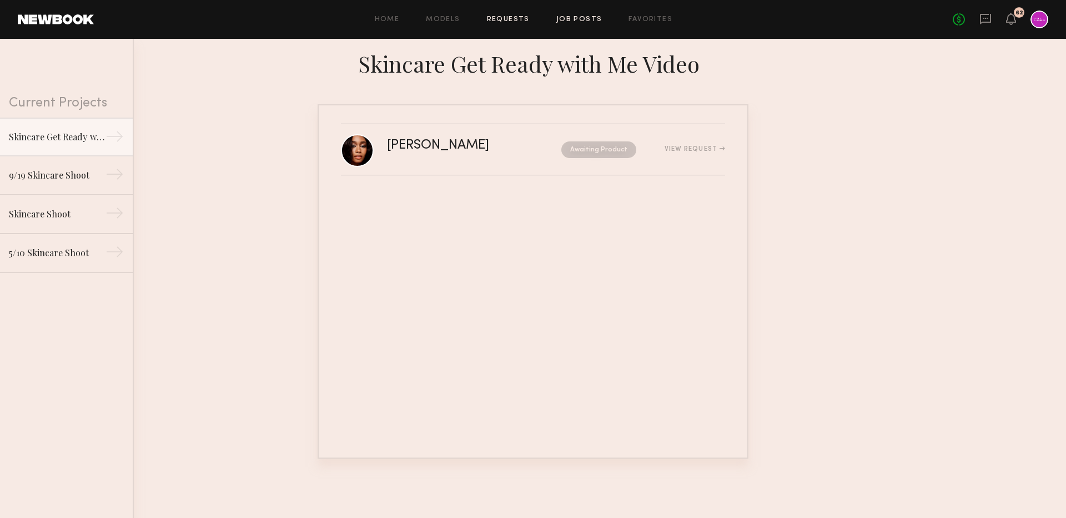
click at [579, 20] on link "Job Posts" at bounding box center [579, 19] width 46 height 7
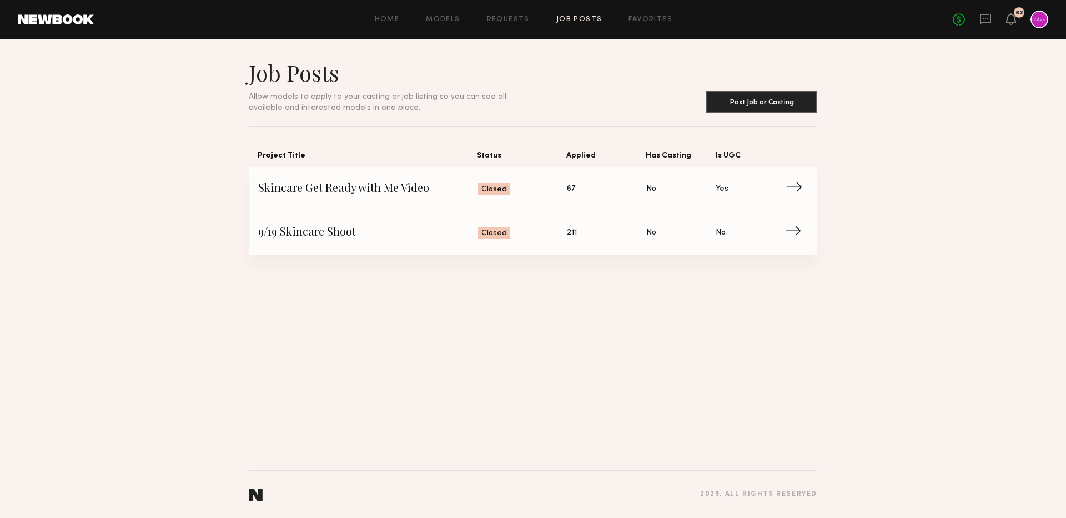
click at [409, 188] on span "Skincare Get Ready with Me Video" at bounding box center [368, 189] width 220 height 17
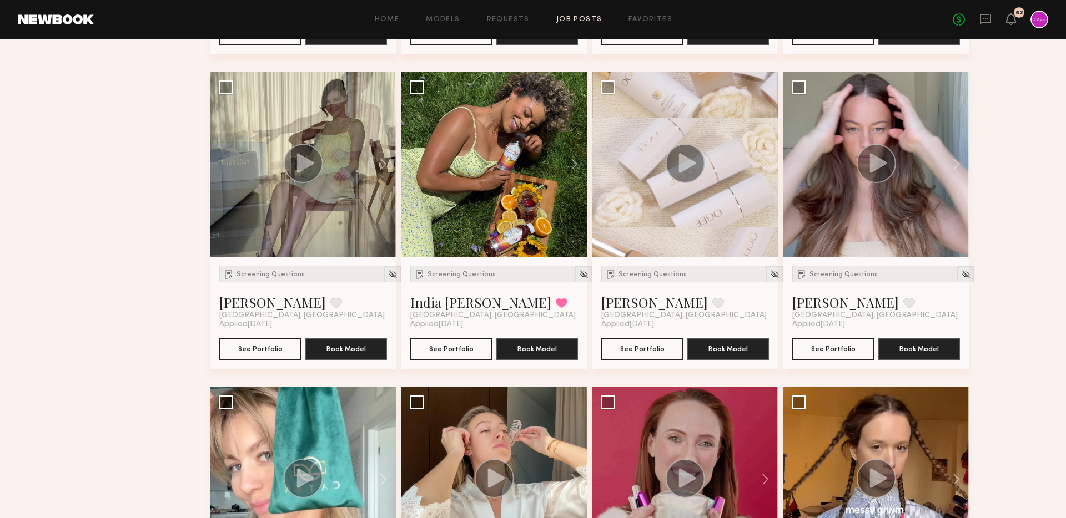
scroll to position [604, 0]
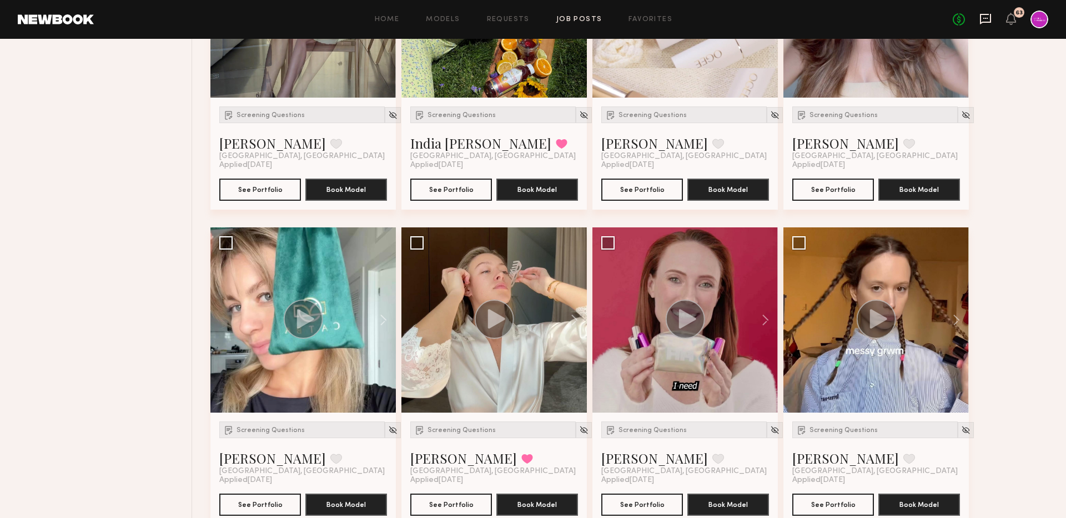
click at [983, 17] on icon at bounding box center [985, 19] width 12 height 12
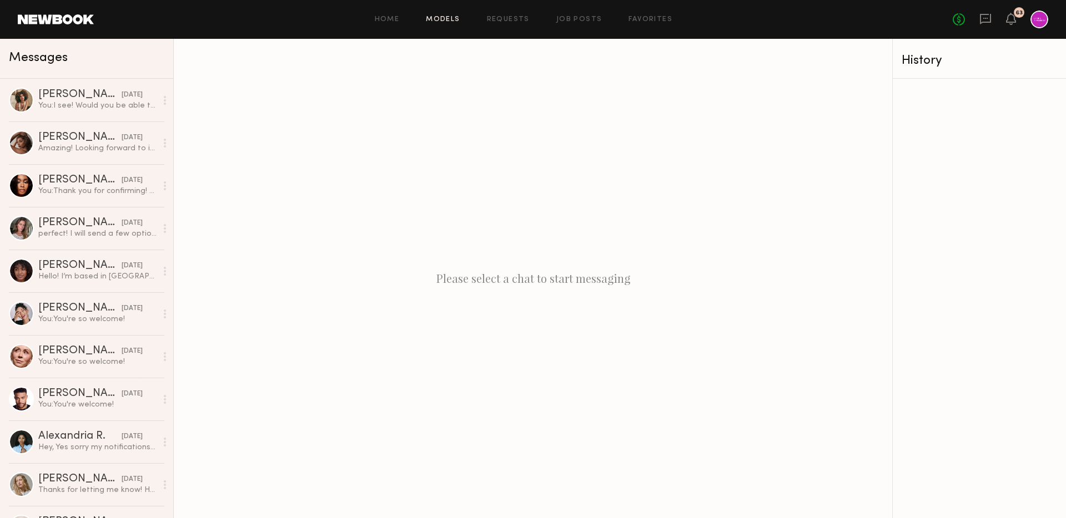
click at [443, 20] on link "Models" at bounding box center [443, 19] width 34 height 7
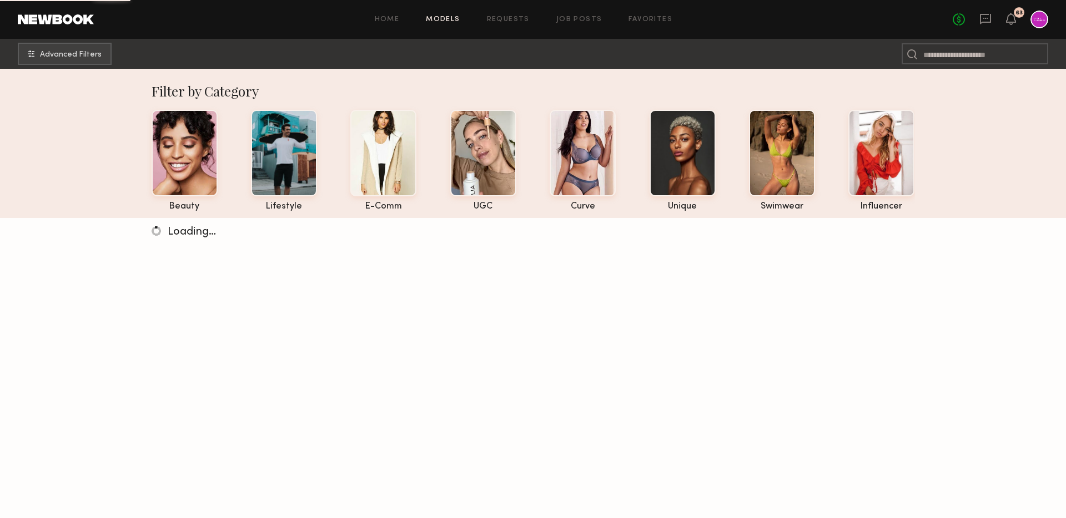
click at [507, 25] on div "Home Models Requests Job Posts Favorites Sign Out No fees up to $5,000 63" at bounding box center [571, 20] width 954 height 18
click at [505, 21] on link "Requests" at bounding box center [508, 19] width 43 height 7
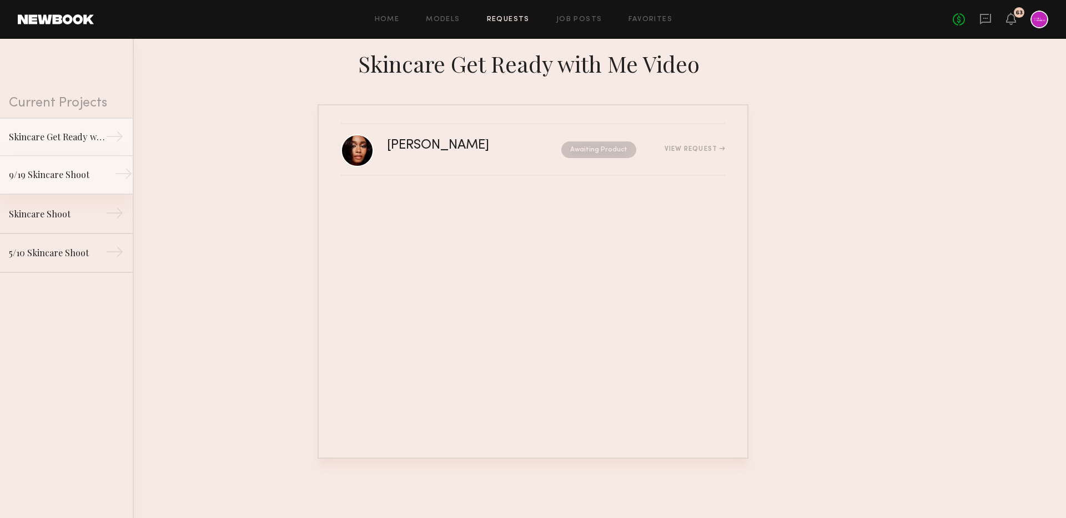
click at [74, 164] on link "9/19 Skincare Shoot →" at bounding box center [66, 175] width 133 height 39
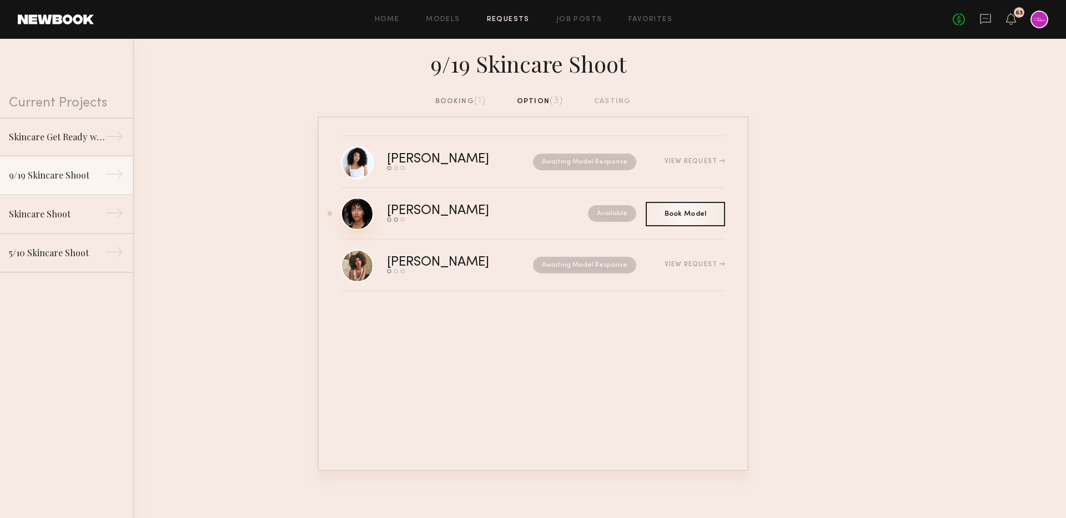
click at [347, 214] on link at bounding box center [357, 214] width 33 height 33
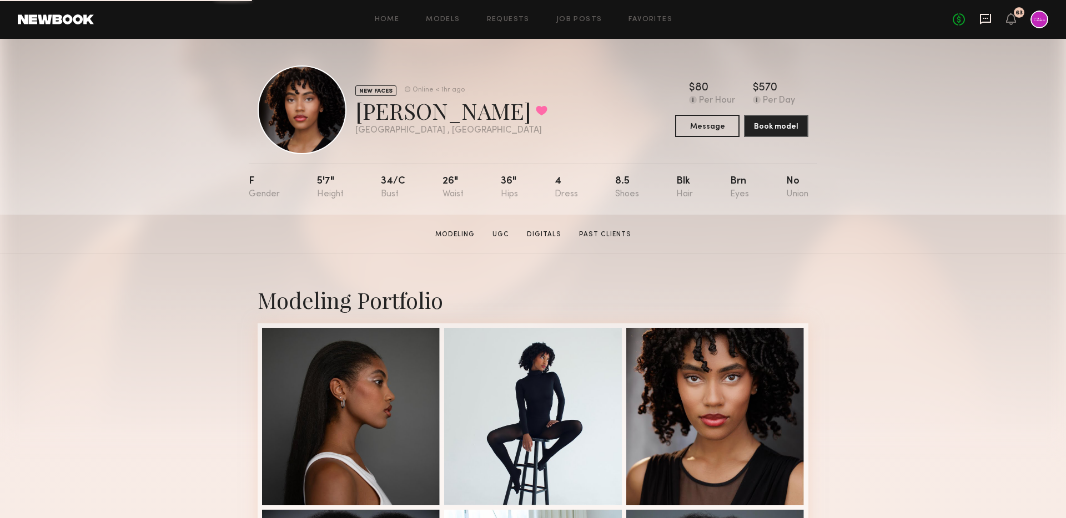
click at [984, 13] on icon at bounding box center [985, 19] width 12 height 12
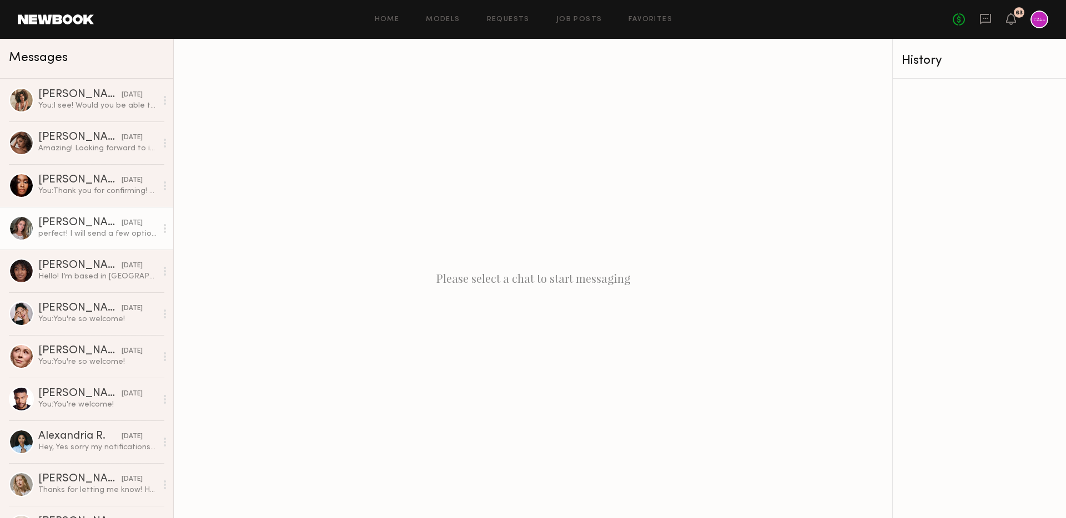
click at [94, 243] on link "[PERSON_NAME] [DATE] perfect! I will send a few options shortly" at bounding box center [86, 228] width 173 height 43
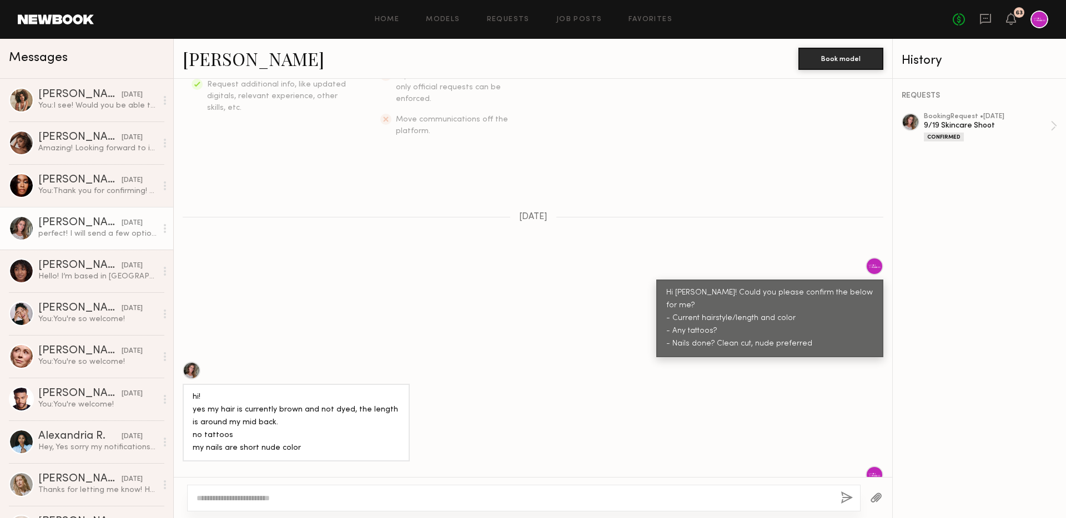
scroll to position [248, 0]
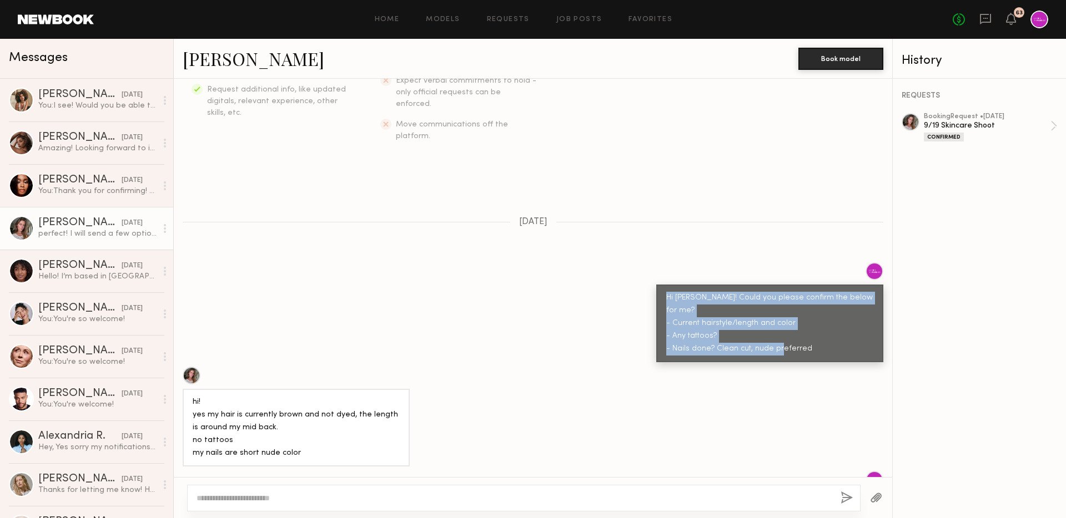
drag, startPoint x: 681, startPoint y: 274, endPoint x: 859, endPoint y: 316, distance: 183.5
click at [859, 316] on div "Hi [PERSON_NAME]! Could you please confirm the below for me? - Current hairstyl…" at bounding box center [769, 324] width 227 height 78
copy div "Hi [PERSON_NAME]! Could you please confirm the below for me? - Current hairstyl…"
click at [505, 20] on link "Requests" at bounding box center [508, 19] width 43 height 7
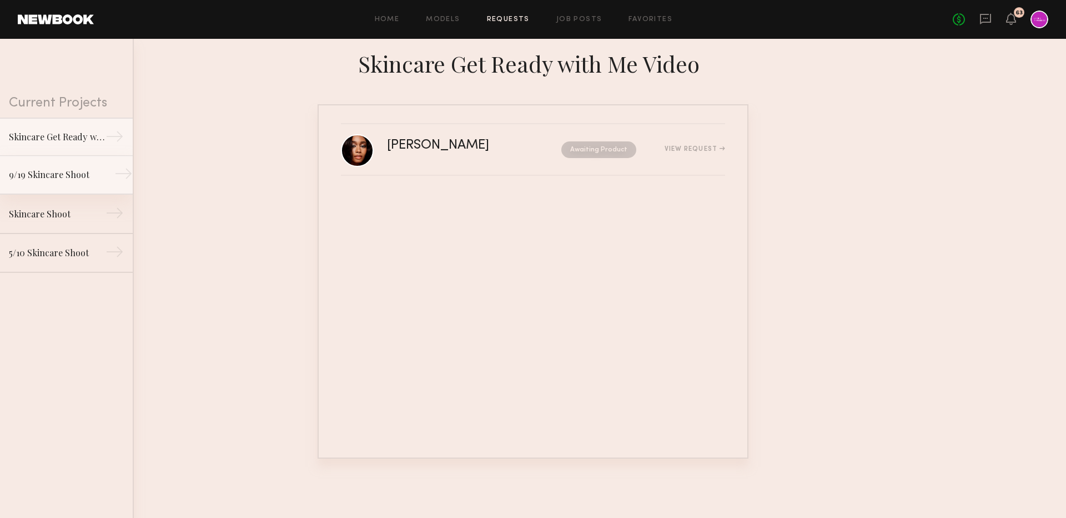
click at [86, 169] on div "9/19 Skincare Shoot" at bounding box center [57, 174] width 97 height 13
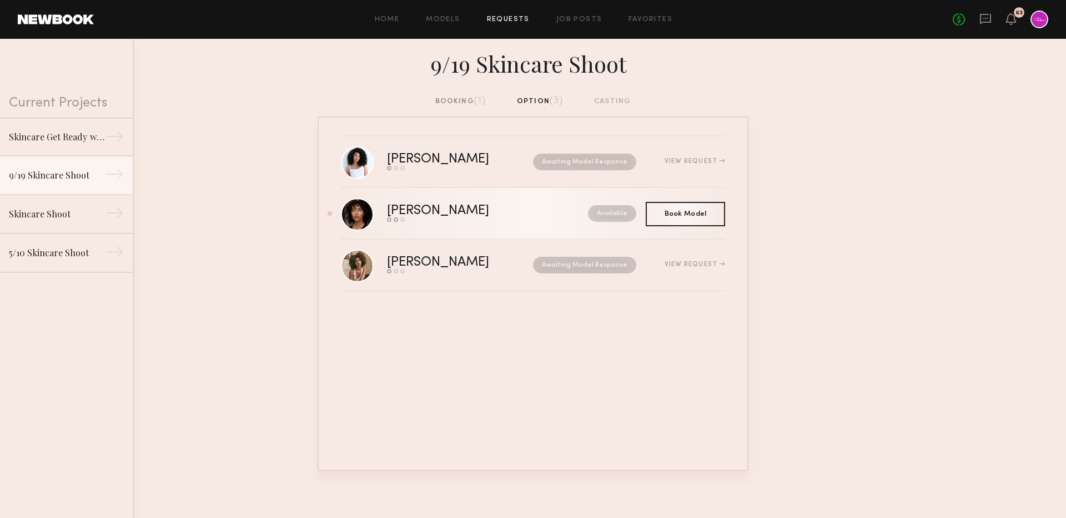
click at [449, 219] on div "Send request Model response Book model" at bounding box center [463, 220] width 152 height 4
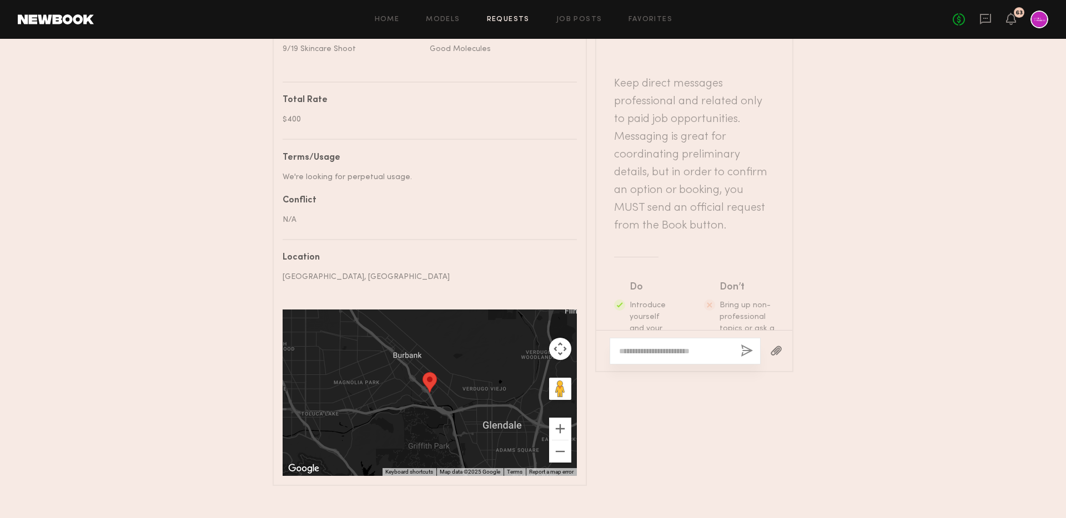
scroll to position [14, 0]
click at [642, 346] on textarea at bounding box center [675, 351] width 113 height 11
paste textarea "**********"
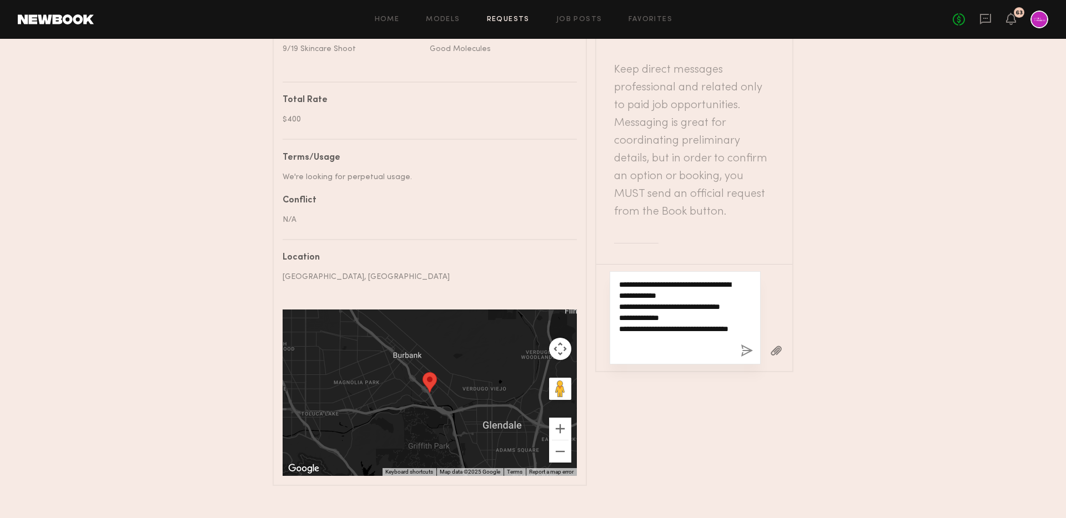
click at [636, 279] on textarea "**********" at bounding box center [675, 318] width 113 height 78
click at [652, 279] on textarea "**********" at bounding box center [675, 318] width 113 height 78
click at [650, 279] on textarea "**********" at bounding box center [675, 318] width 113 height 78
click at [697, 317] on textarea "**********" at bounding box center [675, 312] width 113 height 89
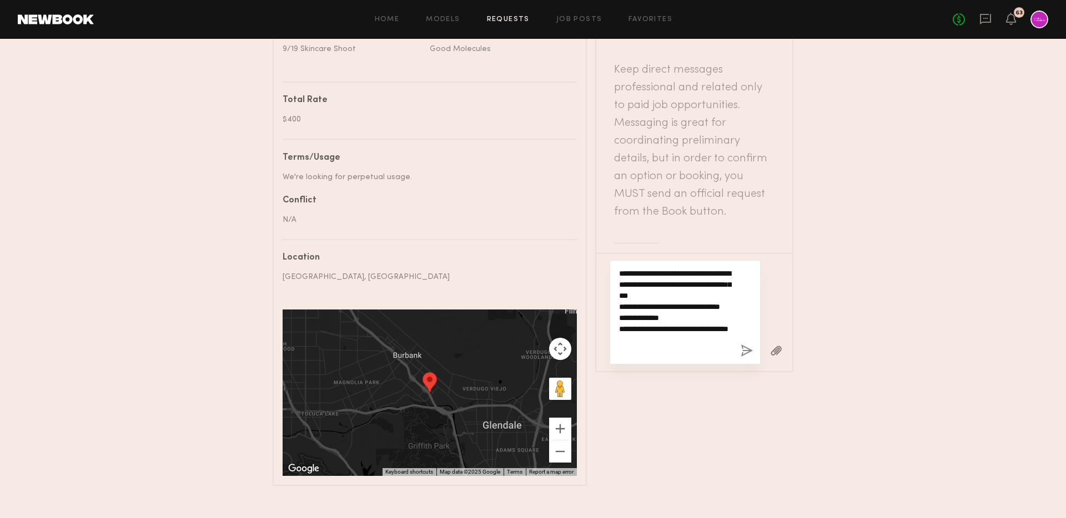
click at [717, 350] on textarea "**********" at bounding box center [675, 312] width 113 height 89
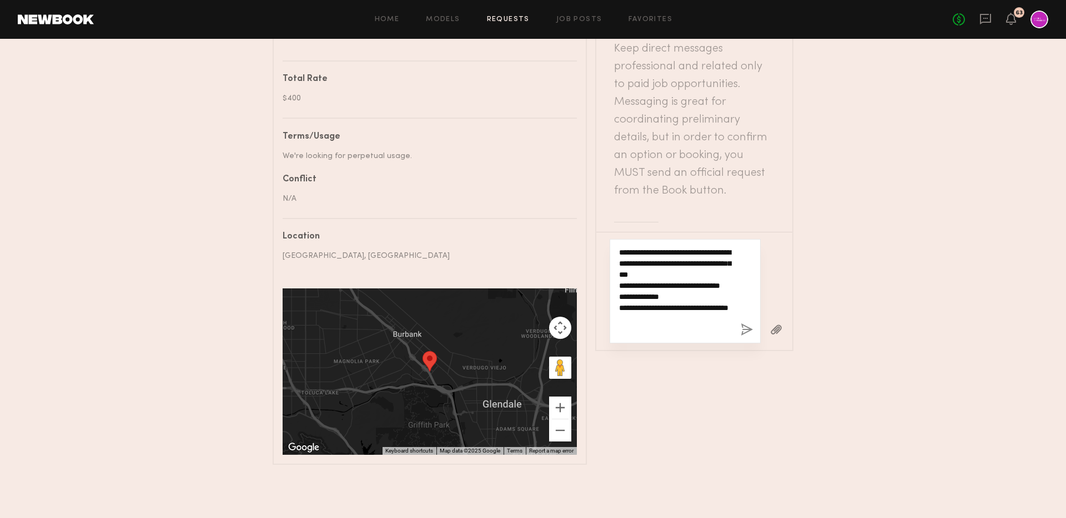
type textarea "**********"
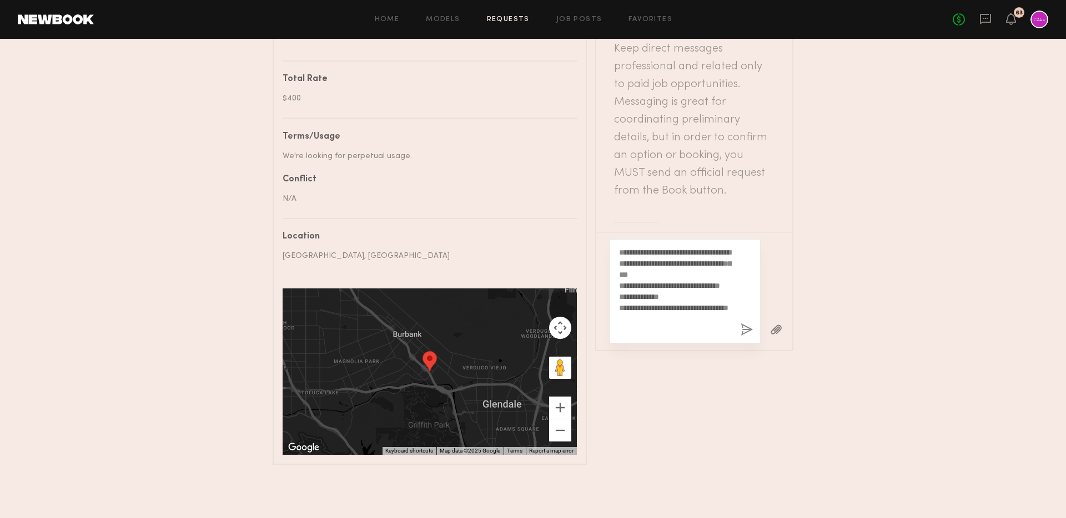
click at [742, 325] on button "button" at bounding box center [747, 331] width 12 height 14
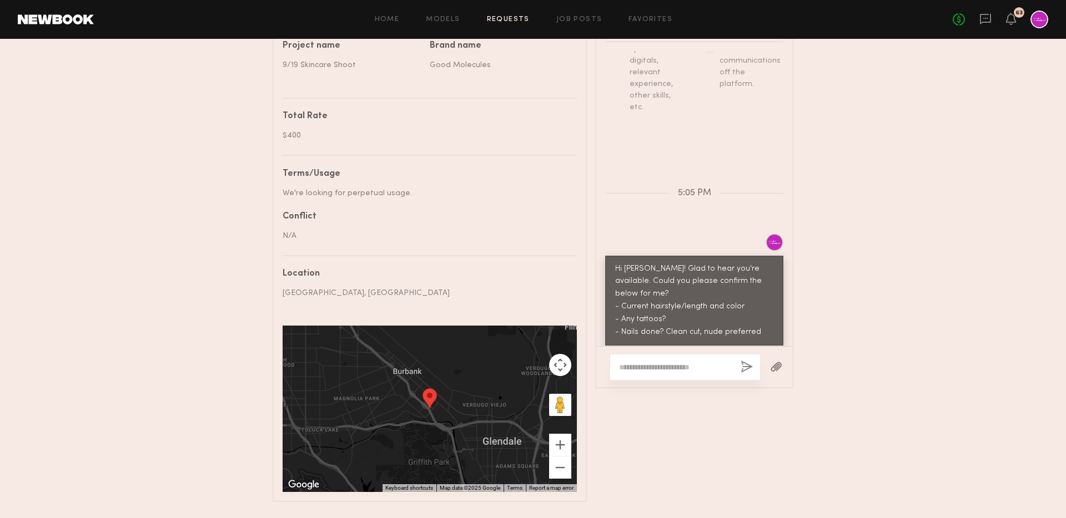
scroll to position [612, 0]
click at [652, 365] on textarea at bounding box center [675, 368] width 113 height 11
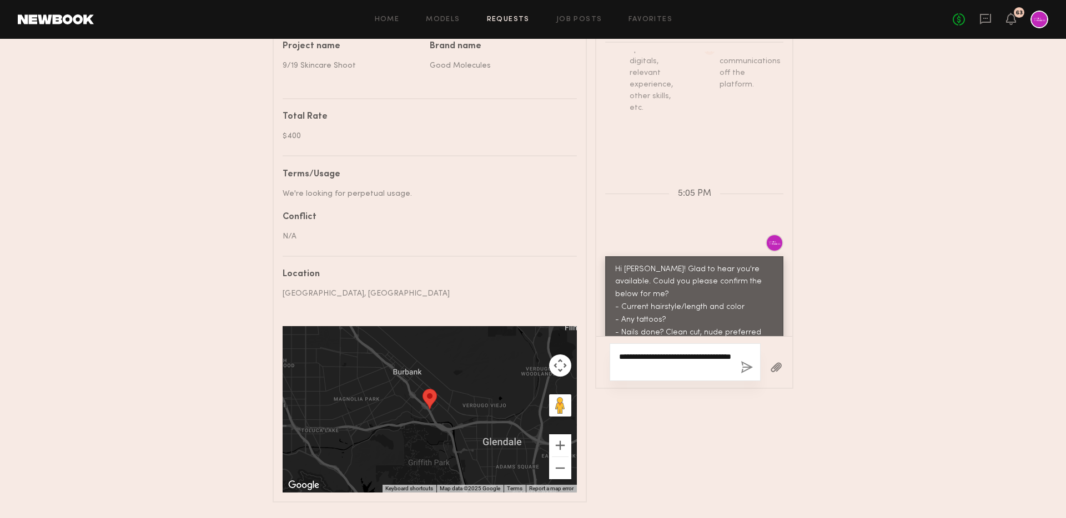
scroll to position [0, 0]
click at [658, 351] on textarea "**********" at bounding box center [675, 362] width 113 height 22
click at [729, 362] on textarea "**********" at bounding box center [675, 362] width 113 height 22
type textarea "**********"
click at [747, 363] on button "button" at bounding box center [747, 368] width 12 height 14
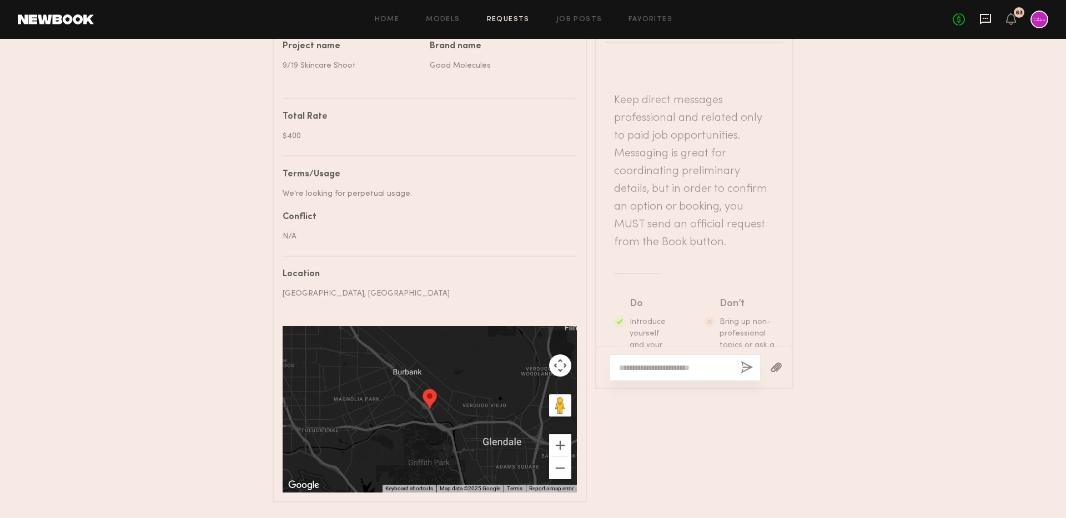
click at [983, 18] on icon at bounding box center [985, 18] width 4 height 1
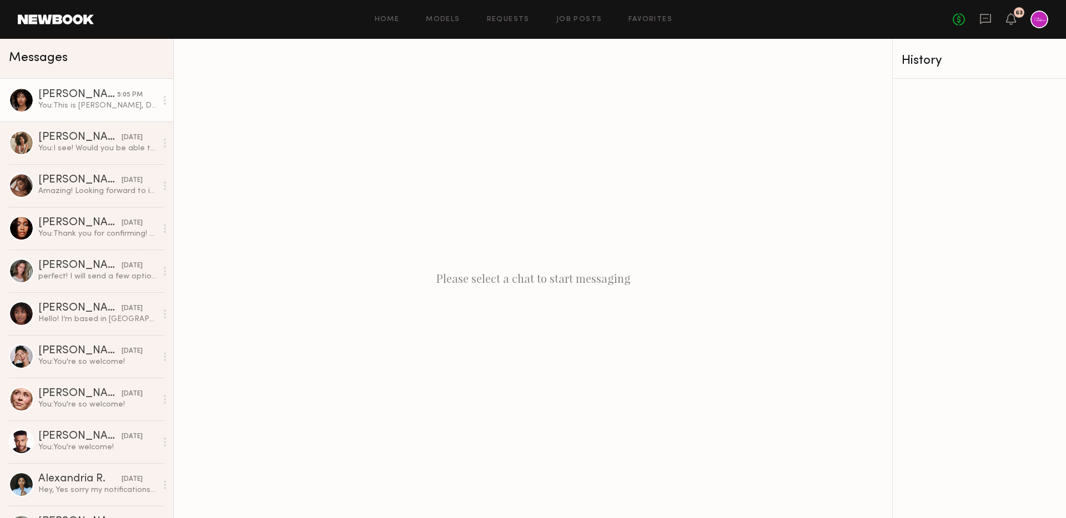
click at [105, 97] on div "[PERSON_NAME]" at bounding box center [77, 94] width 79 height 11
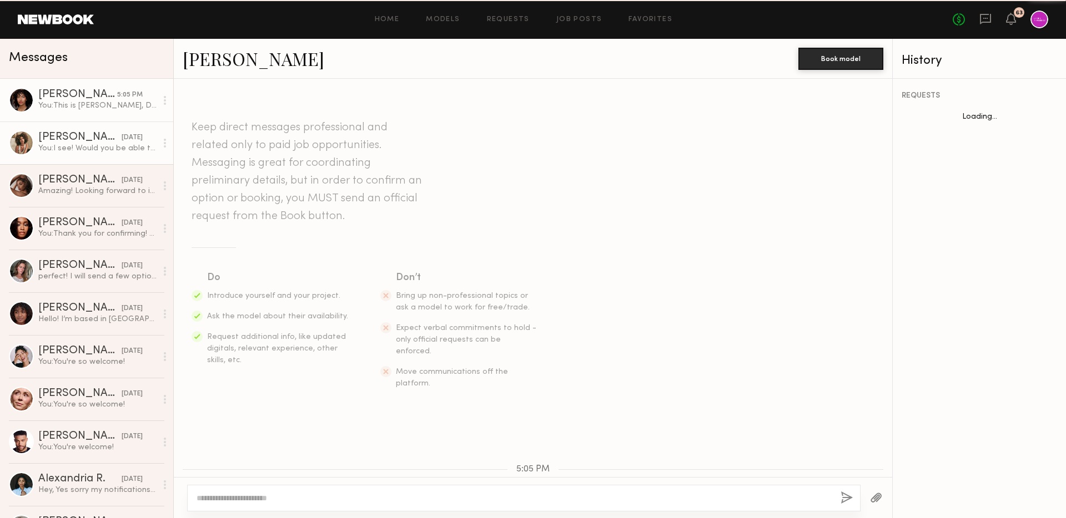
scroll to position [163, 0]
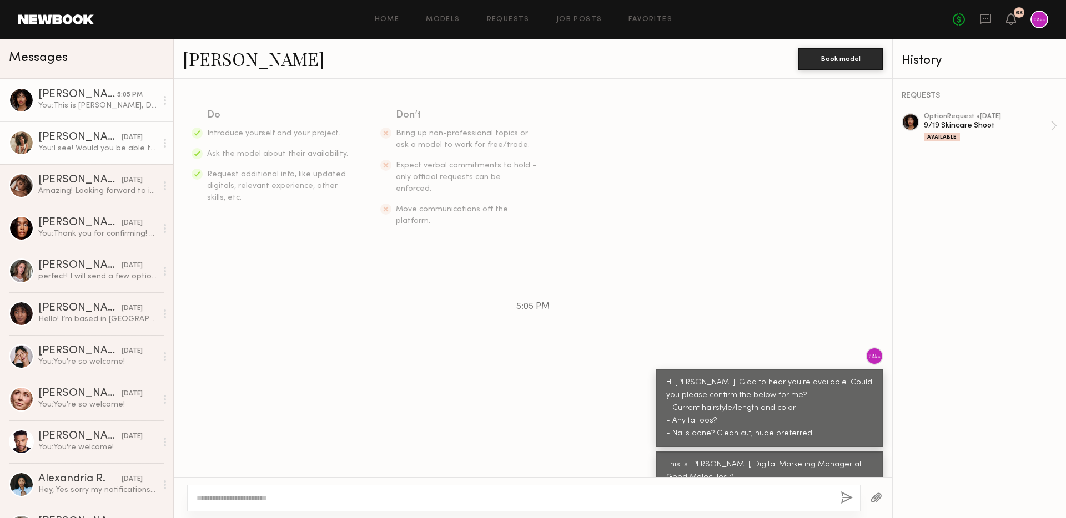
click at [88, 142] on div "[PERSON_NAME]" at bounding box center [79, 137] width 83 height 11
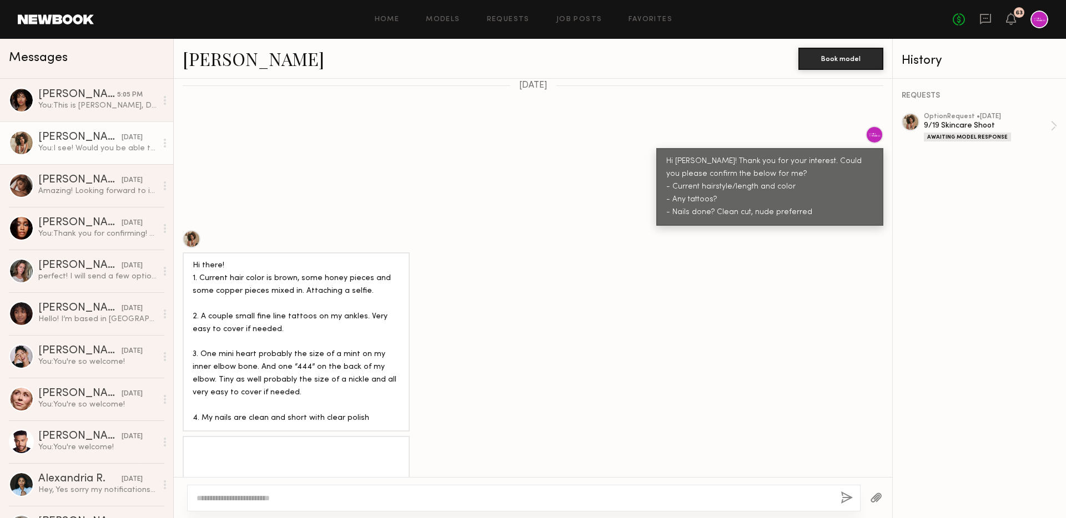
scroll to position [308, 0]
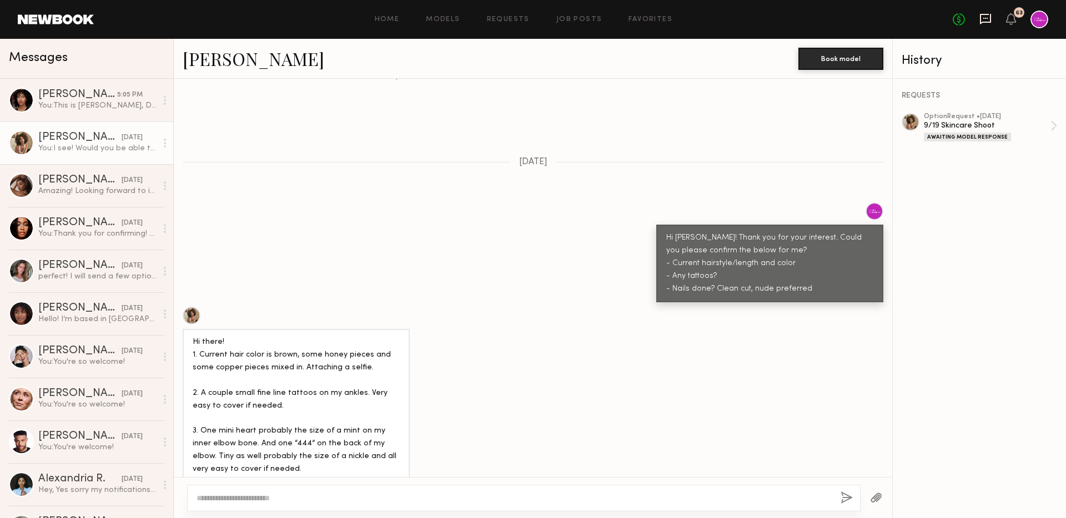
click at [985, 15] on icon at bounding box center [985, 19] width 12 height 12
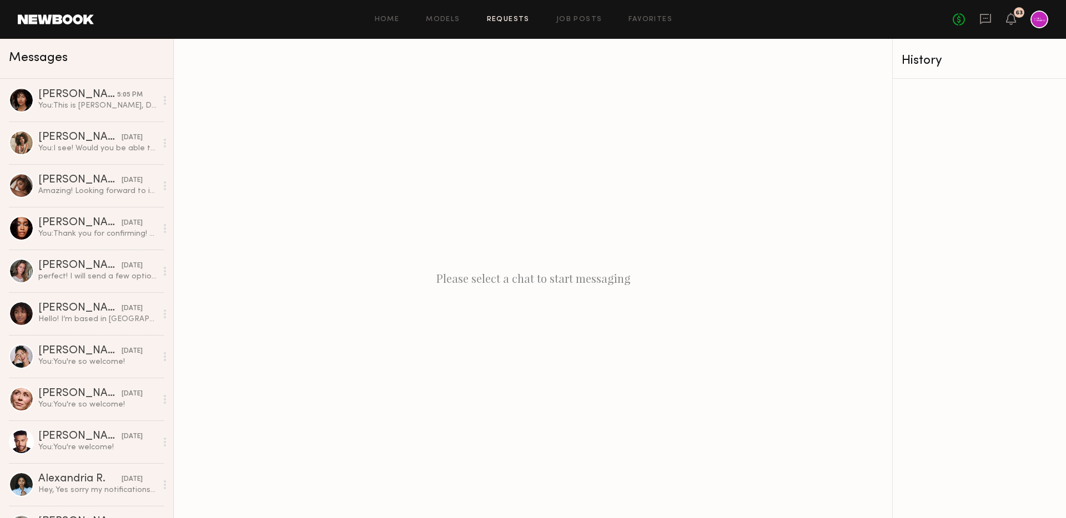
click at [515, 19] on link "Requests" at bounding box center [508, 19] width 43 height 7
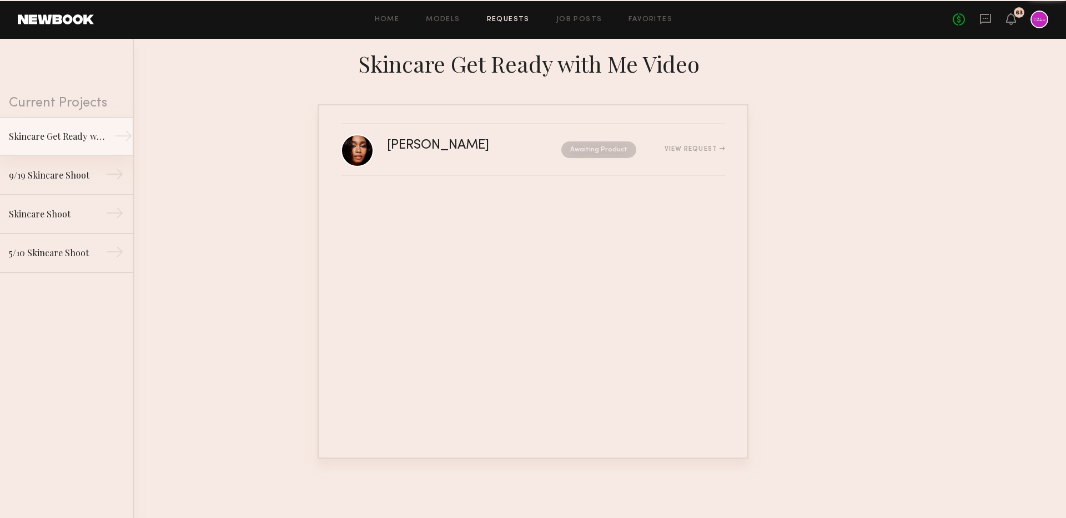
click at [54, 140] on div "Skincare Get Ready with Me Video" at bounding box center [57, 136] width 97 height 13
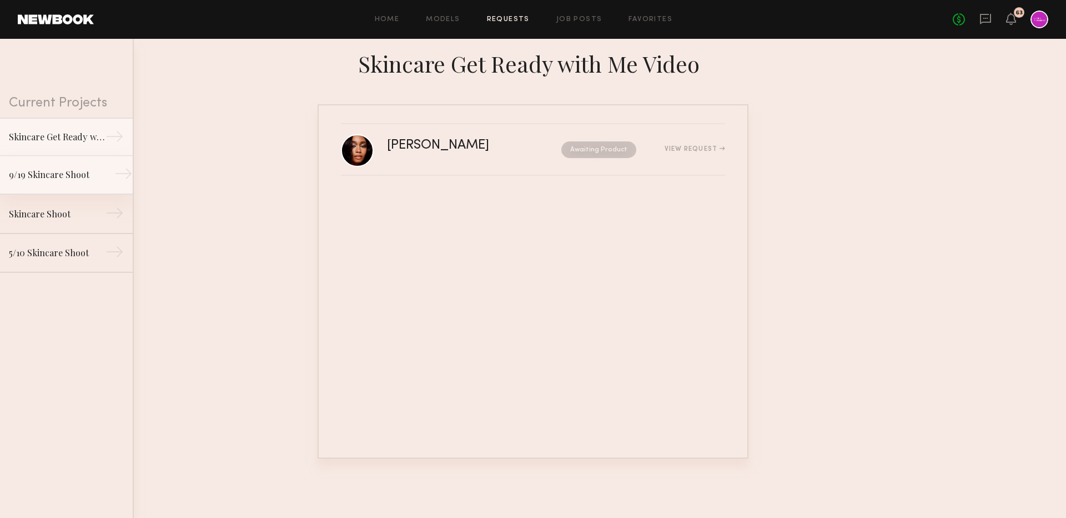
click at [58, 177] on div "9/19 Skincare Shoot" at bounding box center [57, 174] width 97 height 13
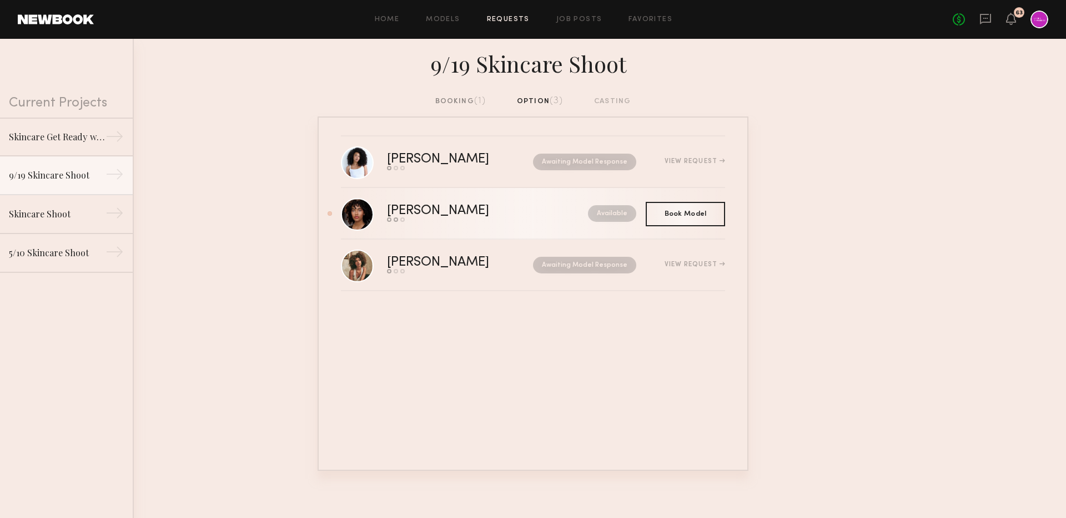
click at [444, 208] on div "[PERSON_NAME]" at bounding box center [463, 211] width 152 height 13
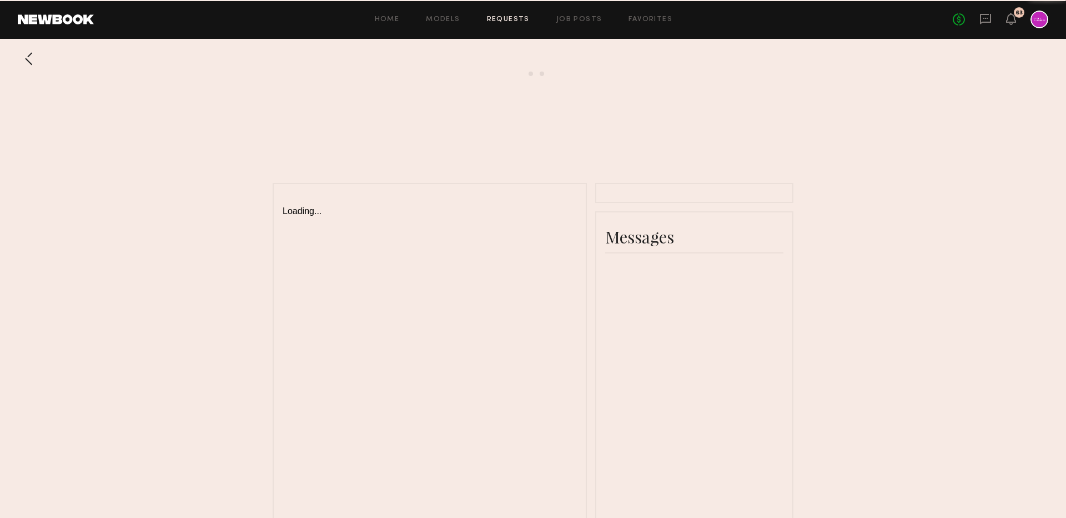
click at [444, 208] on div "Loading..." at bounding box center [430, 204] width 294 height 23
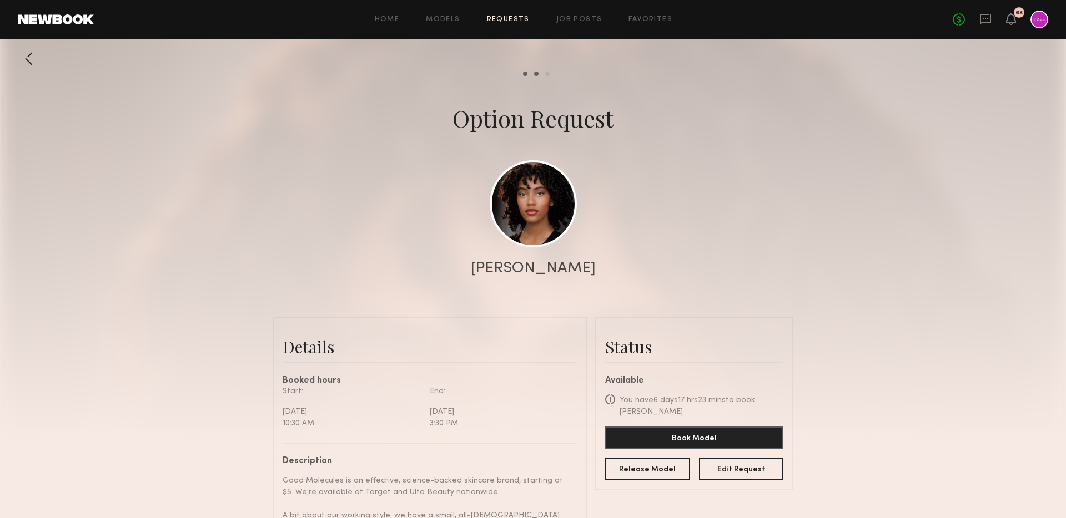
scroll to position [462, 0]
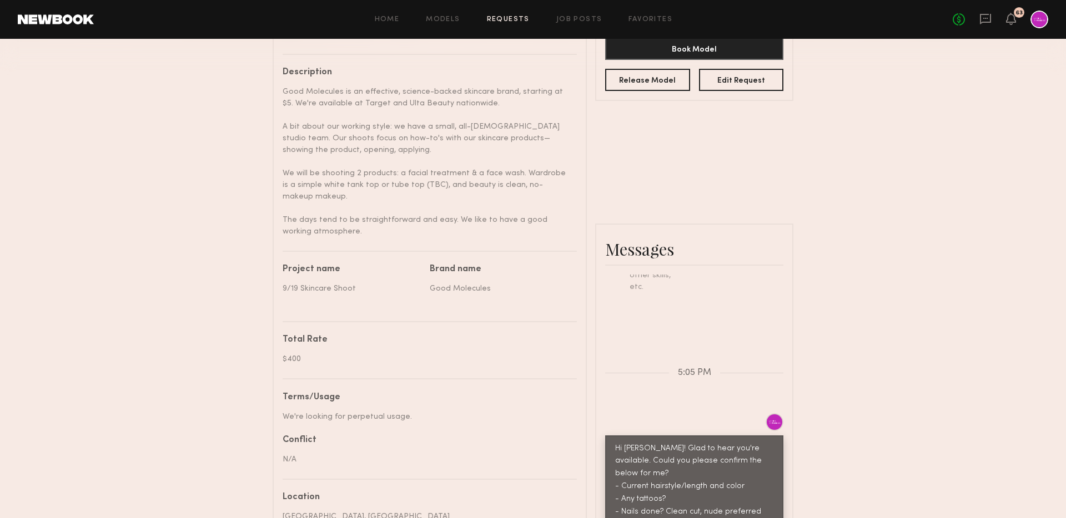
click at [737, 309] on div "Keep direct messages professional and related only to paid job opportunities. M…" at bounding box center [694, 73] width 196 height 512
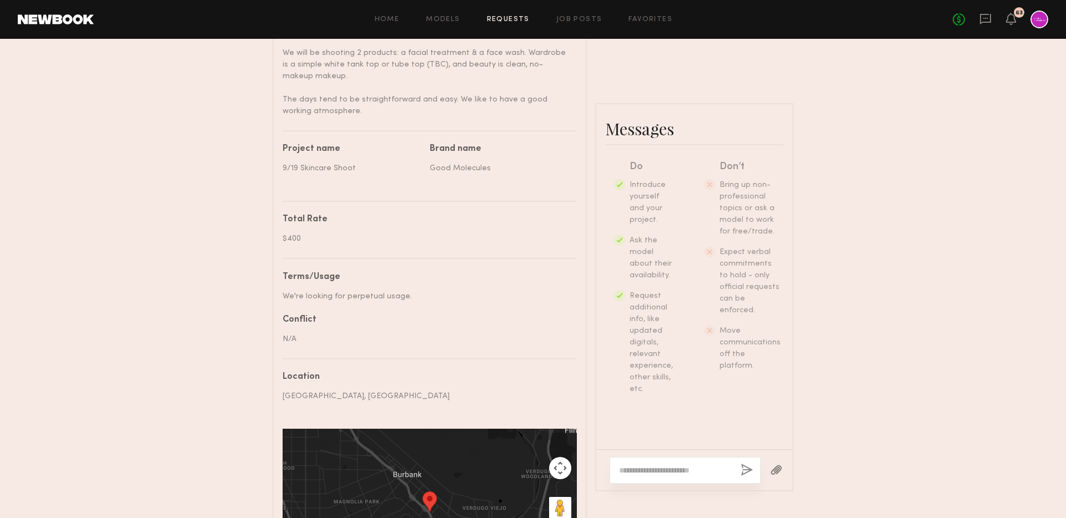
scroll to position [236, 0]
click at [1005, 16] on div "No fees up to $5,000 63" at bounding box center [1000, 20] width 95 height 18
click at [1010, 22] on icon at bounding box center [1010, 18] width 9 height 8
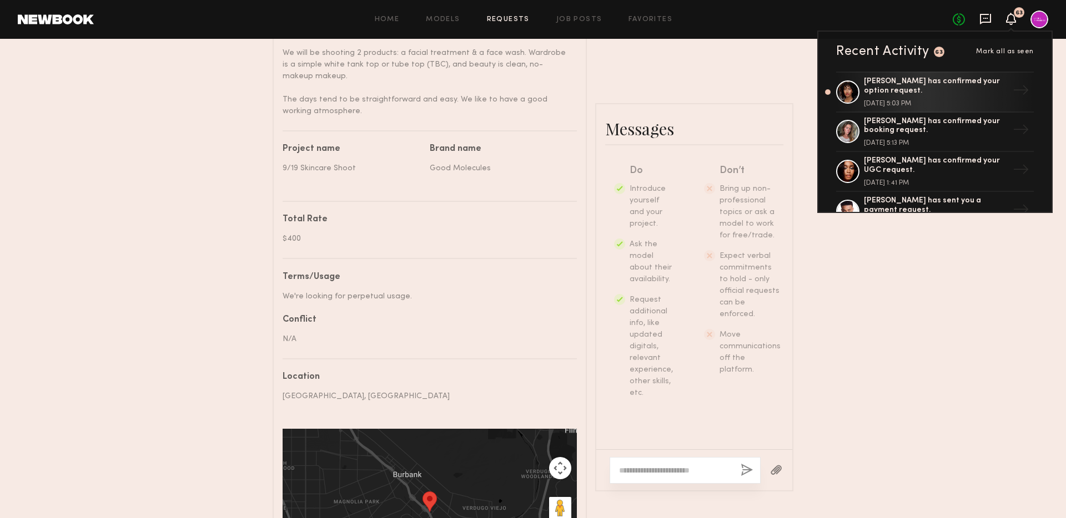
click at [988, 17] on icon at bounding box center [985, 19] width 12 height 12
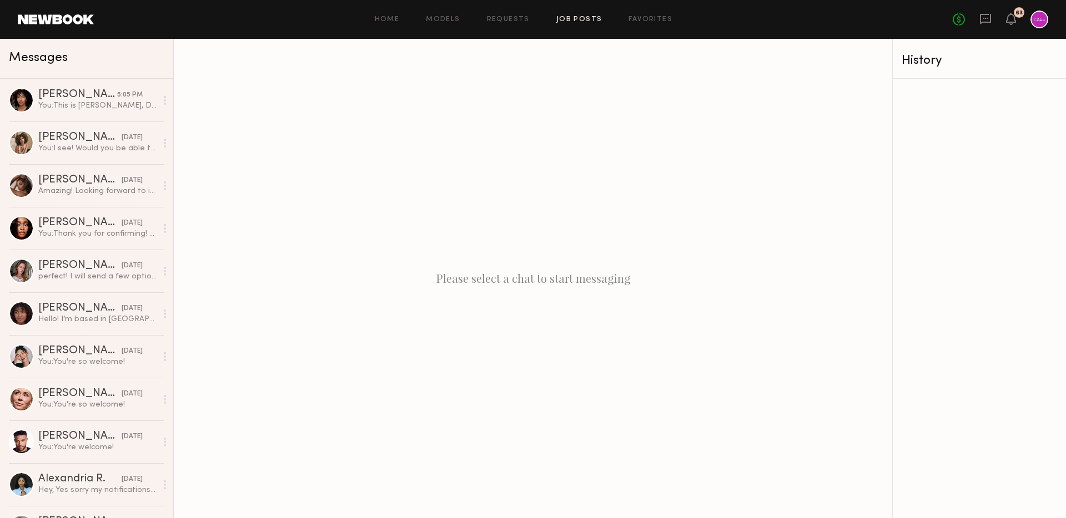
click at [574, 21] on link "Job Posts" at bounding box center [579, 19] width 46 height 7
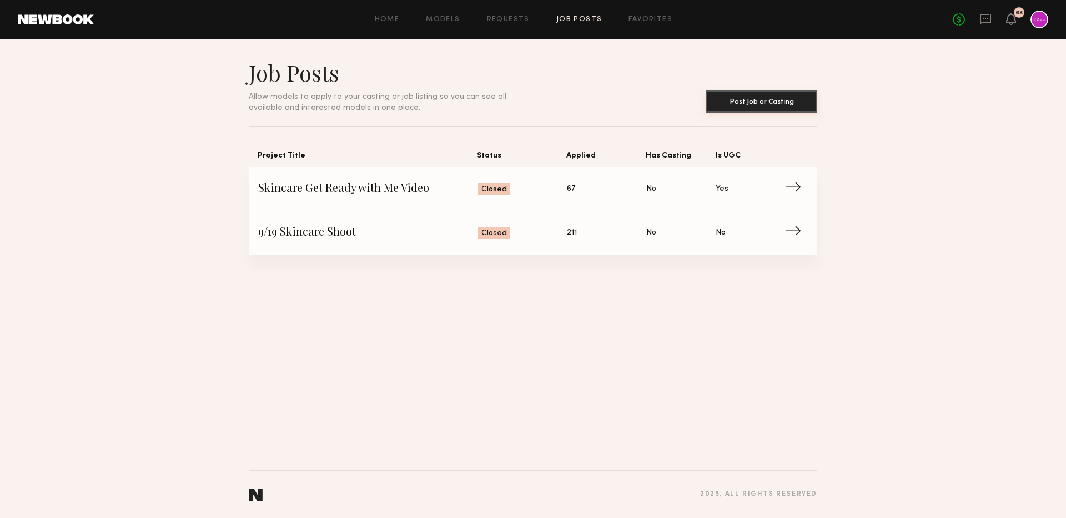
click at [769, 104] on button "Post Job or Casting" at bounding box center [761, 101] width 111 height 22
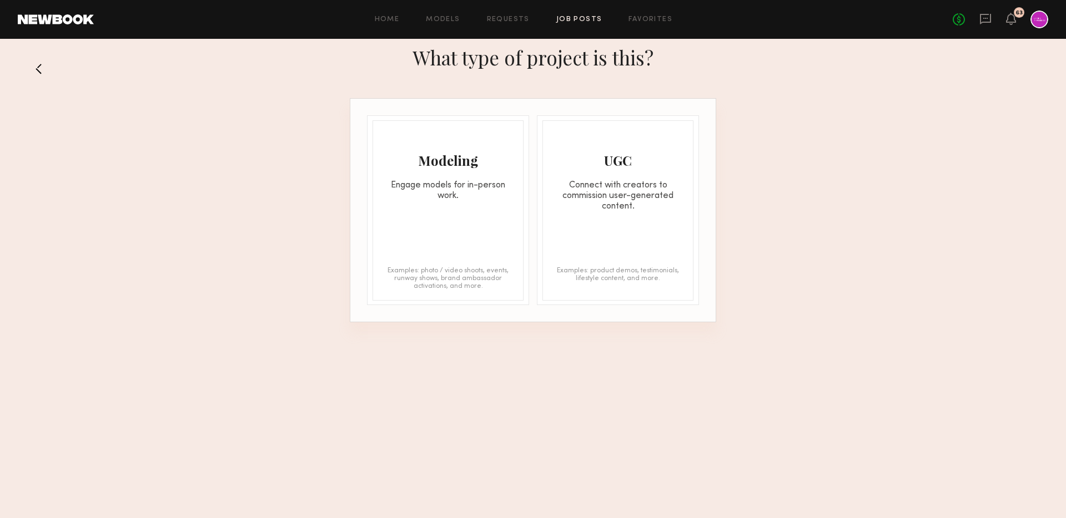
click at [479, 199] on div "Engage models for in-person work." at bounding box center [448, 190] width 150 height 21
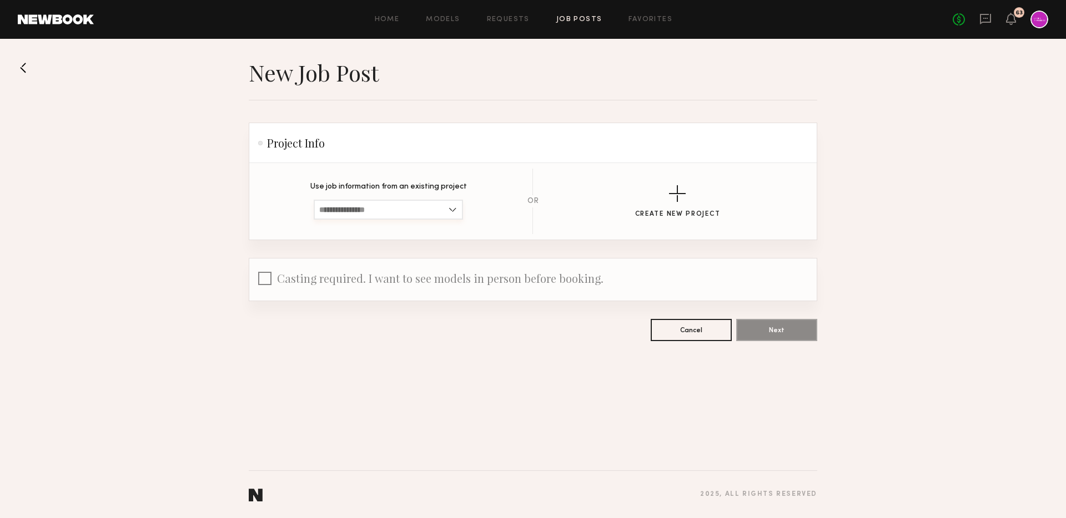
click at [385, 209] on input at bounding box center [388, 210] width 149 height 20
click at [511, 20] on link "Requests" at bounding box center [508, 19] width 43 height 7
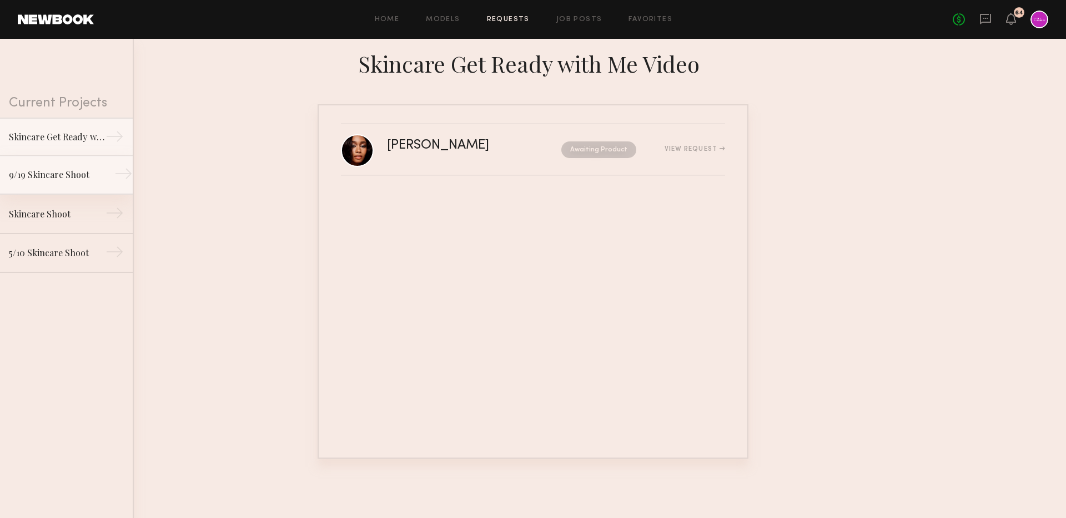
click at [62, 176] on div "9/19 Skincare Shoot" at bounding box center [57, 174] width 97 height 13
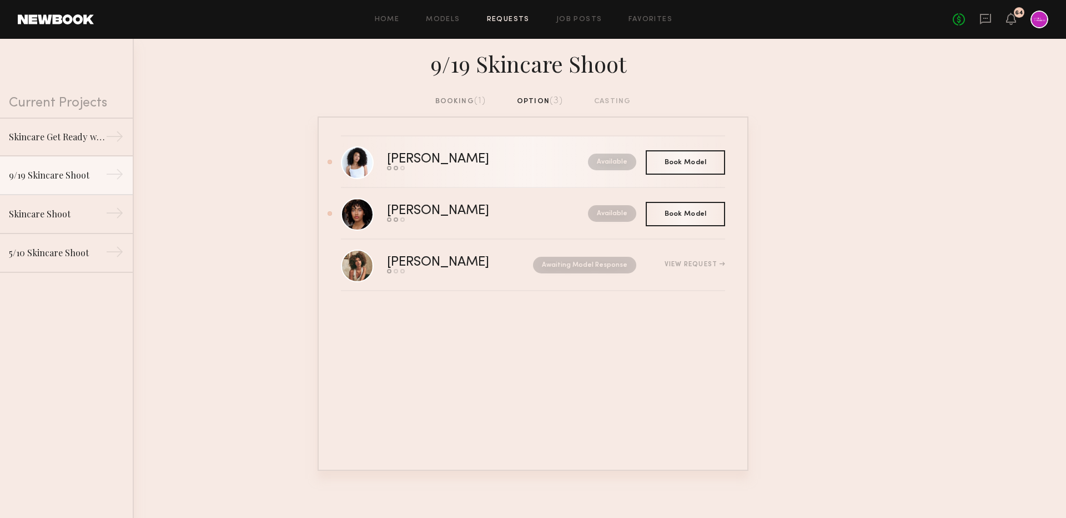
click at [538, 159] on div "Available" at bounding box center [587, 162] width 98 height 17
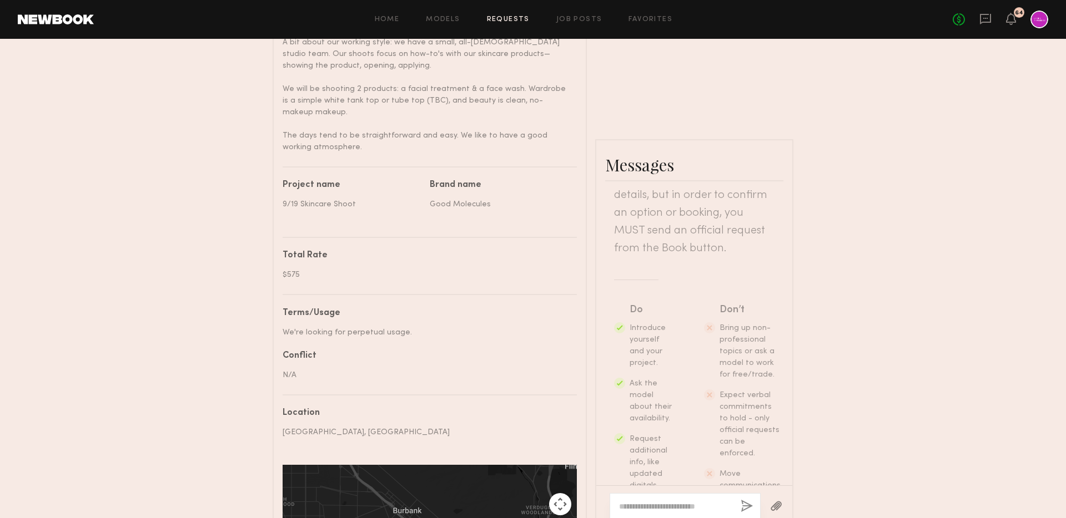
scroll to position [230, 0]
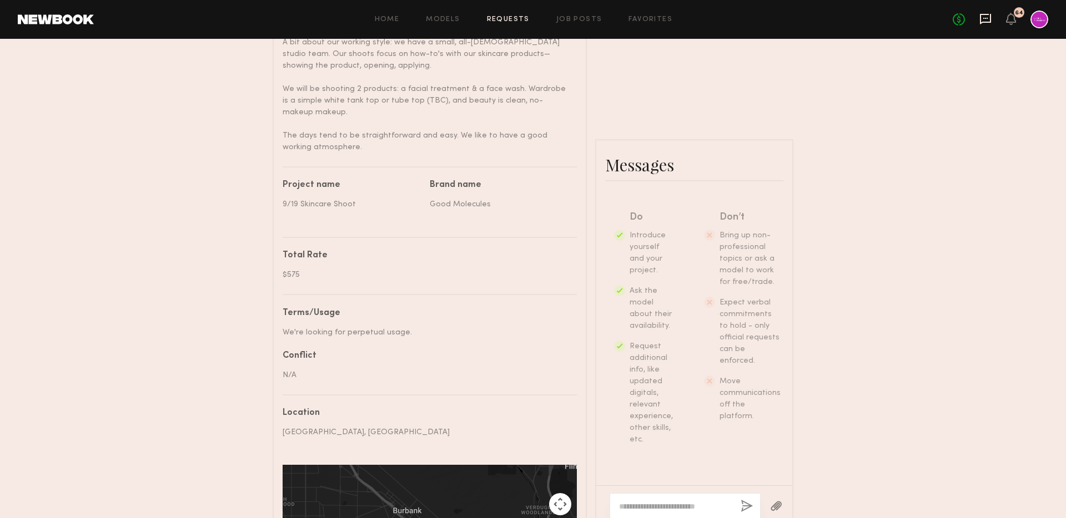
click at [987, 21] on icon at bounding box center [985, 19] width 11 height 11
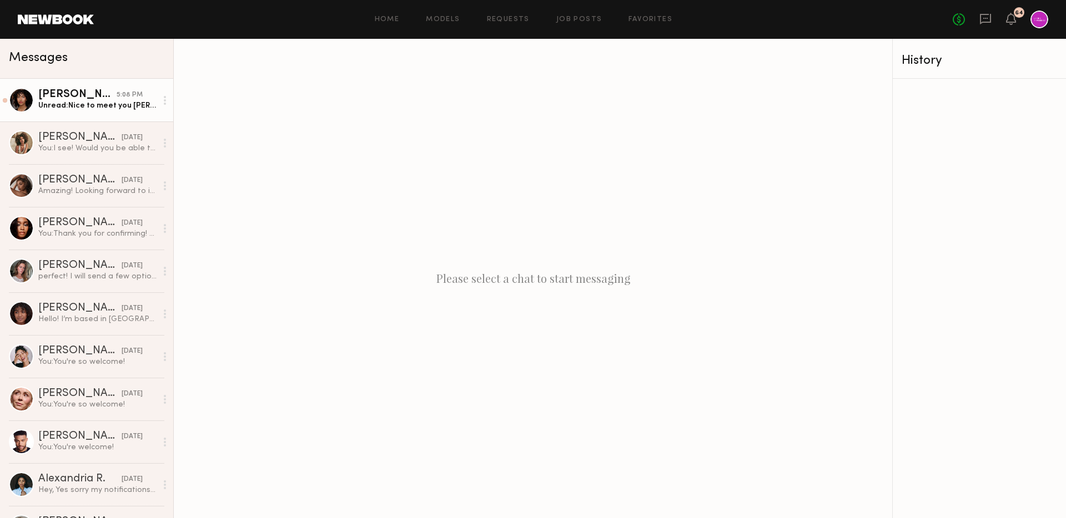
click at [78, 94] on div "[PERSON_NAME]" at bounding box center [77, 94] width 78 height 11
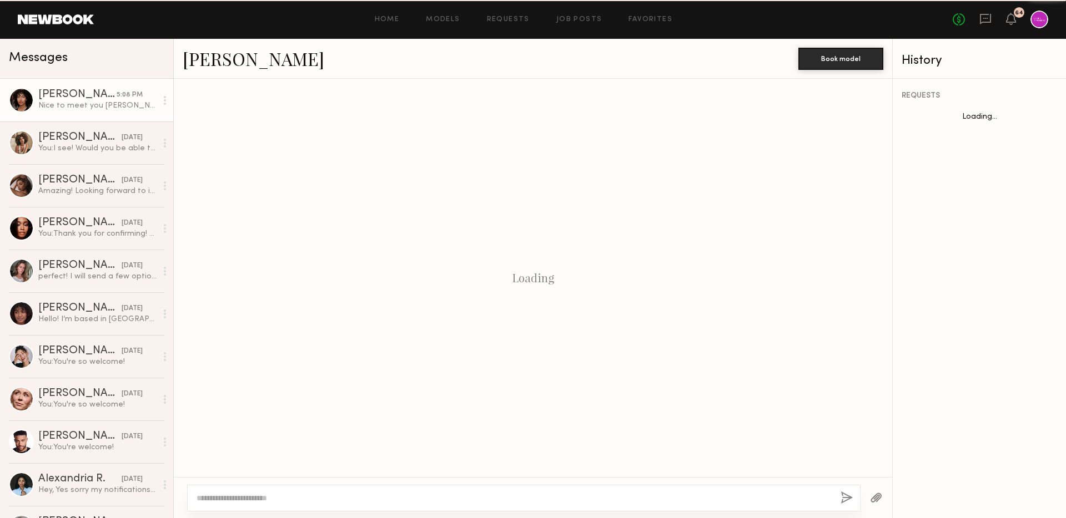
scroll to position [232, 0]
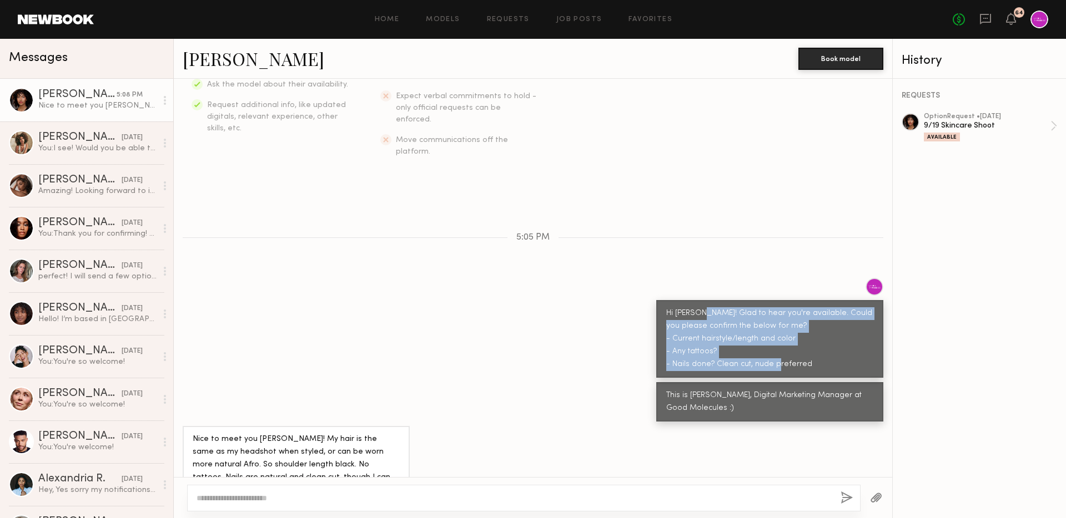
drag, startPoint x: 696, startPoint y: 290, endPoint x: 832, endPoint y: 352, distance: 148.8
click at [832, 352] on div "Hi [PERSON_NAME]! Glad to hear you're available. Could you please confirm the b…" at bounding box center [769, 339] width 227 height 78
copy div "Glad to hear you're available. Could you please confirm the below for me? - Cur…"
click at [442, 233] on div "Keep direct messages professional and related only to paid job opportunities. M…" at bounding box center [533, 278] width 718 height 399
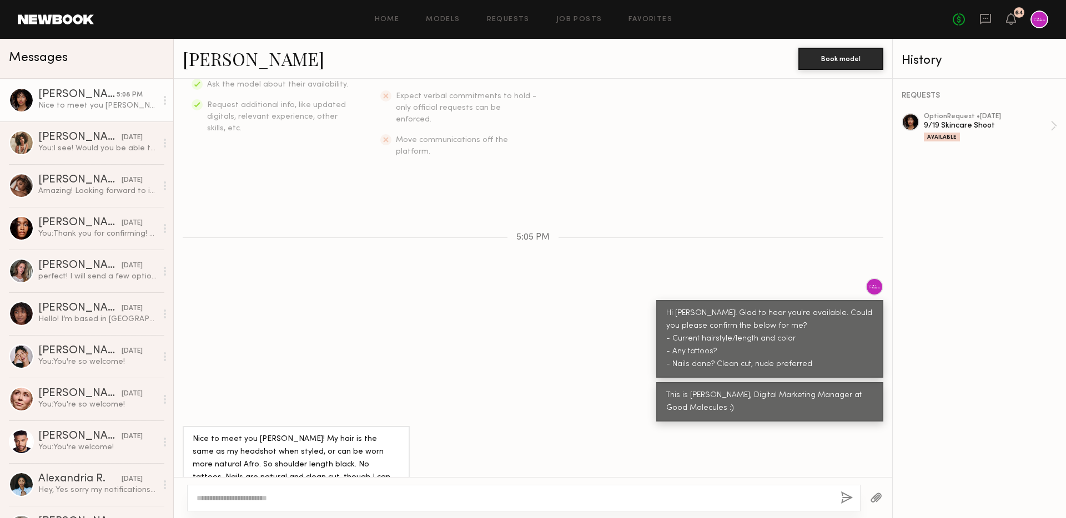
click at [280, 479] on div at bounding box center [533, 497] width 718 height 41
click at [296, 488] on div at bounding box center [523, 498] width 673 height 27
click at [317, 501] on textarea at bounding box center [514, 498] width 635 height 11
click at [22, 104] on div at bounding box center [21, 100] width 25 height 25
click at [904, 123] on div at bounding box center [911, 122] width 18 height 18
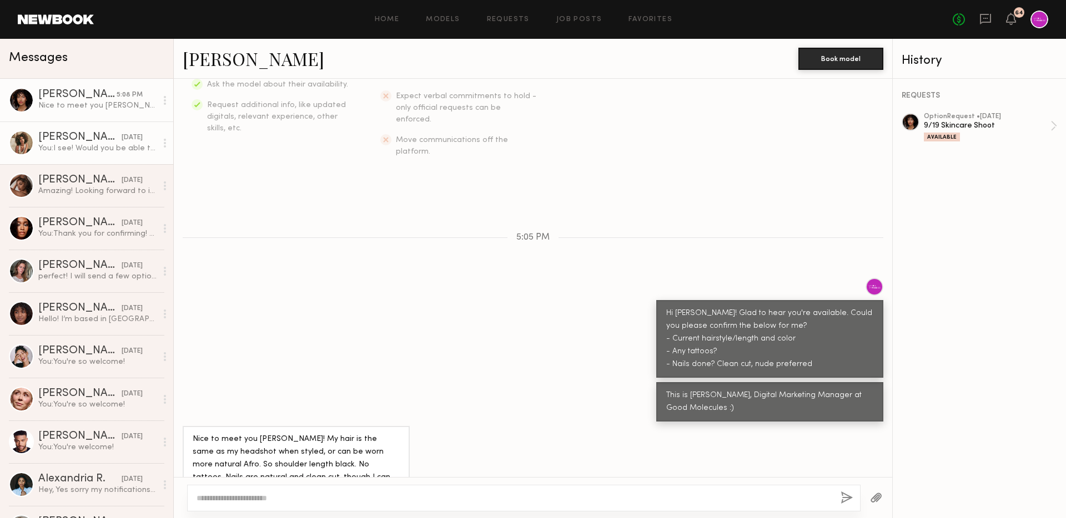
click at [56, 145] on div "You: I see! Would you be able to confirm with us tomorrow? We would prefer not …" at bounding box center [97, 148] width 118 height 11
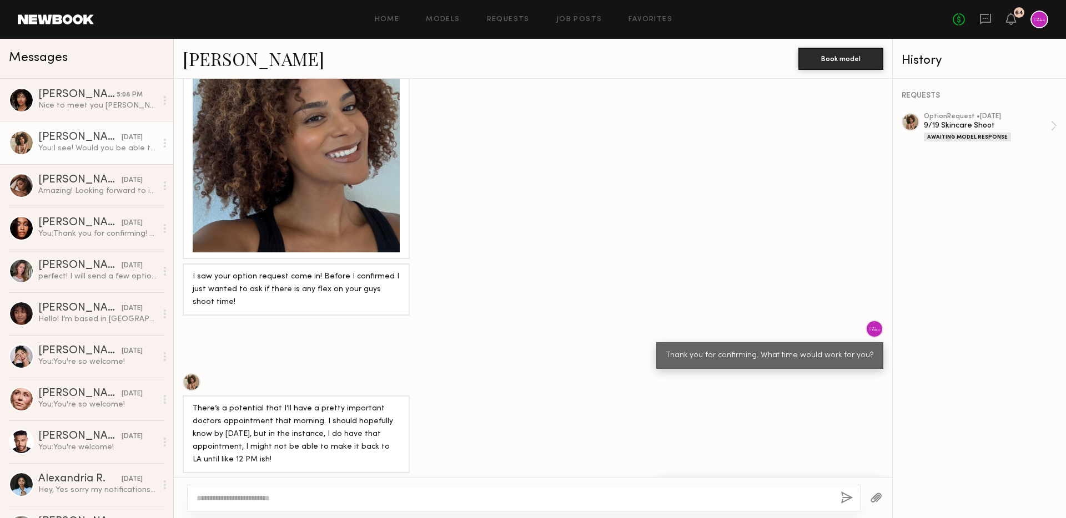
scroll to position [834, 0]
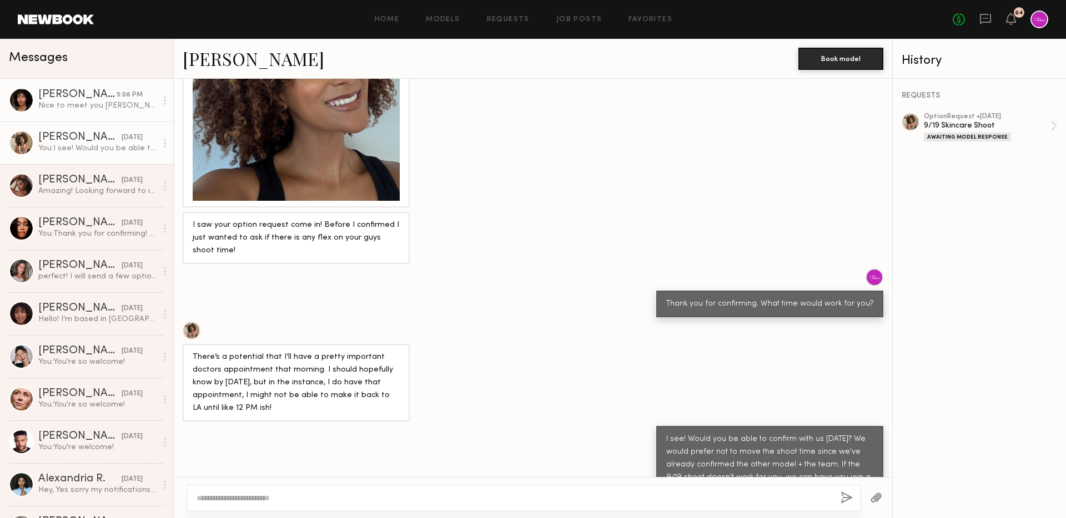
click at [119, 102] on div "Nice to meet you Kara! My hair is the same as my headshot when styled, or can b…" at bounding box center [97, 105] width 118 height 11
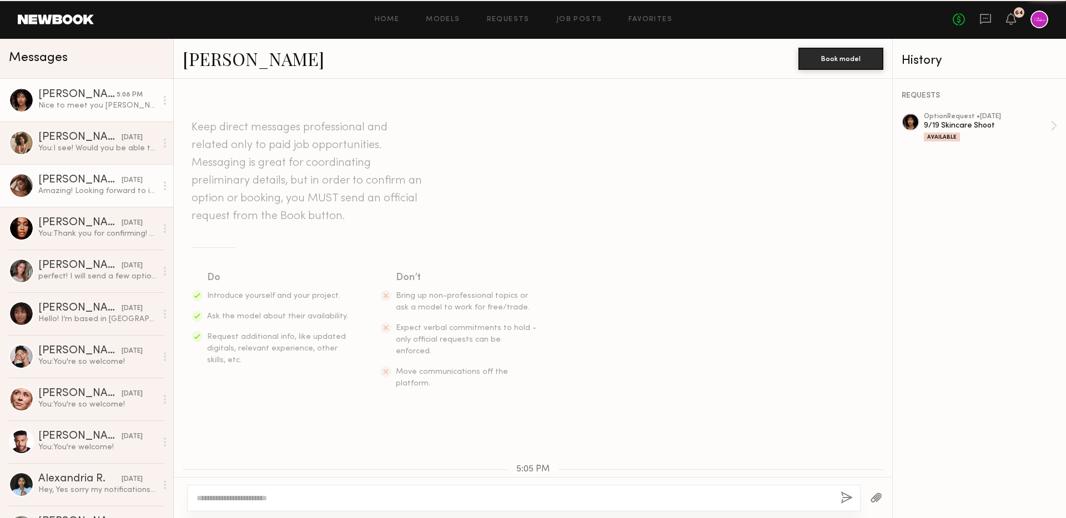
scroll to position [232, 0]
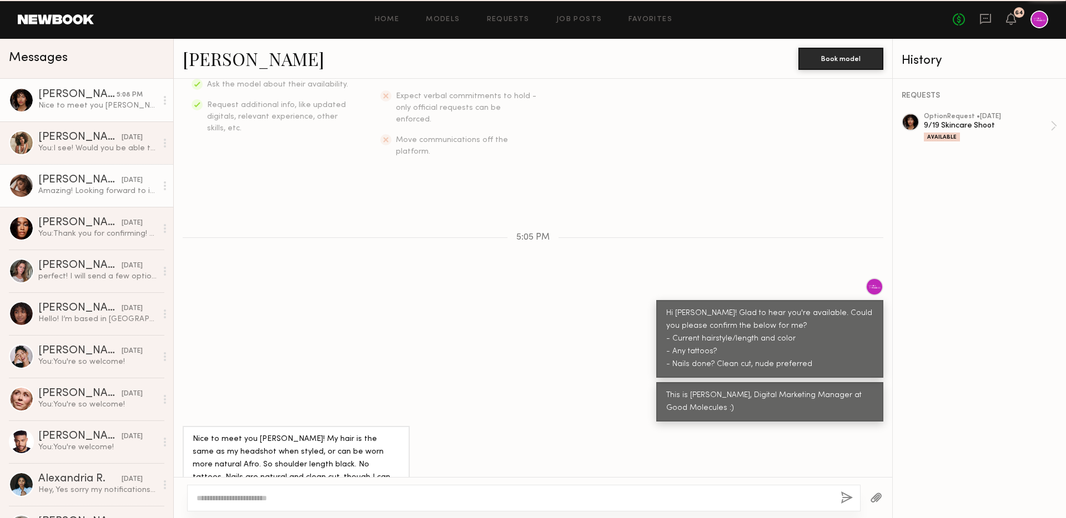
click at [127, 173] on link "Andreanna H. yesterday Amazing! Looking forward to it:)" at bounding box center [86, 185] width 173 height 43
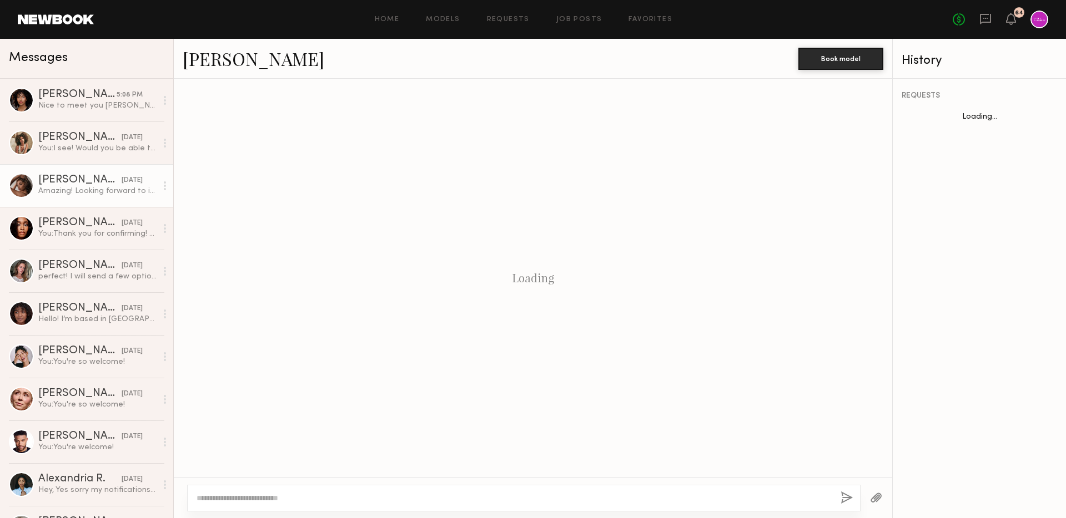
scroll to position [430, 0]
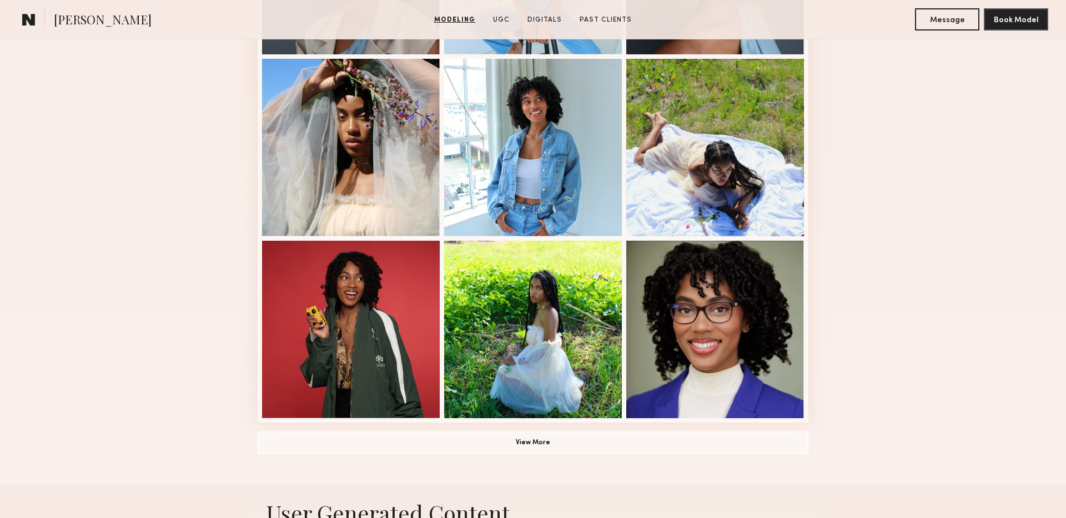
scroll to position [655, 0]
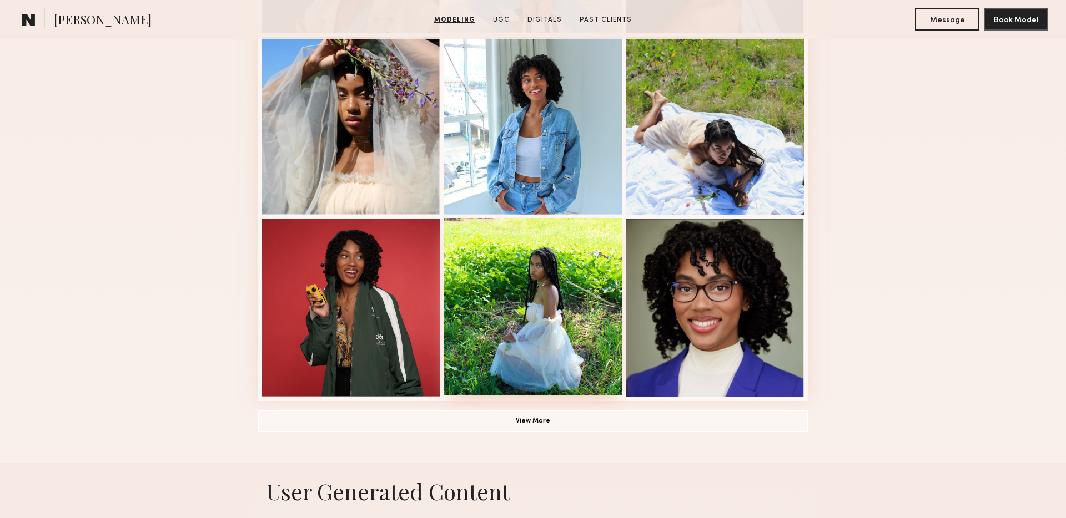
click at [547, 273] on div at bounding box center [533, 307] width 178 height 178
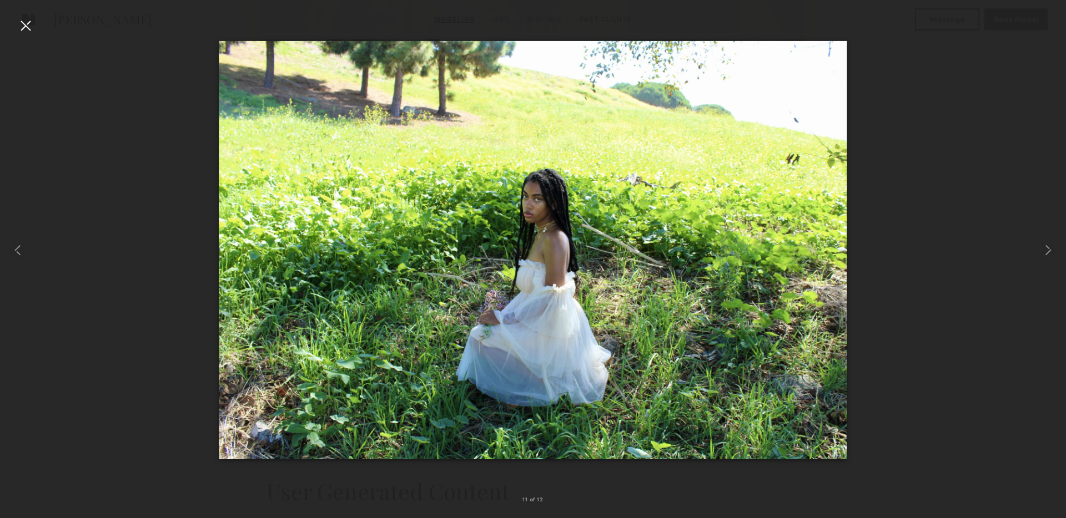
click at [21, 26] on div at bounding box center [26, 26] width 18 height 18
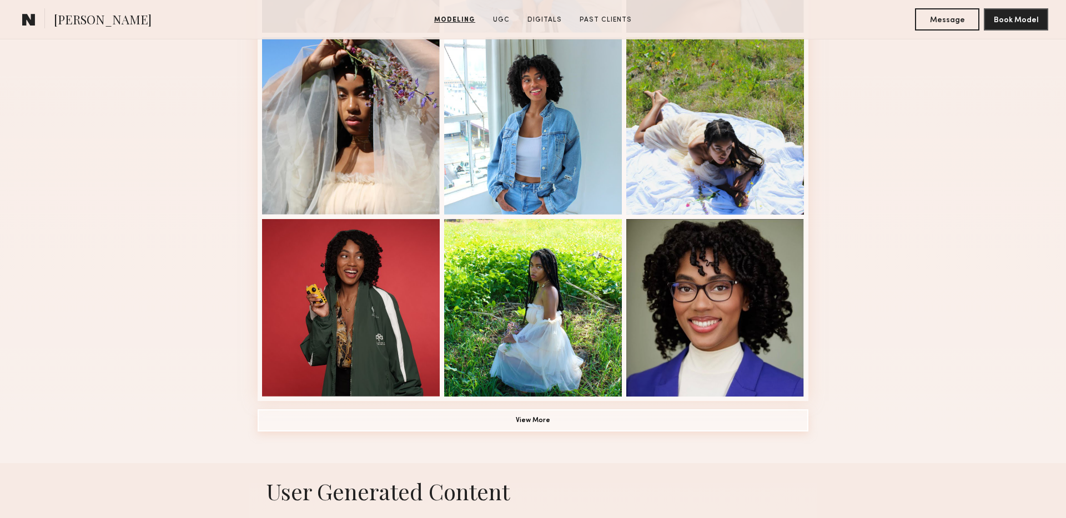
click at [510, 426] on button "View More" at bounding box center [533, 421] width 551 height 22
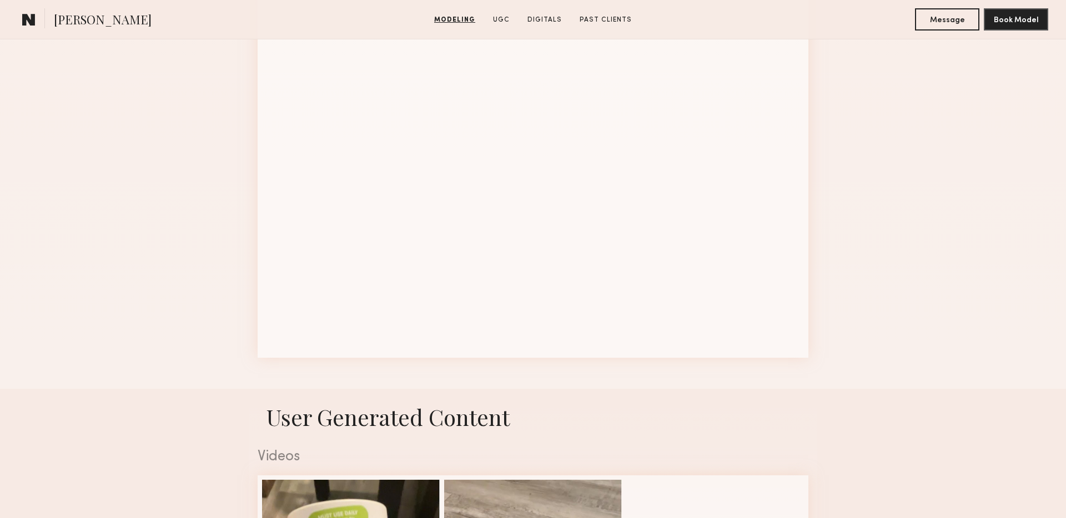
scroll to position [1469, 0]
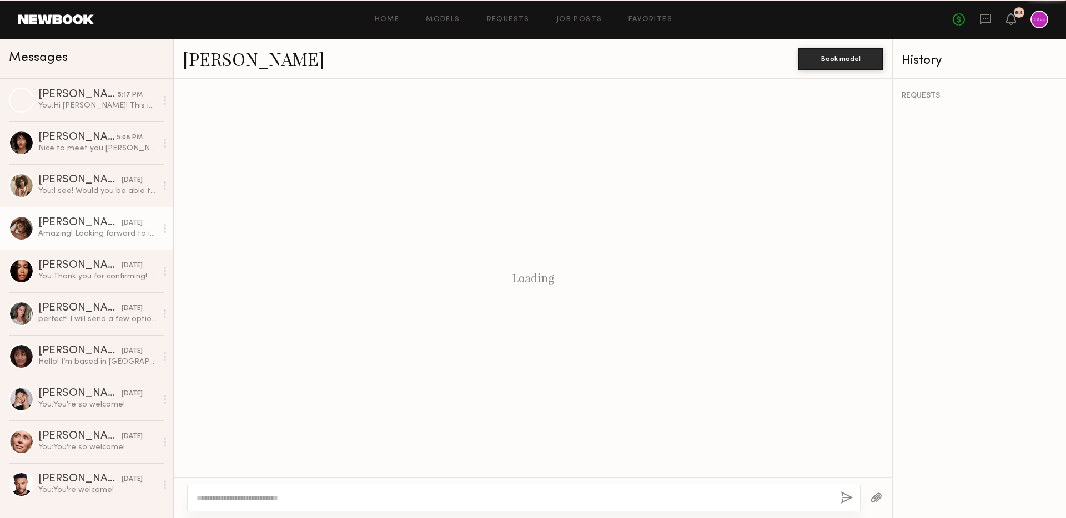
scroll to position [430, 0]
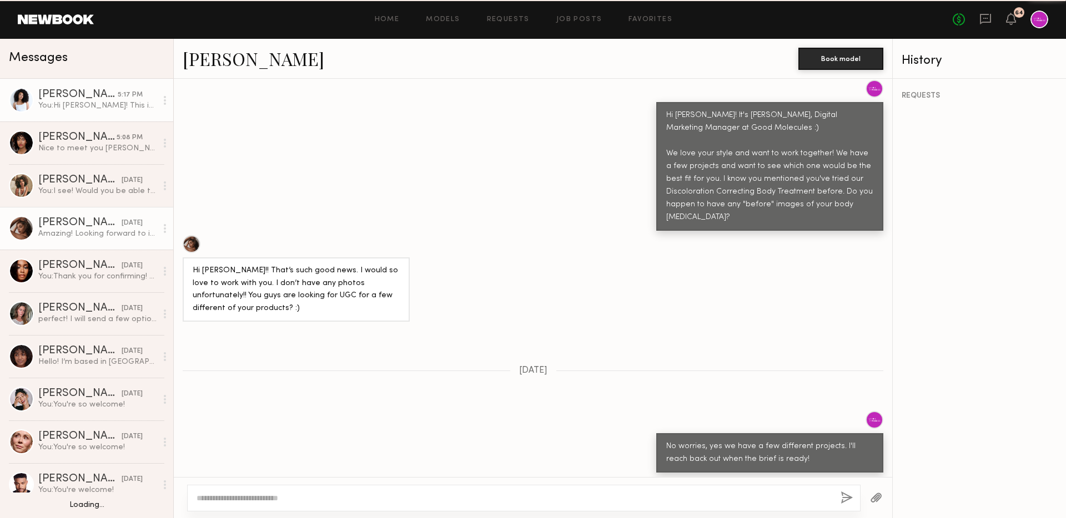
click at [53, 93] on div "Kaliyah S." at bounding box center [77, 94] width 79 height 11
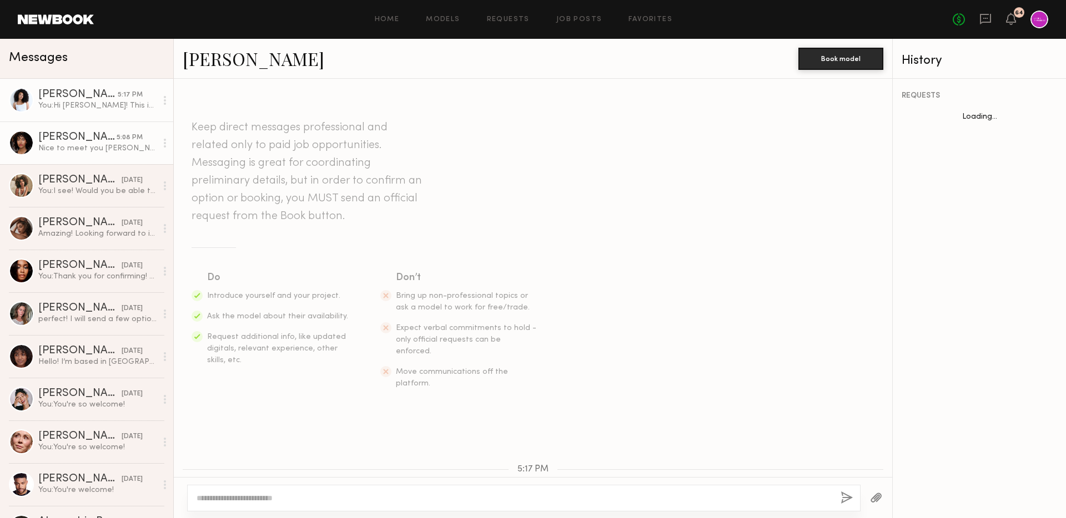
scroll to position [157, 0]
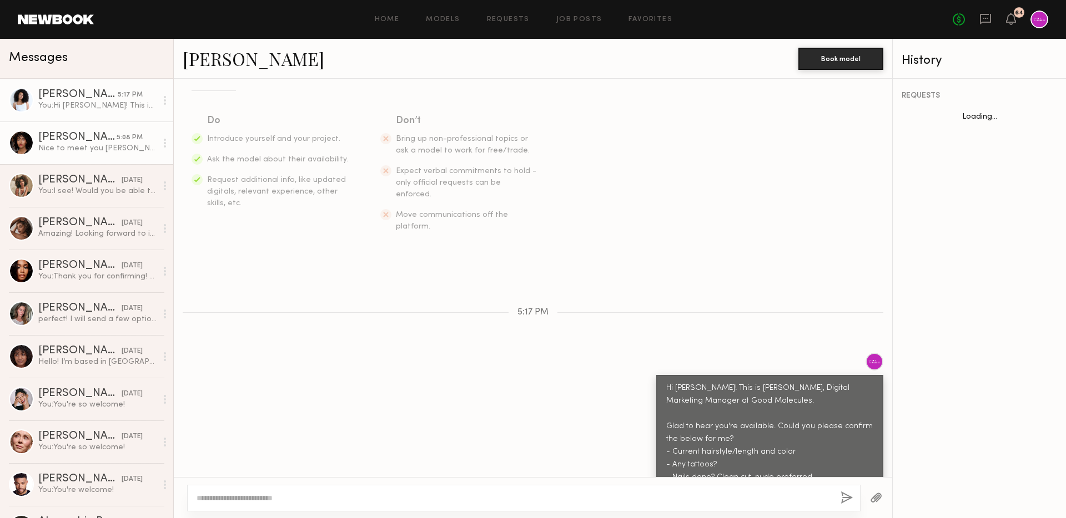
click at [93, 154] on link "[PERSON_NAME] 5:08 PM Nice to meet you [PERSON_NAME]! My hair is the same as my…" at bounding box center [86, 143] width 173 height 43
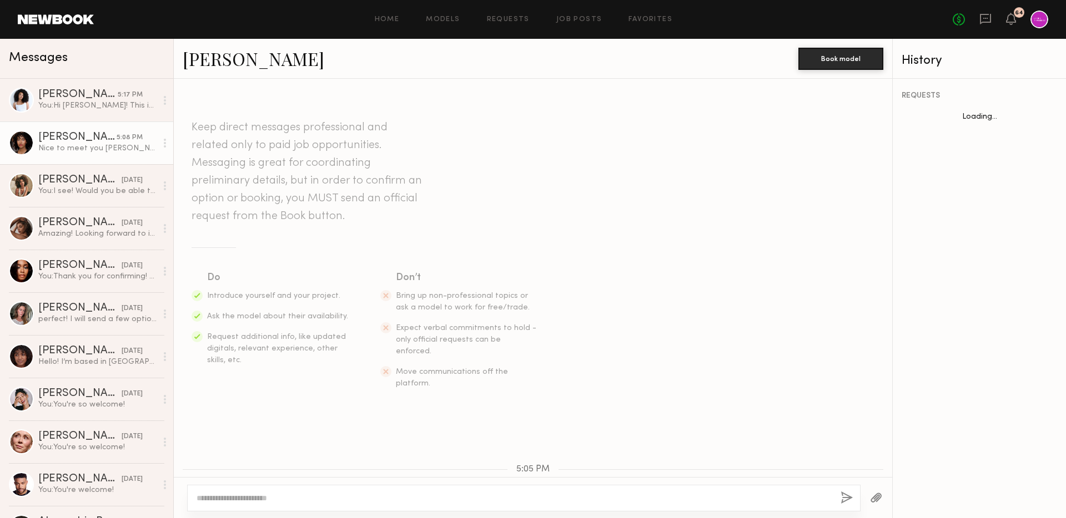
scroll to position [232, 0]
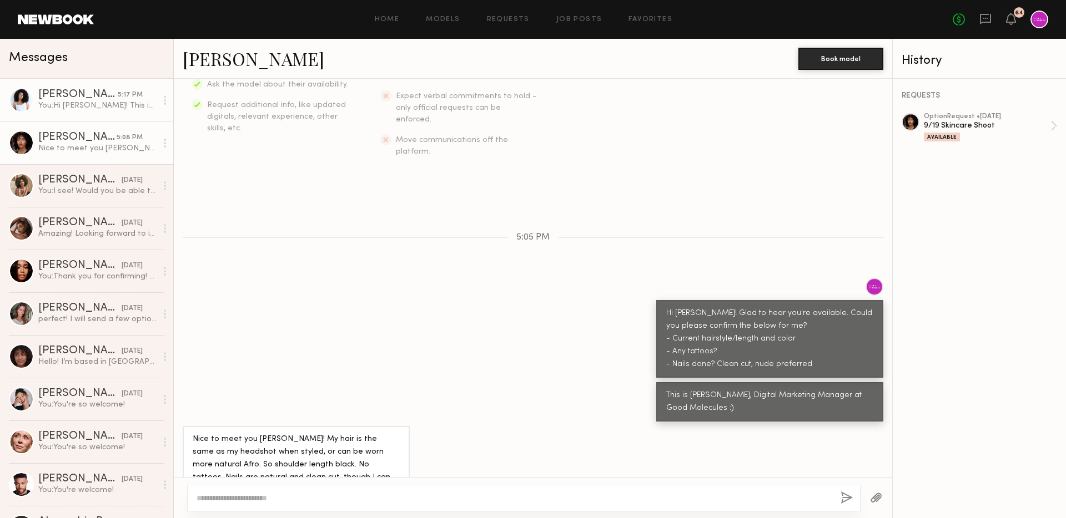
click at [81, 109] on div "You: Hi Kaliyah! This is Kara, Digital Marketing Manager at Good Molecules. Gla…" at bounding box center [97, 105] width 118 height 11
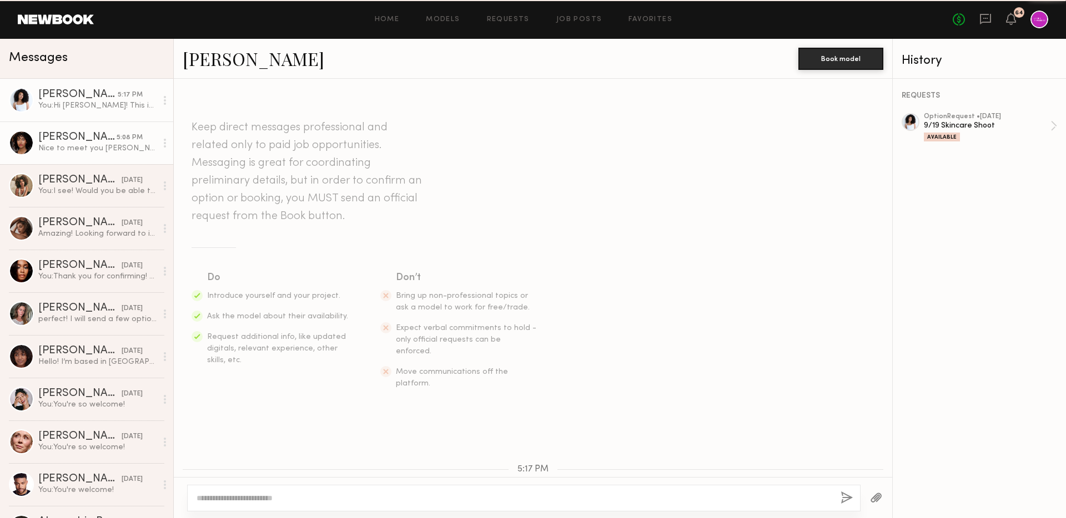
scroll to position [157, 0]
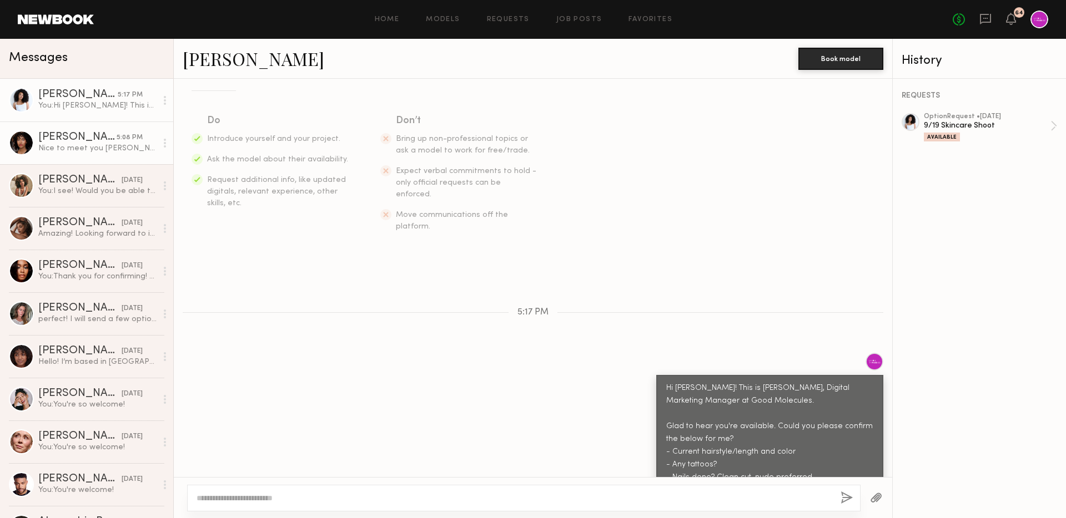
click at [91, 123] on link "Elise J. 5:08 PM Nice to meet you Kara! My hair is the same as my headshot when…" at bounding box center [86, 143] width 173 height 43
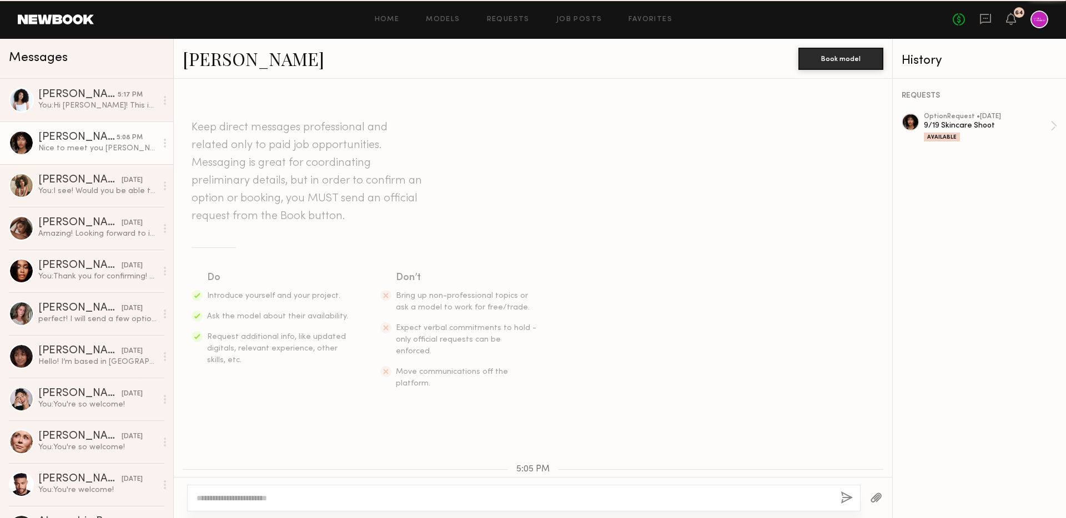
scroll to position [232, 0]
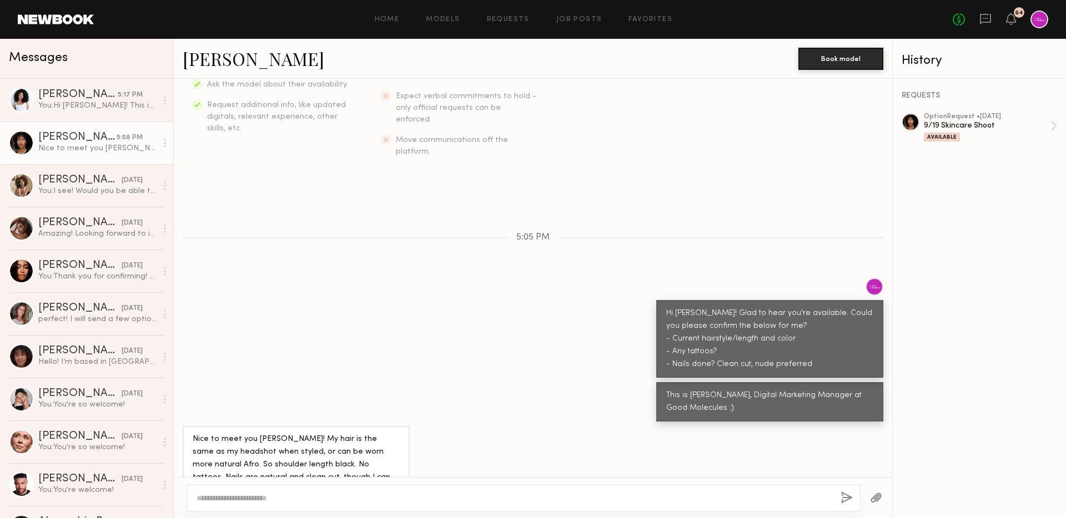
click at [95, 145] on div "Nice to meet you [PERSON_NAME]! My hair is the same as my headshot when styled,…" at bounding box center [97, 148] width 118 height 11
click at [95, 192] on div "You: I see! Would you be able to confirm with us tomorrow? We would prefer not …" at bounding box center [97, 191] width 118 height 11
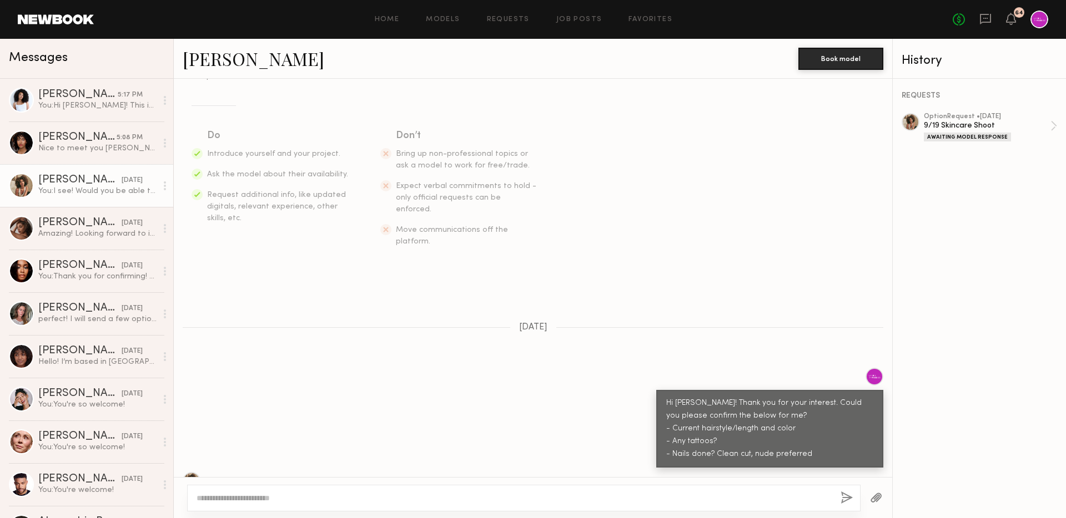
scroll to position [95, 0]
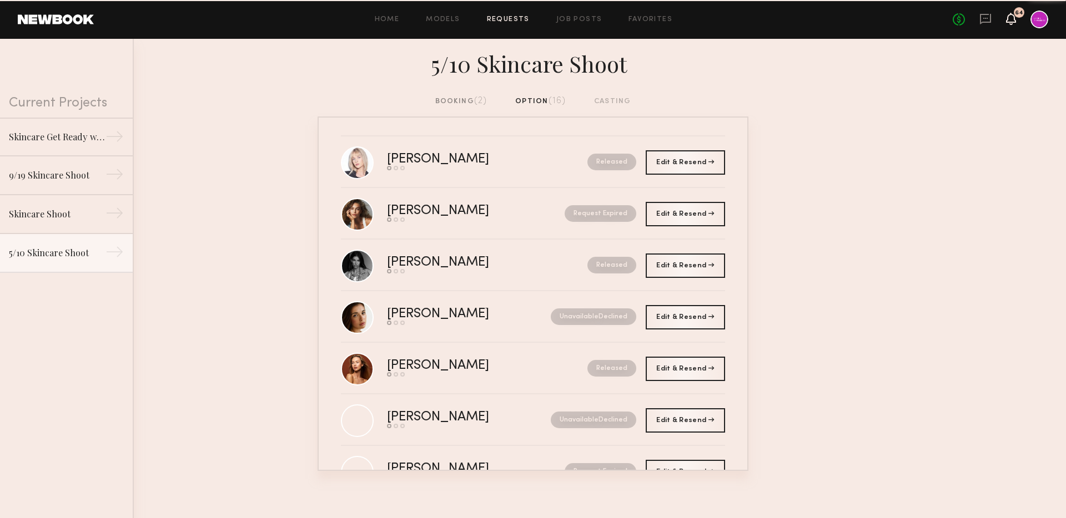
click at [1012, 21] on icon at bounding box center [1010, 18] width 9 height 8
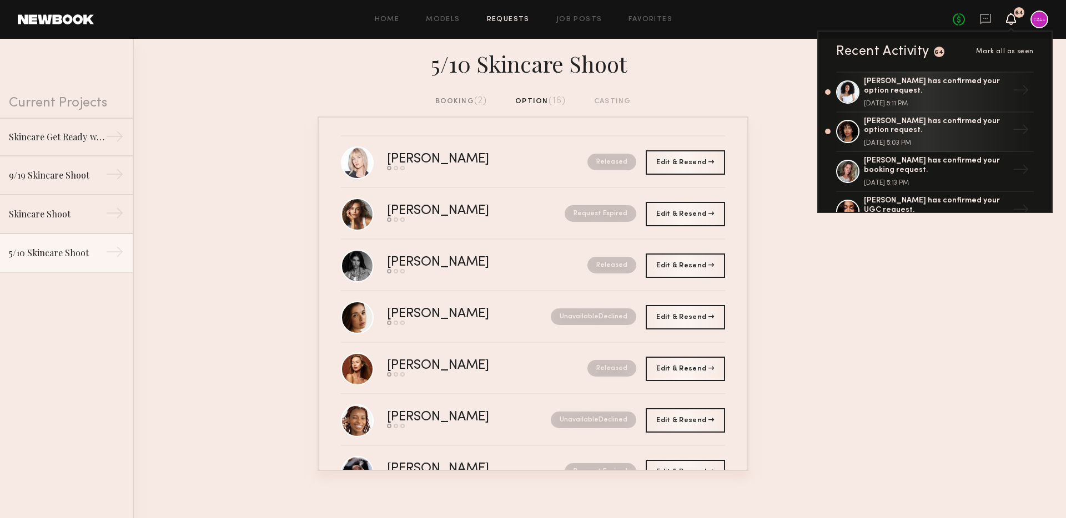
click at [727, 83] on div "5/10 Skincare Shoot" at bounding box center [533, 67] width 1066 height 57
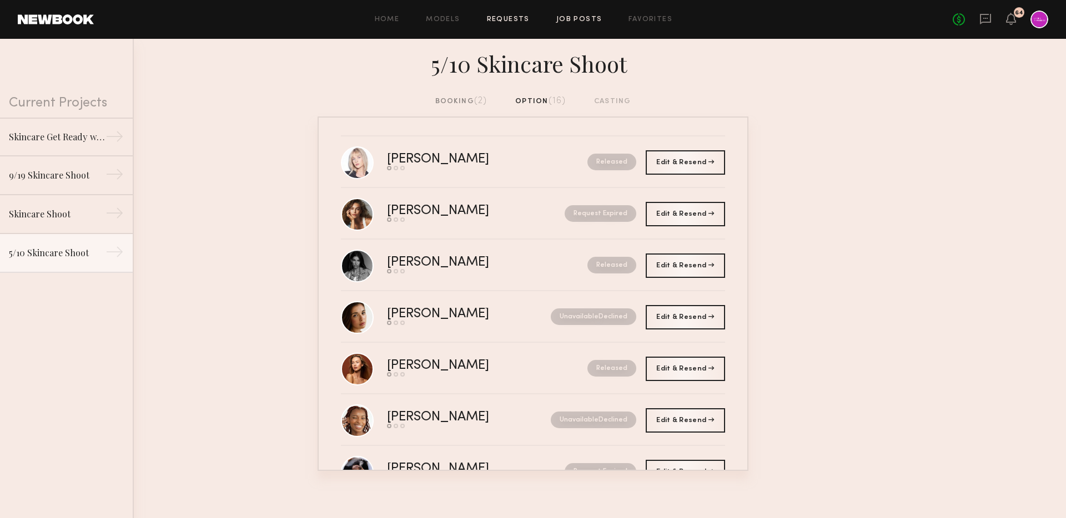
click at [585, 16] on link "Job Posts" at bounding box center [579, 19] width 46 height 7
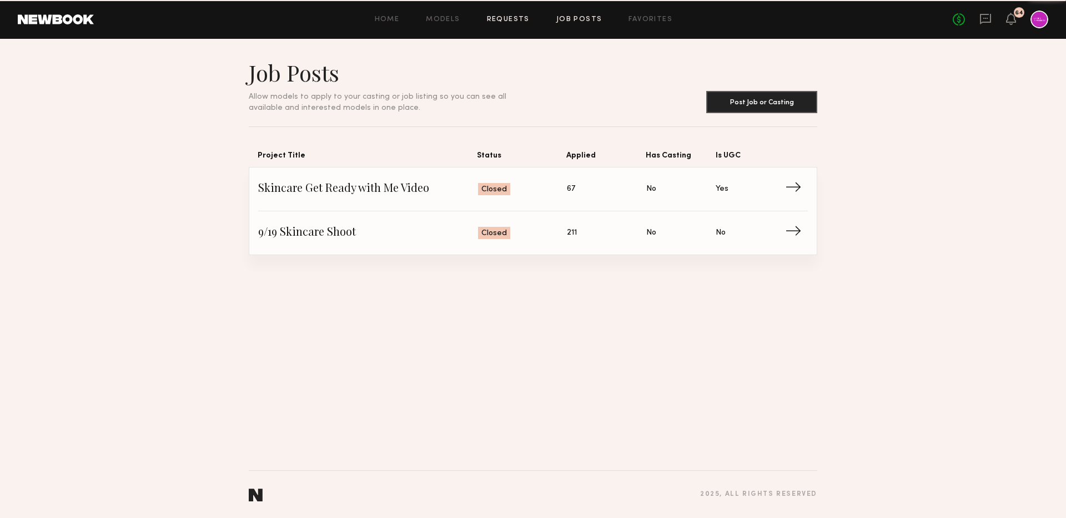
click at [491, 18] on link "Requests" at bounding box center [508, 19] width 43 height 7
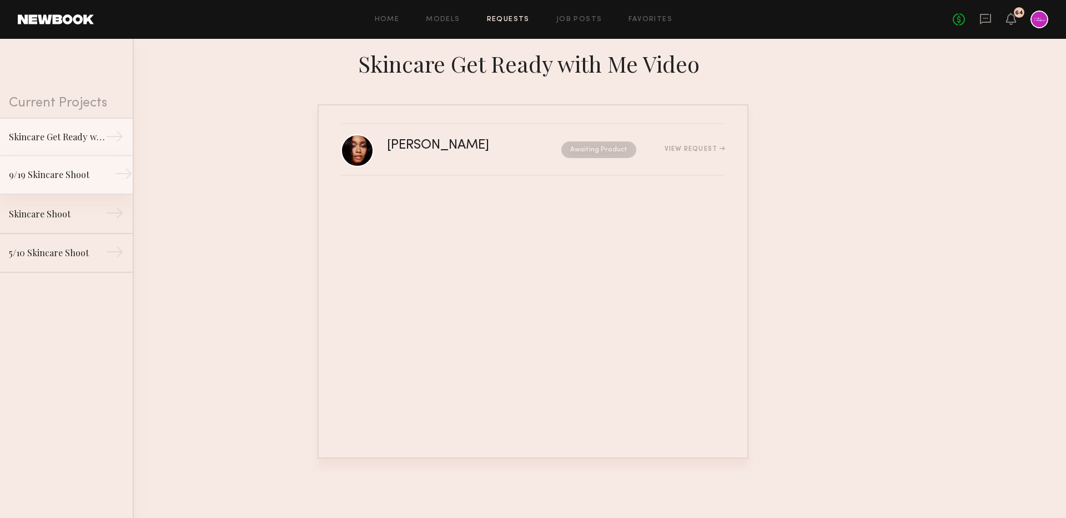
click at [88, 173] on div "9/19 Skincare Shoot" at bounding box center [57, 174] width 97 height 13
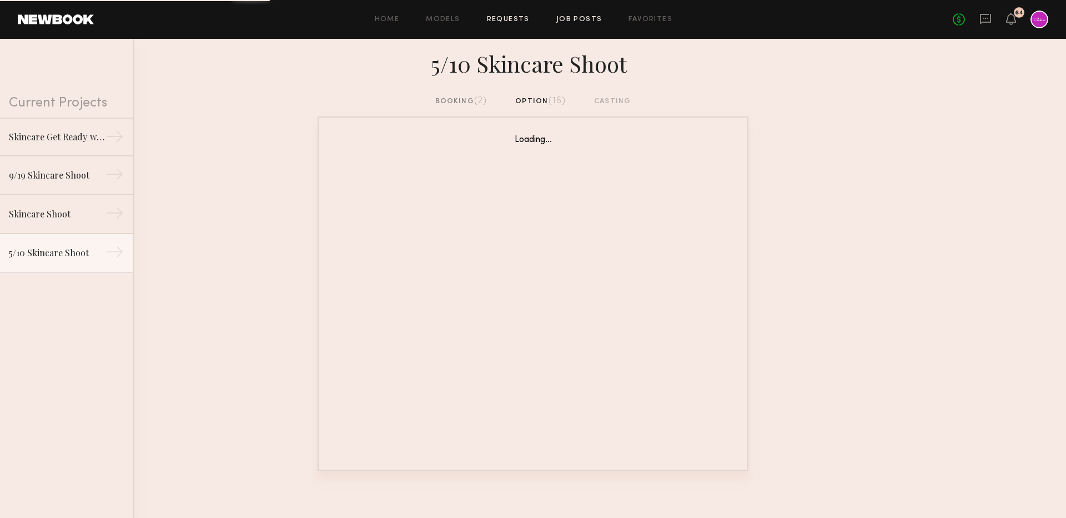
click at [582, 19] on link "Job Posts" at bounding box center [579, 19] width 46 height 7
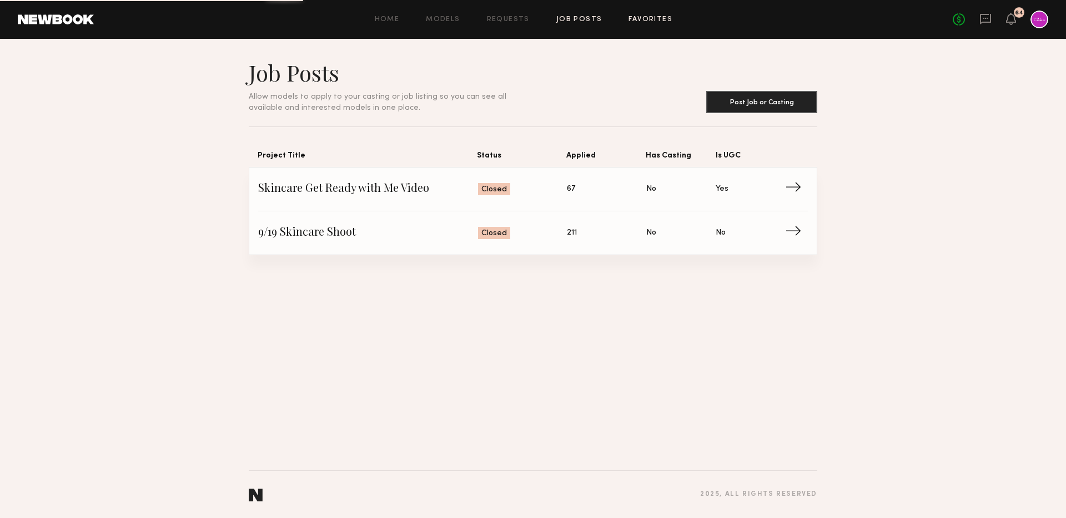
click at [650, 18] on link "Favorites" at bounding box center [650, 19] width 44 height 7
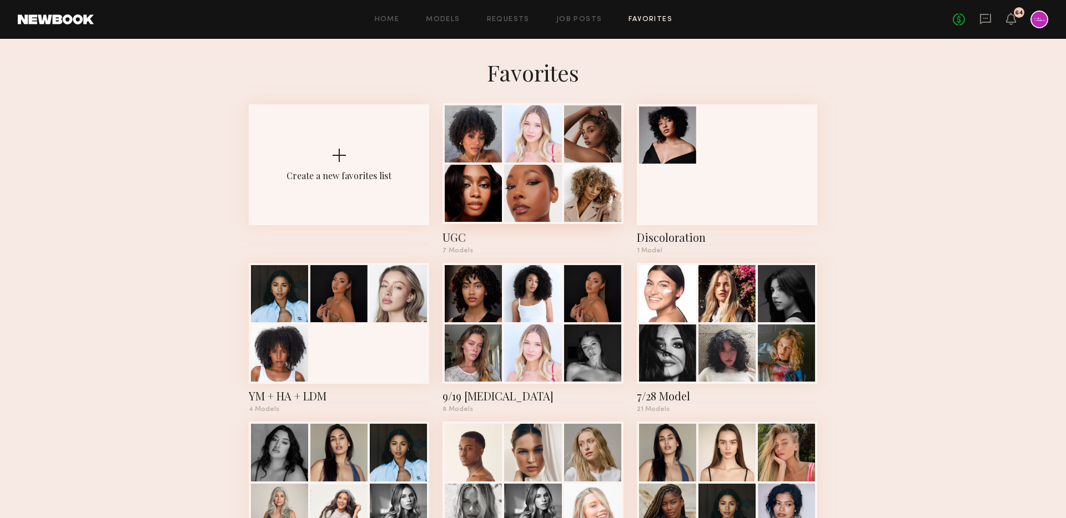
click at [523, 175] on div at bounding box center [532, 193] width 57 height 57
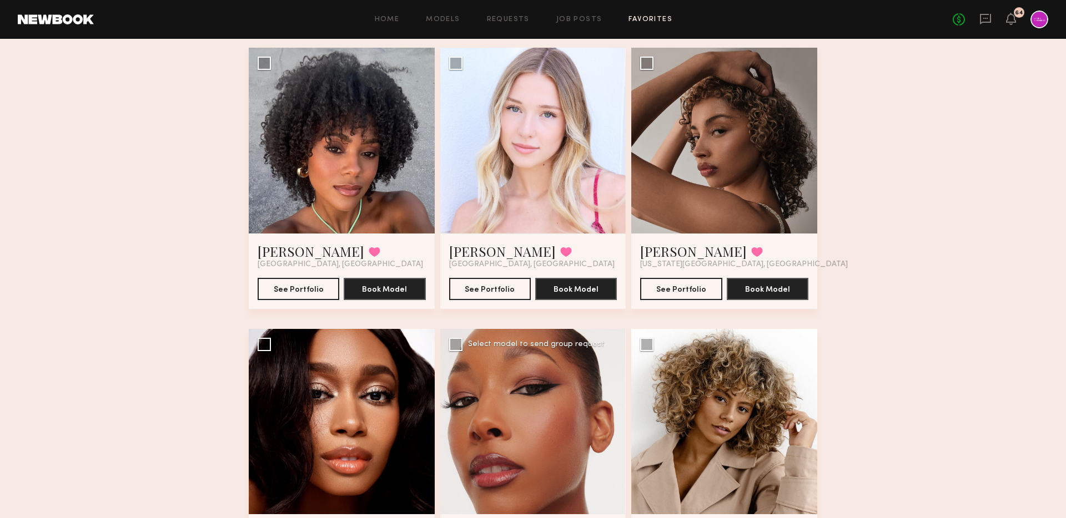
scroll to position [69, 0]
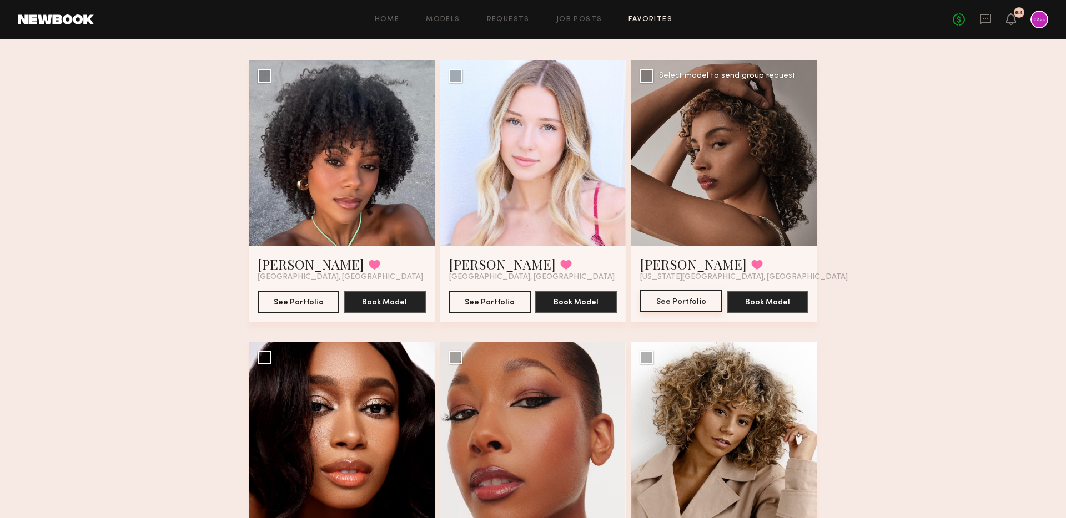
click at [654, 298] on button "See Portfolio" at bounding box center [681, 301] width 82 height 22
click at [303, 298] on button "See Portfolio" at bounding box center [299, 301] width 82 height 22
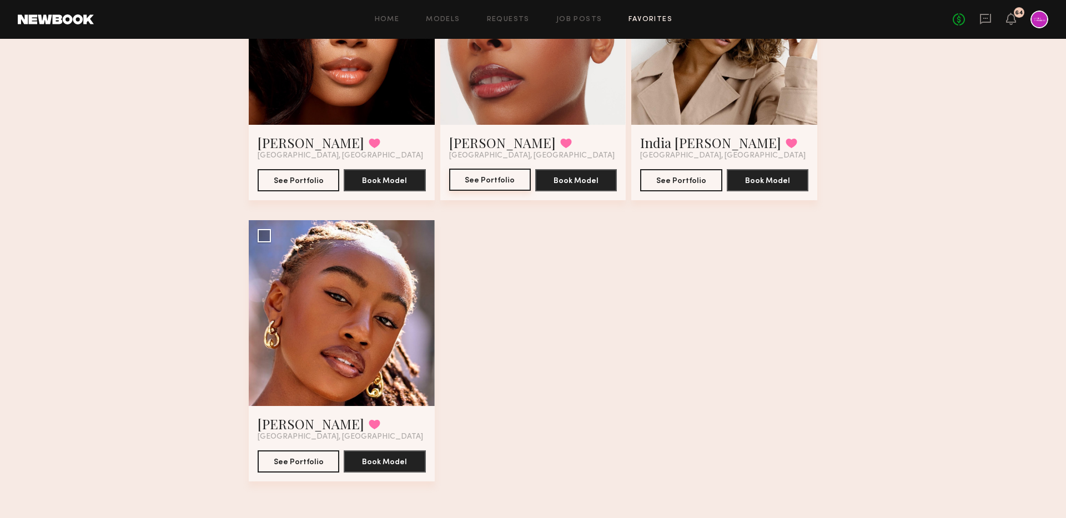
scroll to position [346, 0]
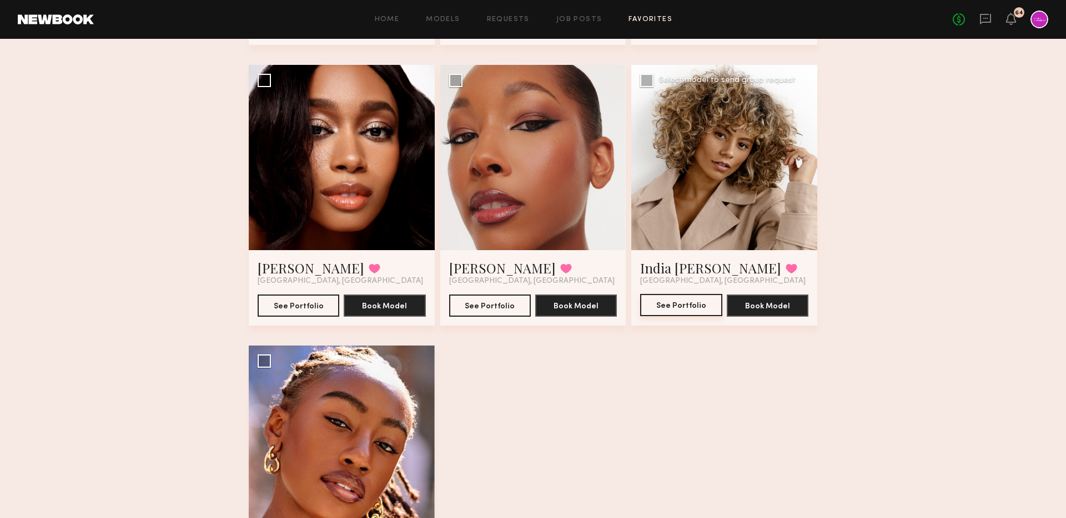
click at [664, 305] on button "See Portfolio" at bounding box center [681, 305] width 82 height 22
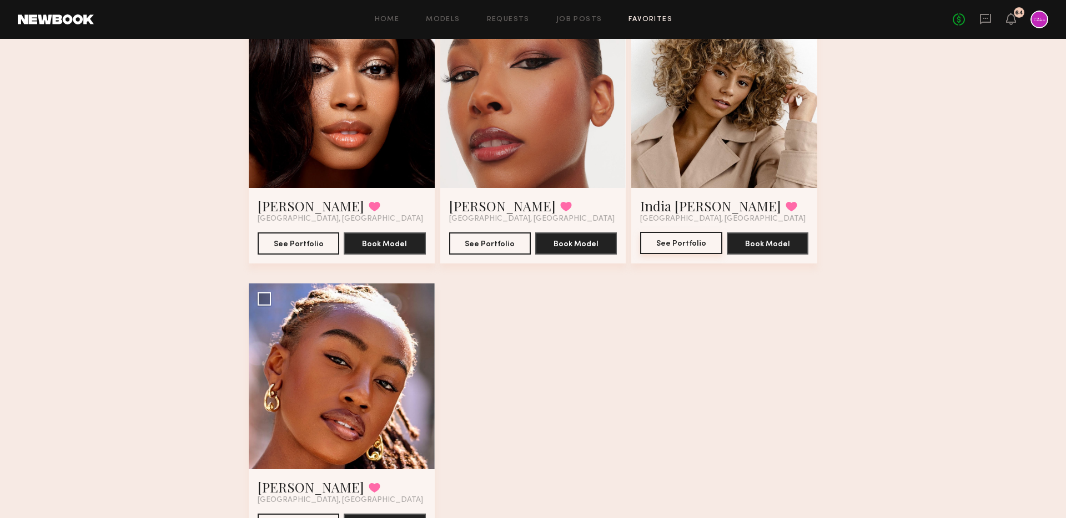
scroll to position [471, 0]
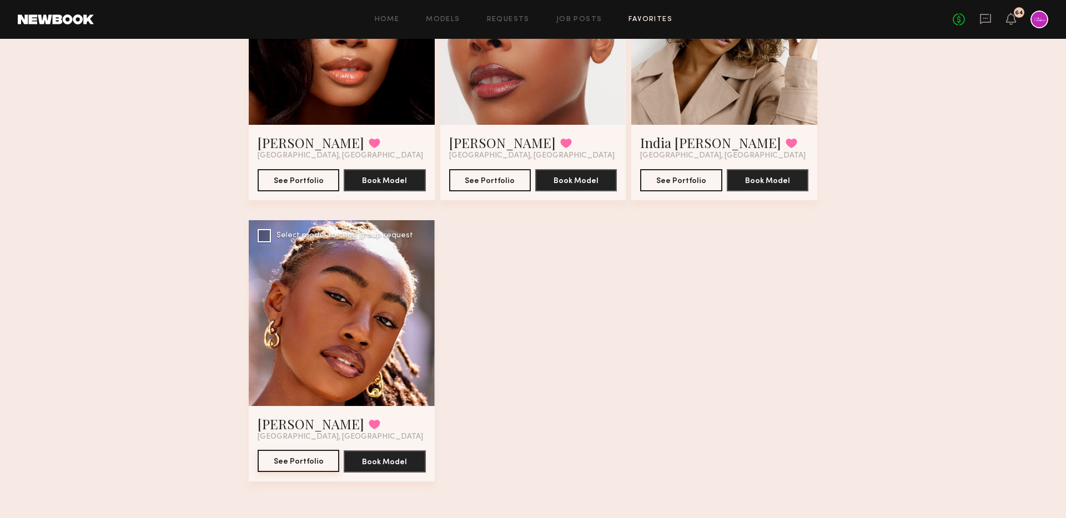
click at [285, 464] on button "See Portfolio" at bounding box center [299, 461] width 82 height 22
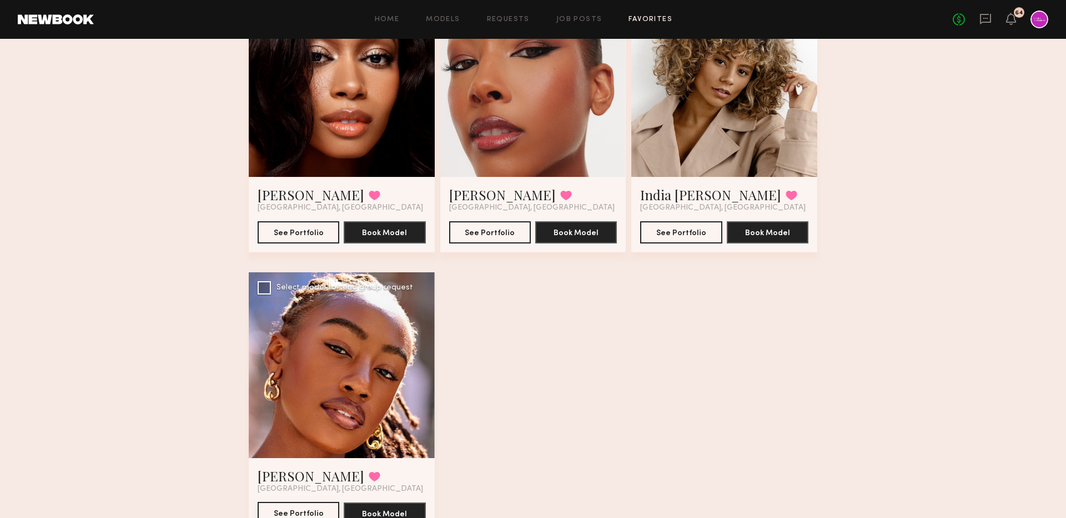
scroll to position [259, 0]
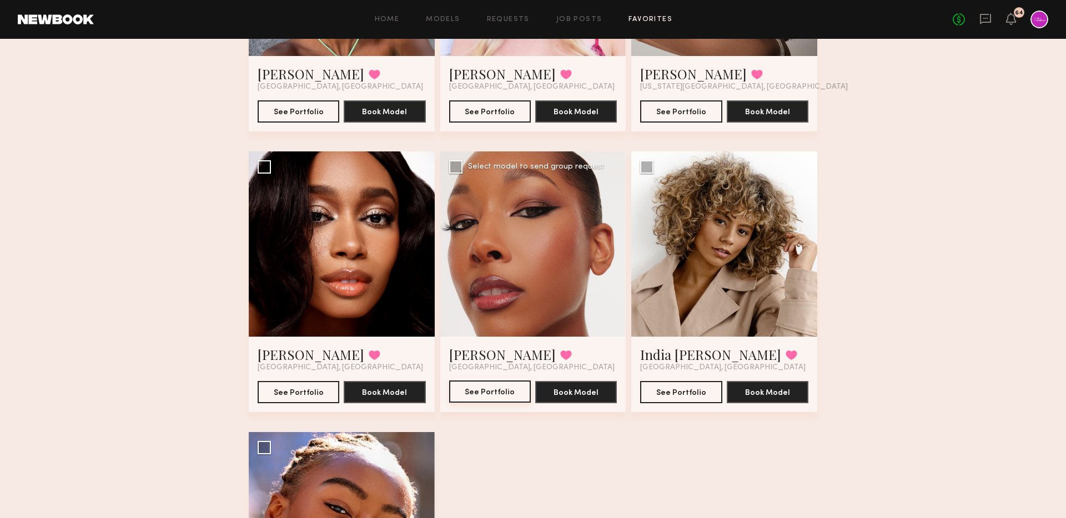
click at [491, 386] on button "See Portfolio" at bounding box center [490, 392] width 82 height 22
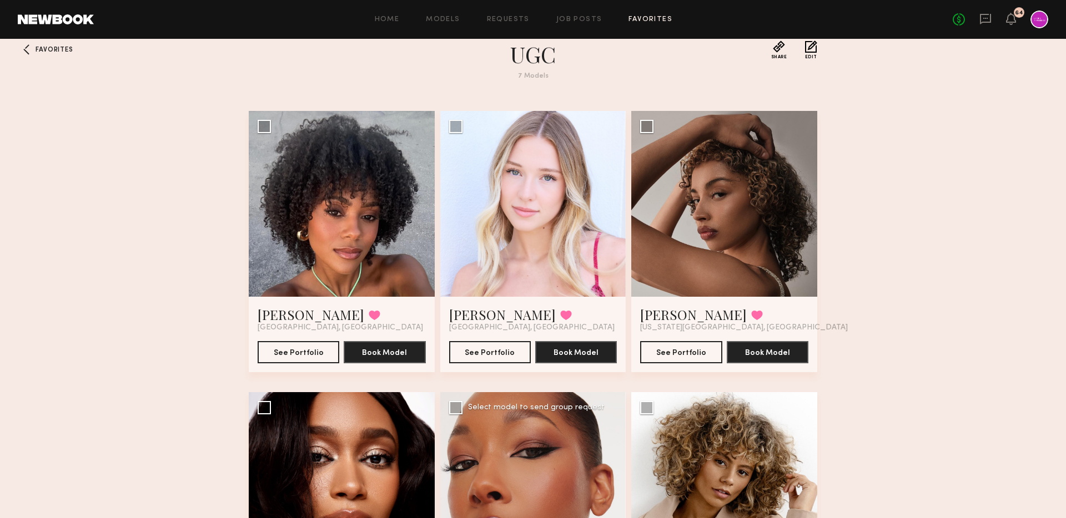
scroll to position [8, 0]
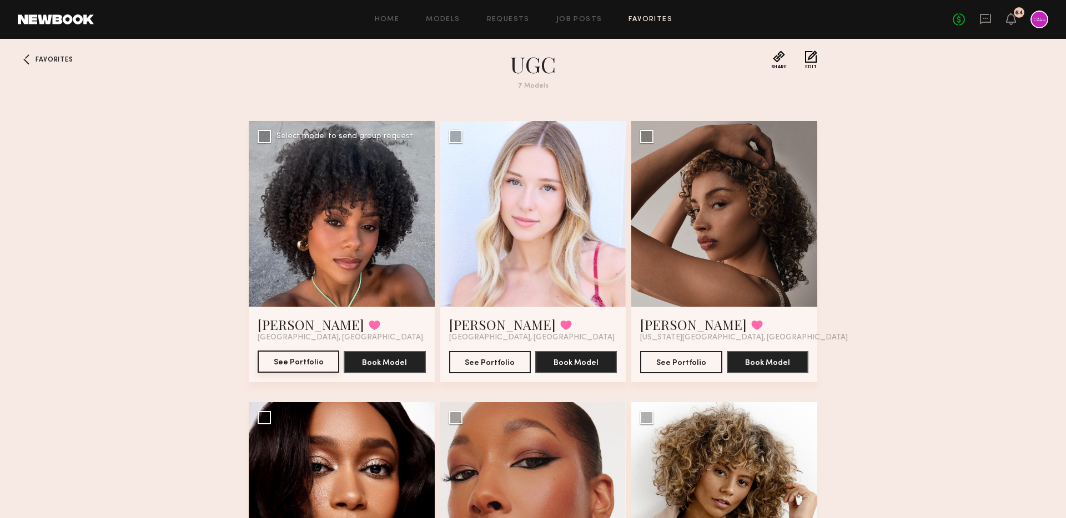
click at [276, 363] on button "See Portfolio" at bounding box center [299, 362] width 82 height 22
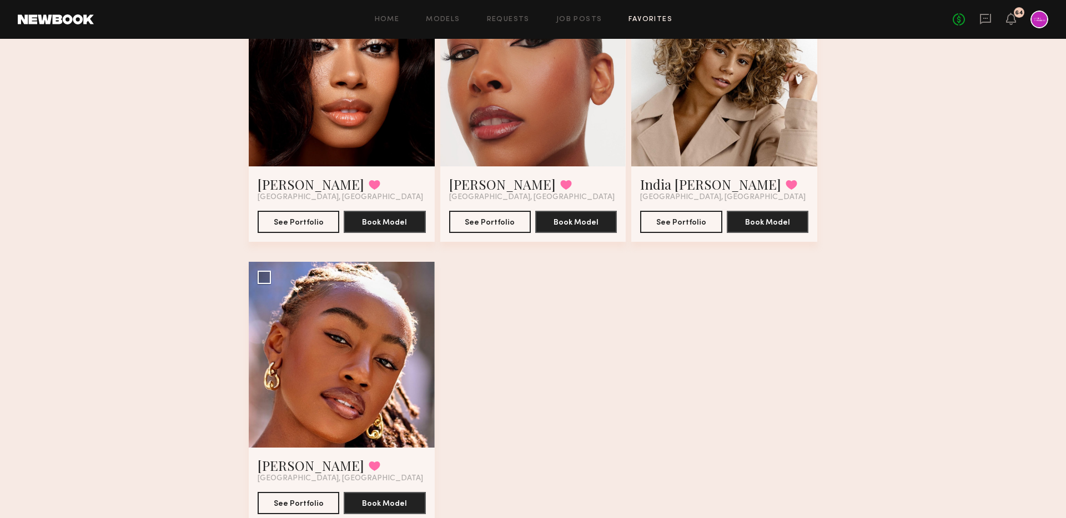
scroll to position [399, 0]
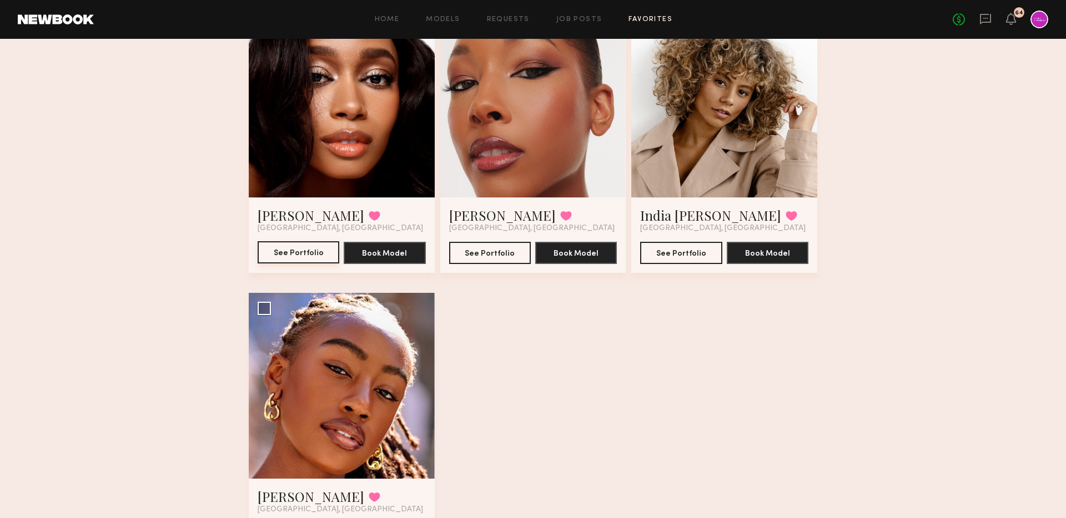
click at [304, 254] on button "See Portfolio" at bounding box center [299, 252] width 82 height 22
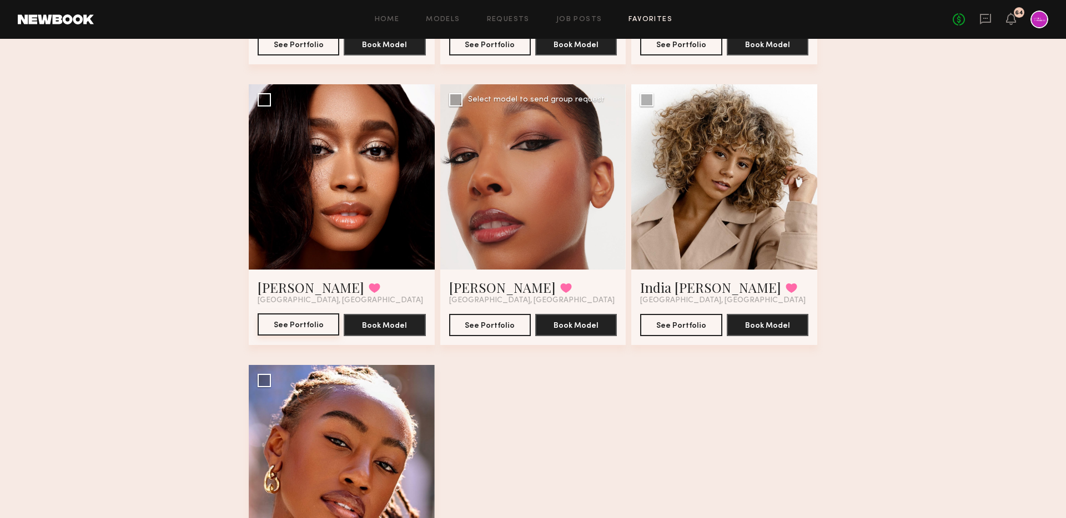
scroll to position [27, 0]
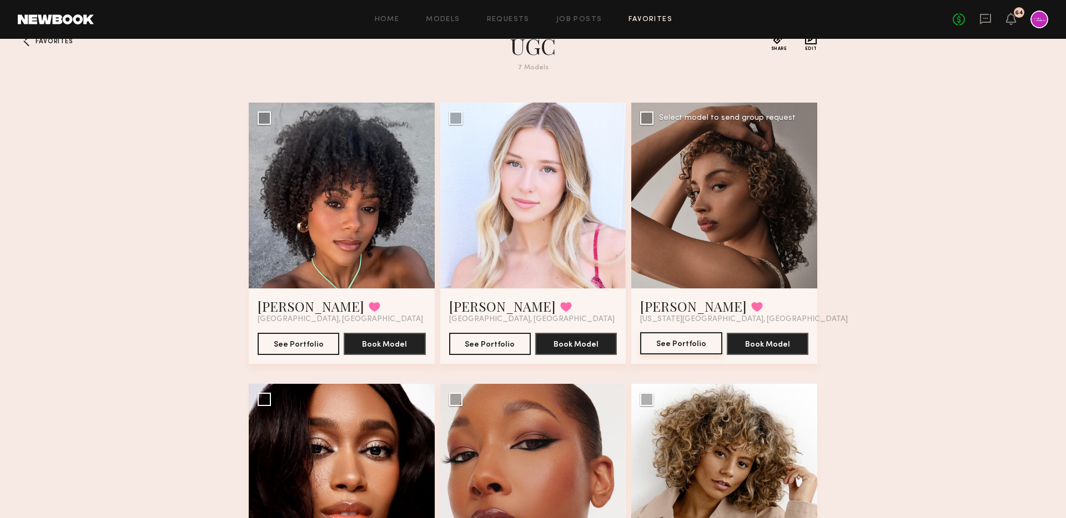
click at [667, 346] on button "See Portfolio" at bounding box center [681, 344] width 82 height 22
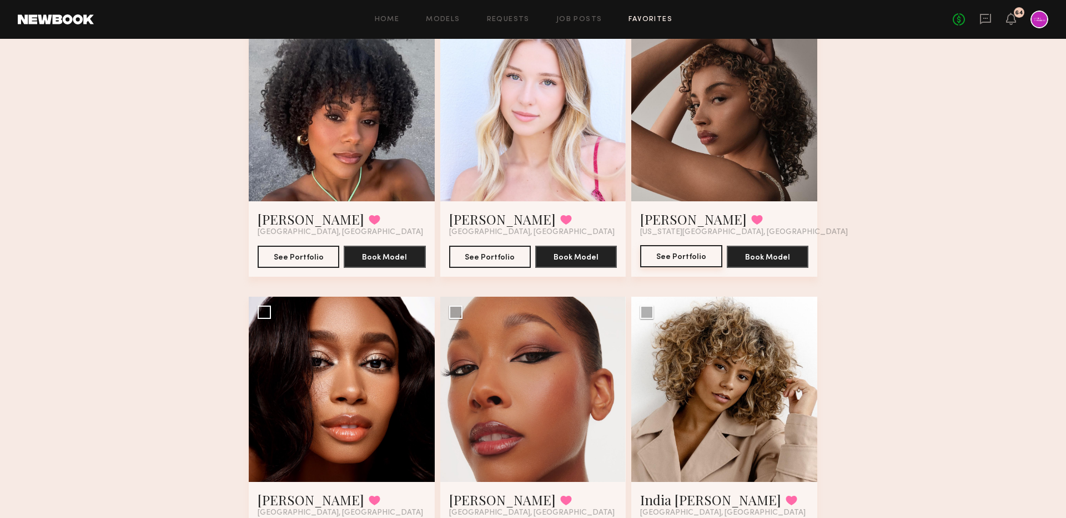
scroll to position [142, 0]
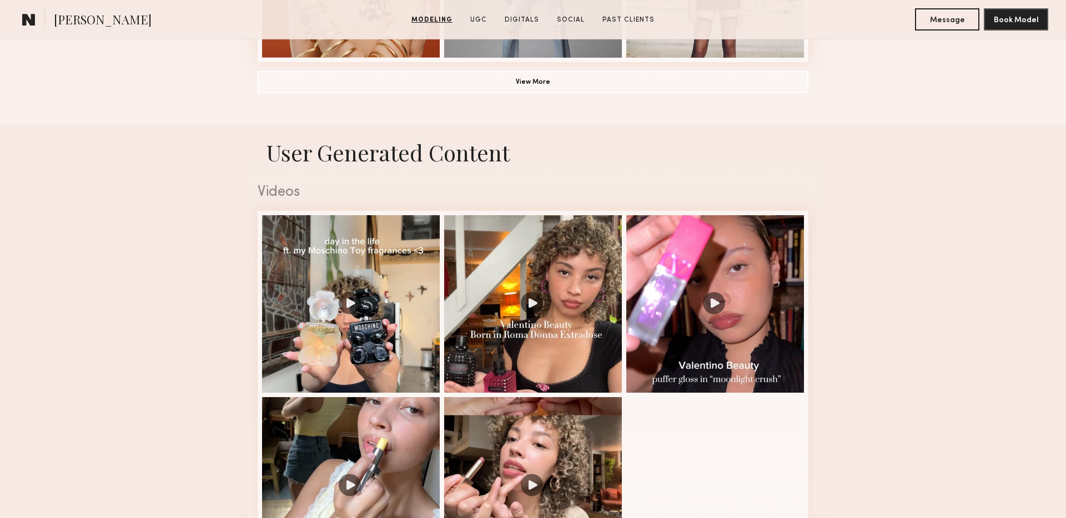
scroll to position [995, 0]
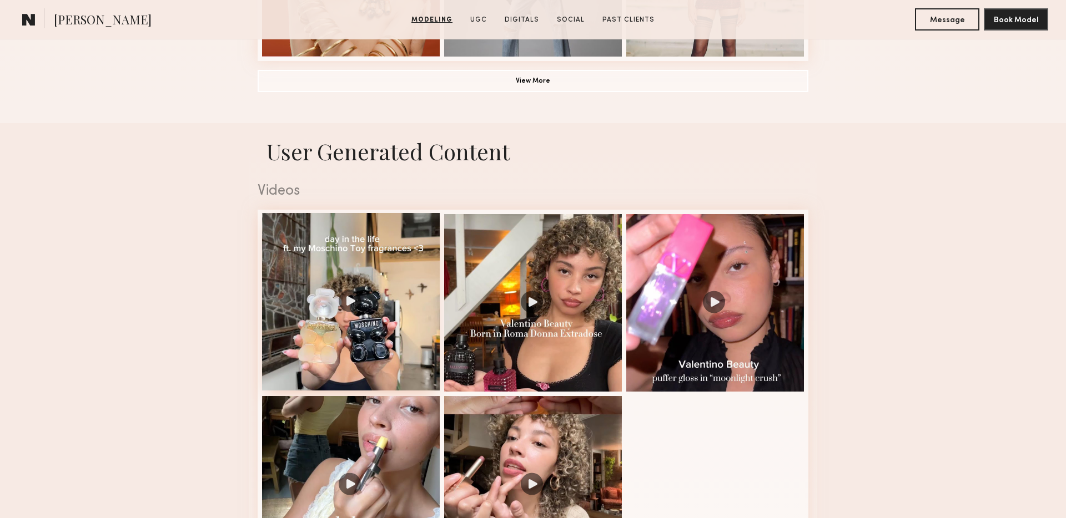
click at [370, 281] on div at bounding box center [351, 302] width 178 height 178
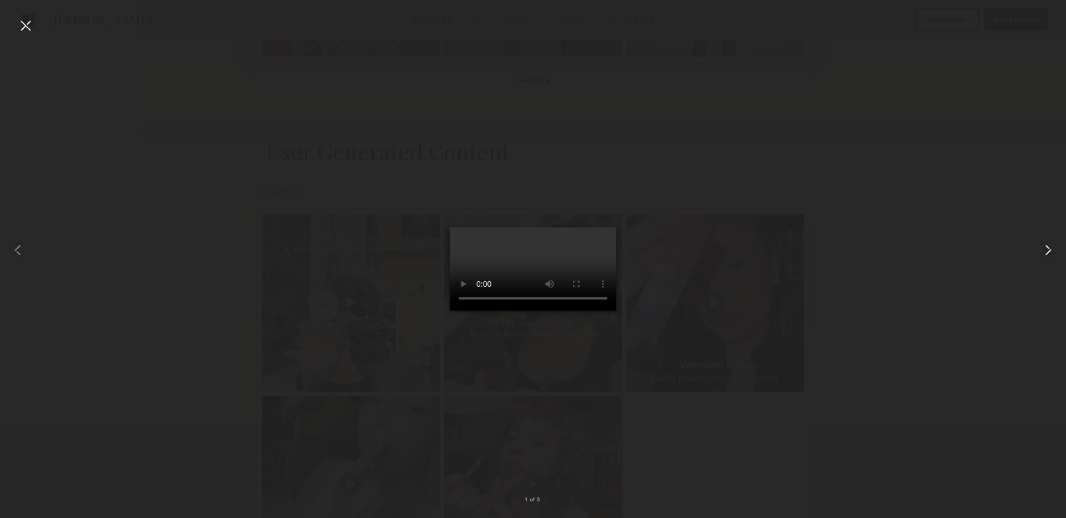
click at [1048, 250] on common-icon at bounding box center [1048, 250] width 18 height 18
click at [568, 269] on video at bounding box center [533, 269] width 167 height 83
click at [1048, 250] on common-icon at bounding box center [1048, 250] width 18 height 18
click at [1050, 249] on common-icon at bounding box center [1048, 250] width 18 height 18
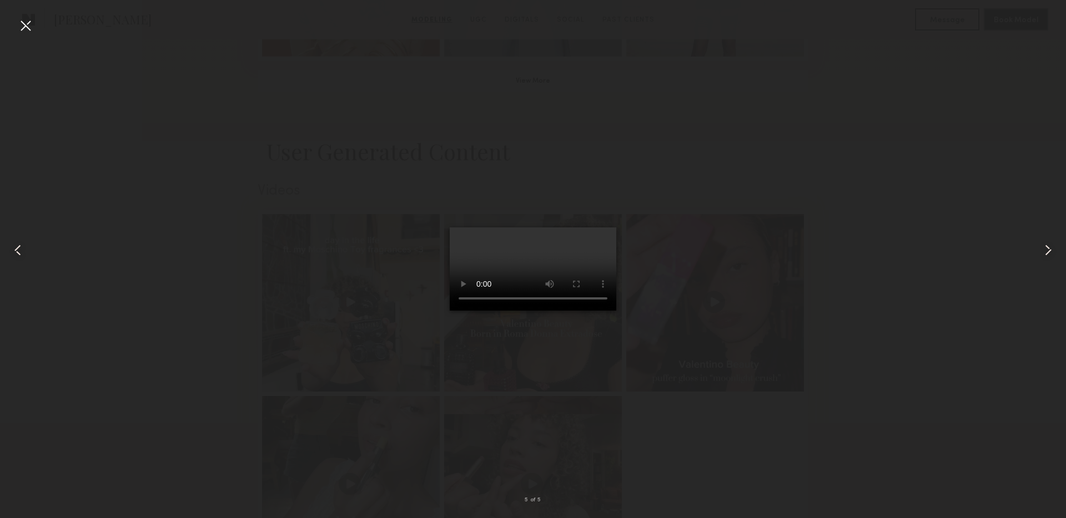
click at [510, 260] on video at bounding box center [533, 269] width 167 height 83
click at [28, 25] on div at bounding box center [26, 26] width 18 height 18
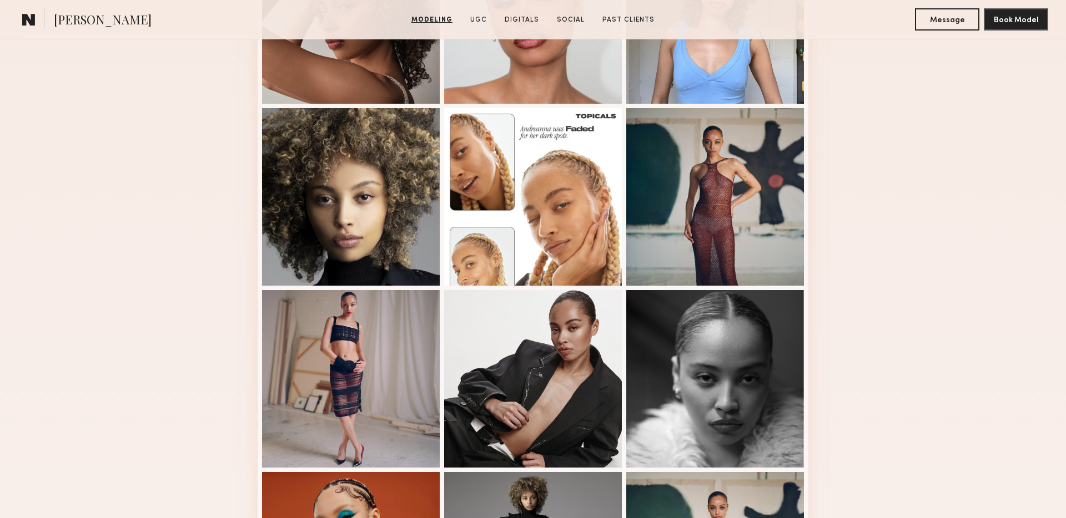
scroll to position [0, 0]
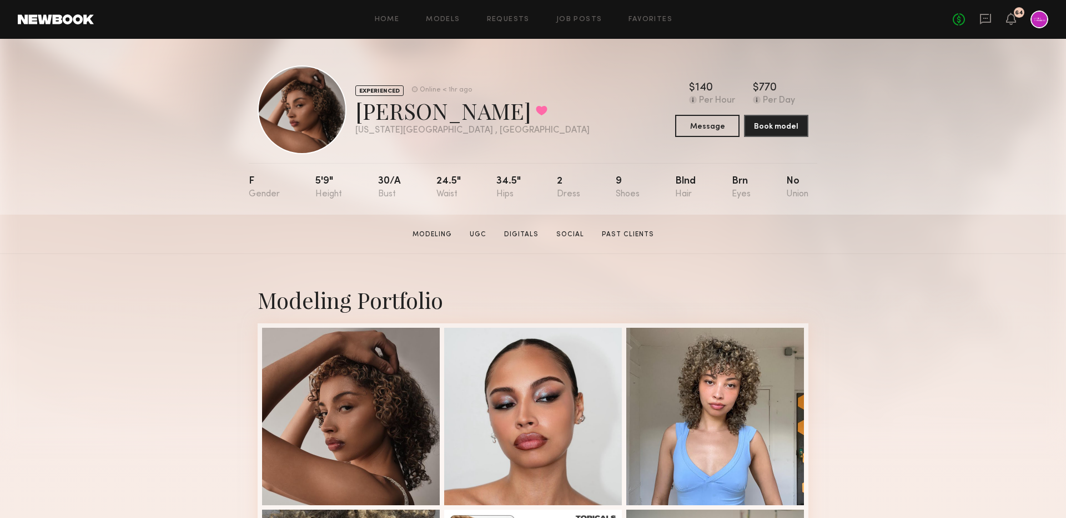
click at [663, 24] on div "Home Models Requests Job Posts Favorites Sign Out No fees up to $5,000 64" at bounding box center [571, 20] width 954 height 18
click at [651, 17] on link "Favorites" at bounding box center [650, 19] width 44 height 7
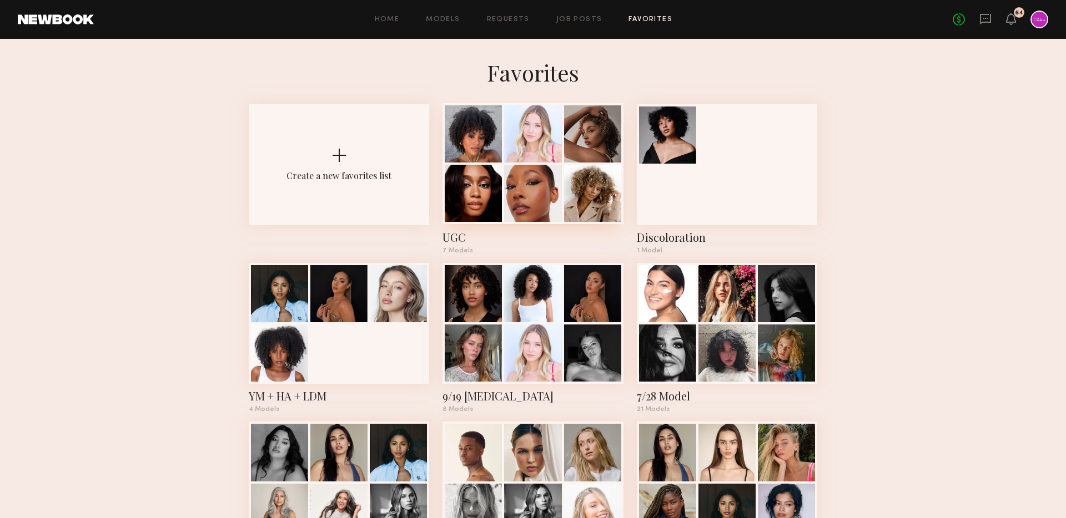
click at [542, 158] on div at bounding box center [532, 133] width 57 height 57
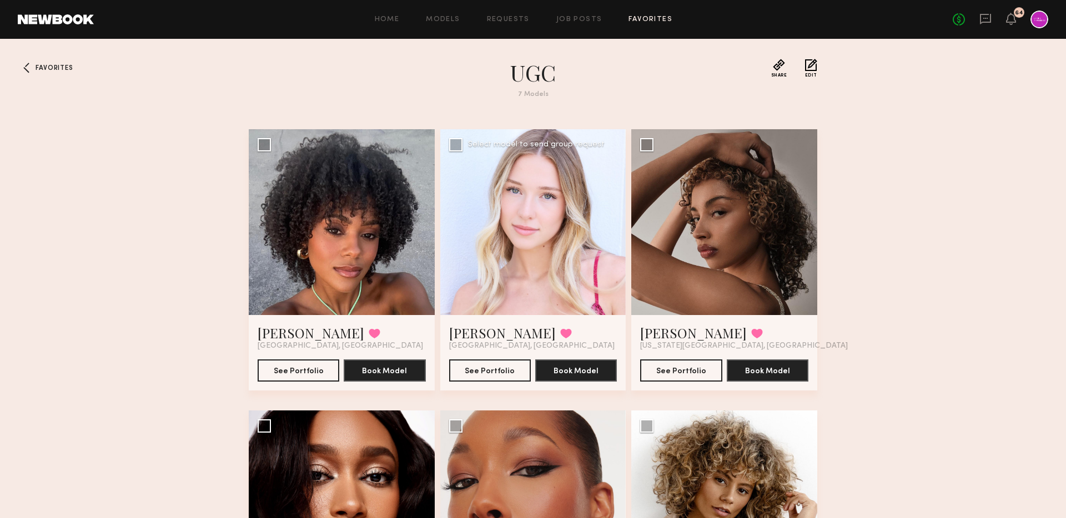
click at [527, 223] on div at bounding box center [533, 222] width 186 height 186
click at [520, 224] on div at bounding box center [533, 222] width 186 height 186
click at [484, 372] on button "See Portfolio" at bounding box center [490, 370] width 82 height 22
click at [579, 23] on div "Home Models Requests Job Posts Favorites Sign Out No fees up to $5,000 64" at bounding box center [571, 20] width 954 height 18
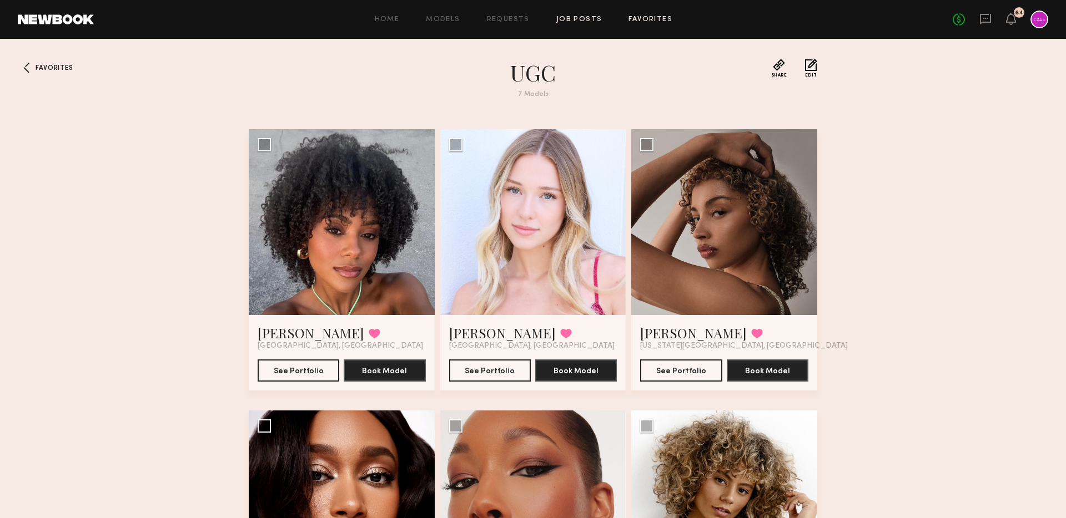
click at [575, 21] on link "Job Posts" at bounding box center [579, 19] width 46 height 7
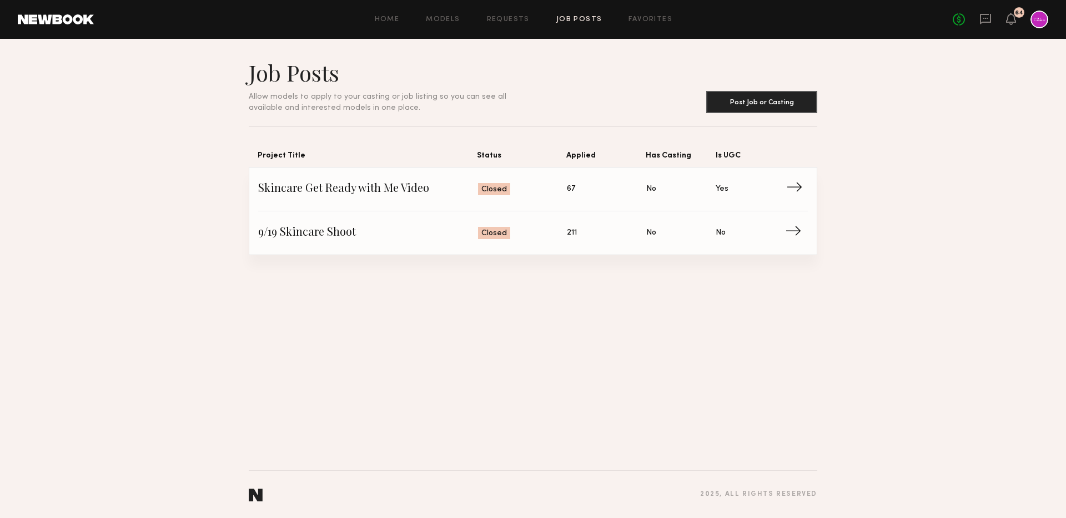
click at [377, 194] on span "Skincare Get Ready with Me Video" at bounding box center [368, 189] width 220 height 17
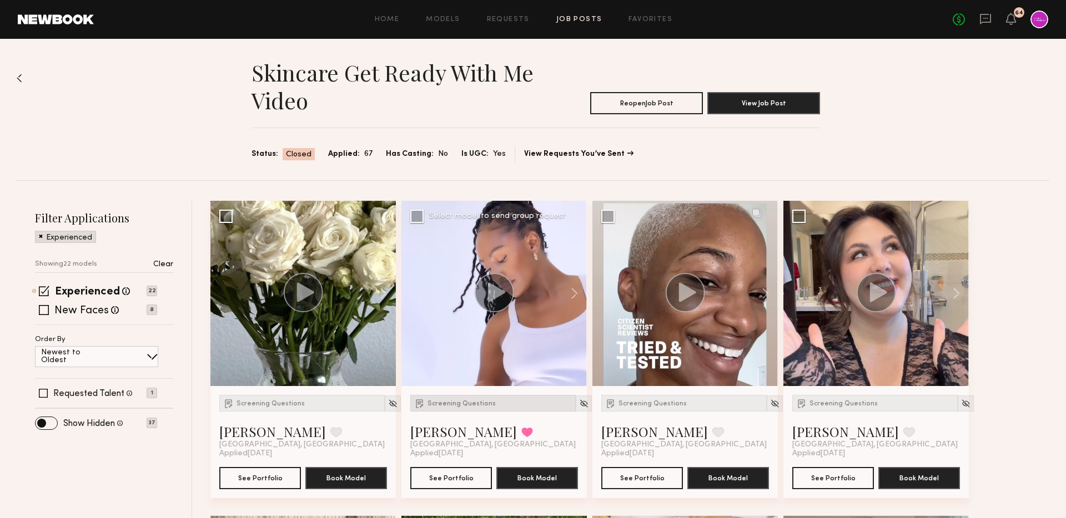
click at [462, 407] on div "Screening Questions" at bounding box center [492, 403] width 165 height 17
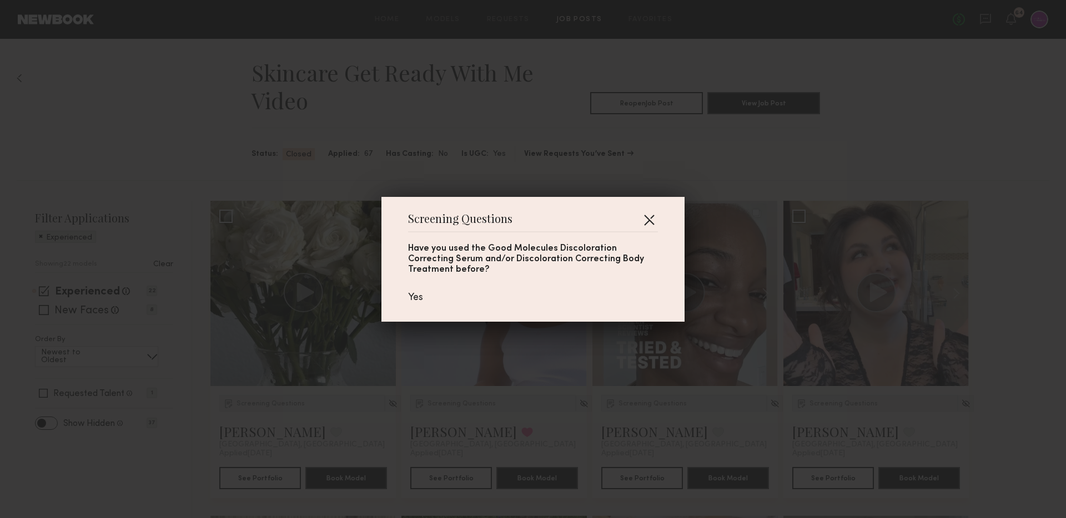
click at [649, 217] on button "button" at bounding box center [649, 220] width 18 height 18
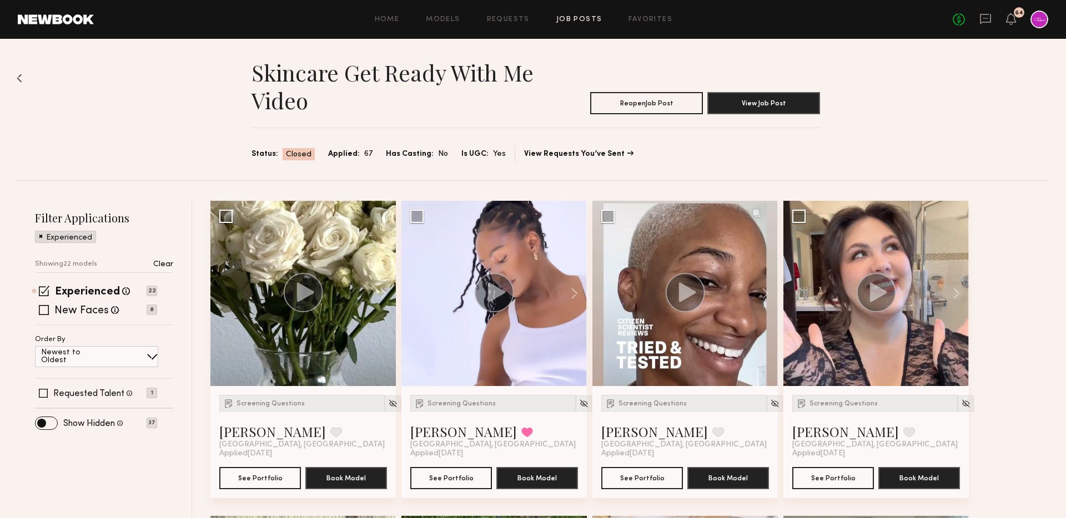
click at [578, 13] on div "Home Models Requests Job Posts Favorites Sign Out No fees up to $5,000 64" at bounding box center [571, 20] width 954 height 18
click at [582, 17] on link "Job Posts" at bounding box center [579, 19] width 46 height 7
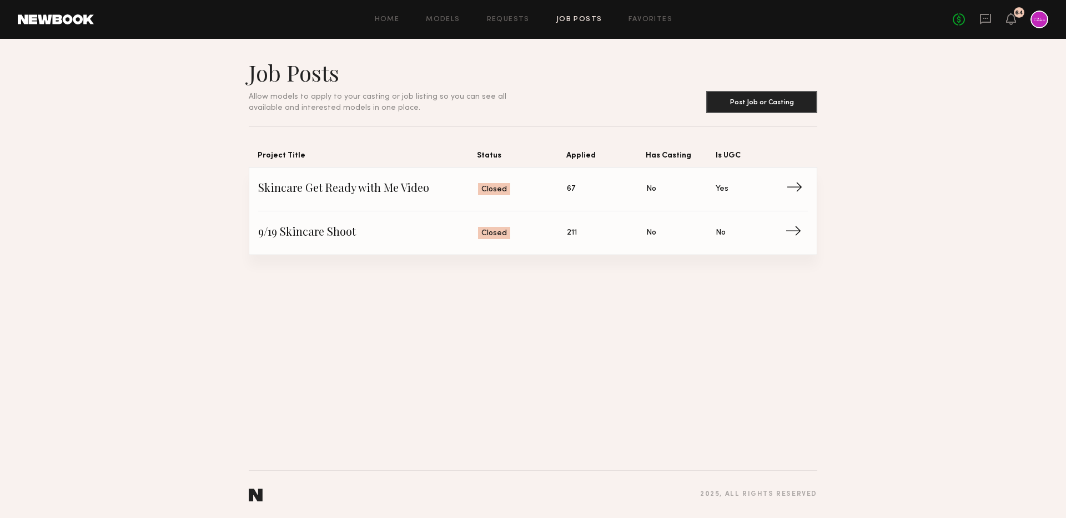
click at [565, 195] on span "Status: Closed" at bounding box center [522, 189] width 89 height 17
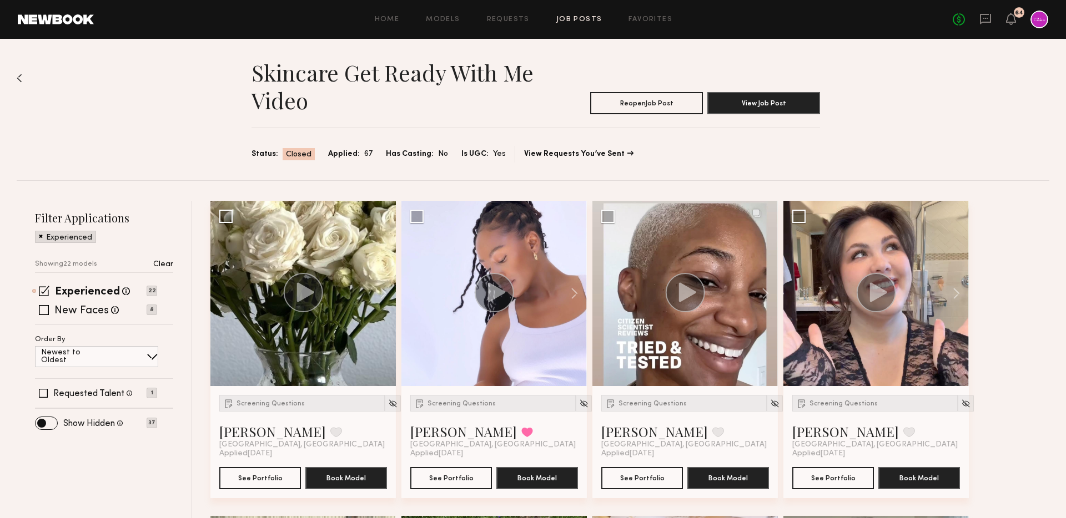
click at [565, 18] on link "Job Posts" at bounding box center [579, 19] width 46 height 7
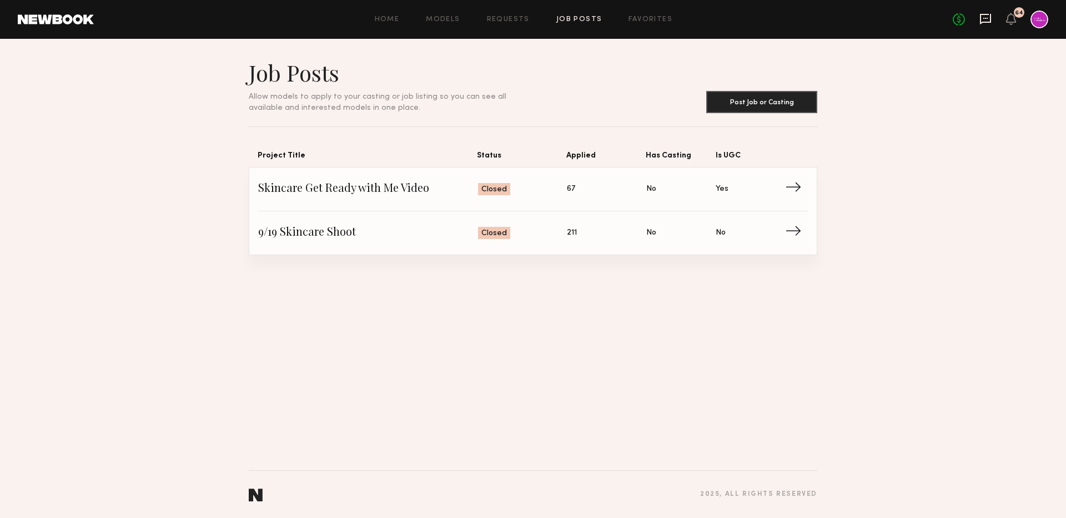
click at [986, 21] on icon at bounding box center [985, 19] width 12 height 12
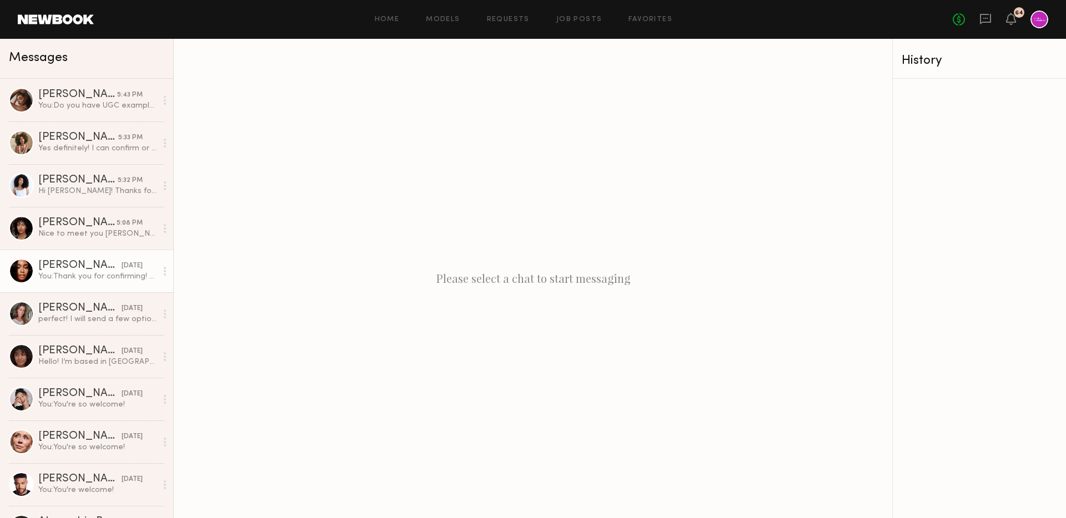
click at [95, 261] on div "[PERSON_NAME]" at bounding box center [79, 265] width 83 height 11
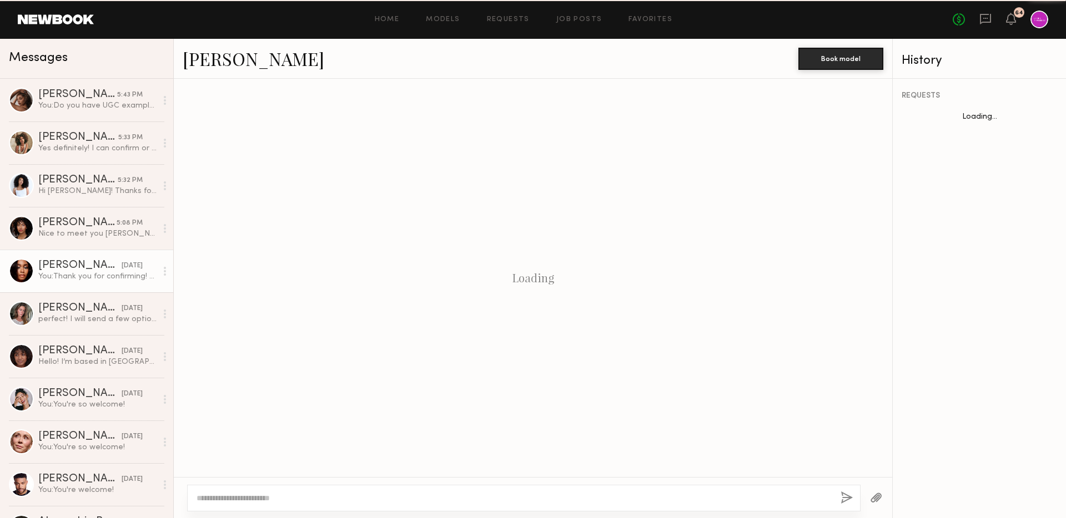
scroll to position [792, 0]
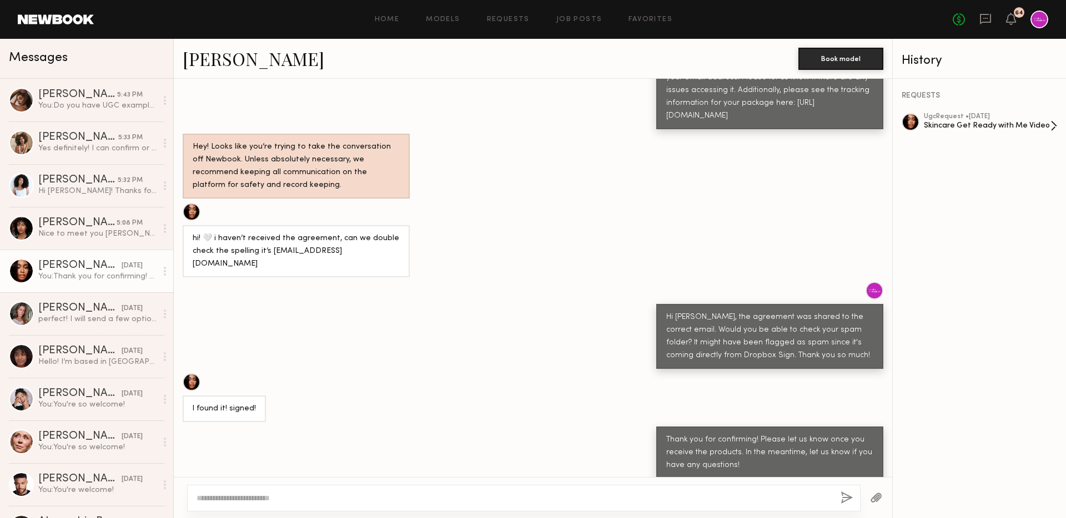
click at [933, 124] on div "Skincare Get Ready with Me Video" at bounding box center [987, 125] width 127 height 11
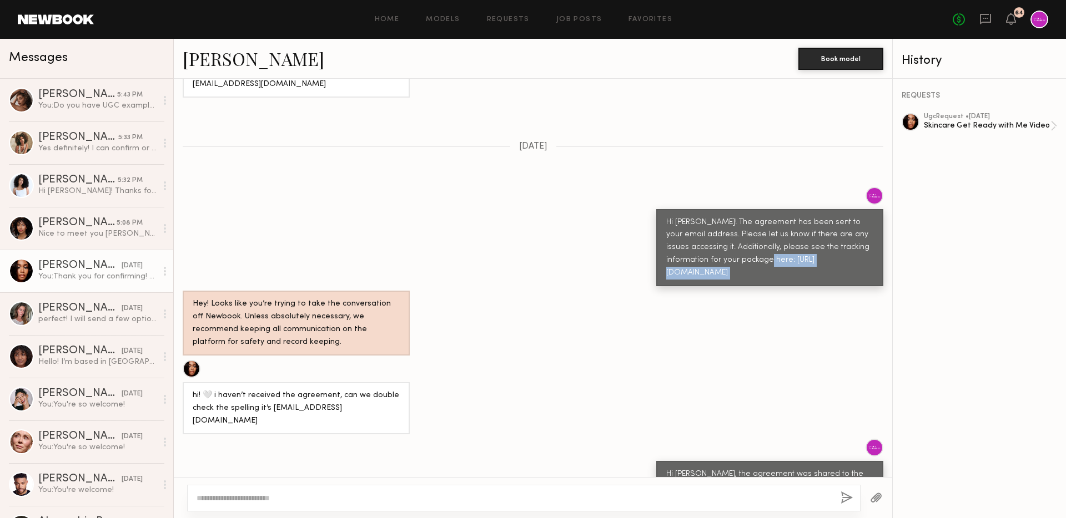
drag, startPoint x: 667, startPoint y: 249, endPoint x: 718, endPoint y: 295, distance: 68.7
click at [718, 295] on div "Keep direct messages professional and related only to paid job opportunities. M…" at bounding box center [533, 278] width 718 height 399
copy div "https://www.fedex.com/fedextrack/?trknbr=393105380245&trkqual=2460930000~393105…"
click at [638, 137] on div "Keep direct messages professional and related only to paid job opportunities. M…" at bounding box center [533, 278] width 718 height 399
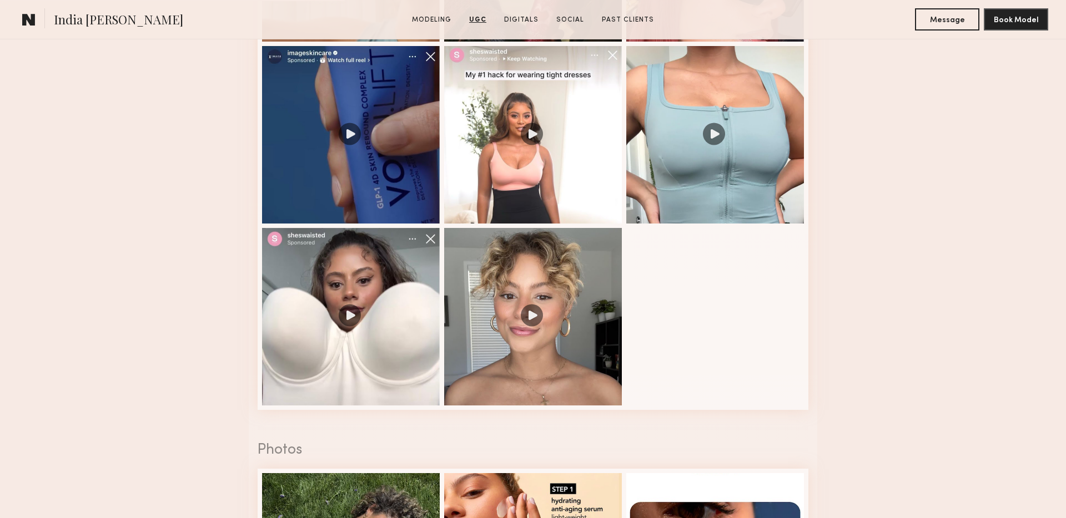
scroll to position [1419, 0]
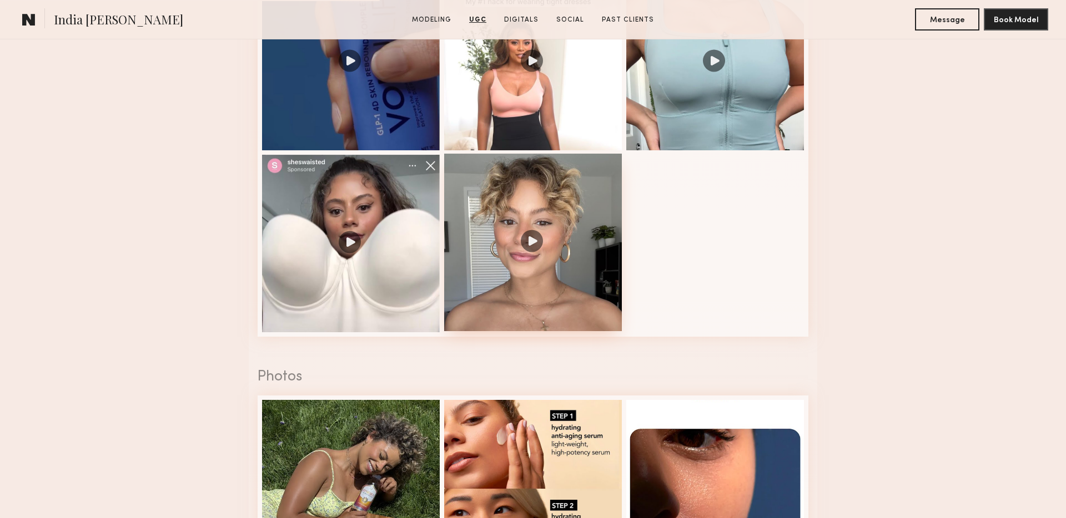
click at [531, 241] on div at bounding box center [533, 243] width 178 height 178
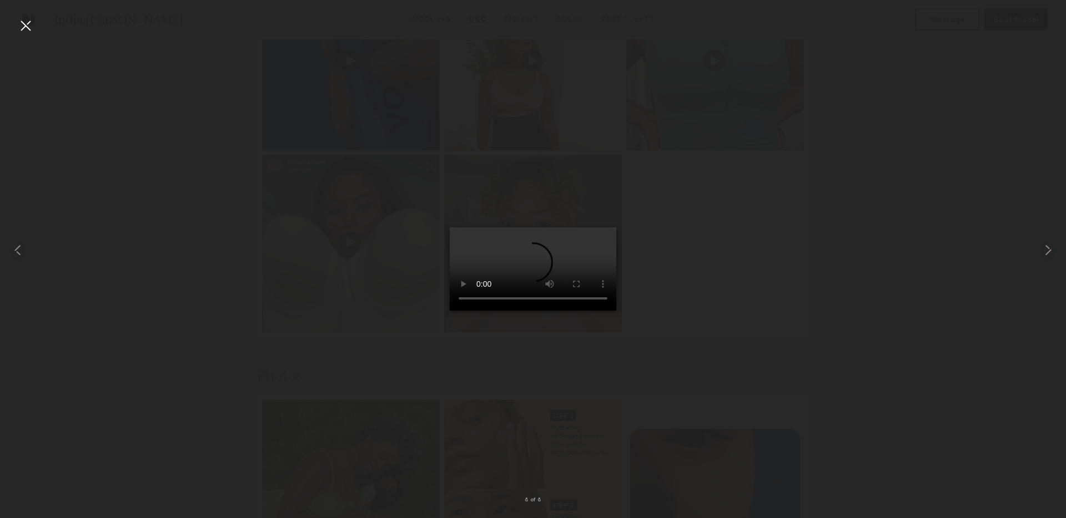
click at [27, 23] on div at bounding box center [26, 26] width 18 height 18
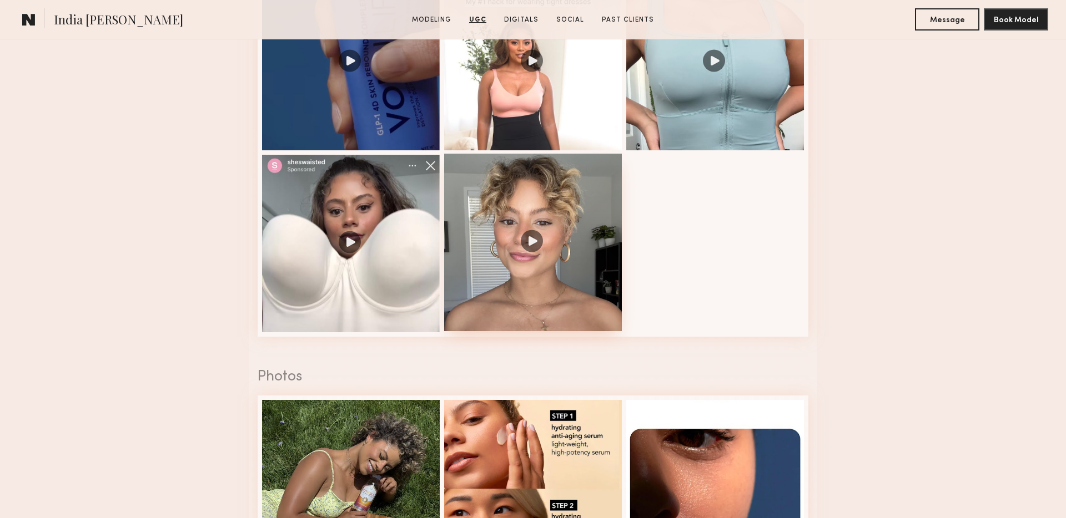
click at [525, 264] on div at bounding box center [533, 243] width 178 height 178
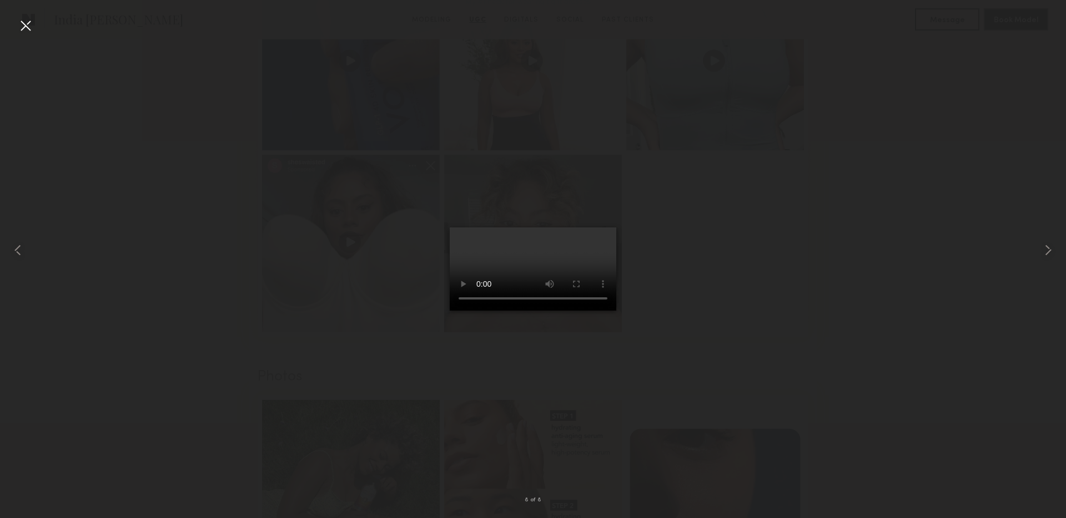
click at [485, 311] on video at bounding box center [533, 269] width 167 height 83
click at [545, 311] on video at bounding box center [533, 269] width 167 height 83
click at [581, 228] on video at bounding box center [533, 269] width 167 height 83
click at [20, 26] on div at bounding box center [26, 26] width 18 height 18
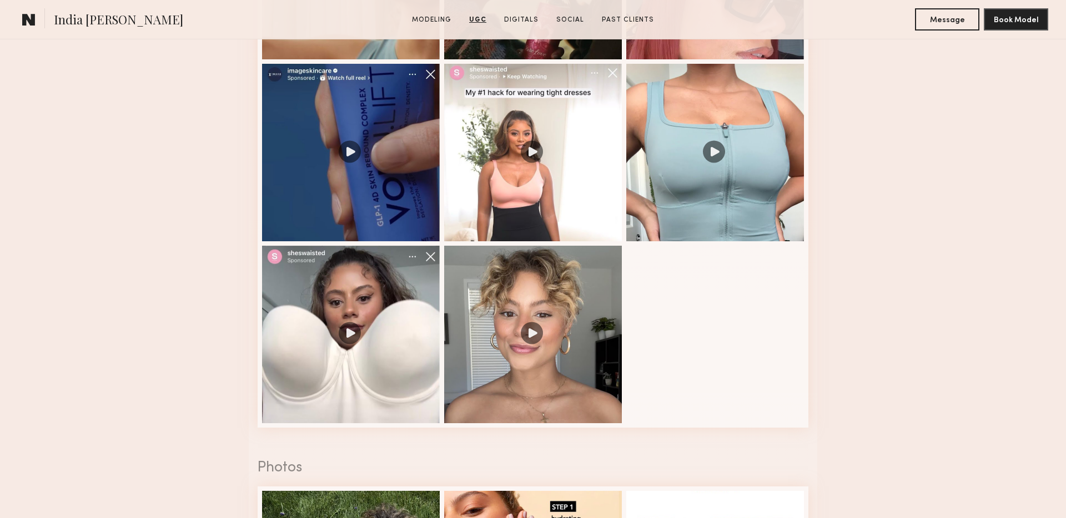
scroll to position [1133, 0]
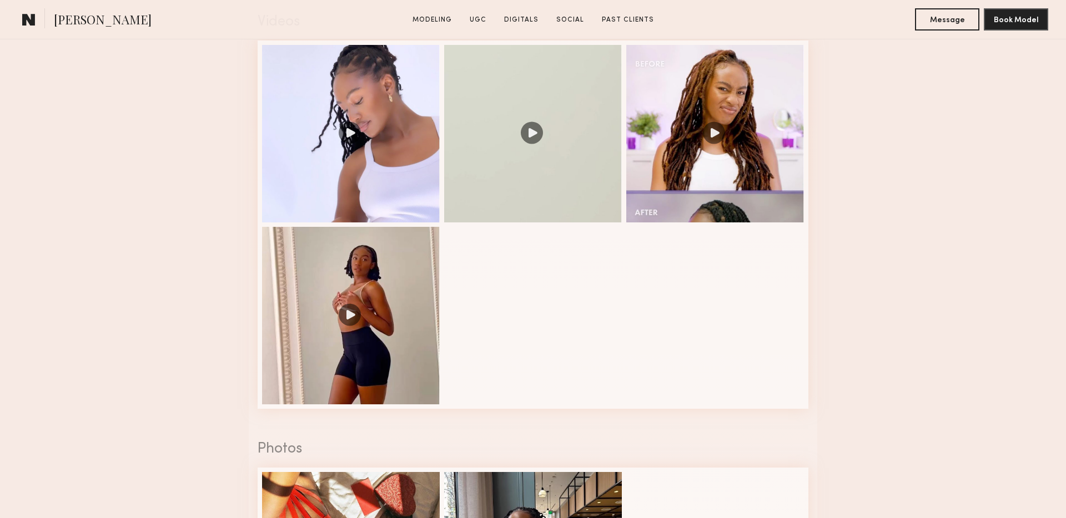
scroll to position [1166, 0]
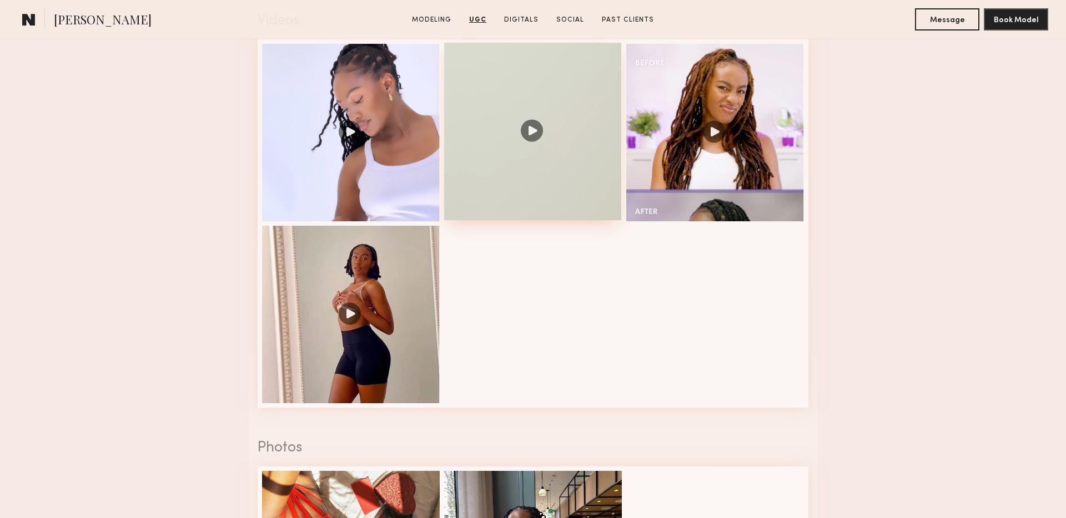
click at [525, 144] on div at bounding box center [533, 132] width 178 height 178
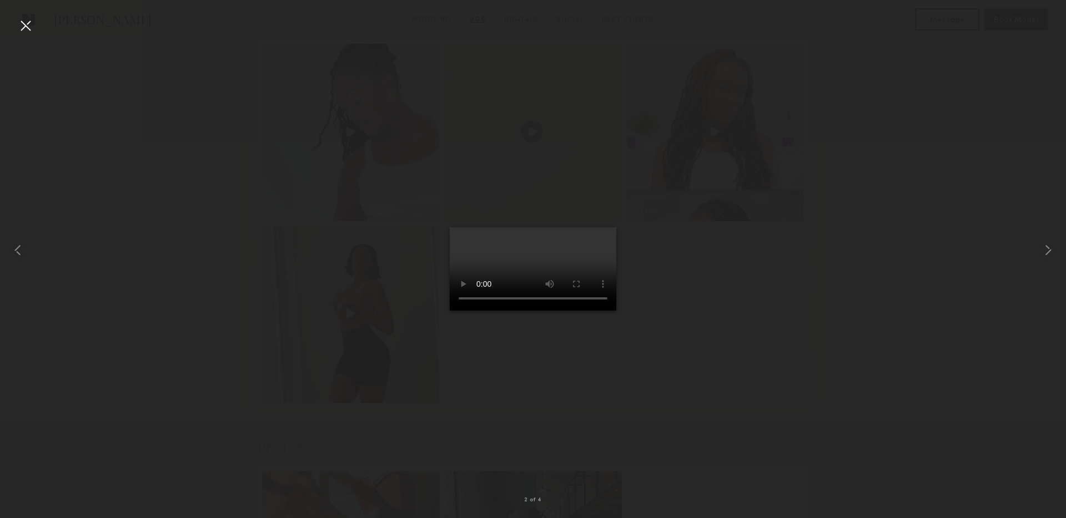
click at [21, 21] on div at bounding box center [26, 26] width 18 height 18
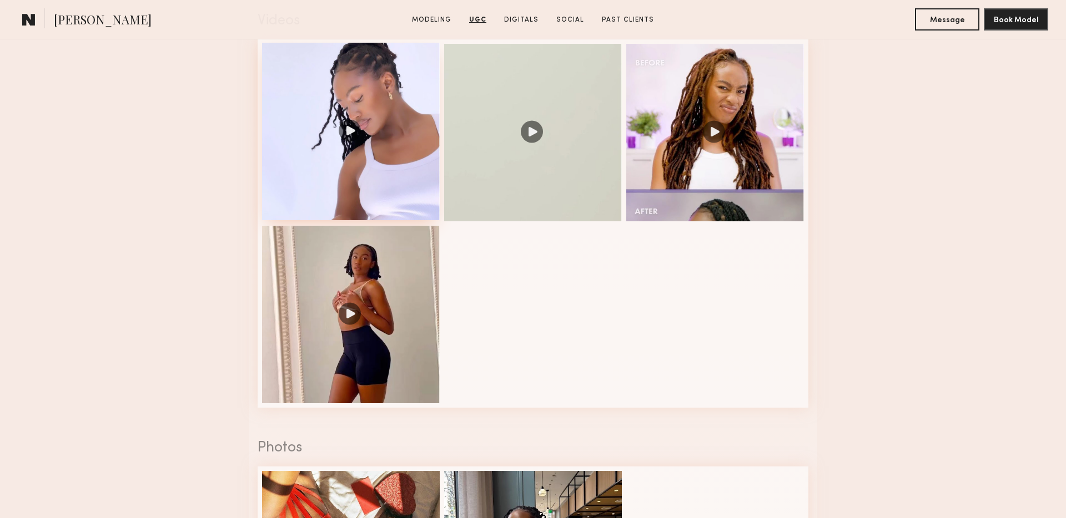
click at [363, 156] on div at bounding box center [351, 132] width 178 height 178
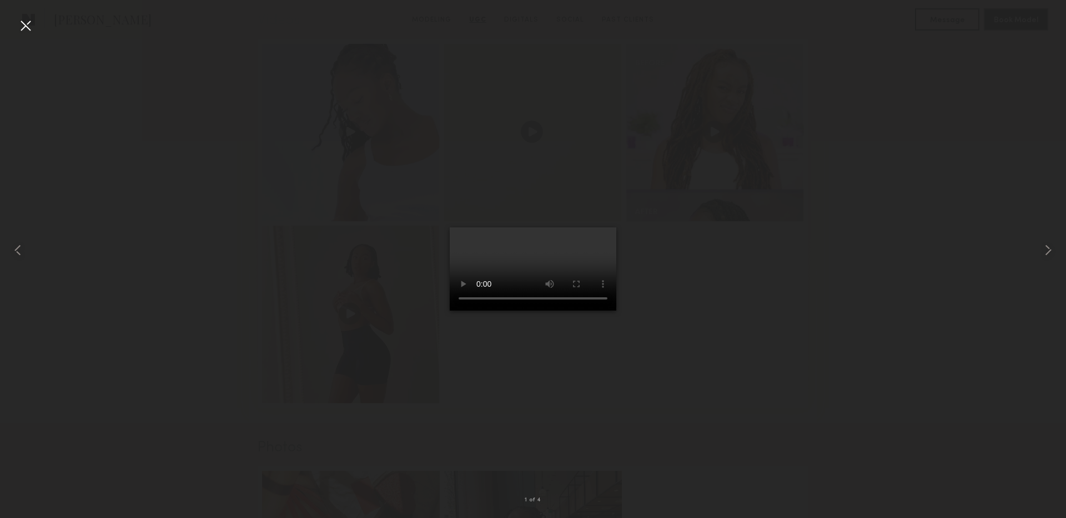
click at [28, 31] on div at bounding box center [26, 26] width 18 height 18
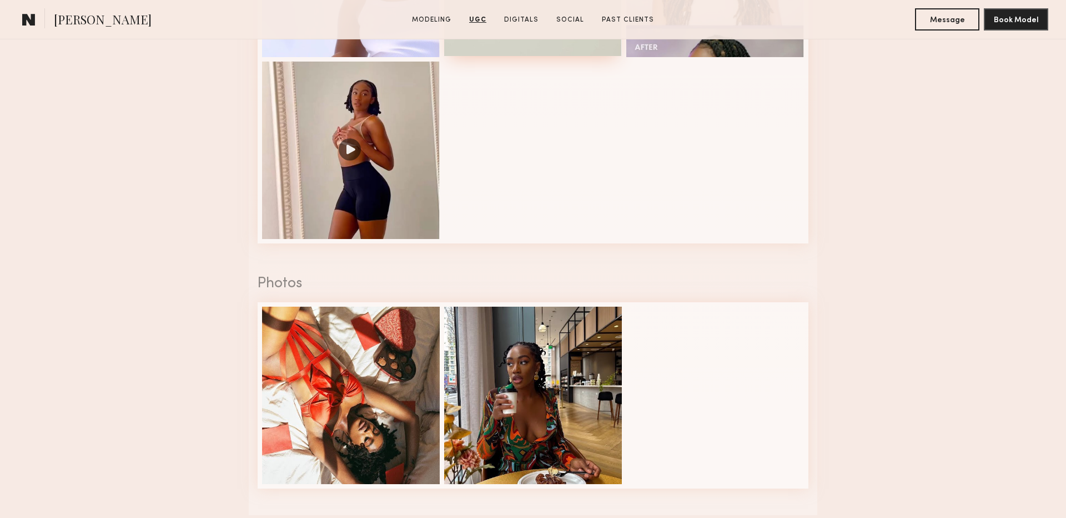
scroll to position [1623, 0]
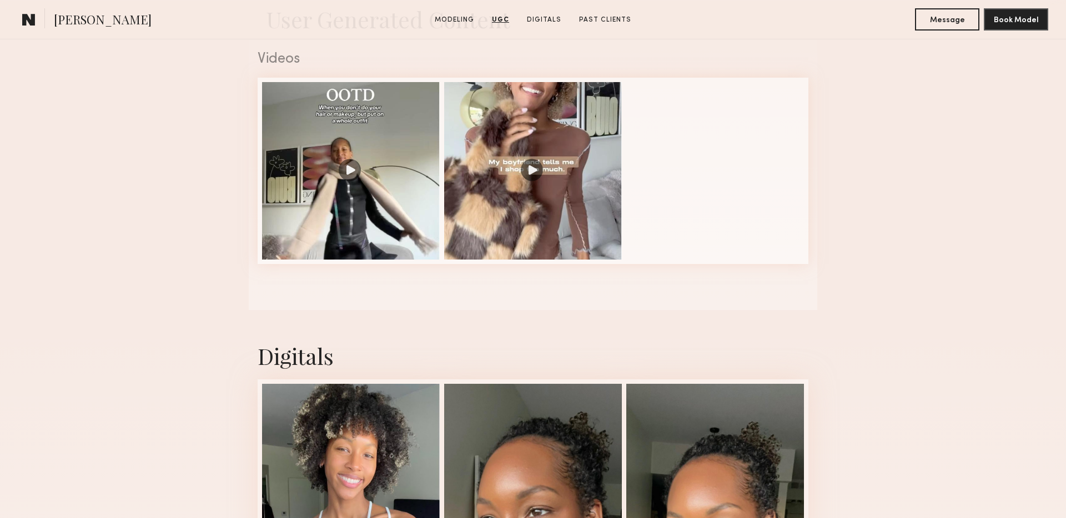
scroll to position [1061, 0]
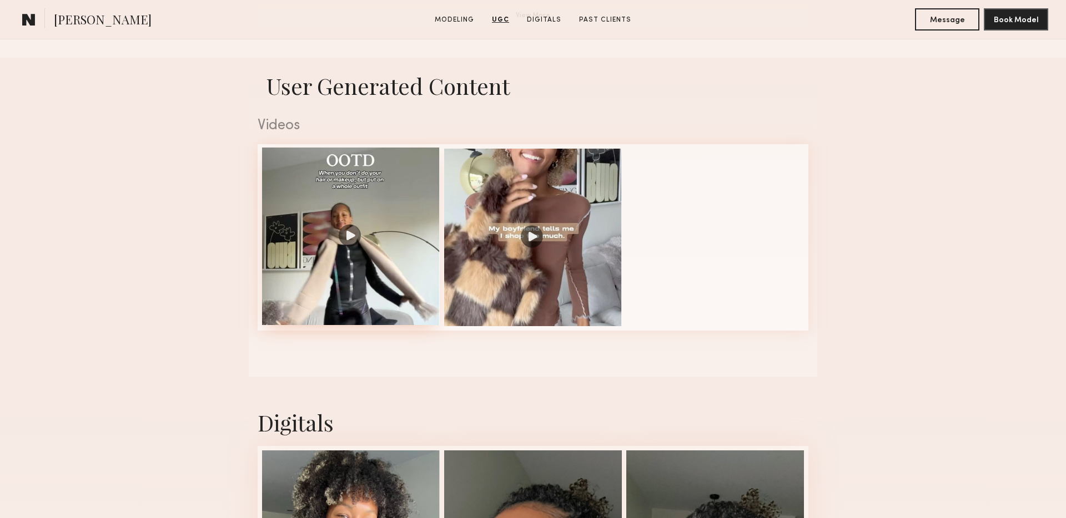
click at [345, 249] on div at bounding box center [351, 237] width 178 height 178
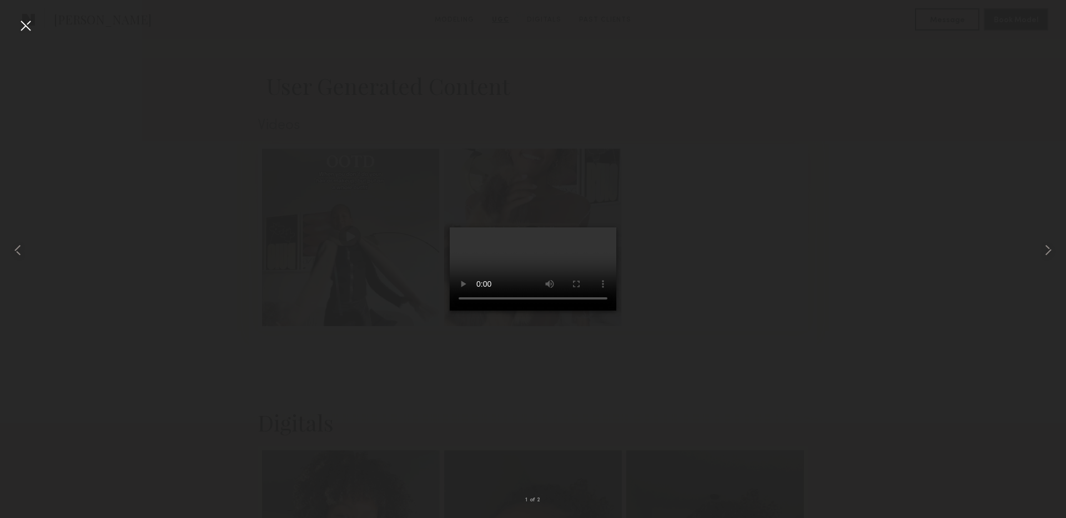
click at [24, 21] on div at bounding box center [26, 26] width 18 height 18
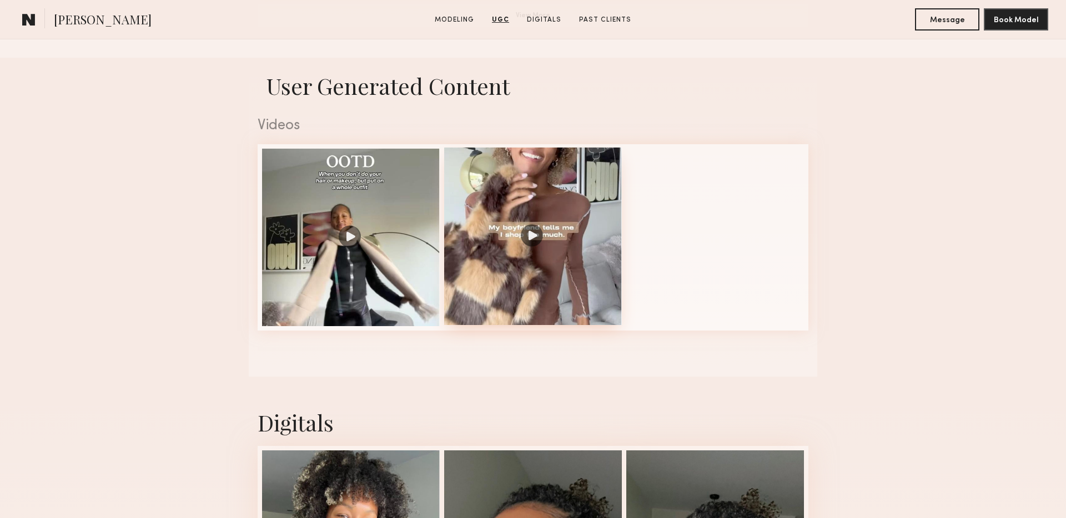
click at [527, 230] on div at bounding box center [533, 237] width 178 height 178
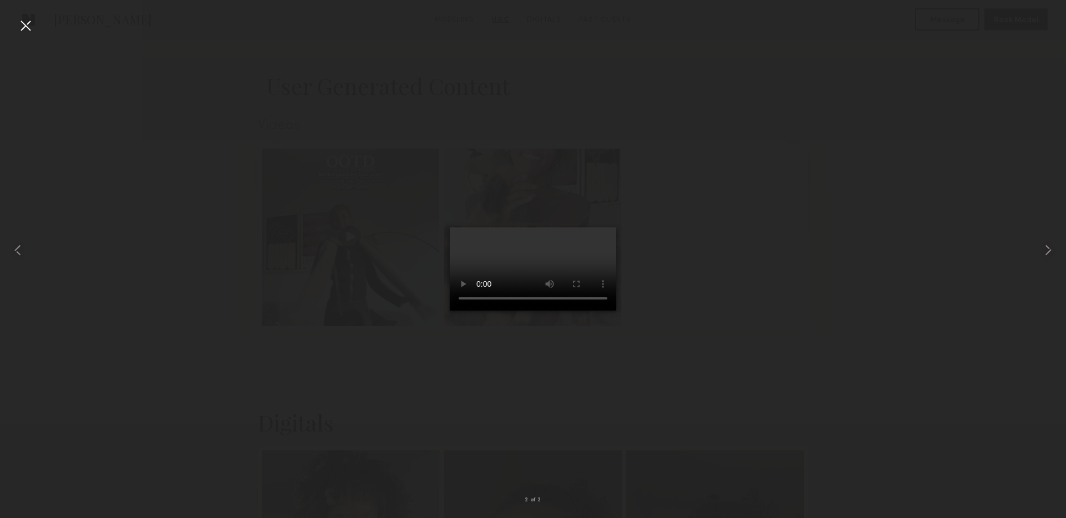
click at [26, 24] on div at bounding box center [26, 26] width 18 height 18
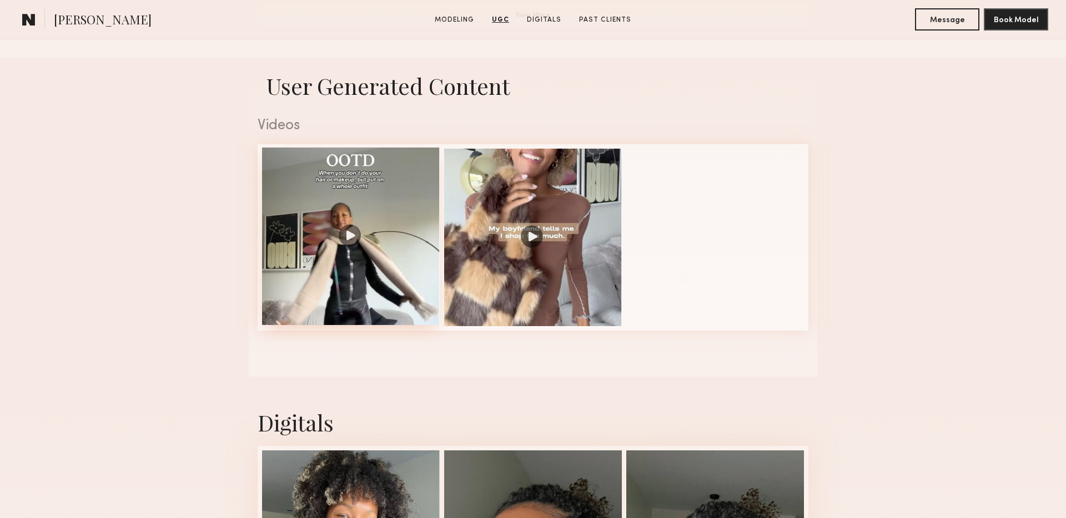
click at [416, 225] on div at bounding box center [351, 237] width 178 height 178
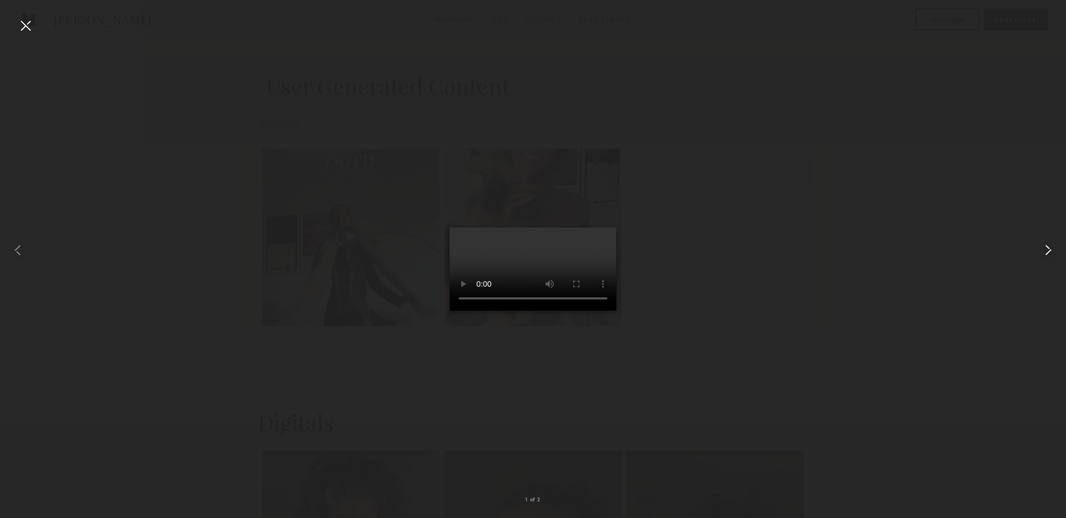
click at [1054, 249] on common-icon at bounding box center [1048, 250] width 18 height 18
click at [23, 28] on div at bounding box center [26, 26] width 18 height 18
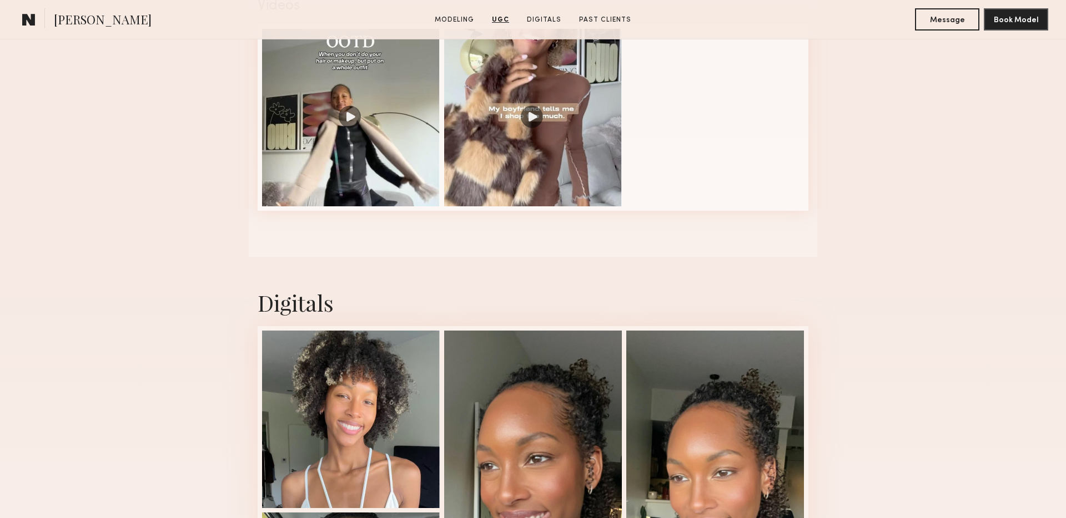
scroll to position [1052, 0]
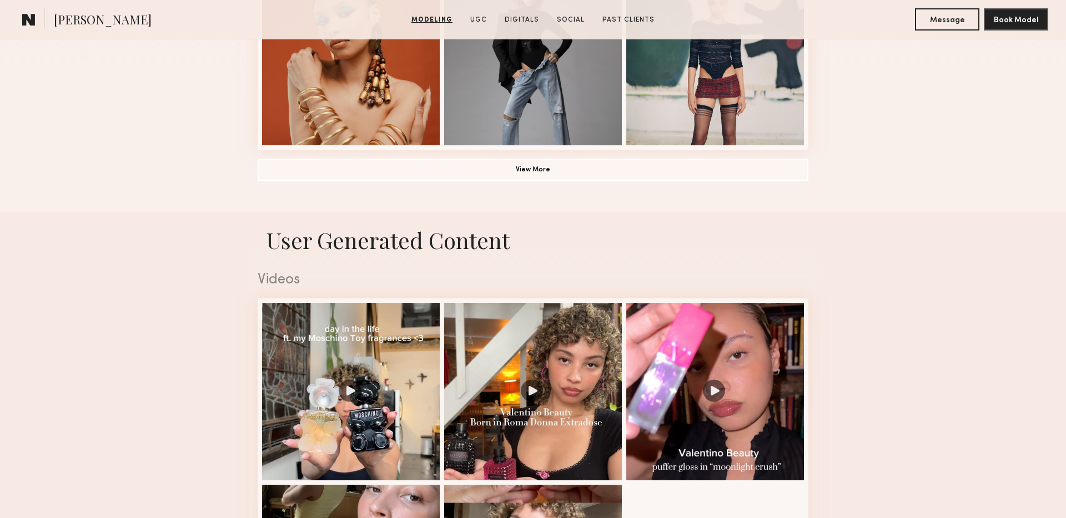
scroll to position [1134, 0]
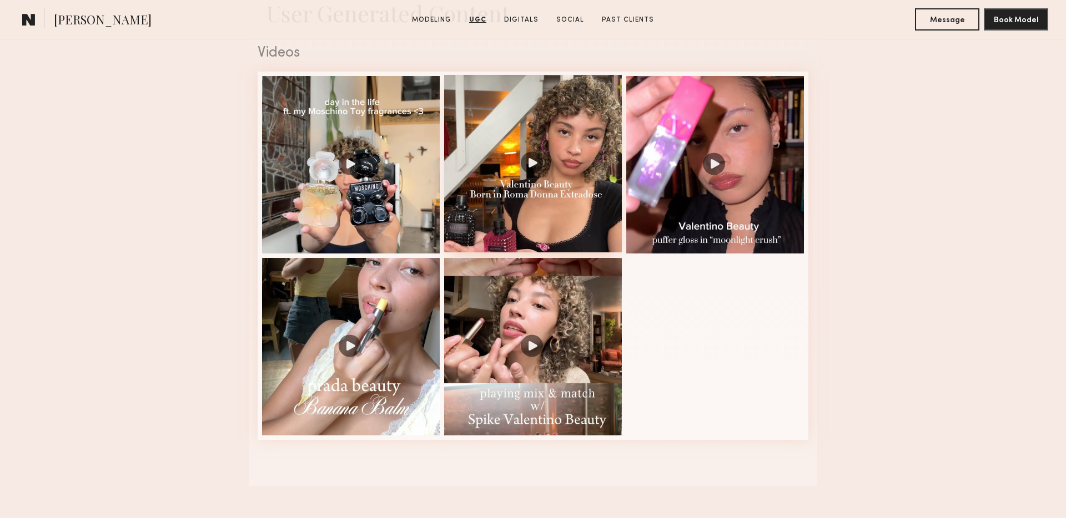
click at [526, 178] on div at bounding box center [533, 164] width 178 height 178
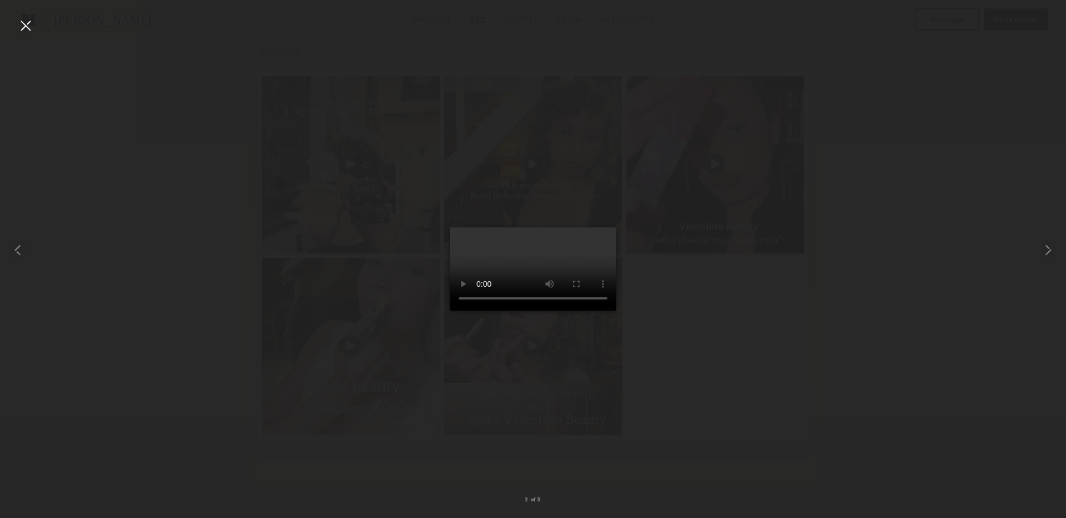
click at [27, 25] on div at bounding box center [26, 26] width 18 height 18
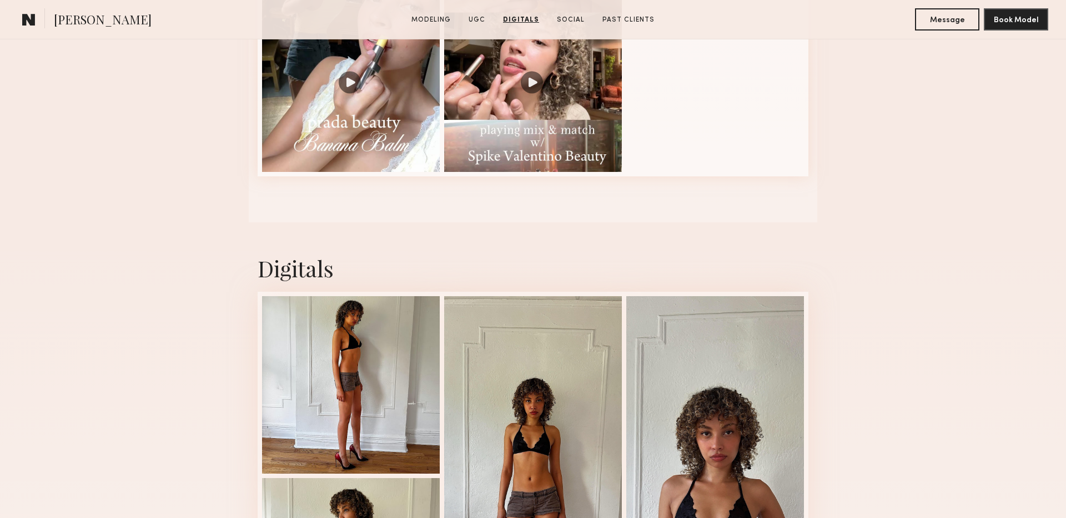
scroll to position [1373, 0]
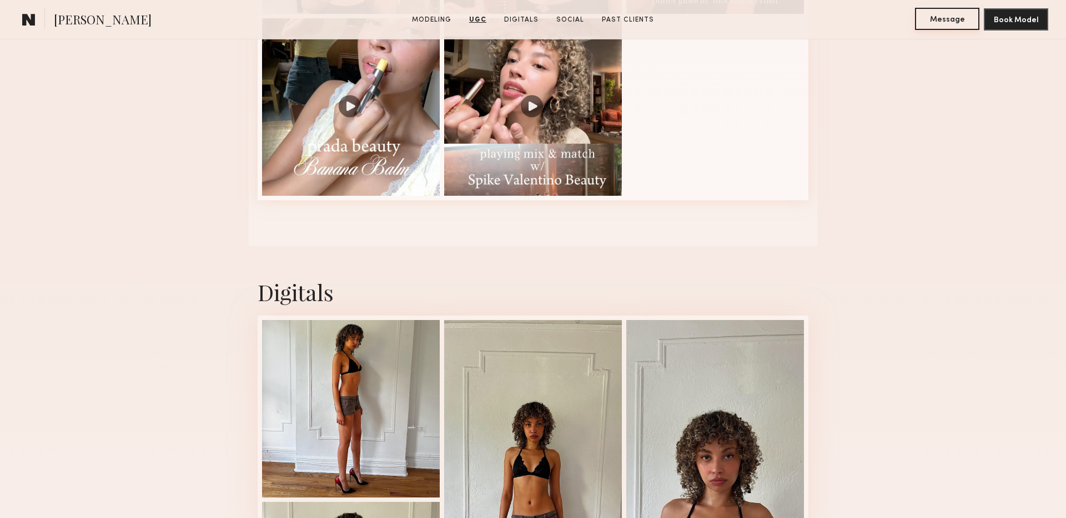
click at [938, 19] on button "Message" at bounding box center [947, 19] width 64 height 22
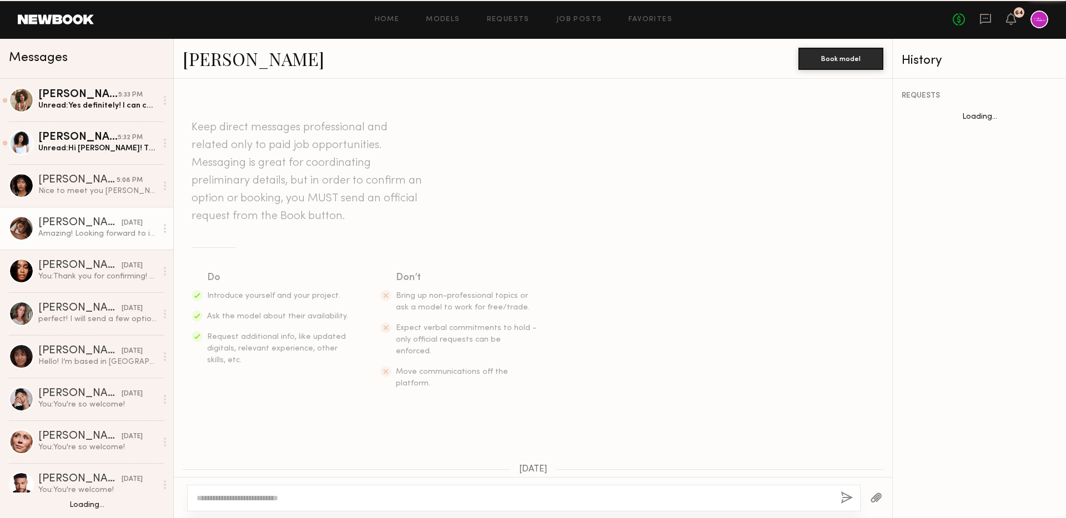
scroll to position [430, 0]
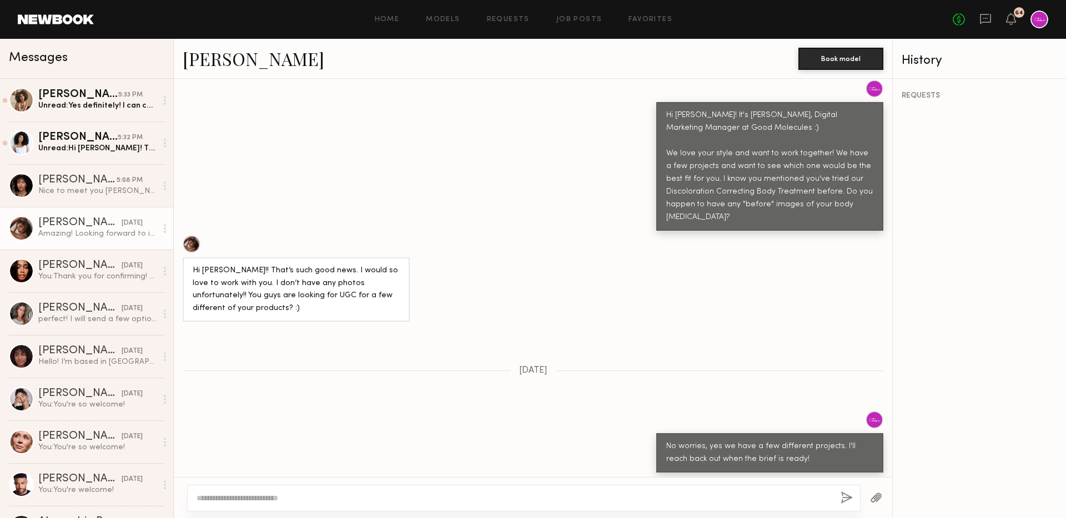
click at [331, 494] on textarea at bounding box center [514, 498] width 635 height 11
type textarea "*"
click at [258, 499] on textarea "**********" at bounding box center [514, 498] width 635 height 11
click at [260, 499] on textarea "**********" at bounding box center [514, 498] width 635 height 11
click at [278, 500] on textarea "**********" at bounding box center [514, 498] width 635 height 11
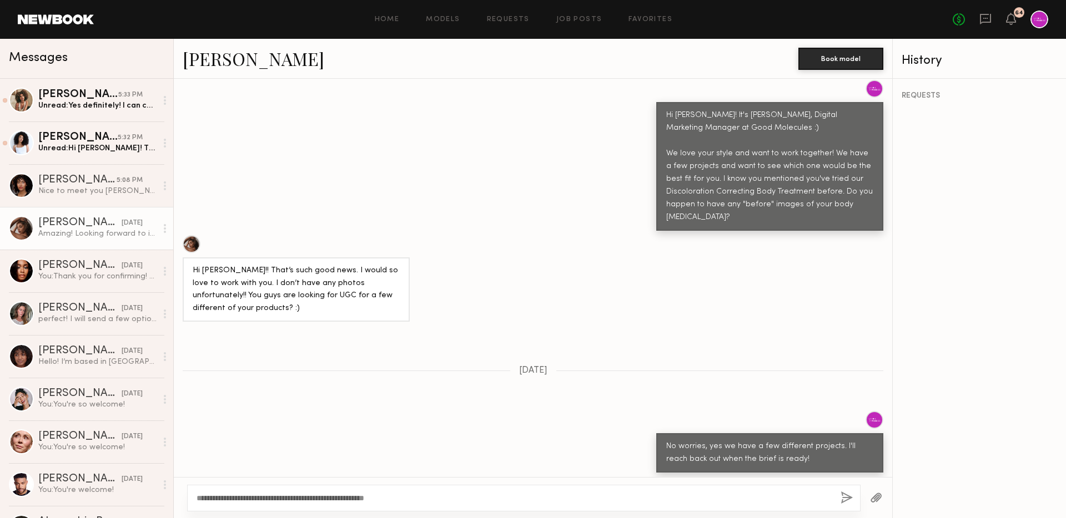
click at [278, 500] on textarea "**********" at bounding box center [514, 498] width 635 height 11
click at [753, 494] on textarea "**********" at bounding box center [514, 498] width 635 height 11
type textarea "**********"
click at [842, 499] on button "button" at bounding box center [846, 499] width 12 height 14
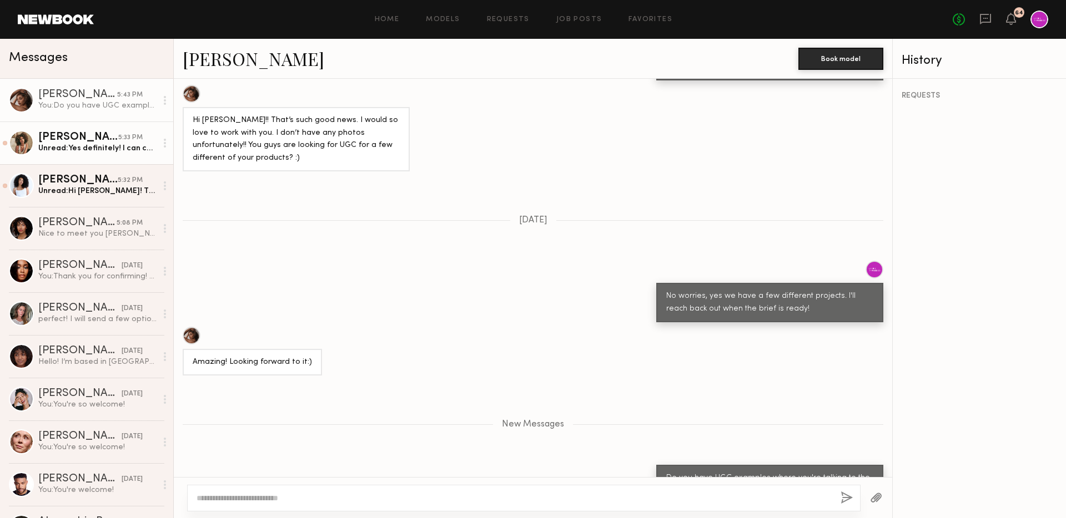
click at [112, 143] on div "Unread: Yes definitely! I can confirm or release tomorrow!" at bounding box center [97, 148] width 118 height 11
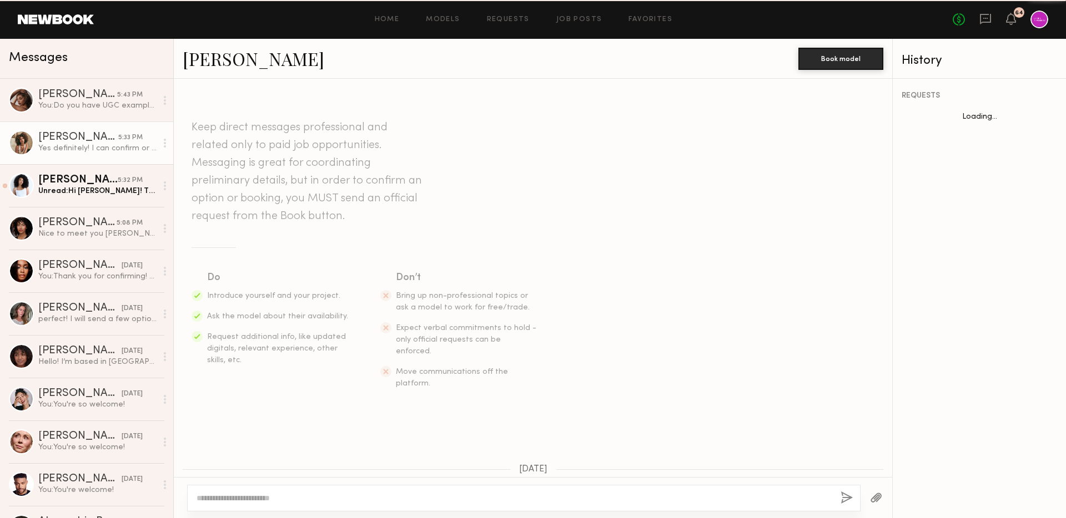
scroll to position [887, 0]
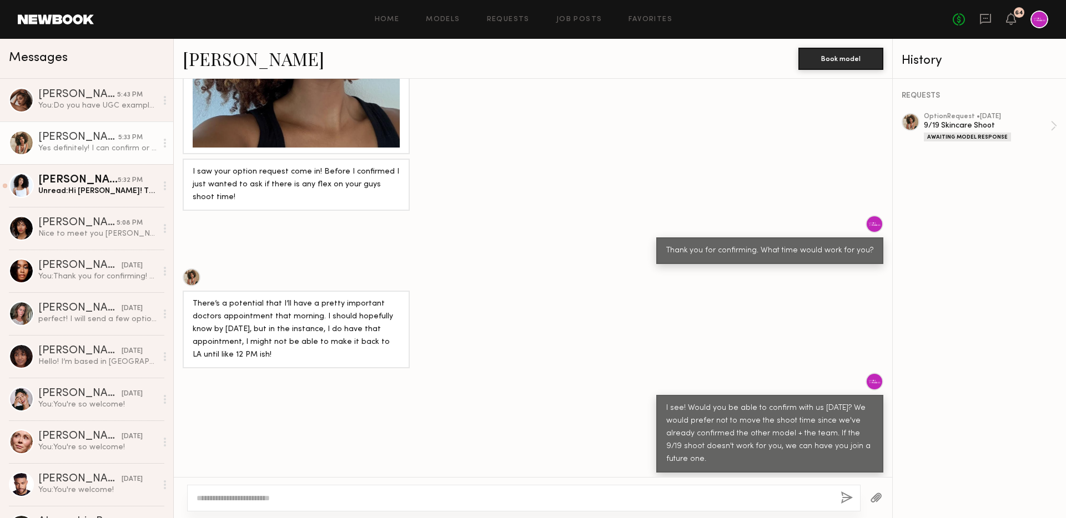
click at [437, 497] on textarea at bounding box center [514, 498] width 635 height 11
click at [107, 195] on div "Unread: Hi Kara! Thanks for reaching out Current hairstyle is curly and little …" at bounding box center [97, 191] width 118 height 11
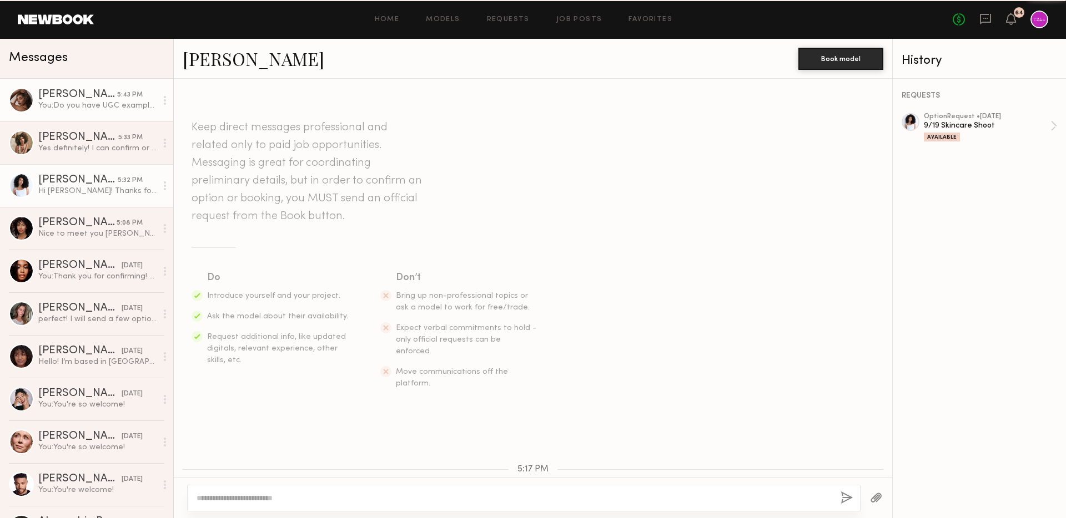
scroll to position [278, 0]
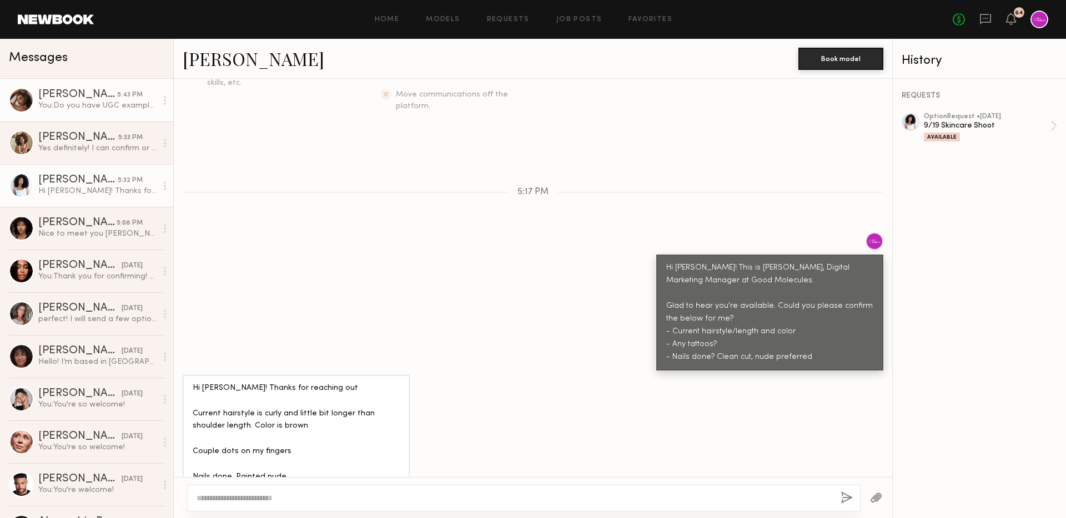
click at [102, 100] on div "You: Do you have UGC examples where you're talking to the camera?" at bounding box center [97, 105] width 118 height 11
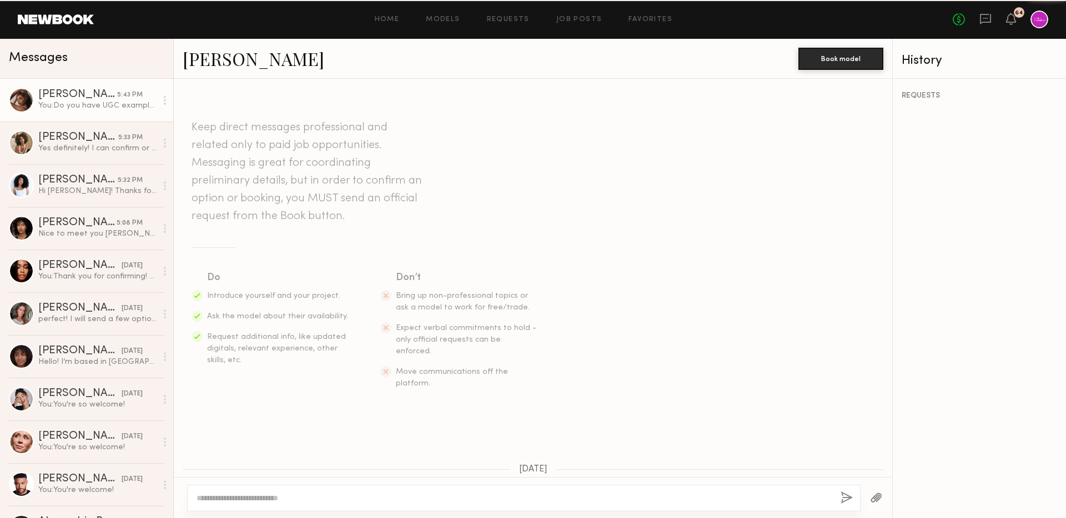
scroll to position [496, 0]
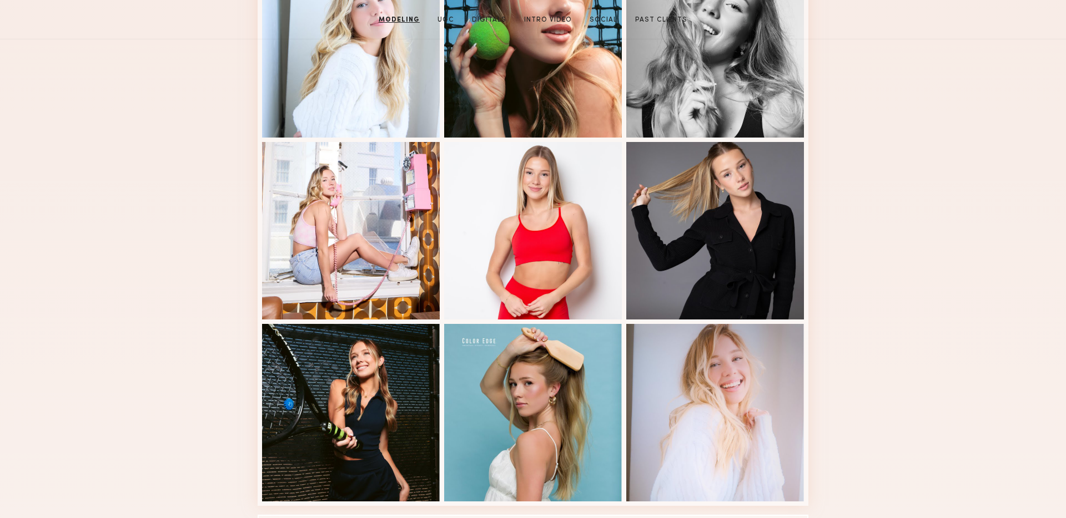
scroll to position [59, 0]
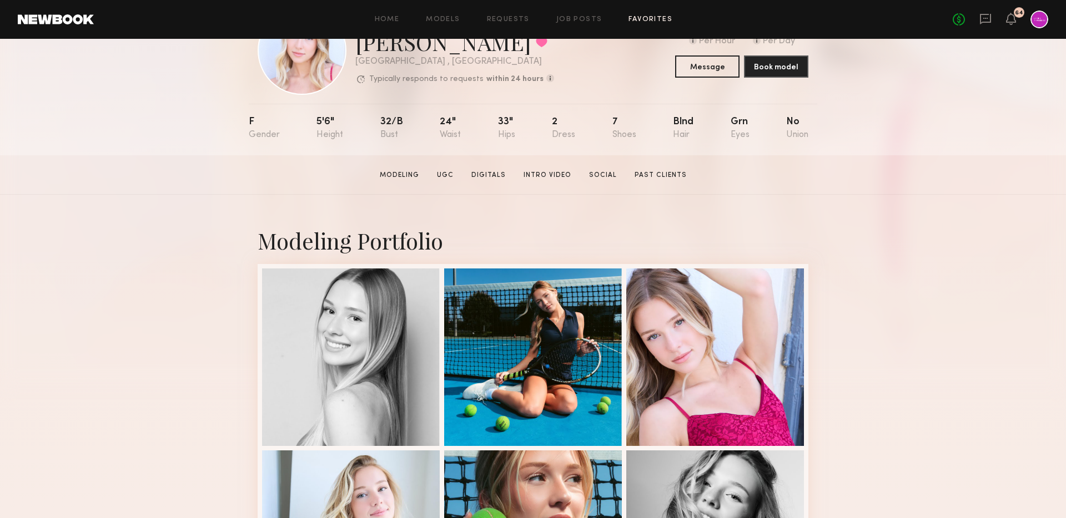
click at [650, 16] on link "Favorites" at bounding box center [650, 19] width 44 height 7
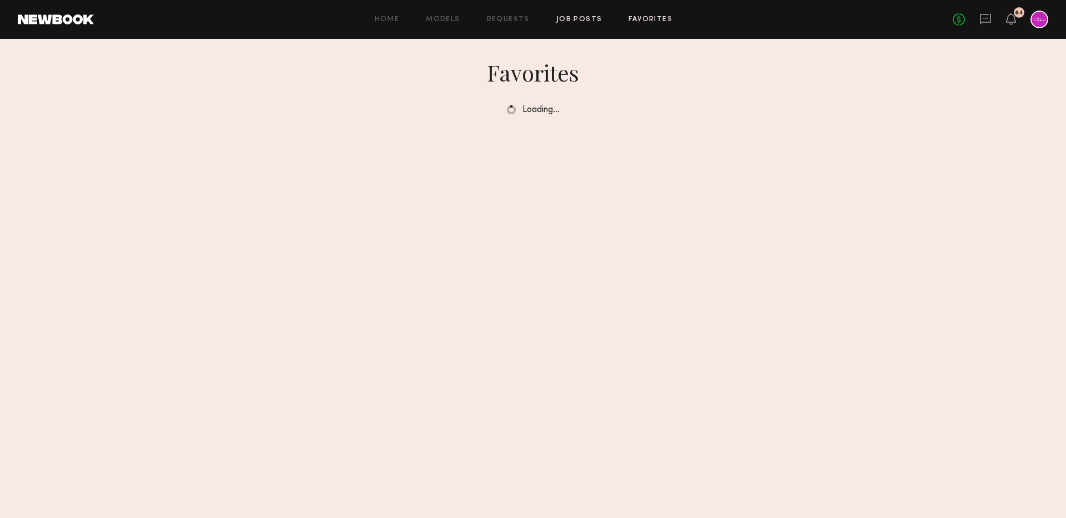
click at [582, 17] on link "Job Posts" at bounding box center [579, 19] width 46 height 7
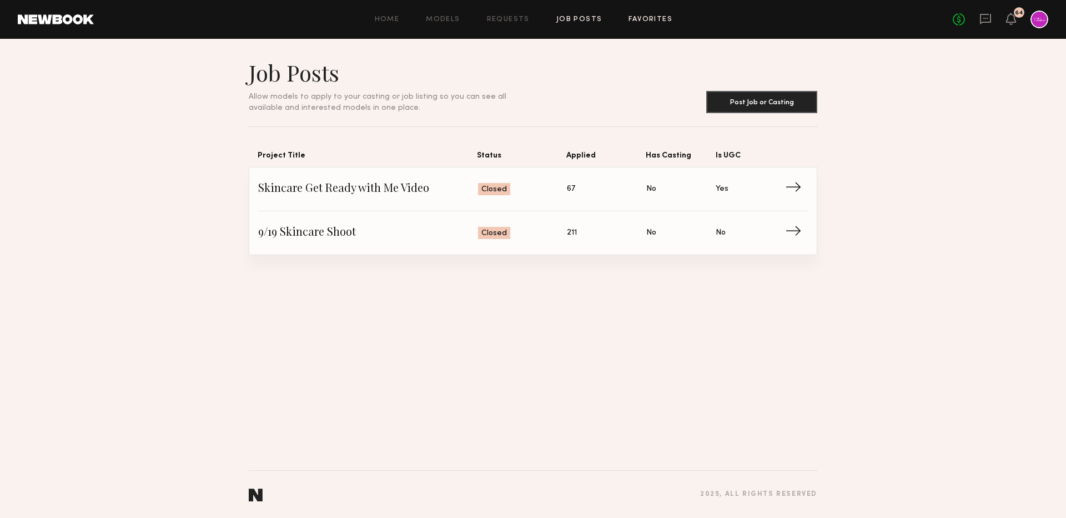
click at [643, 22] on link "Favorites" at bounding box center [650, 19] width 44 height 7
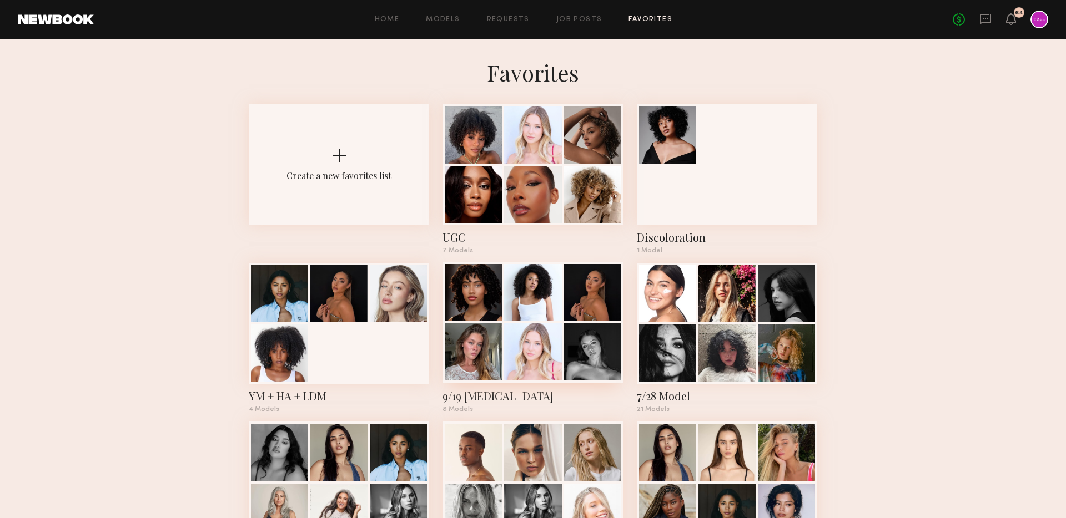
click at [555, 344] on div at bounding box center [532, 352] width 57 height 57
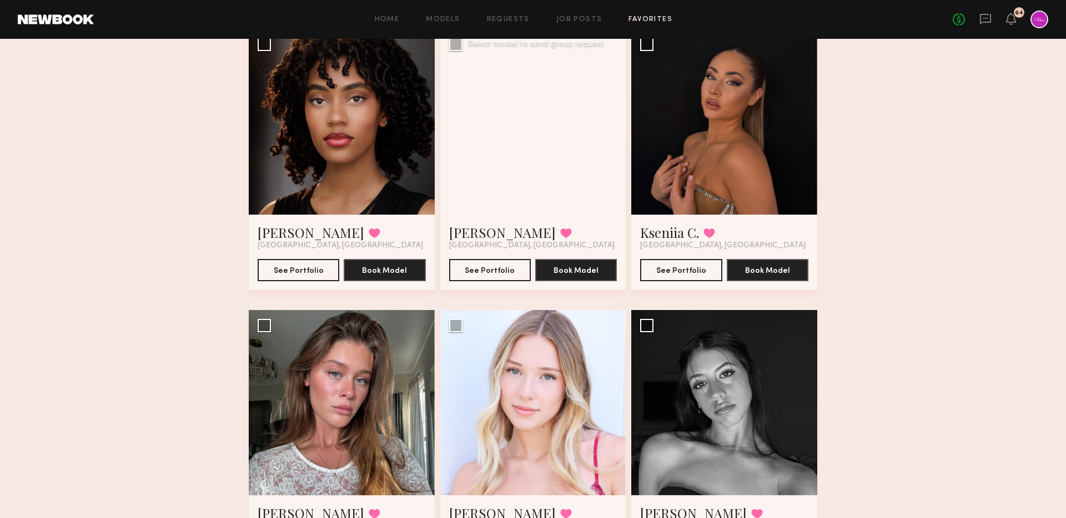
scroll to position [172, 0]
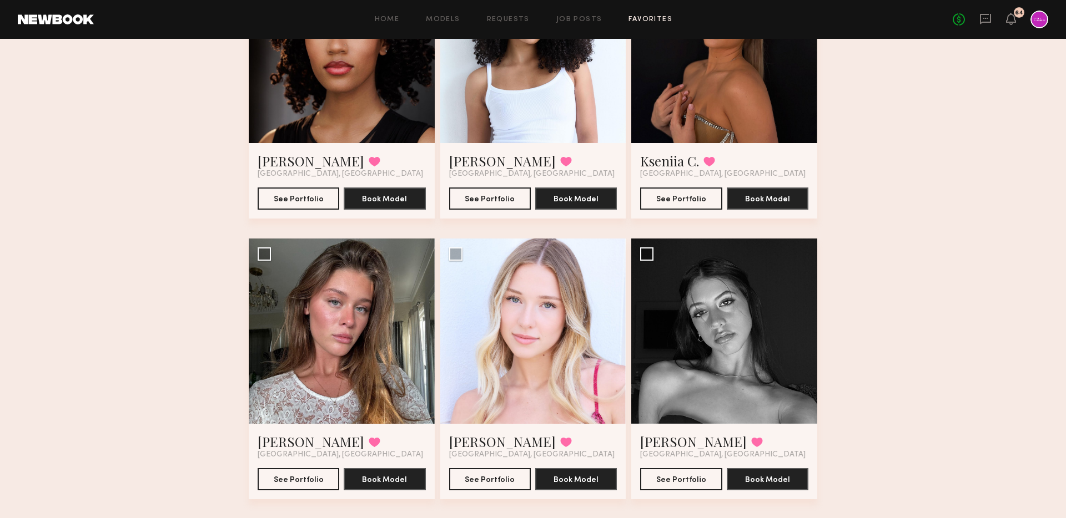
click at [750, 84] on div at bounding box center [724, 50] width 186 height 186
click at [686, 193] on button "See Portfolio" at bounding box center [681, 198] width 82 height 22
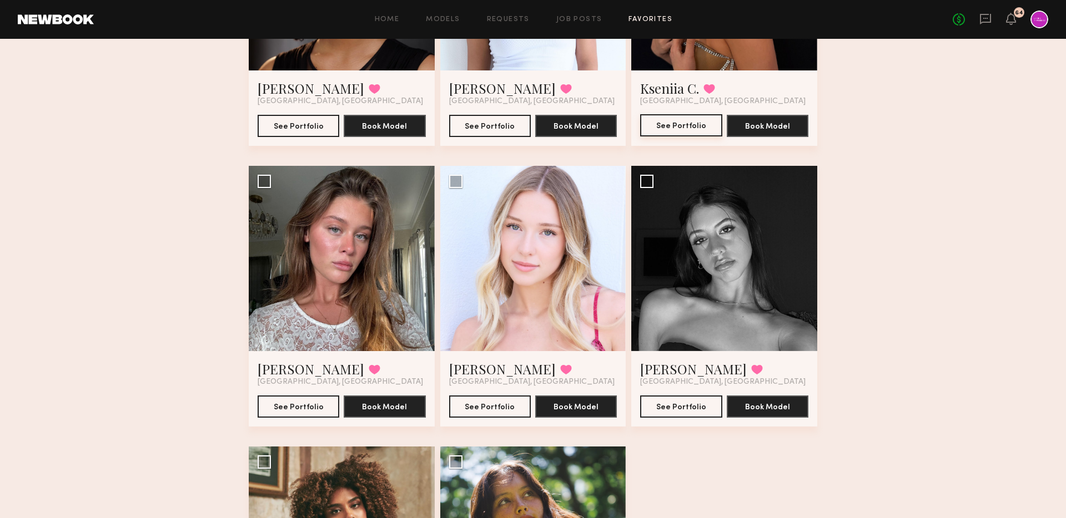
scroll to position [471, 0]
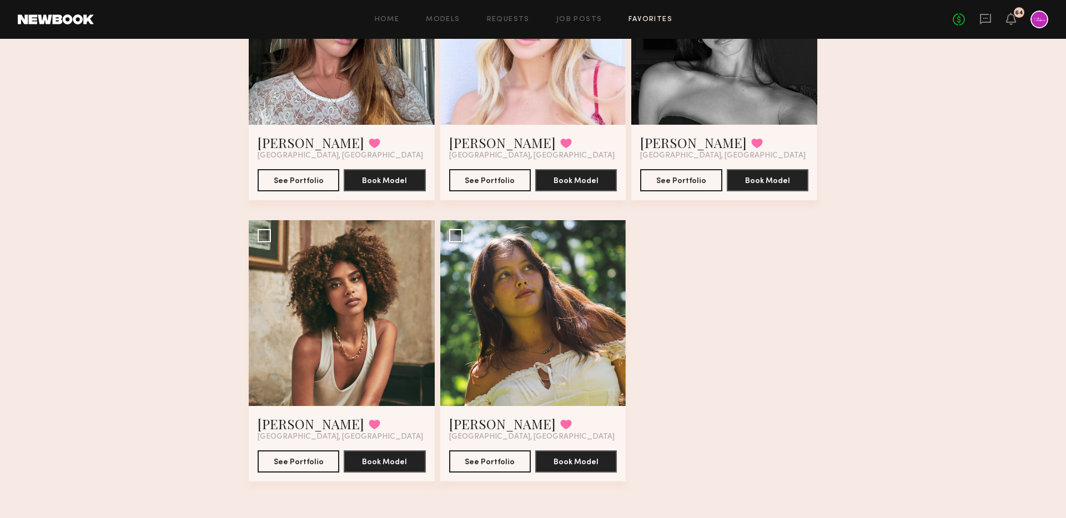
click at [766, 85] on div at bounding box center [724, 32] width 186 height 186
click at [684, 178] on button "See Portfolio" at bounding box center [681, 180] width 82 height 22
click at [668, 394] on div "Elise J. Favorited Los Angeles, CA See Portfolio Book Model Select model to sen…" at bounding box center [533, 80] width 568 height 844
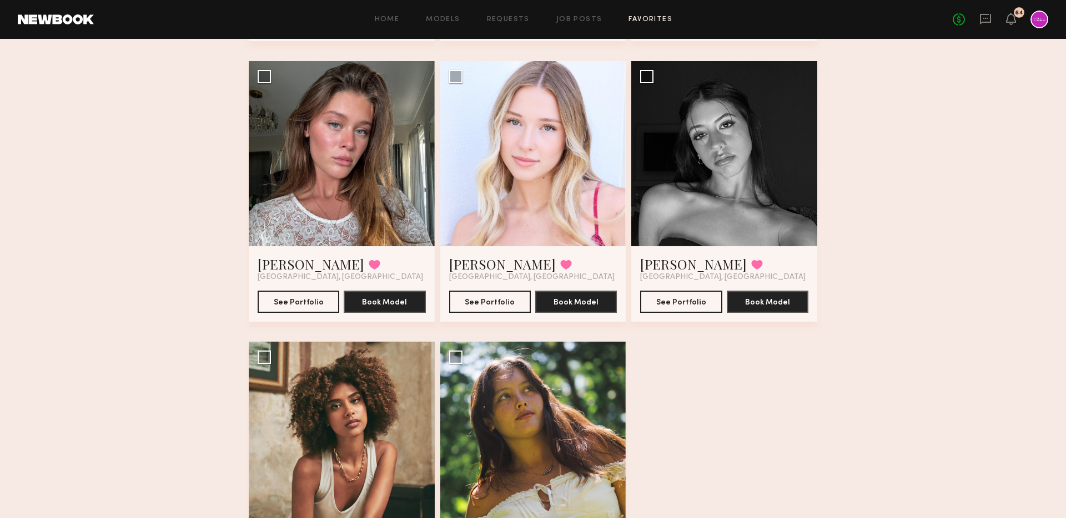
scroll to position [15, 0]
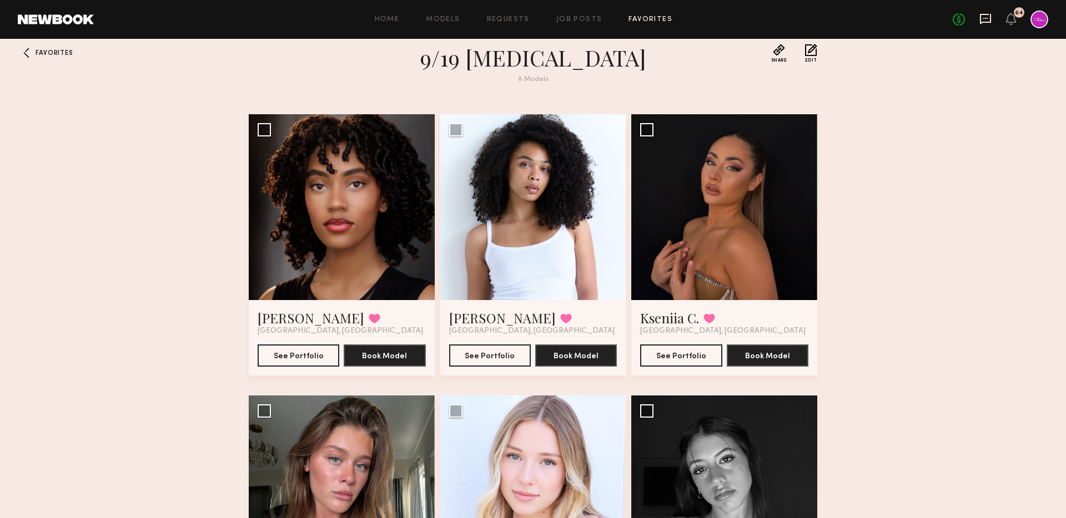
click at [989, 17] on icon at bounding box center [985, 19] width 12 height 12
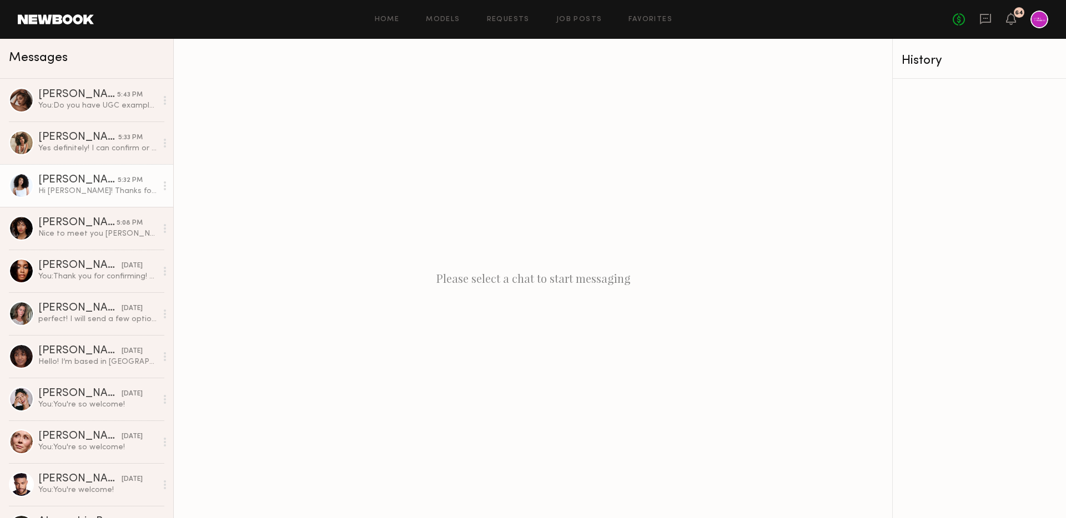
click at [77, 185] on div "[PERSON_NAME]" at bounding box center [77, 180] width 79 height 11
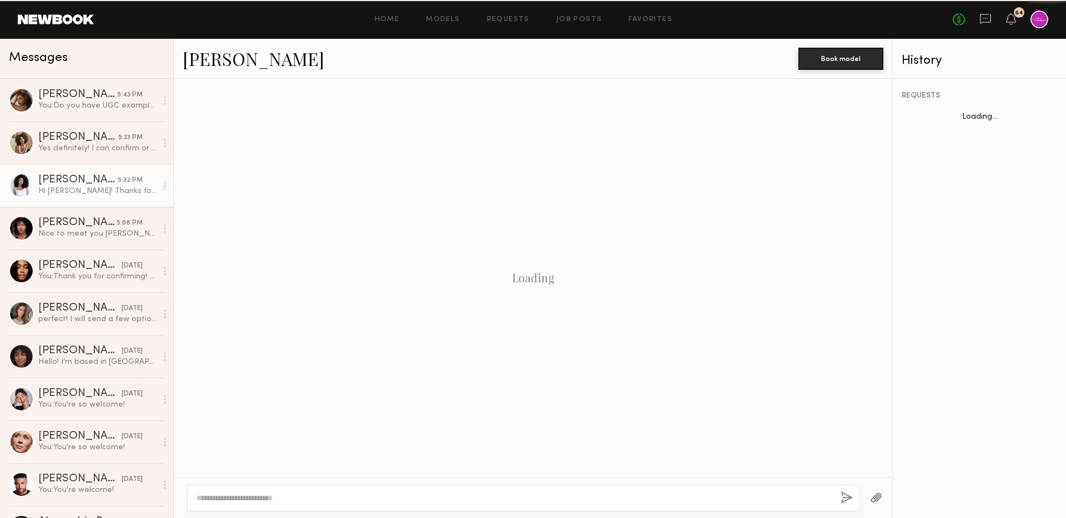
scroll to position [278, 0]
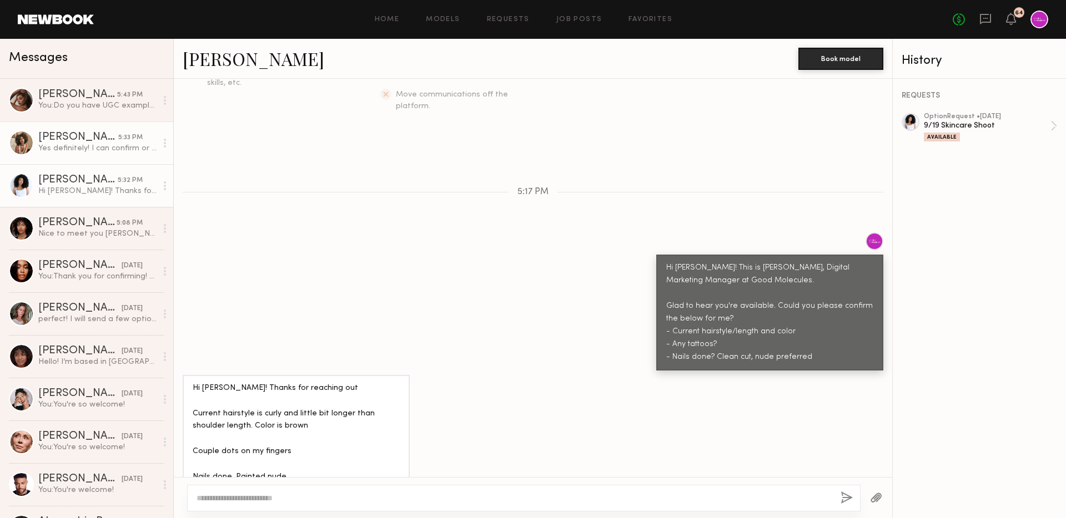
click at [69, 139] on div "[PERSON_NAME]" at bounding box center [78, 137] width 80 height 11
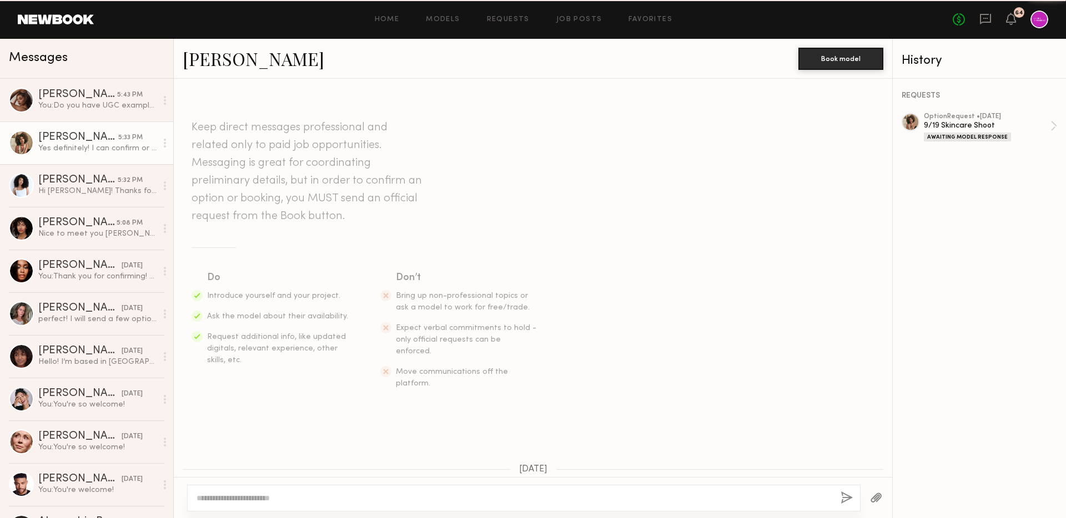
scroll to position [887, 0]
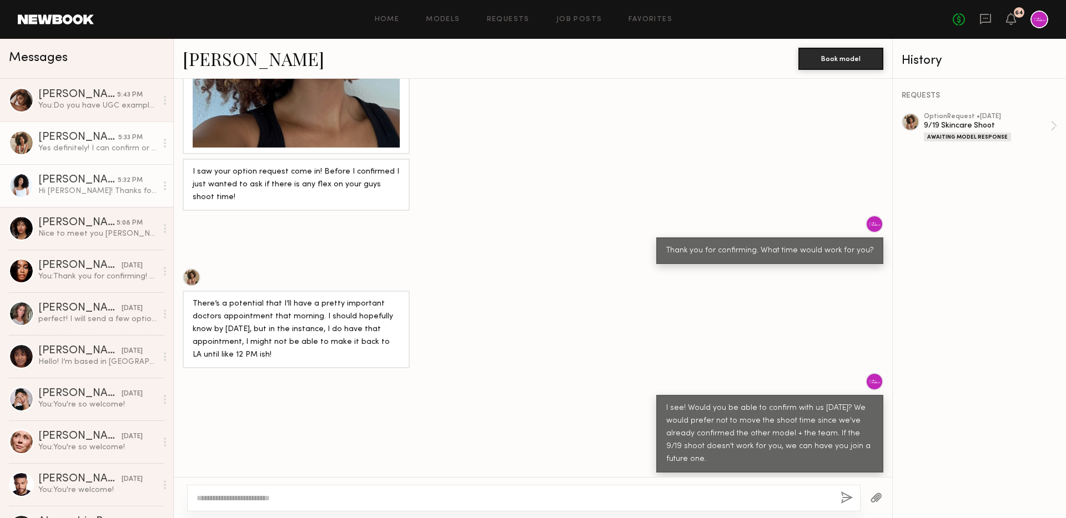
click at [75, 180] on div "[PERSON_NAME]" at bounding box center [77, 180] width 79 height 11
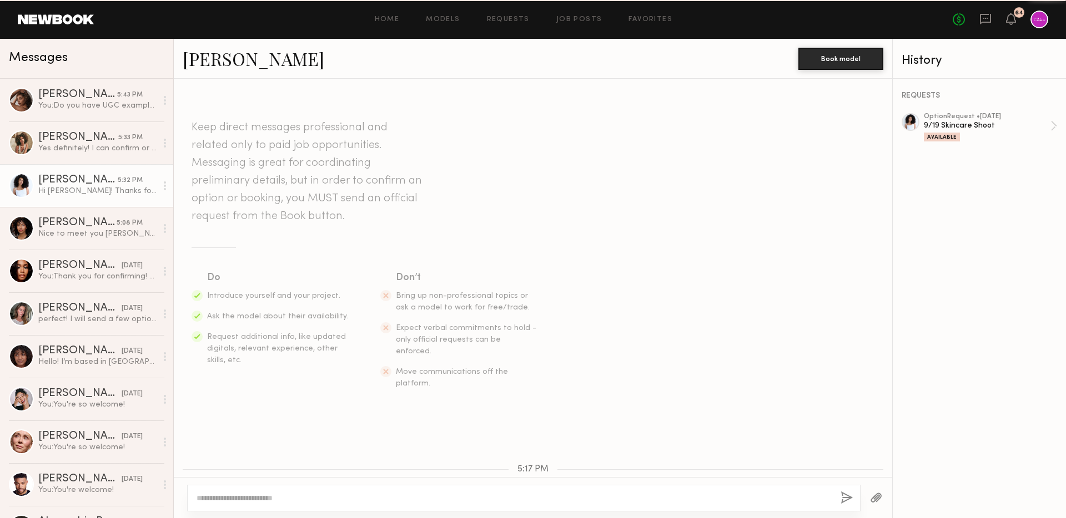
scroll to position [278, 0]
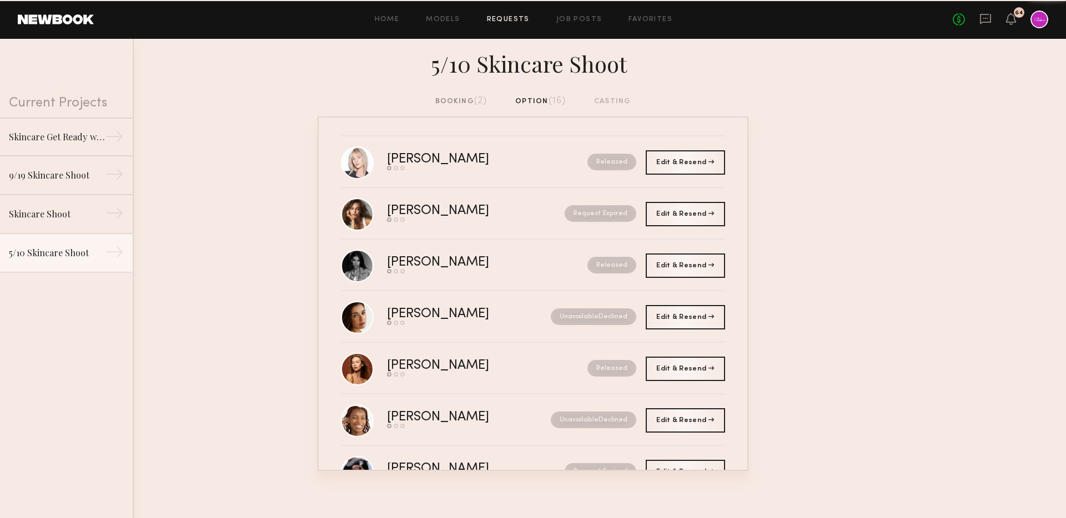
click at [988, 27] on div "No fees up to $5,000 64" at bounding box center [1000, 20] width 95 height 18
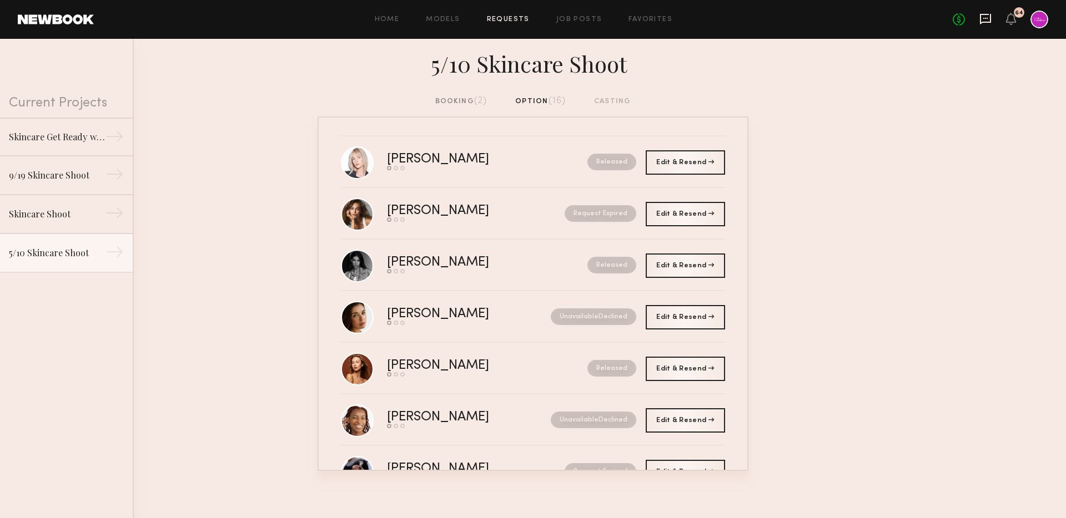
click at [988, 23] on icon at bounding box center [985, 19] width 12 height 12
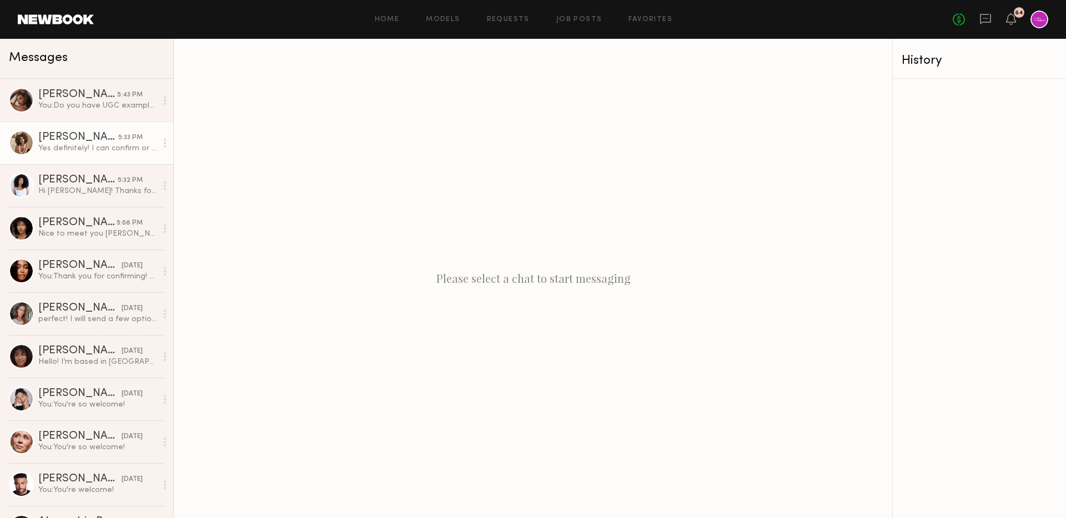
click at [81, 153] on div "Yes definitely! I can confirm or release [DATE]!" at bounding box center [97, 148] width 118 height 11
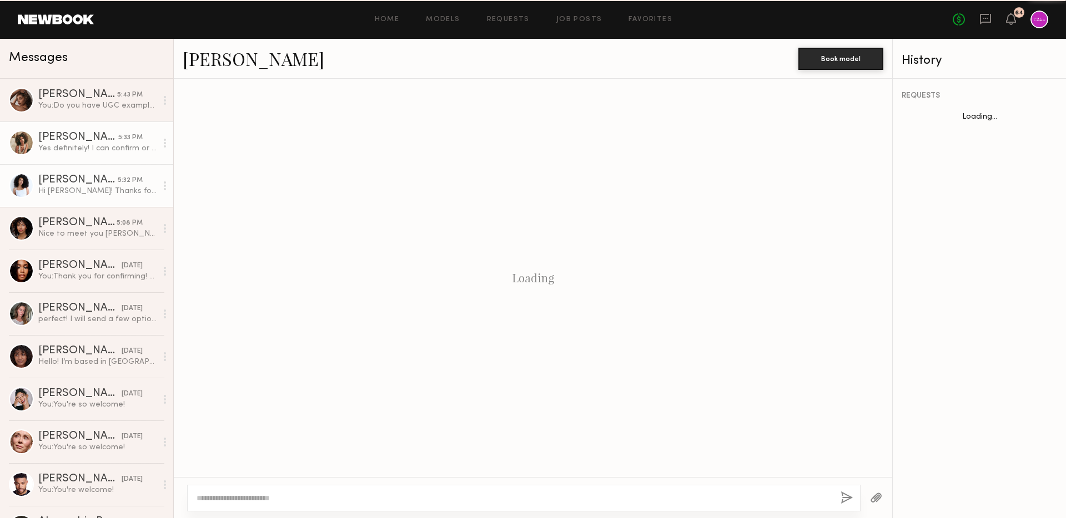
click at [95, 183] on div "[PERSON_NAME]" at bounding box center [77, 180] width 79 height 11
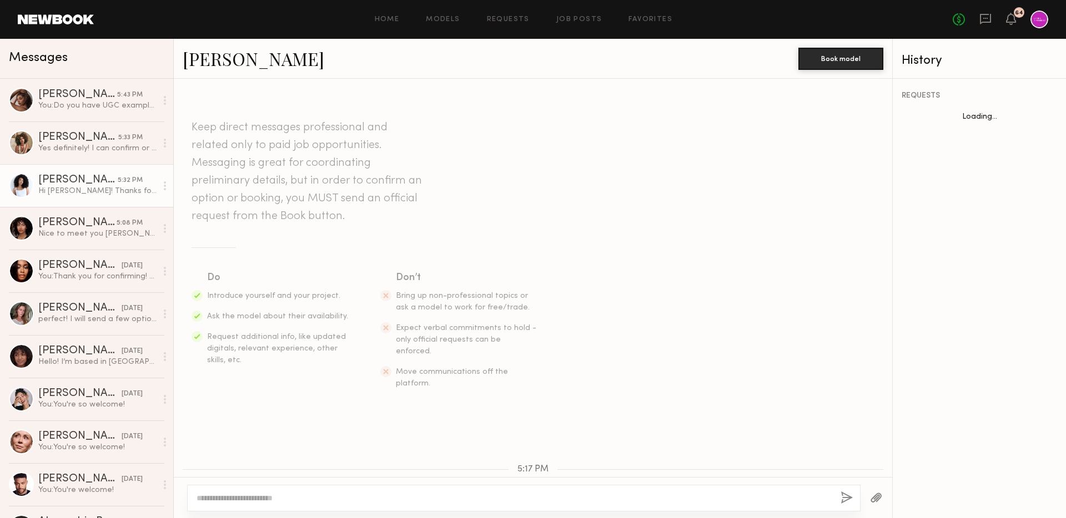
scroll to position [278, 0]
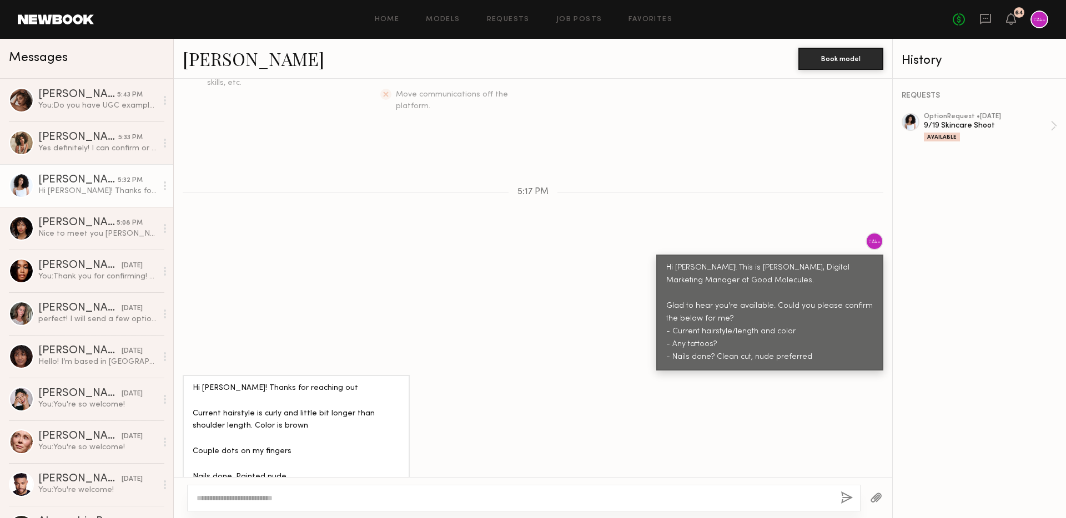
click at [293, 493] on div at bounding box center [523, 498] width 673 height 27
click at [293, 493] on textarea at bounding box center [514, 498] width 635 height 11
click at [230, 496] on textarea "**********" at bounding box center [514, 498] width 635 height 11
click at [475, 487] on div "**********" at bounding box center [523, 498] width 673 height 27
click at [495, 496] on textarea "**********" at bounding box center [514, 498] width 635 height 11
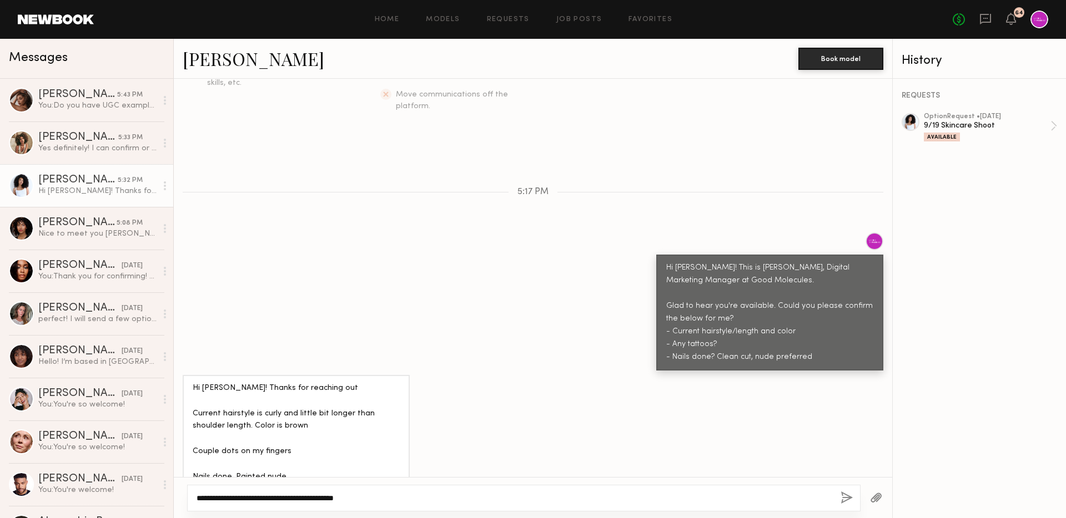
click at [266, 497] on textarea "**********" at bounding box center [514, 498] width 635 height 11
click at [407, 494] on textarea "**********" at bounding box center [514, 498] width 635 height 11
click at [440, 496] on textarea "**********" at bounding box center [514, 498] width 635 height 11
drag, startPoint x: 241, startPoint y: 499, endPoint x: 226, endPoint y: 497, distance: 15.6
click at [225, 497] on textarea "**********" at bounding box center [514, 498] width 635 height 11
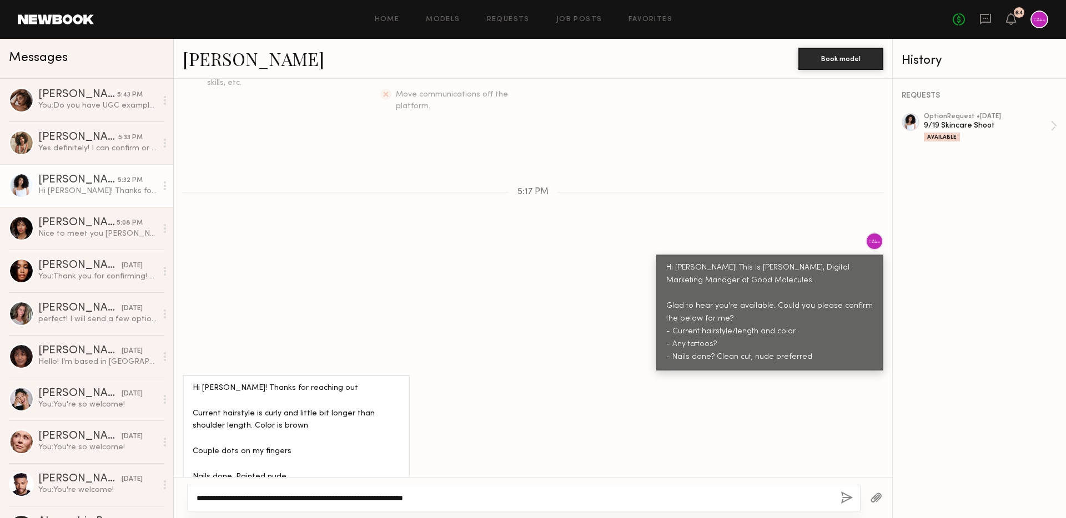
click at [476, 496] on textarea "**********" at bounding box center [514, 498] width 635 height 11
drag, startPoint x: 431, startPoint y: 497, endPoint x: 385, endPoint y: 497, distance: 45.5
click at [385, 497] on textarea "**********" at bounding box center [514, 498] width 635 height 11
click at [446, 510] on div "**********" at bounding box center [523, 498] width 673 height 27
click at [436, 494] on textarea "**********" at bounding box center [514, 498] width 635 height 11
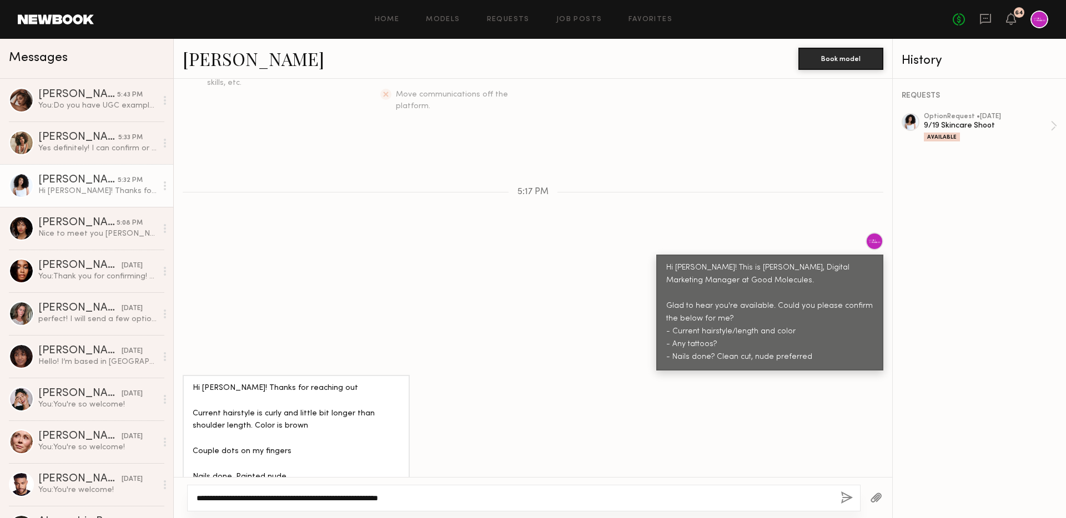
click at [370, 500] on textarea "**********" at bounding box center [514, 498] width 635 height 11
click at [384, 500] on textarea "**********" at bounding box center [514, 498] width 635 height 11
click at [389, 500] on textarea "**********" at bounding box center [514, 498] width 635 height 11
type textarea "**********"
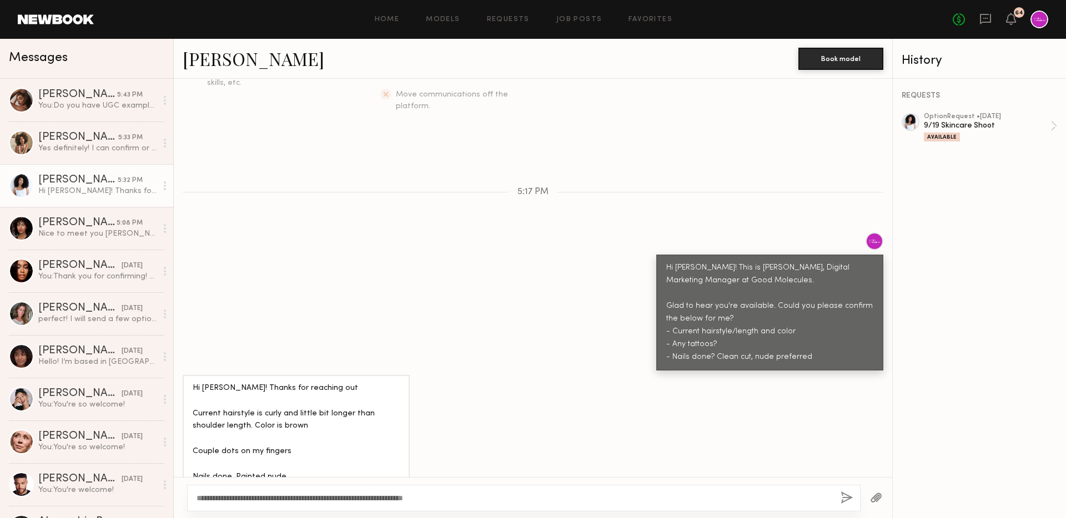
click at [703, 491] on div "**********" at bounding box center [523, 498] width 673 height 27
click at [846, 496] on button "button" at bounding box center [846, 499] width 12 height 14
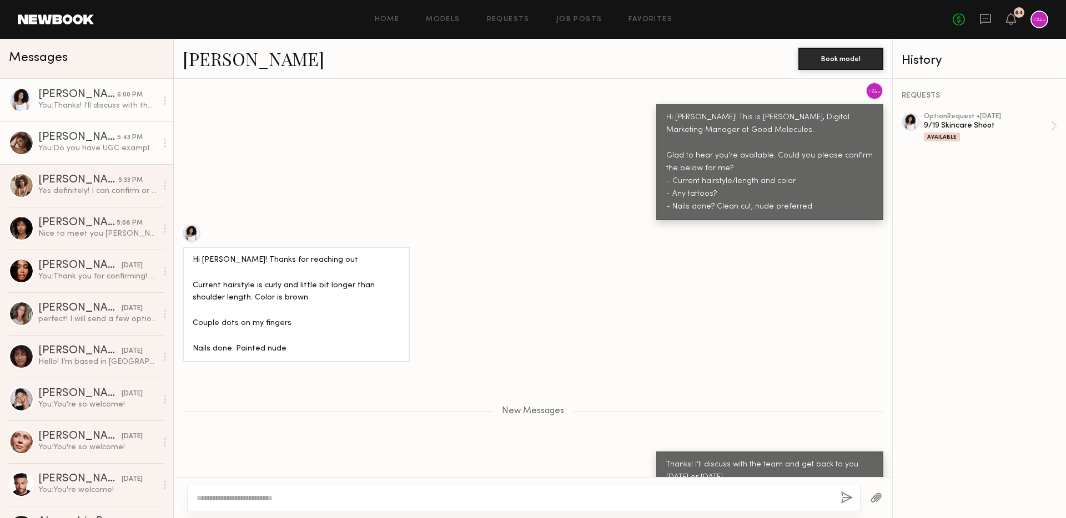
click at [100, 148] on div "You: Do you have UGC examples where you're talking to the camera?" at bounding box center [97, 148] width 118 height 11
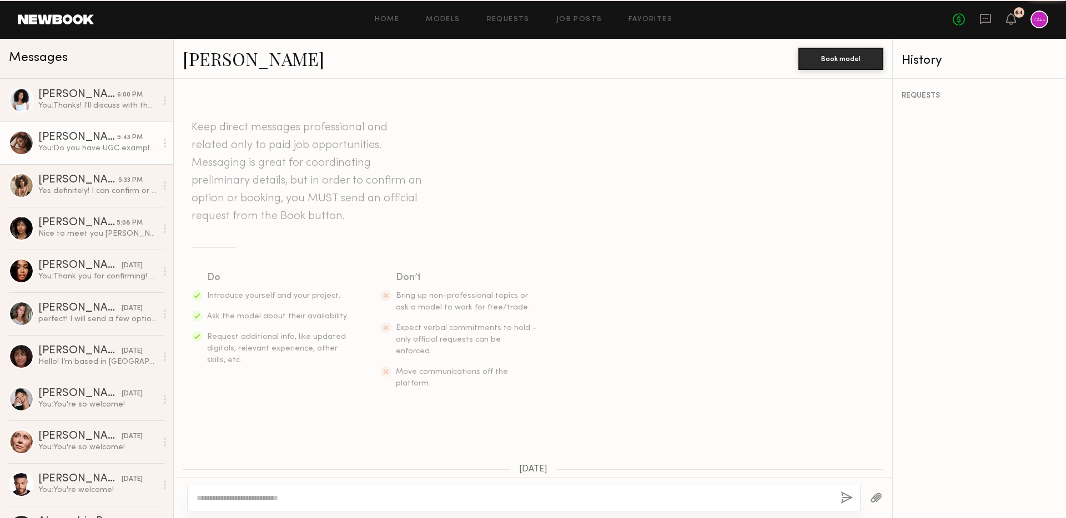
scroll to position [496, 0]
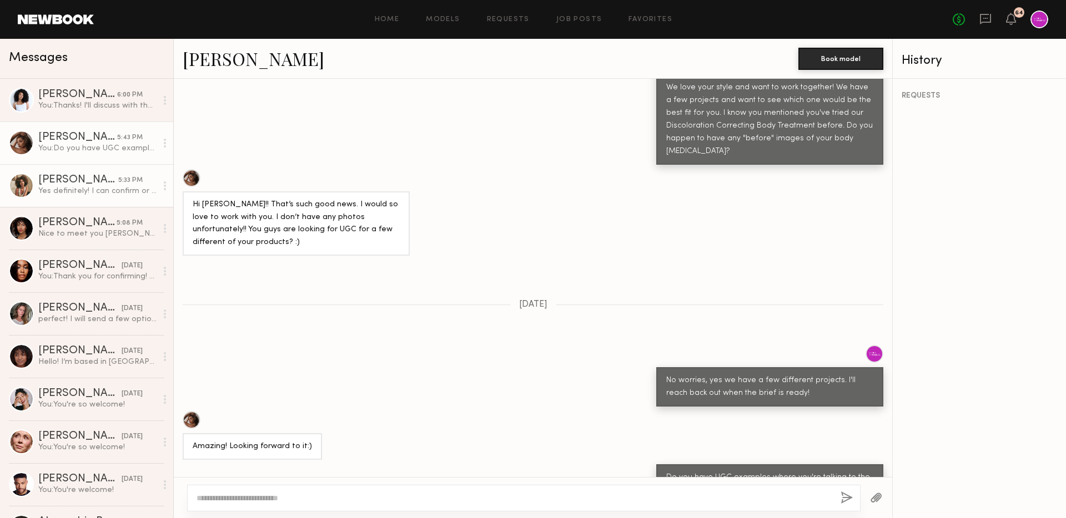
click at [100, 180] on div "[PERSON_NAME]" at bounding box center [78, 180] width 80 height 11
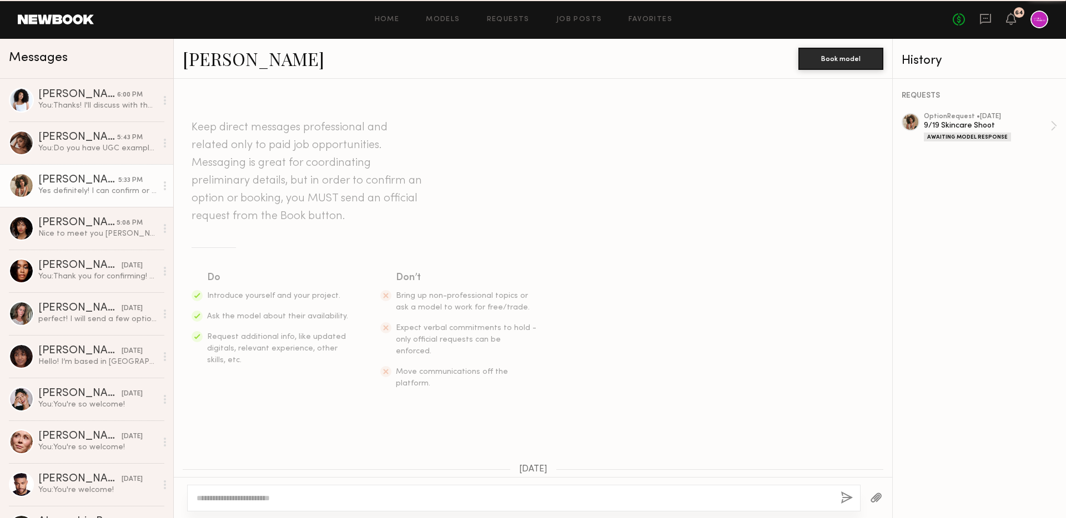
scroll to position [887, 0]
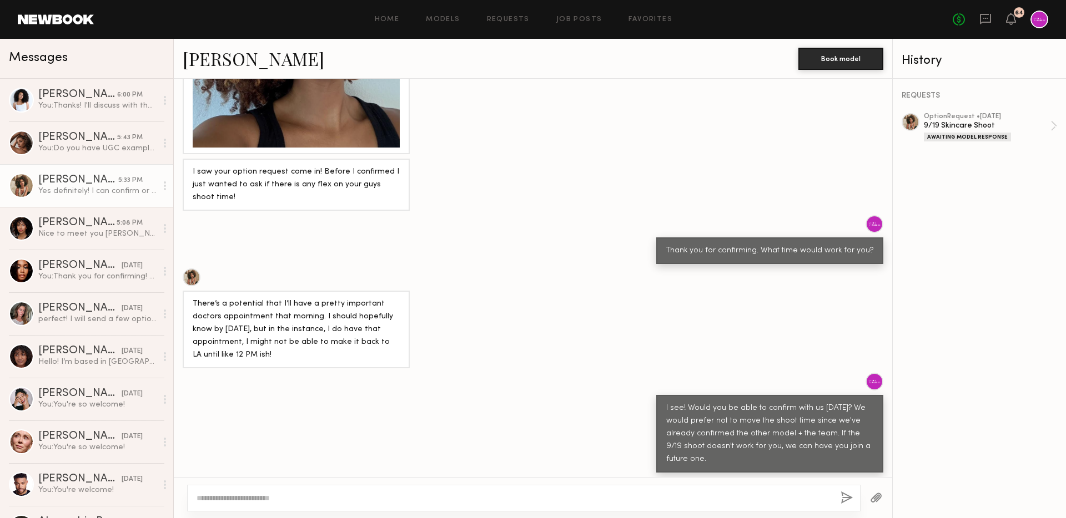
click at [350, 491] on div at bounding box center [523, 498] width 673 height 27
click at [121, 241] on link "[PERSON_NAME] 5:08 PM Nice to meet you [PERSON_NAME]! My hair is the same as my…" at bounding box center [86, 228] width 173 height 43
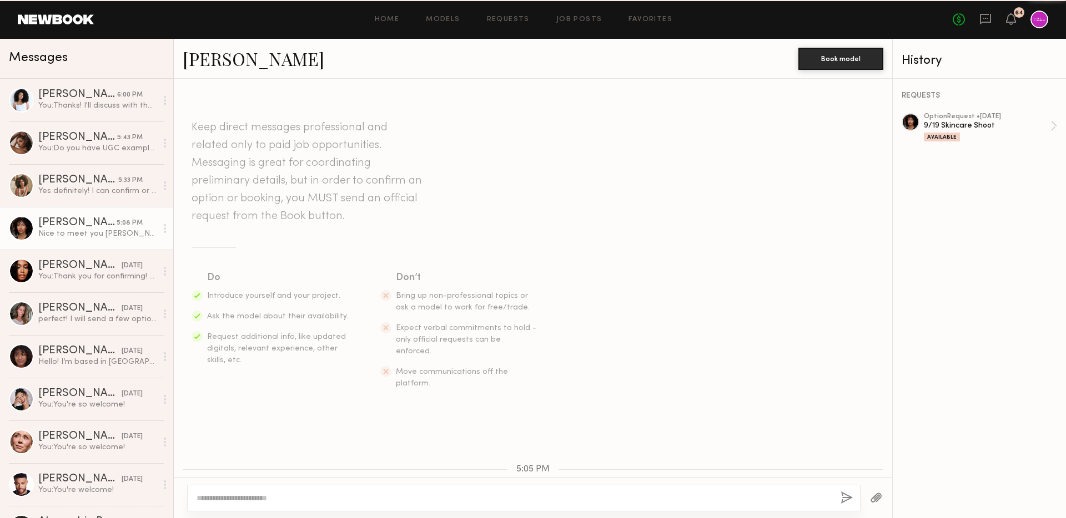
scroll to position [232, 0]
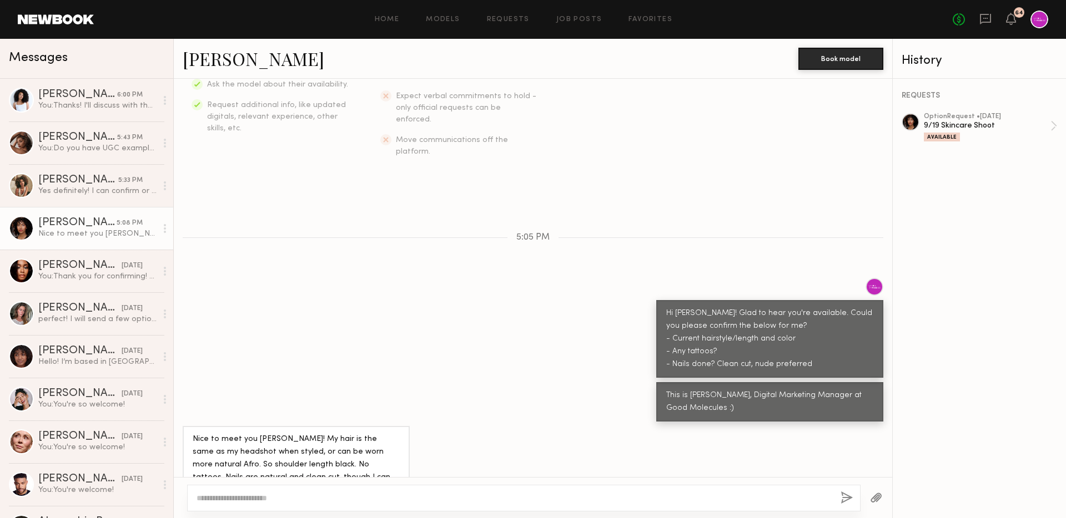
click at [310, 494] on textarea at bounding box center [514, 498] width 635 height 11
type textarea "**********"
click at [843, 496] on button "button" at bounding box center [846, 499] width 12 height 14
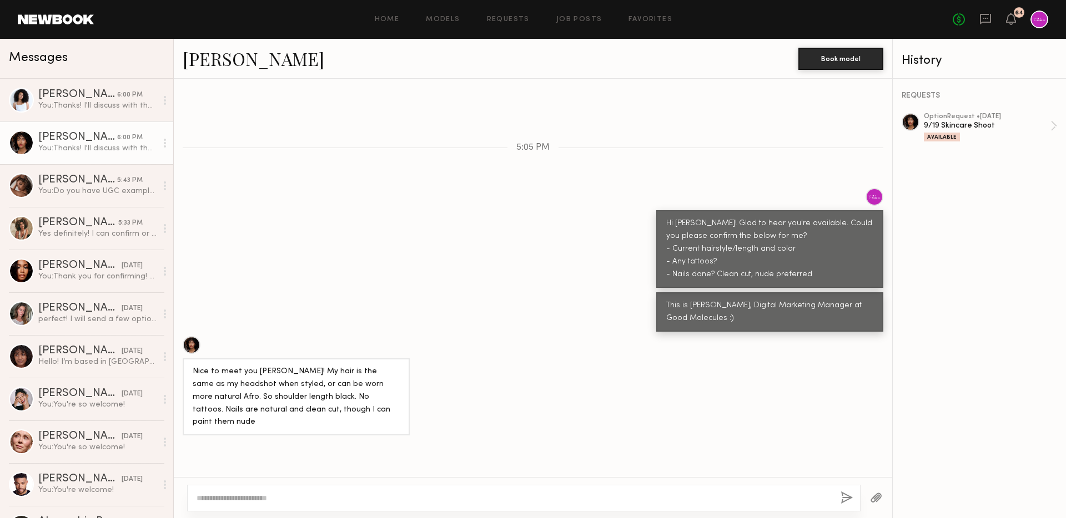
scroll to position [311, 0]
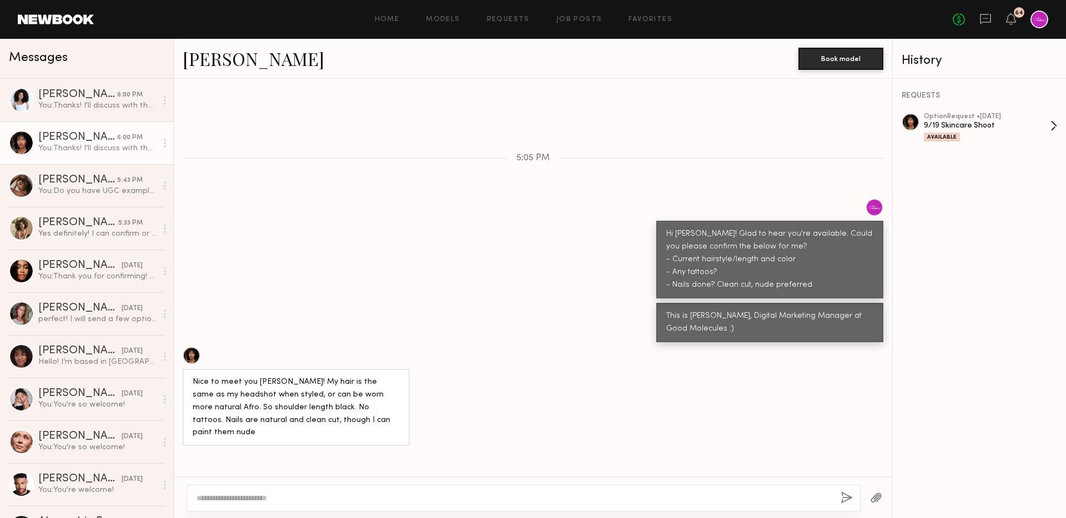
click at [997, 134] on div "Available" at bounding box center [987, 136] width 127 height 9
click at [1015, 23] on icon at bounding box center [1011, 19] width 10 height 12
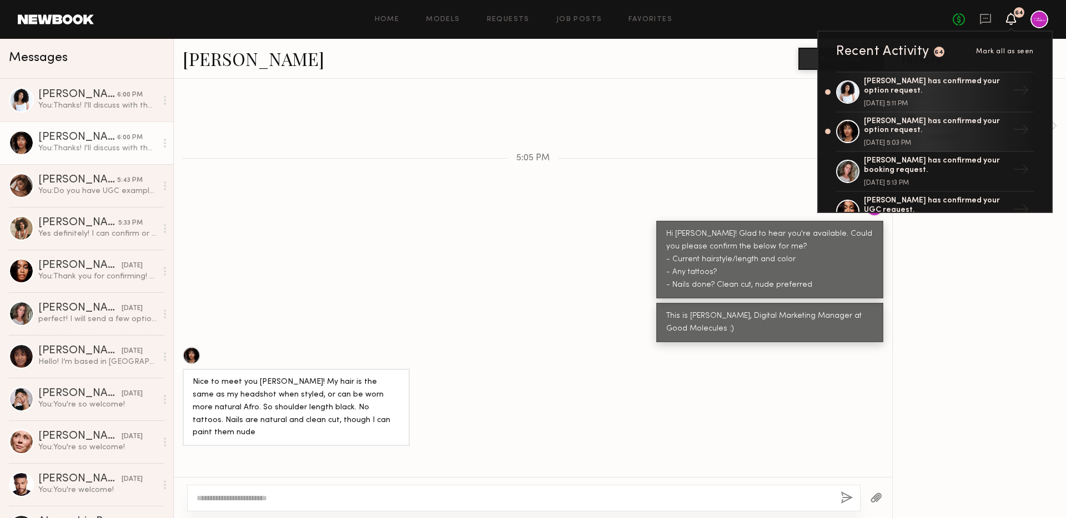
click at [742, 77] on div "[PERSON_NAME] Book model" at bounding box center [533, 59] width 718 height 40
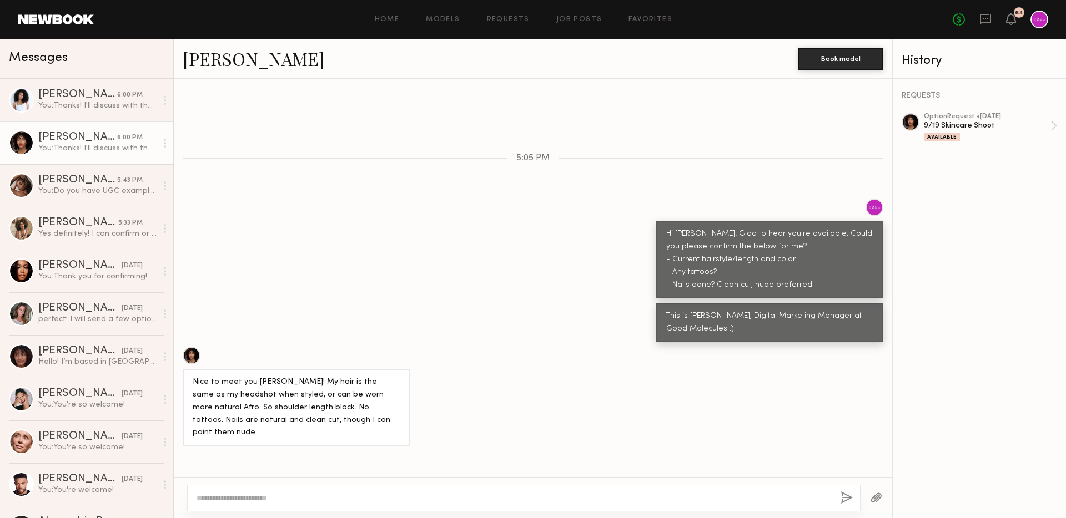
click at [570, 23] on div "Home Models Requests Job Posts Favorites Sign Out No fees up to $5,000 64" at bounding box center [571, 20] width 954 height 18
click at [513, 23] on div "Home Models Requests Job Posts Favorites Sign Out No fees up to $5,000 64" at bounding box center [571, 20] width 954 height 18
click at [508, 21] on link "Requests" at bounding box center [508, 19] width 43 height 7
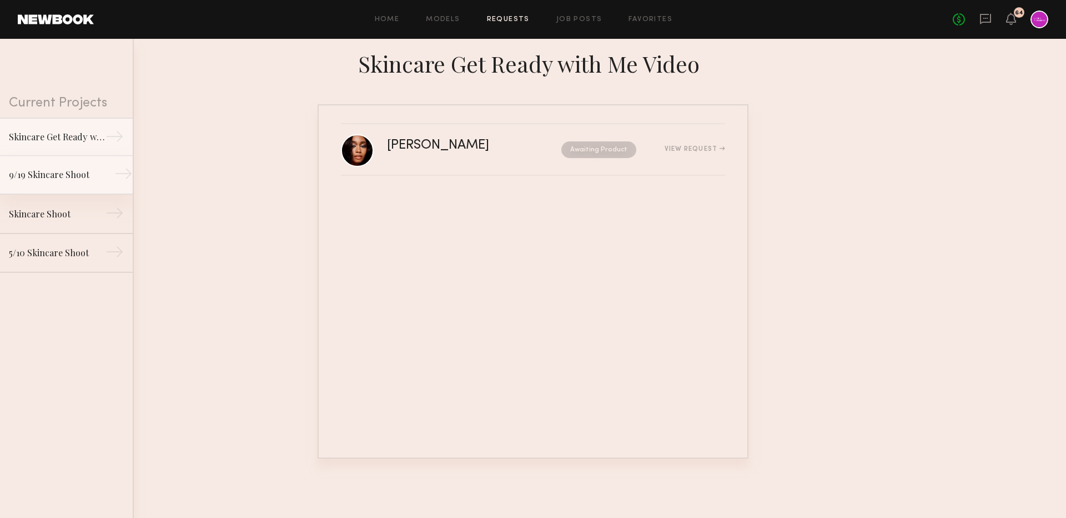
click at [84, 177] on div "9/19 Skincare Shoot" at bounding box center [57, 174] width 97 height 13
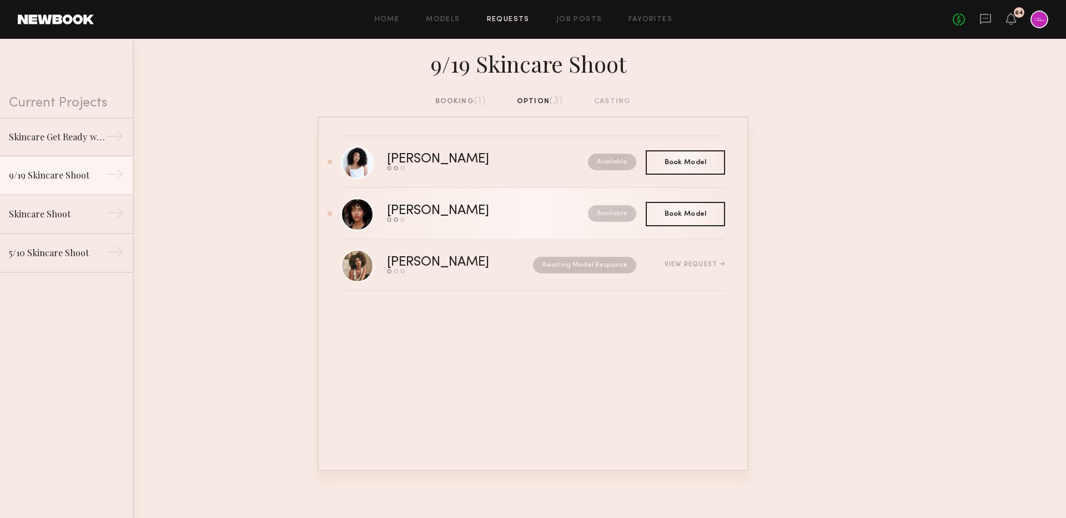
click at [495, 227] on link "[PERSON_NAME] Send request Model response Book model Available" at bounding box center [533, 214] width 384 height 52
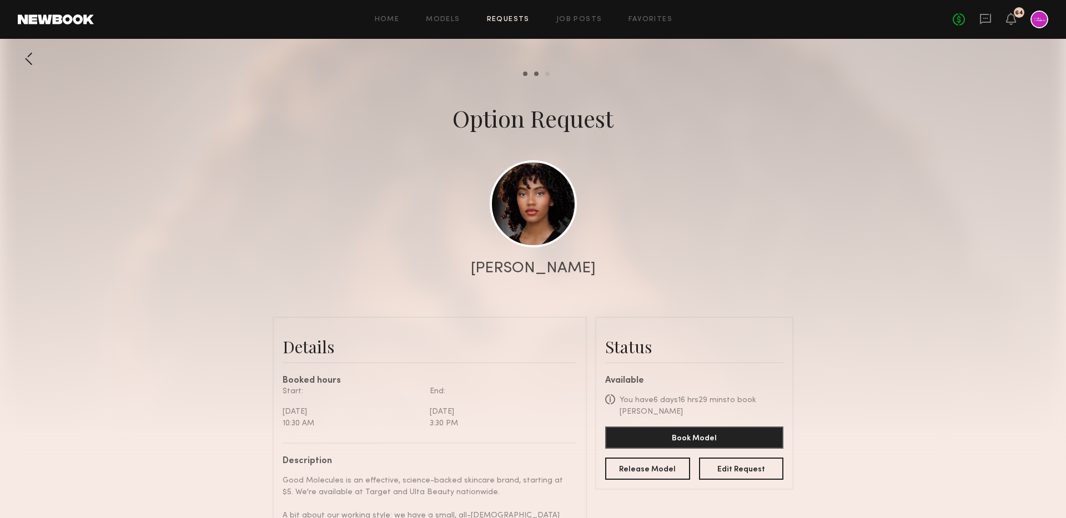
scroll to position [611, 0]
